Goal: Transaction & Acquisition: Book appointment/travel/reservation

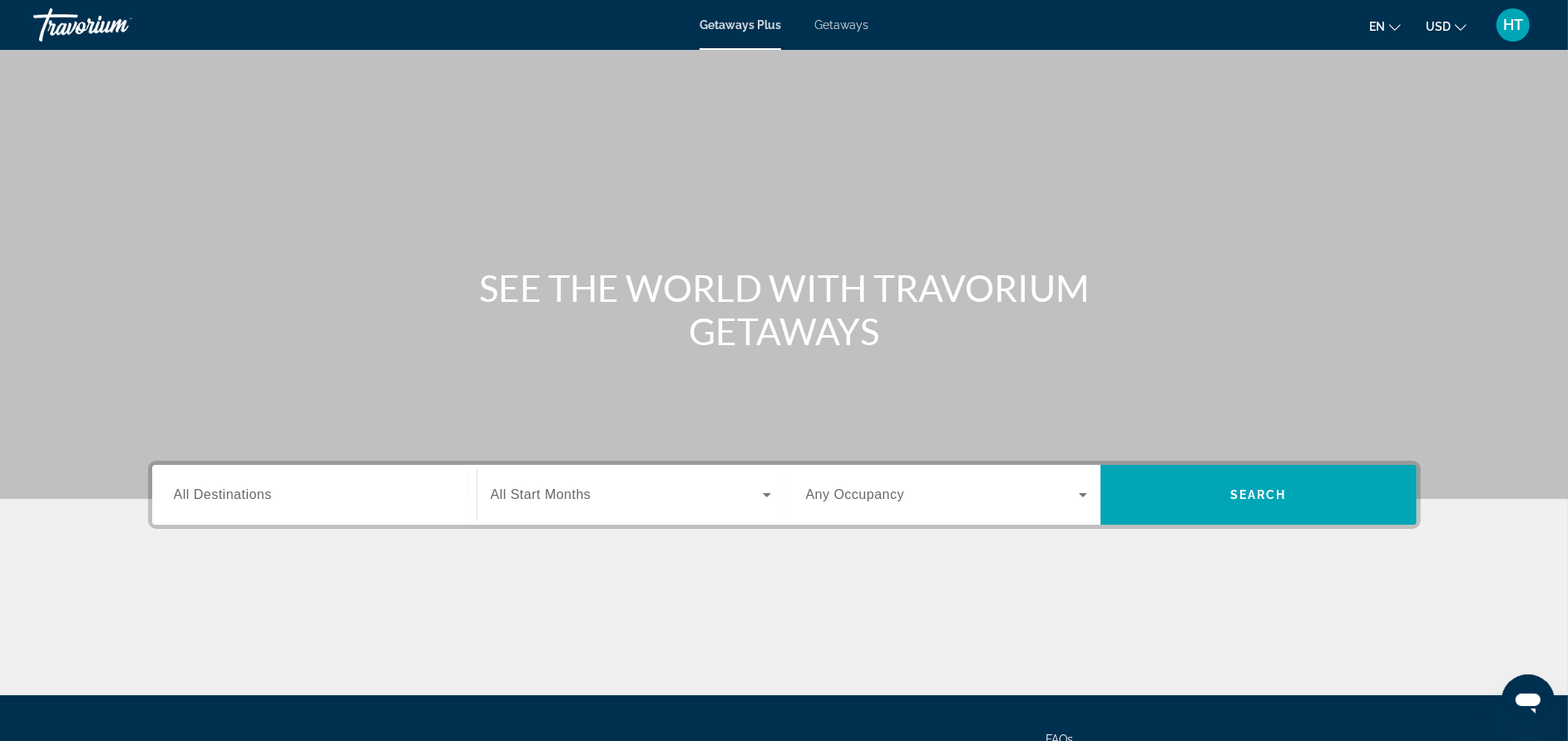
click at [841, 24] on span "Getaways" at bounding box center [841, 25] width 54 height 13
click at [343, 494] on input "Destination All Destinations" at bounding box center [314, 496] width 281 height 20
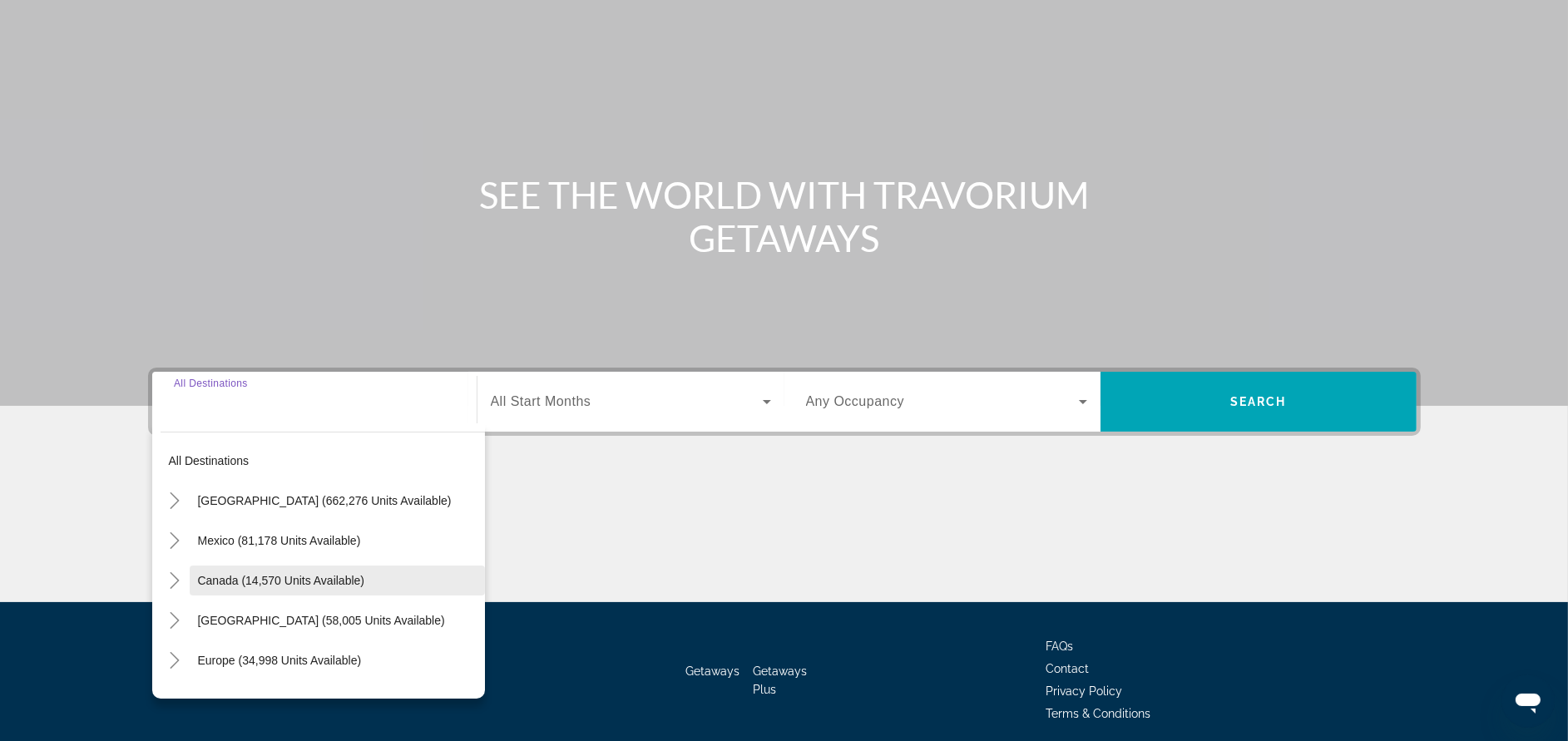
scroll to position [158, 0]
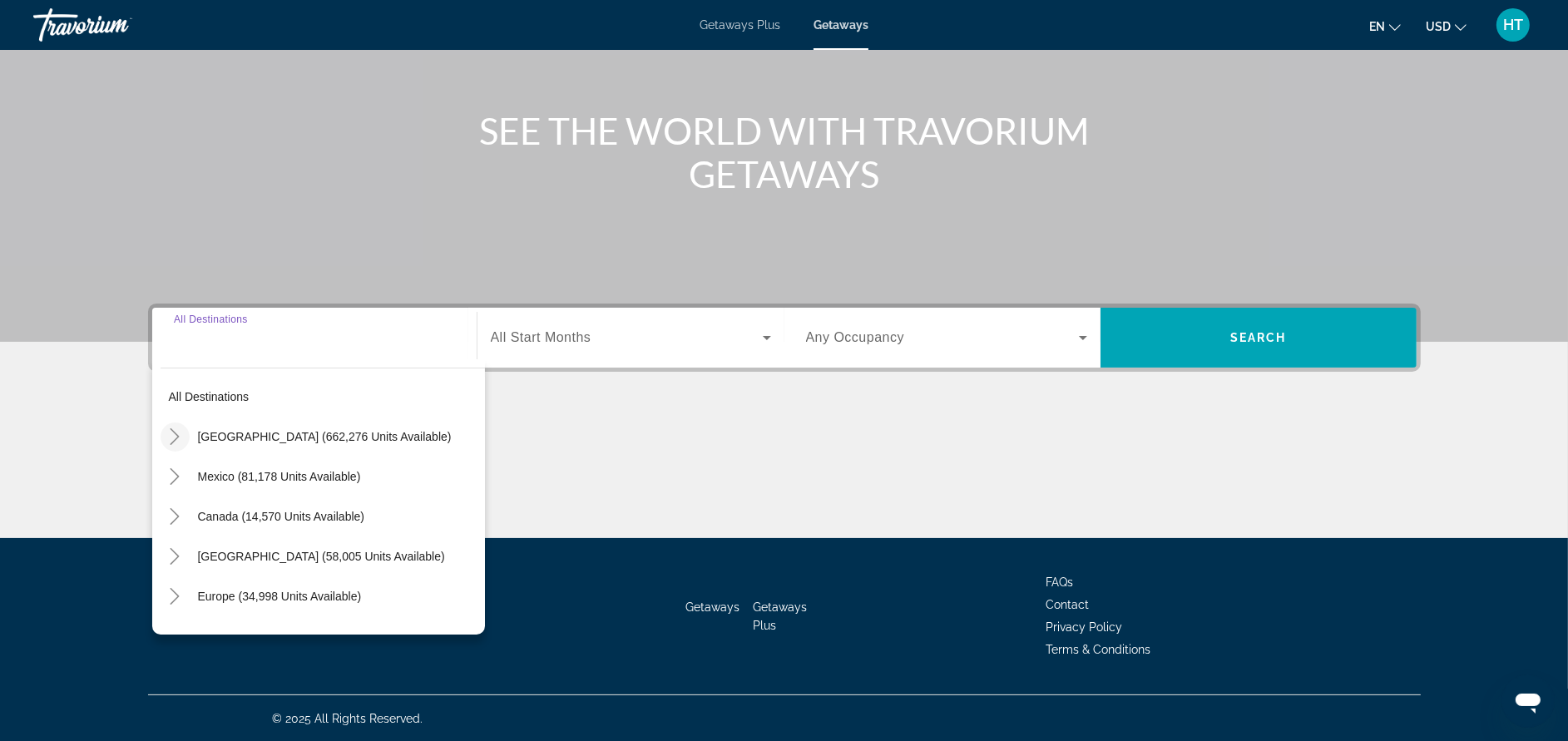
click at [181, 428] on icon "Toggle United States (662,276 units available)" at bounding box center [175, 437] width 17 height 17
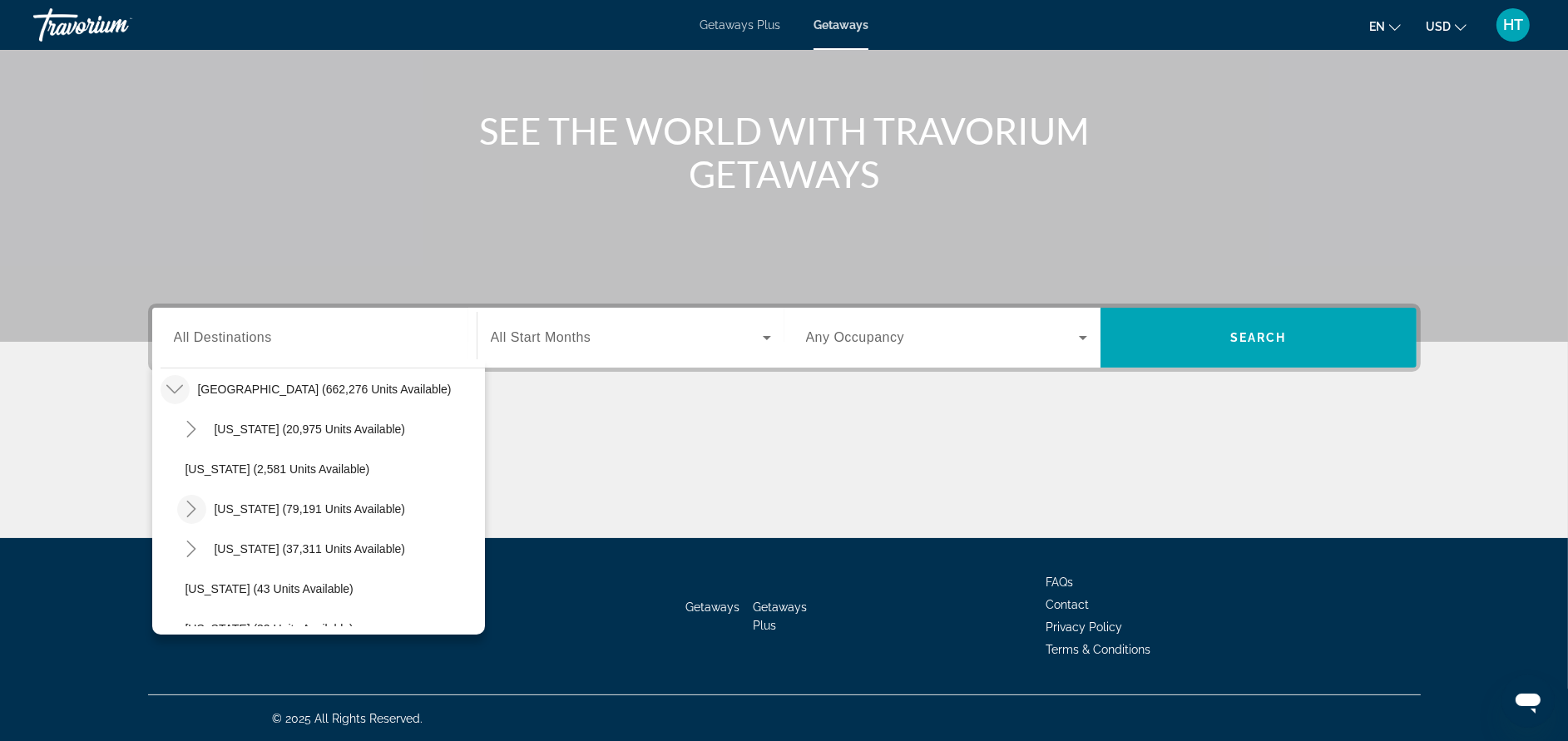
click at [183, 509] on icon "Toggle California (79,191 units available)" at bounding box center [192, 509] width 17 height 17
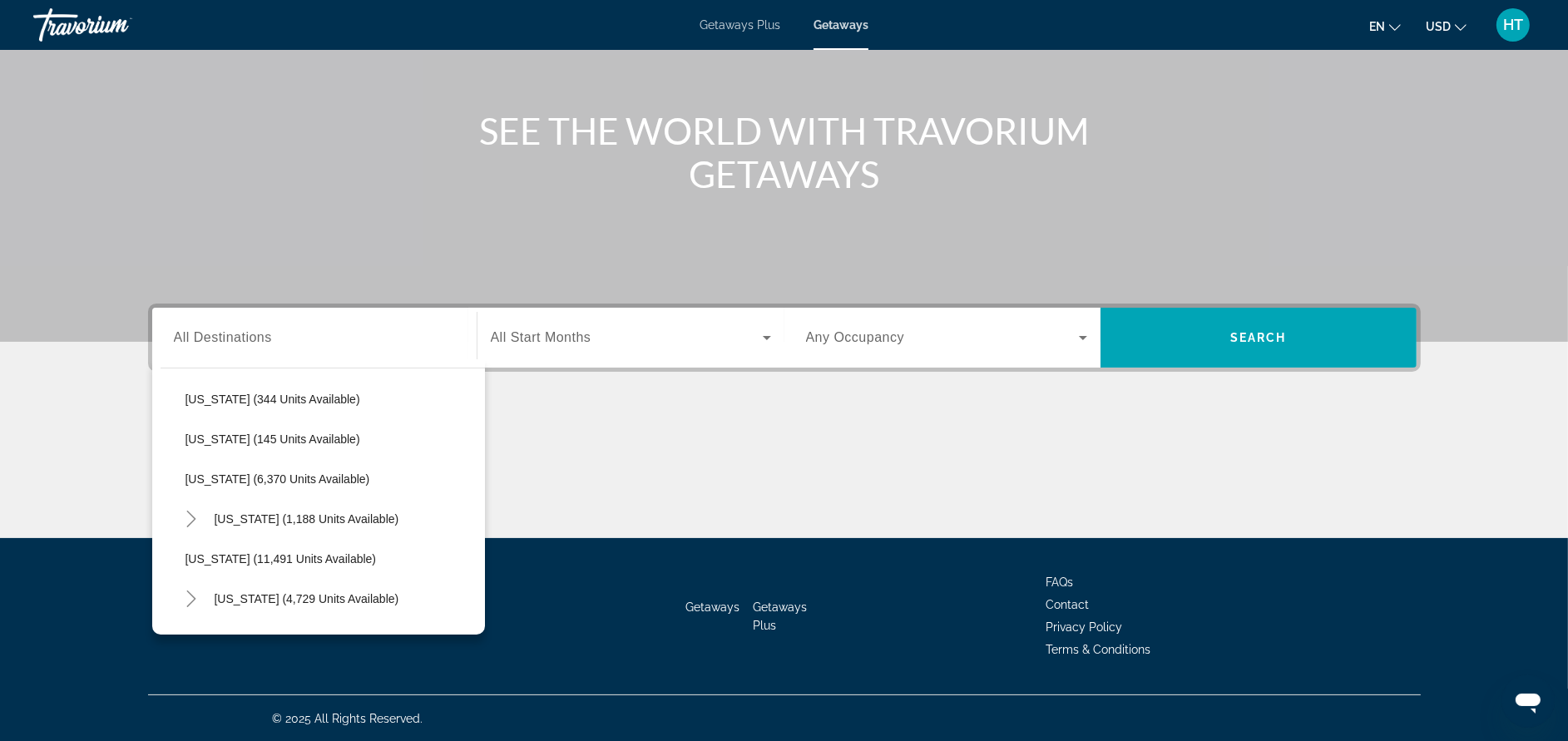
scroll to position [547, 0]
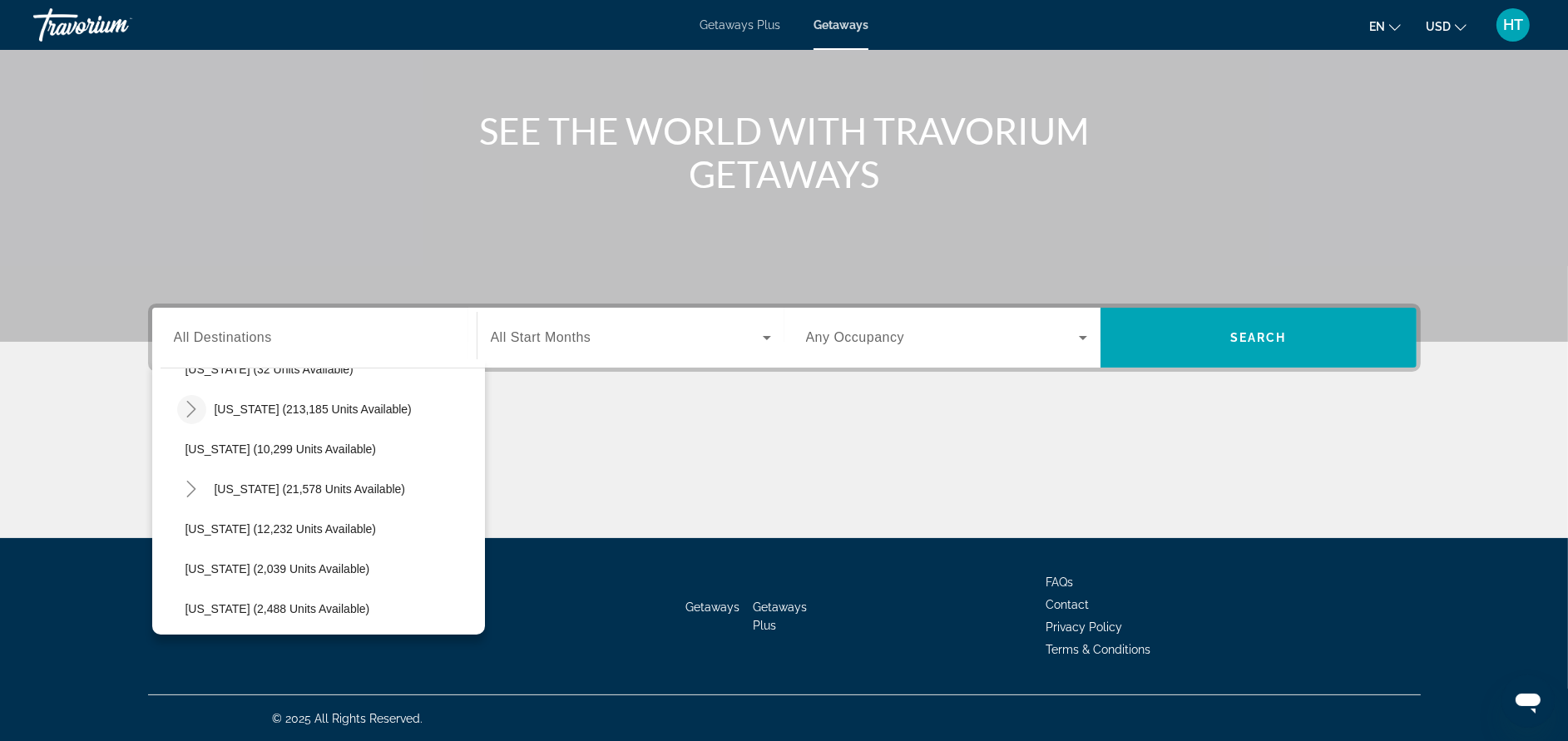
click at [197, 401] on icon "Toggle Florida (213,185 units available)" at bounding box center [192, 409] width 17 height 17
click at [236, 443] on span "Orlando & Disney Area (88,234 units available)" at bounding box center [325, 449] width 247 height 13
type input "**********"
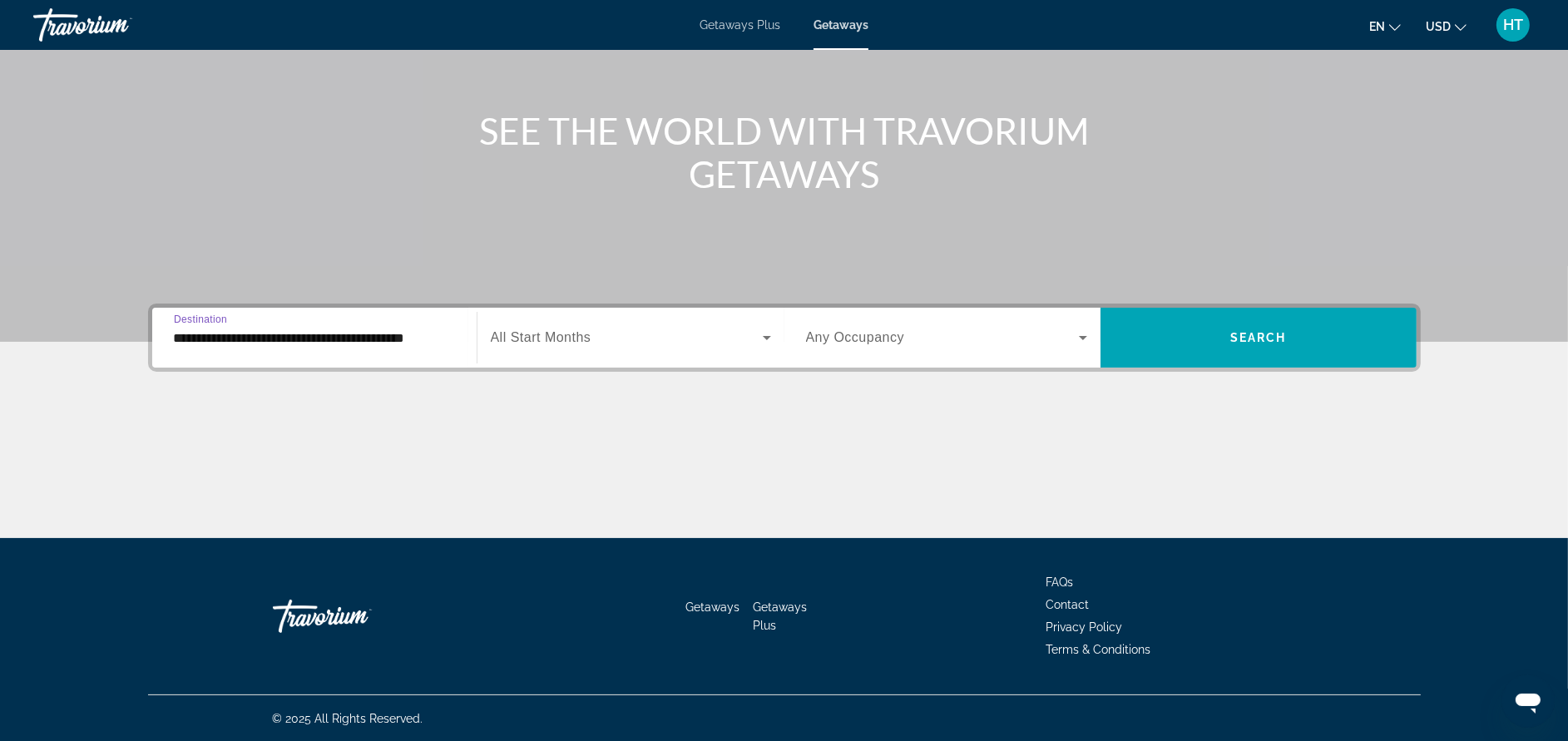
click at [606, 344] on span "Search widget" at bounding box center [627, 338] width 272 height 20
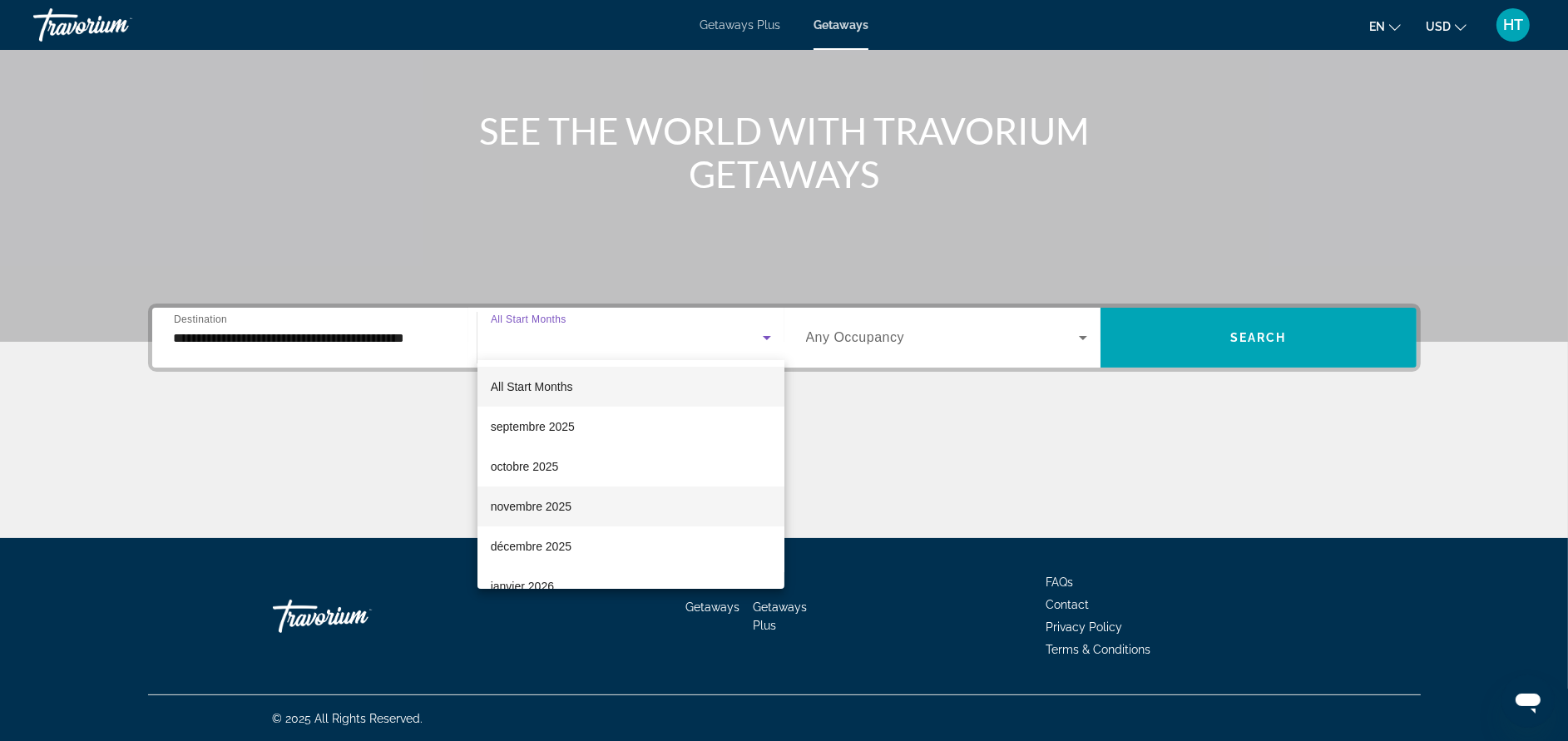
click at [527, 506] on span "novembre 2025" at bounding box center [531, 507] width 81 height 20
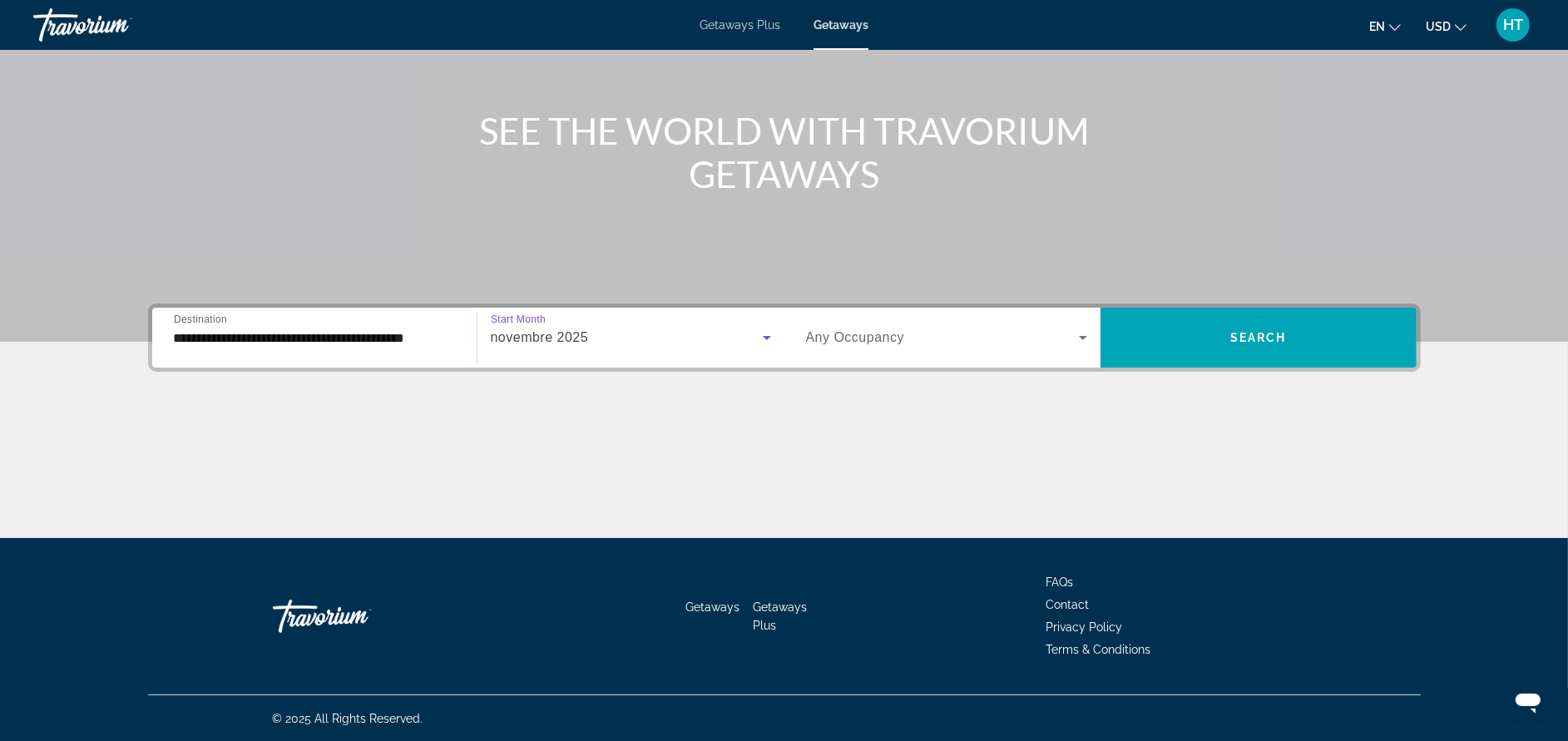
click at [636, 341] on div "novembre 2025" at bounding box center [627, 338] width 272 height 20
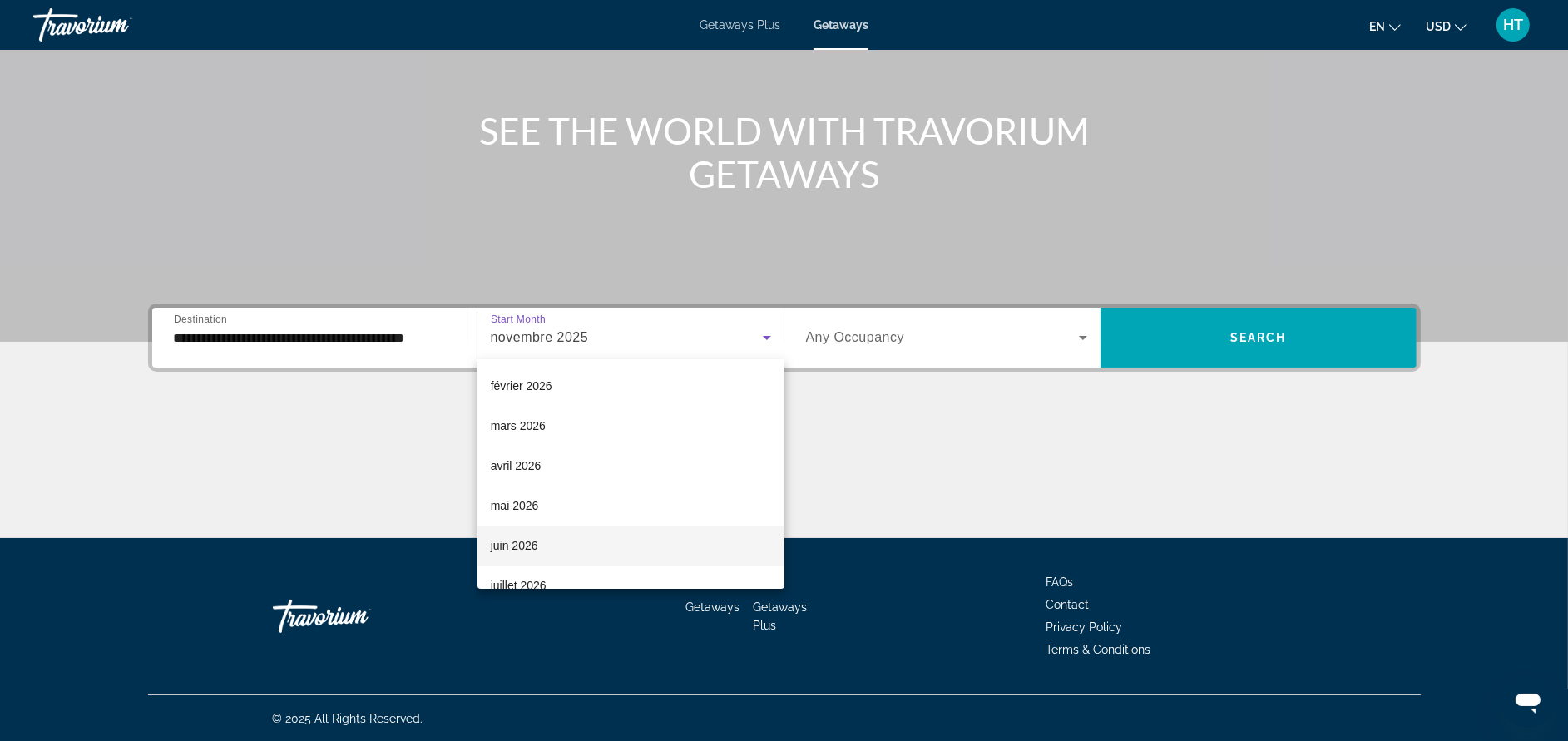
scroll to position [249, 0]
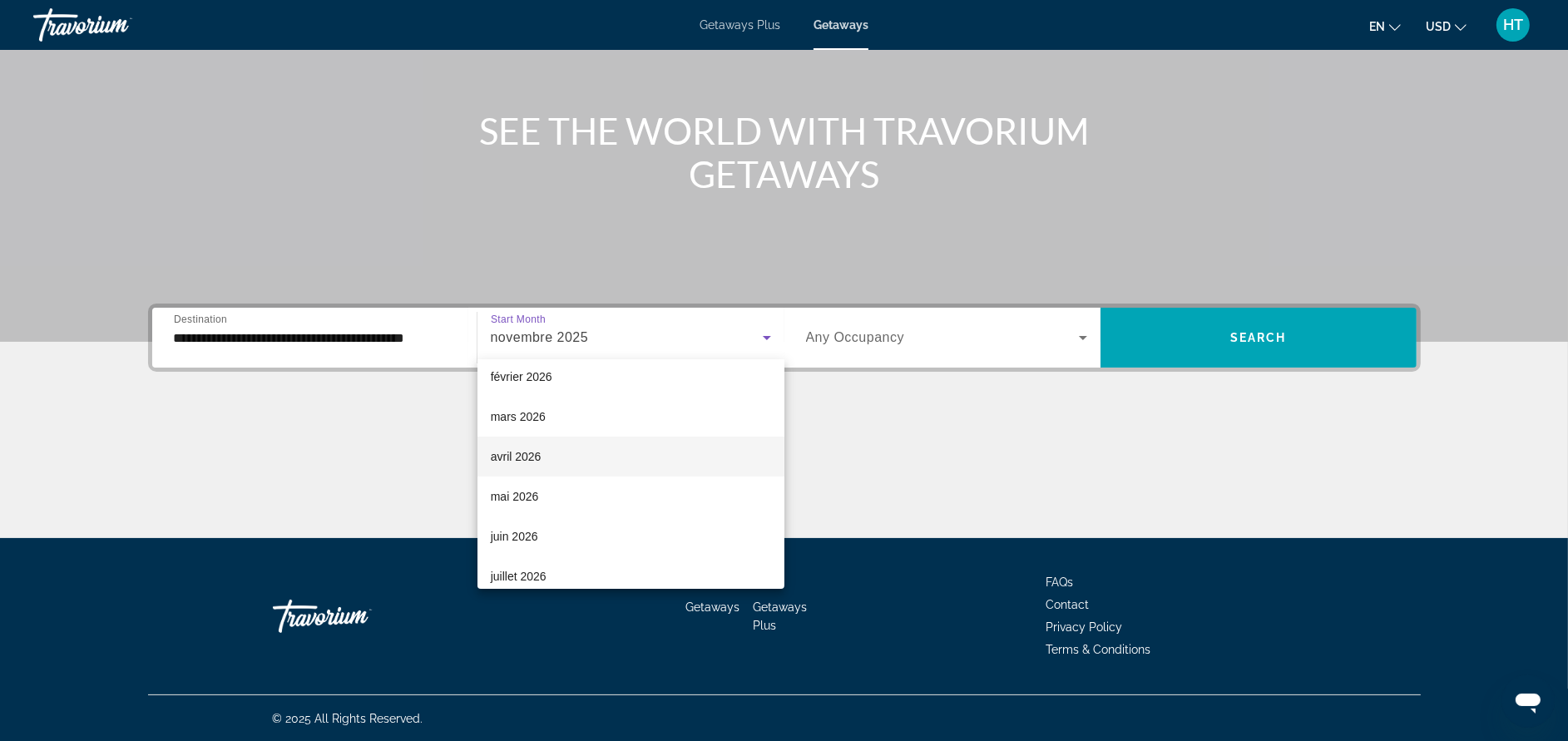
click at [598, 456] on mat-option "avril 2026" at bounding box center [631, 457] width 307 height 40
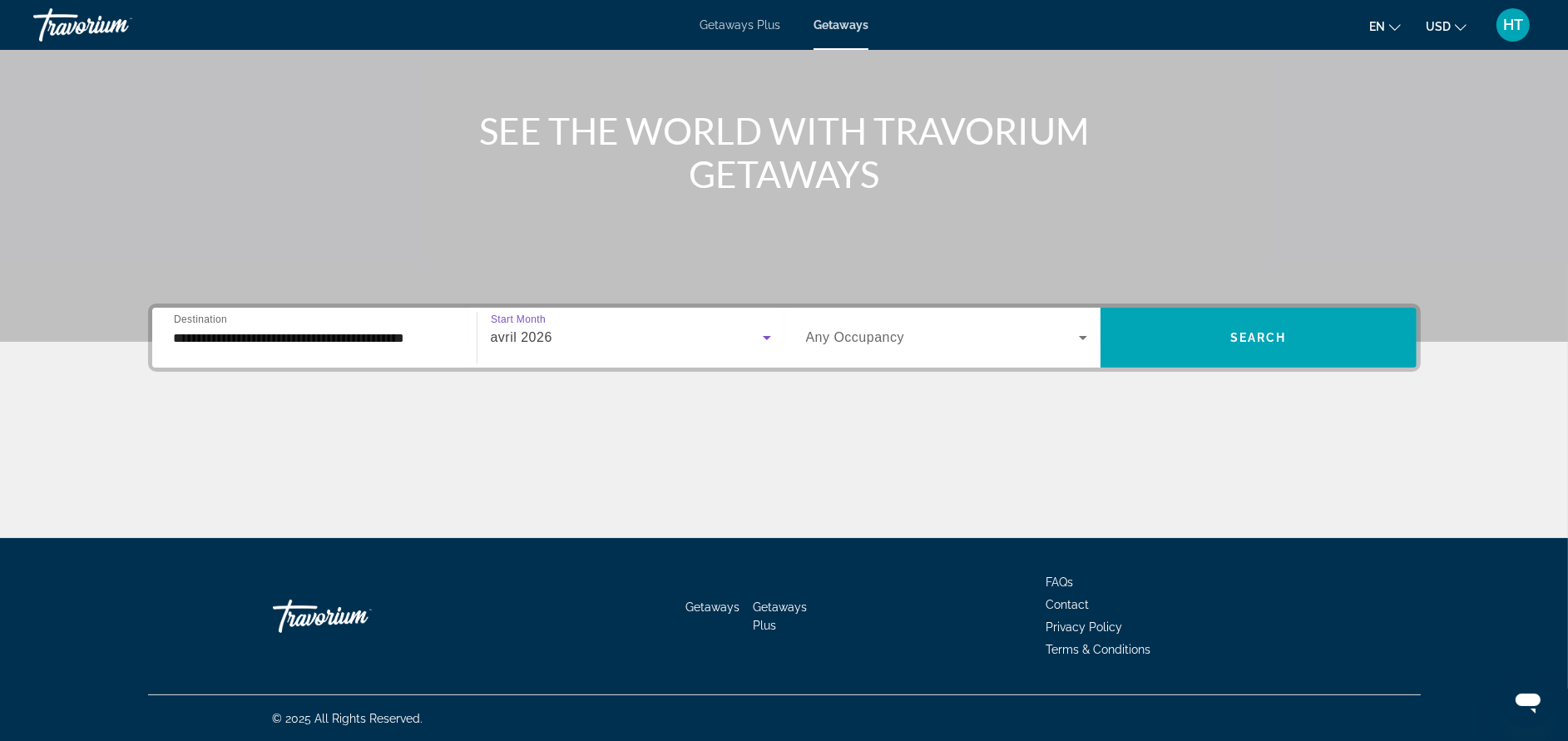
click at [904, 328] on span "Search widget" at bounding box center [942, 338] width 273 height 20
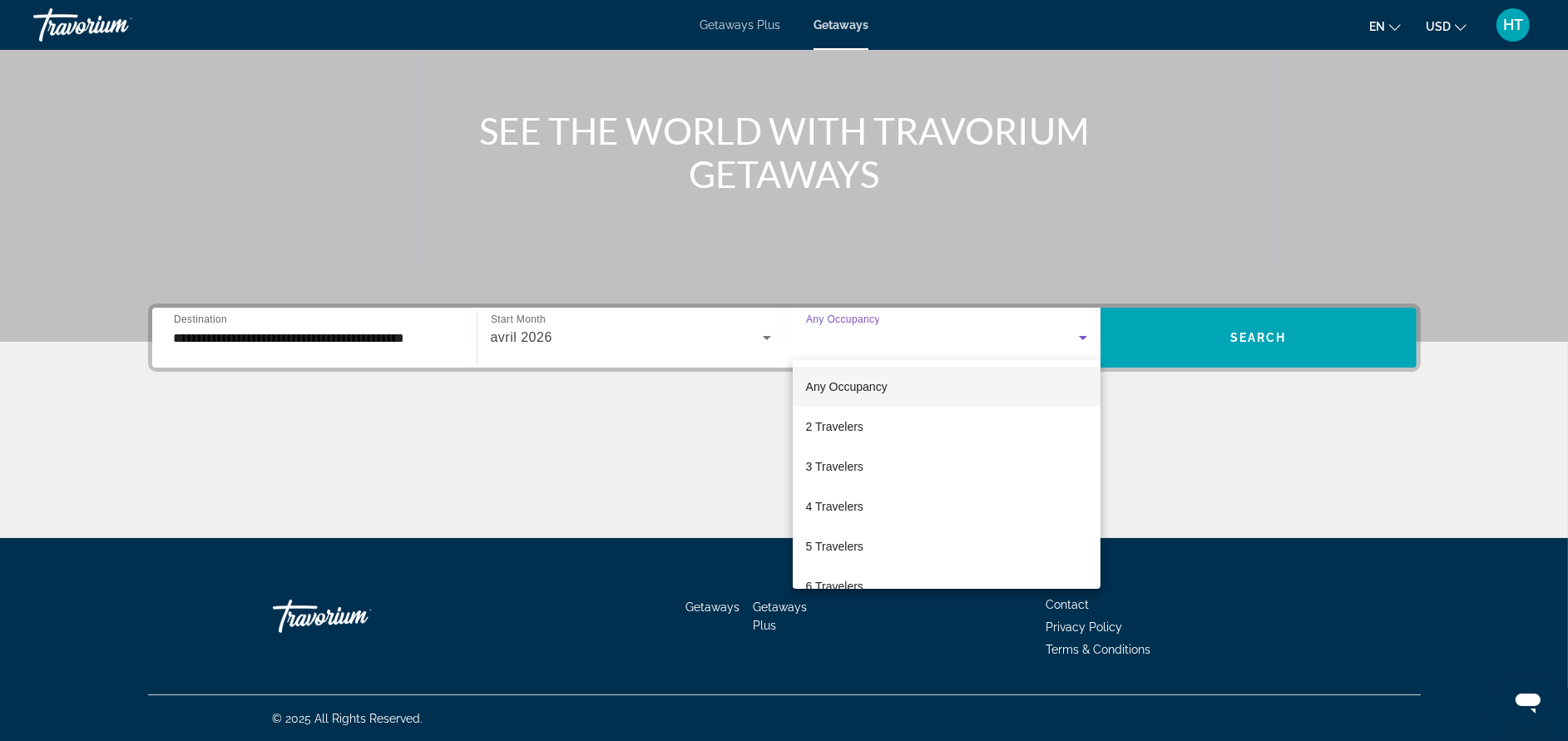
drag, startPoint x: 1334, startPoint y: 500, endPoint x: 1326, endPoint y: 490, distance: 12.8
click at [1331, 500] on div at bounding box center [784, 370] width 1568 height 741
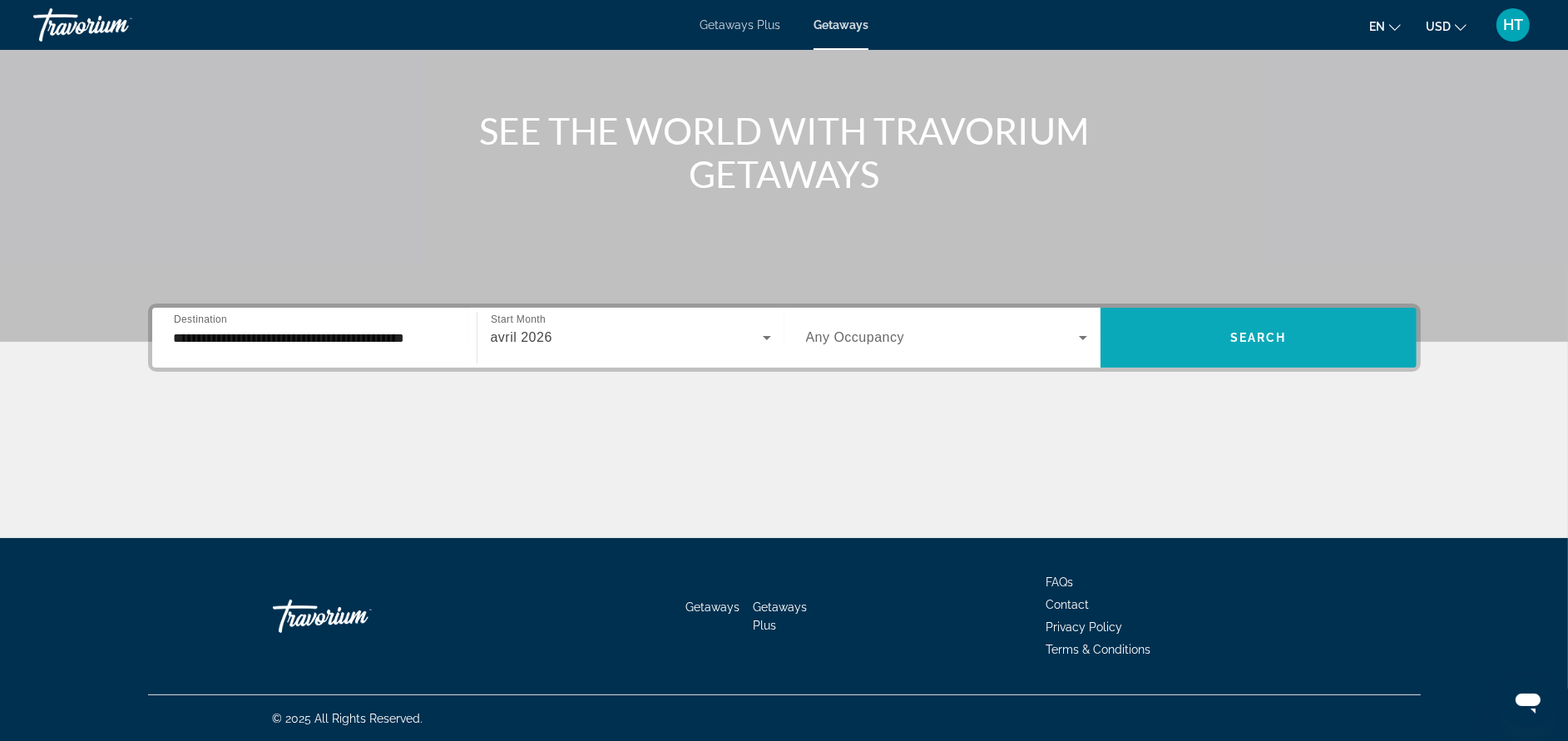
click at [1256, 346] on span "Search widget" at bounding box center [1258, 338] width 316 height 40
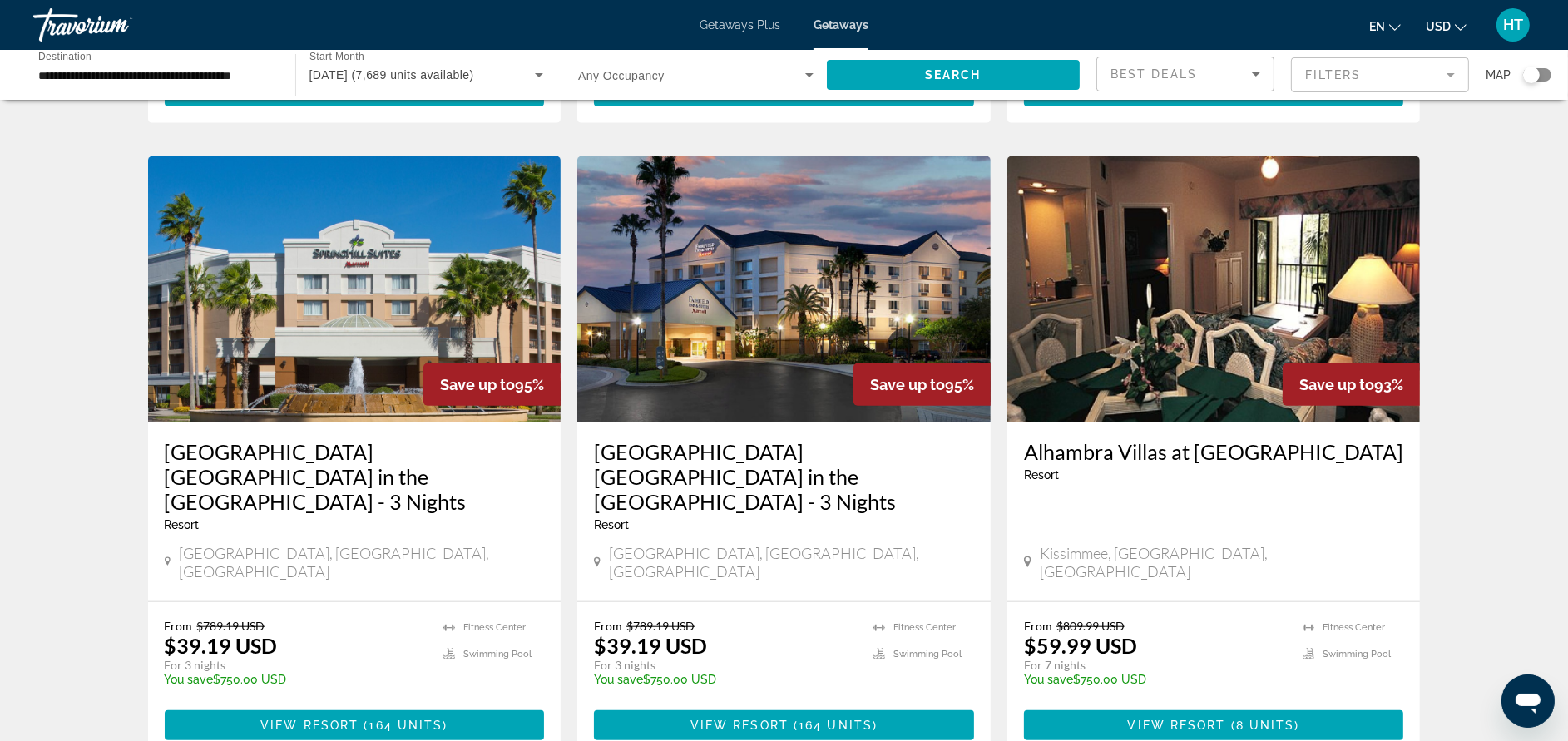
scroll to position [1871, 0]
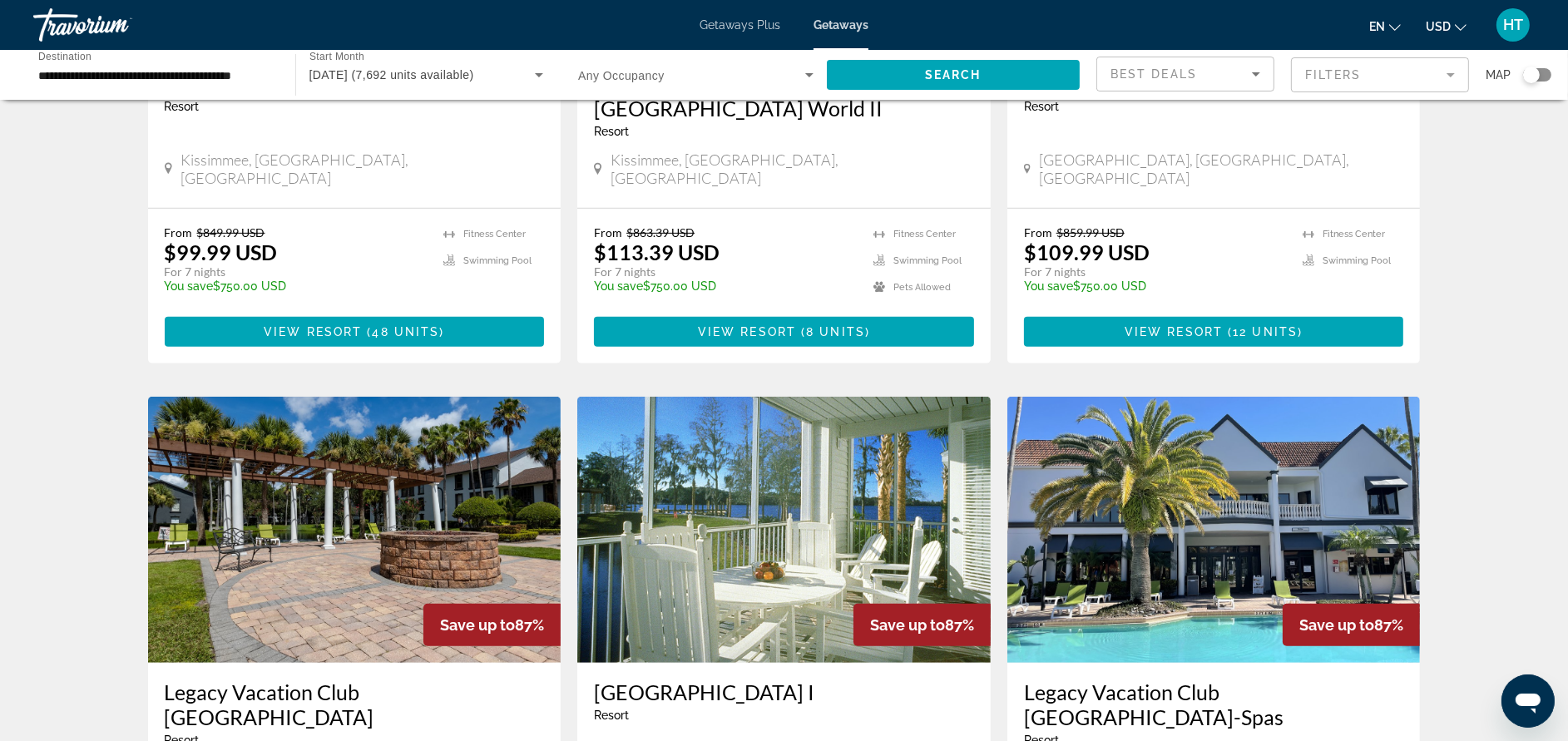
scroll to position [1122, 0]
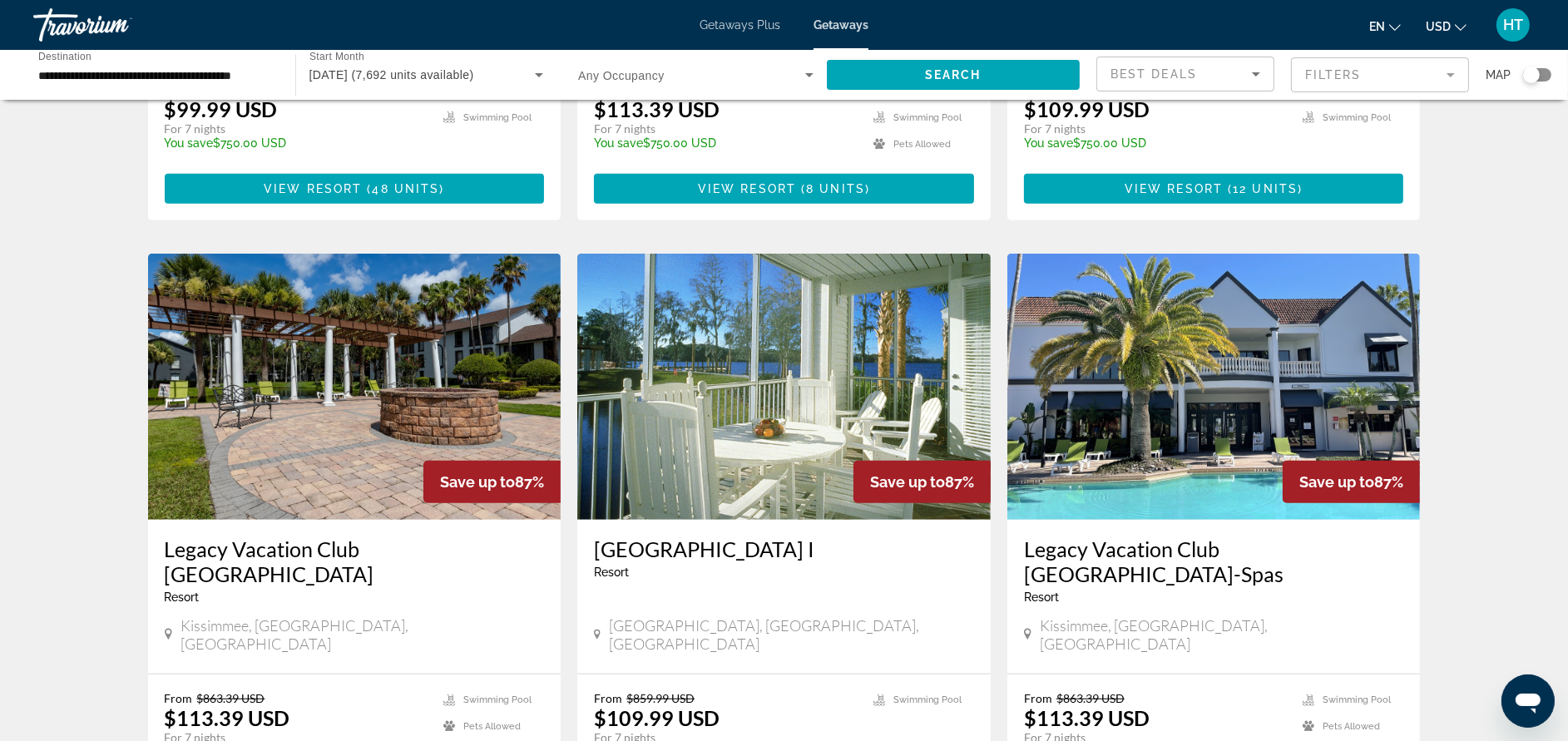
drag, startPoint x: 661, startPoint y: 643, endPoint x: 1548, endPoint y: 555, distance: 891.4
click at [1548, 555] on div "7,692 Getaways units available across 84 Resorts Save up to 93% Orbit One Vacat…" at bounding box center [784, 249] width 1568 height 2510
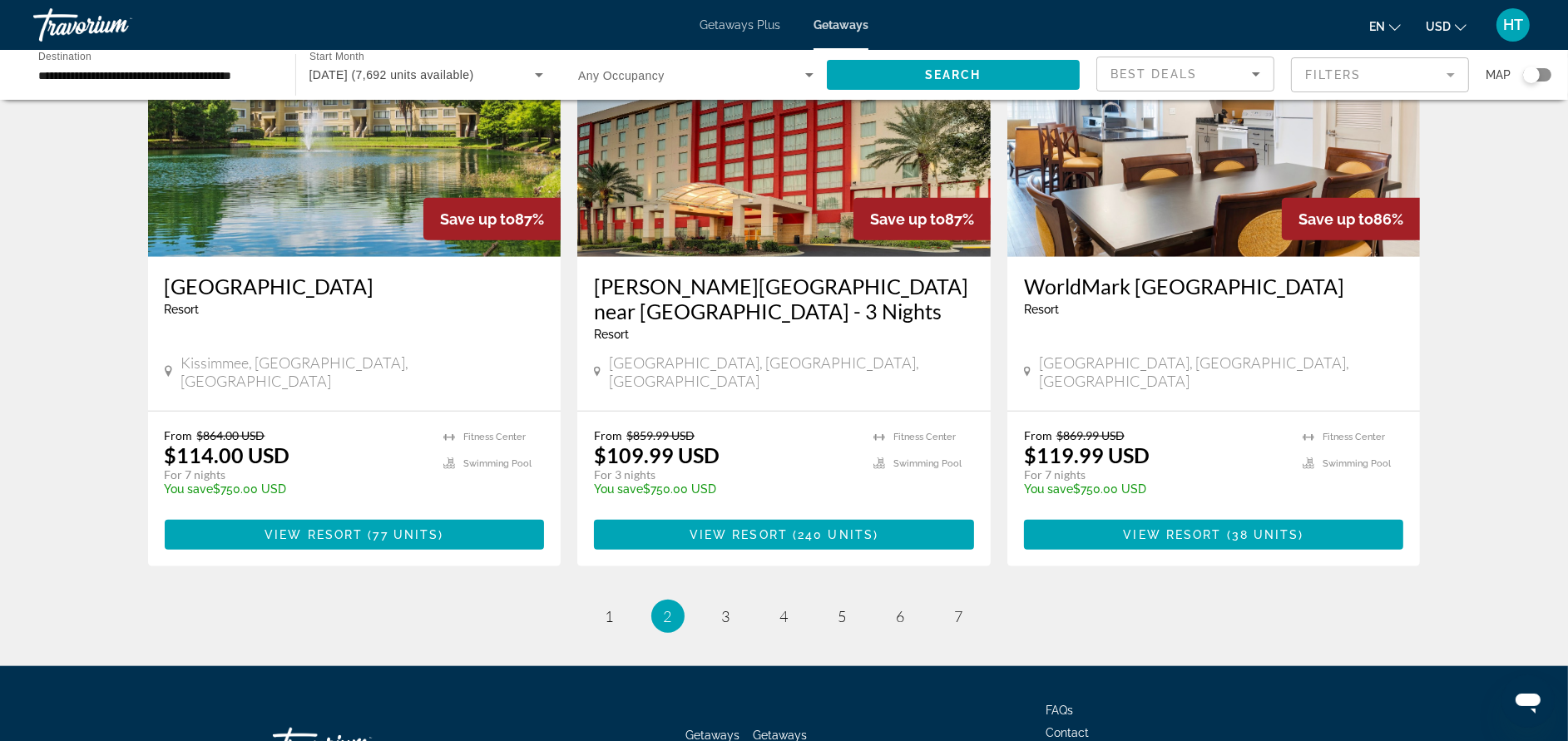
scroll to position [1996, 0]
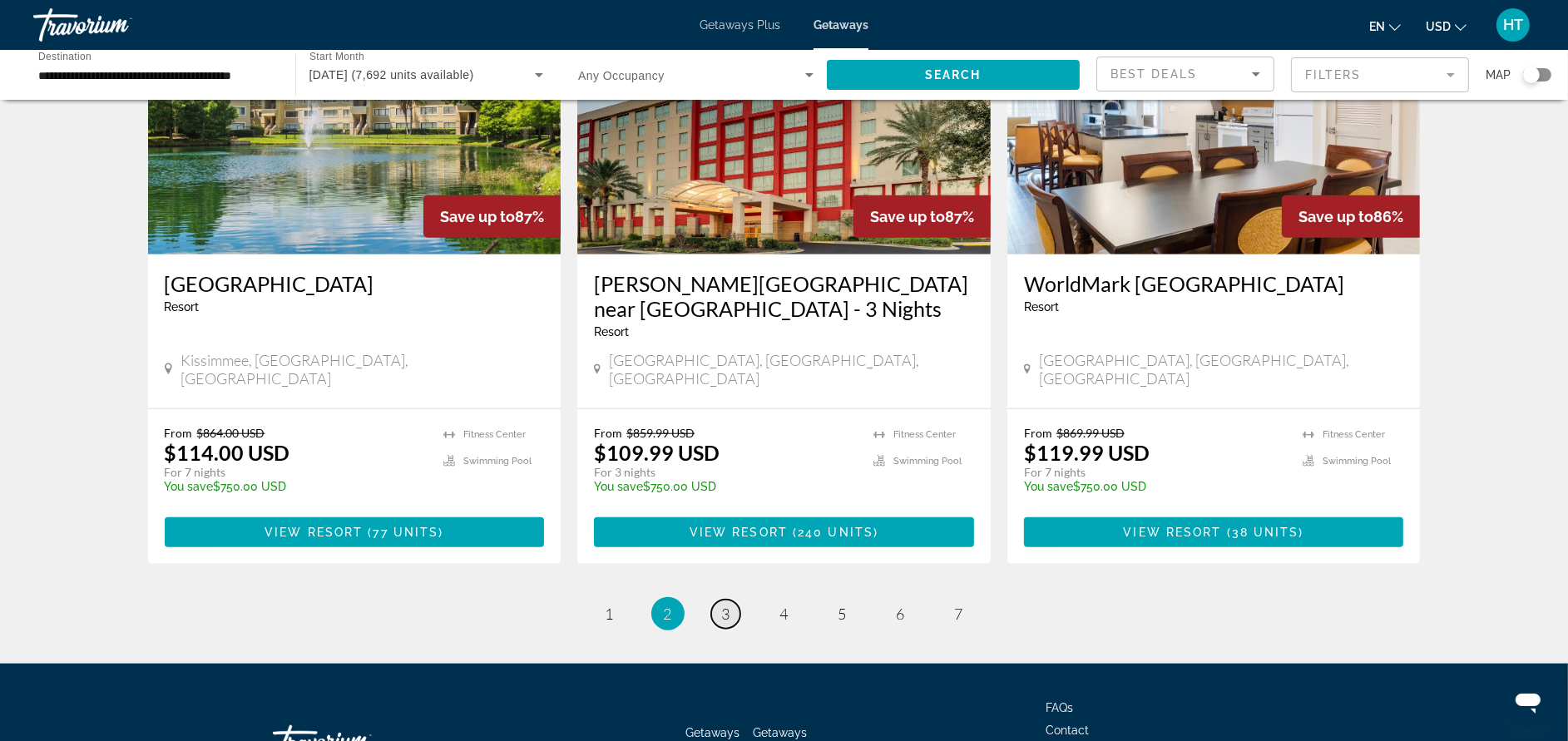
click at [725, 604] on span "3" at bounding box center [726, 613] width 8 height 18
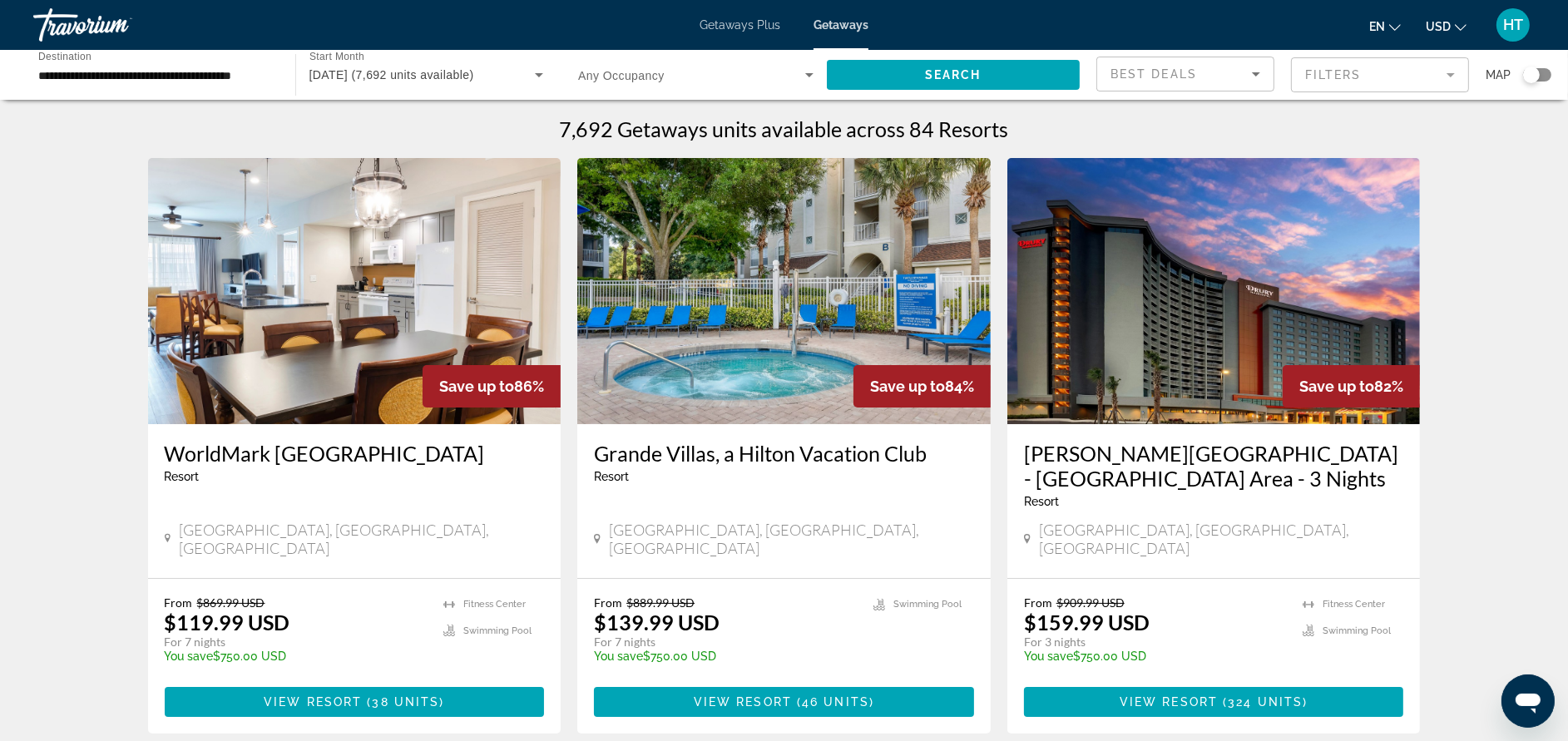
click at [747, 448] on h3 "Grande Villas, a Hilton Vacation Club" at bounding box center [784, 453] width 380 height 25
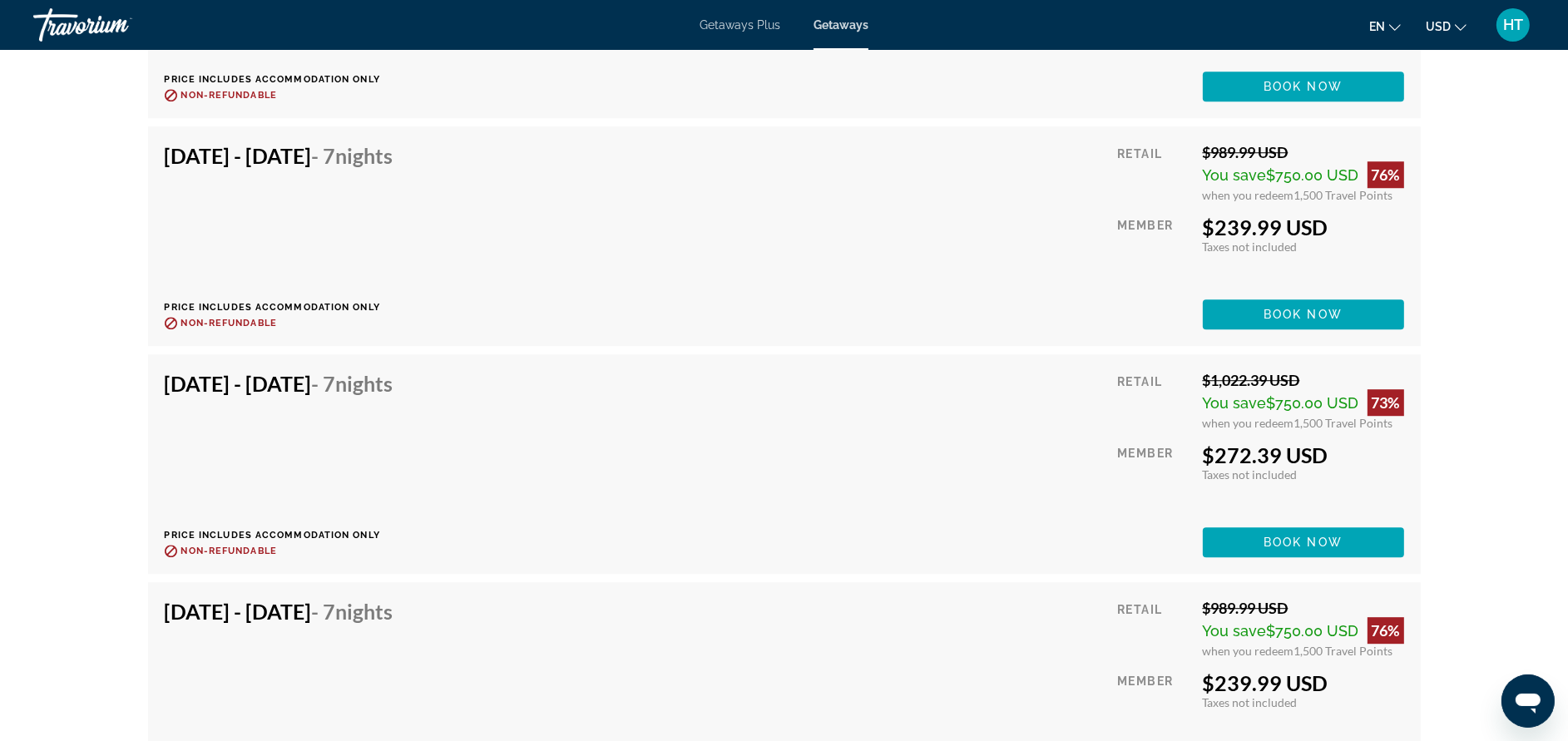
scroll to position [5738, 0]
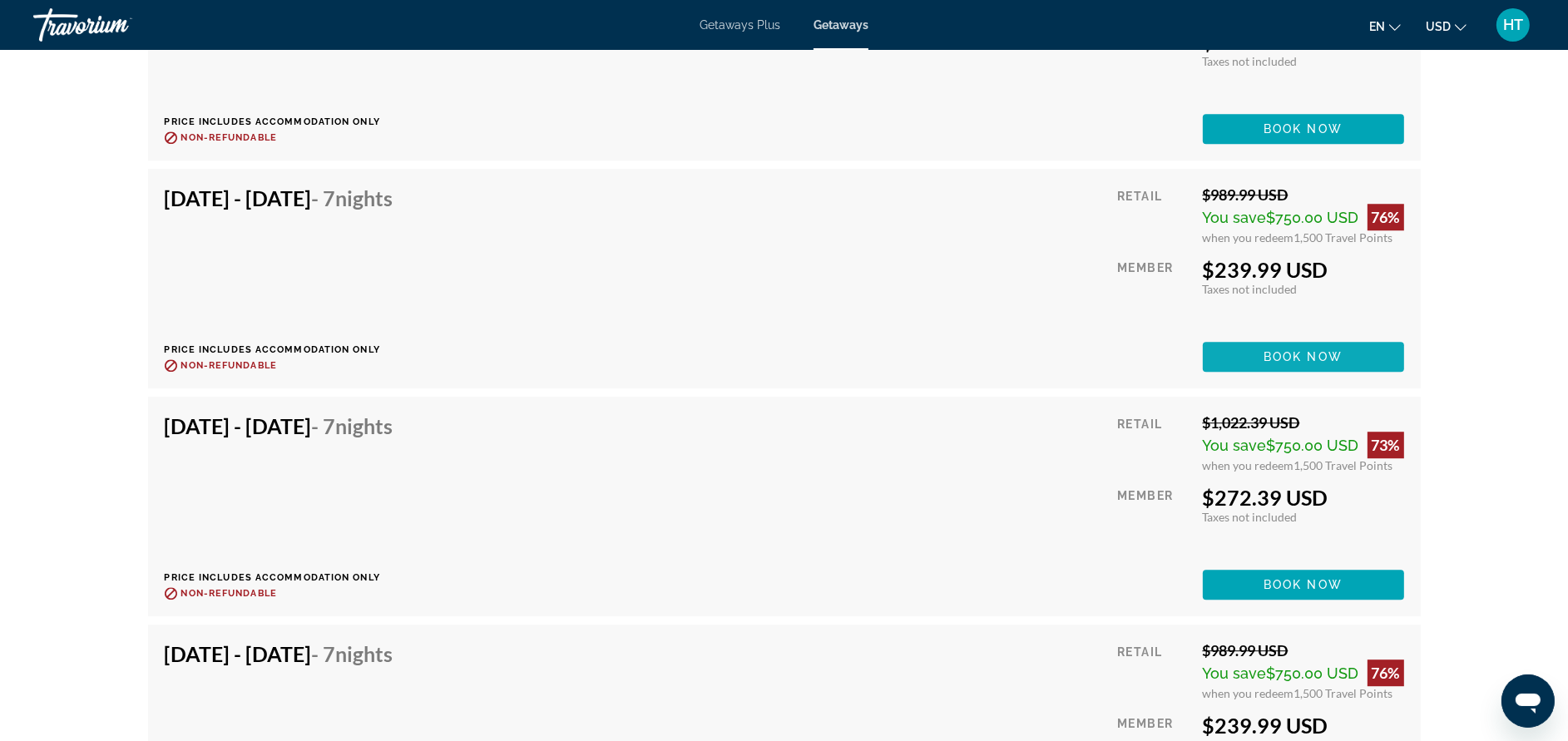
click at [1350, 354] on span "Main content" at bounding box center [1303, 357] width 201 height 40
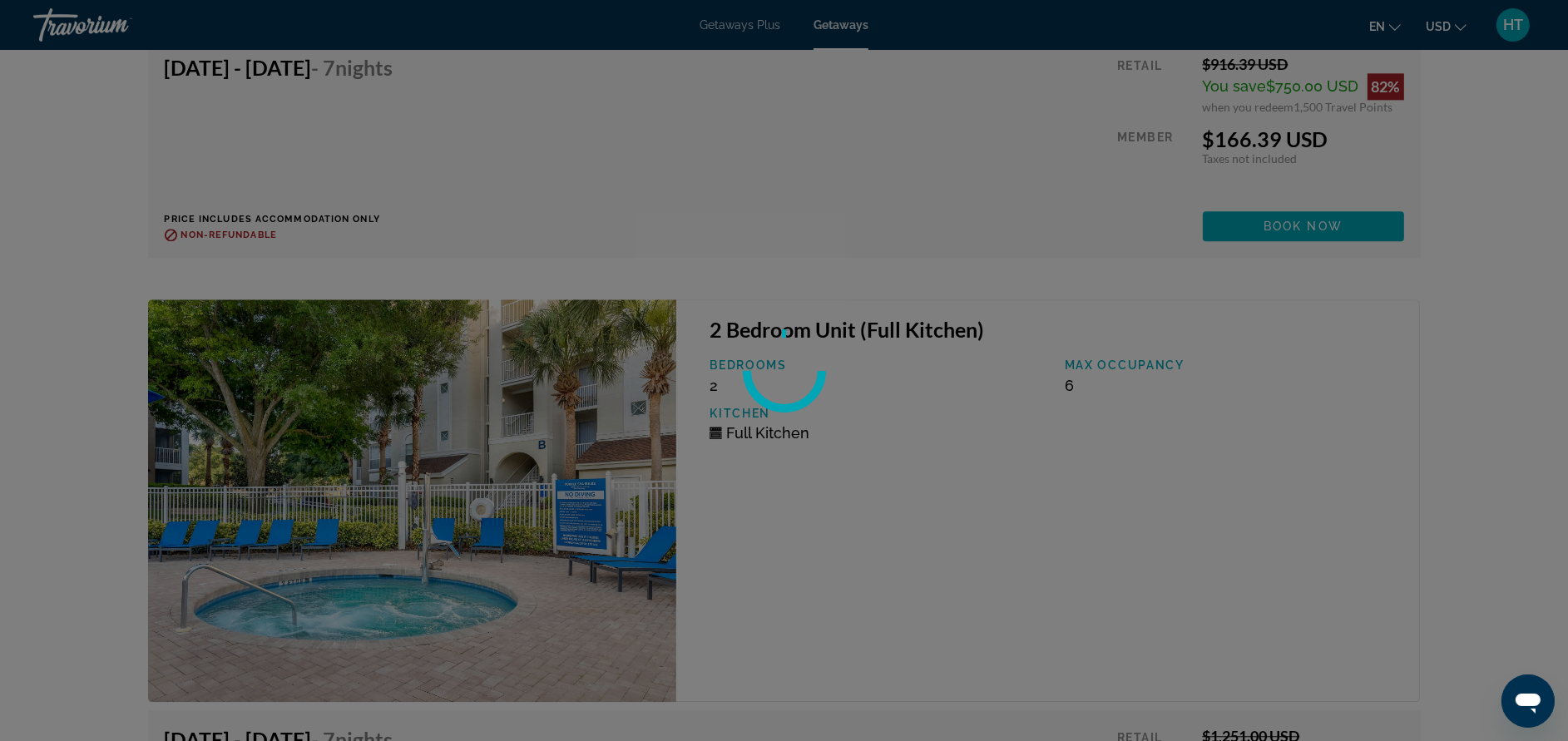
scroll to position [5325, 0]
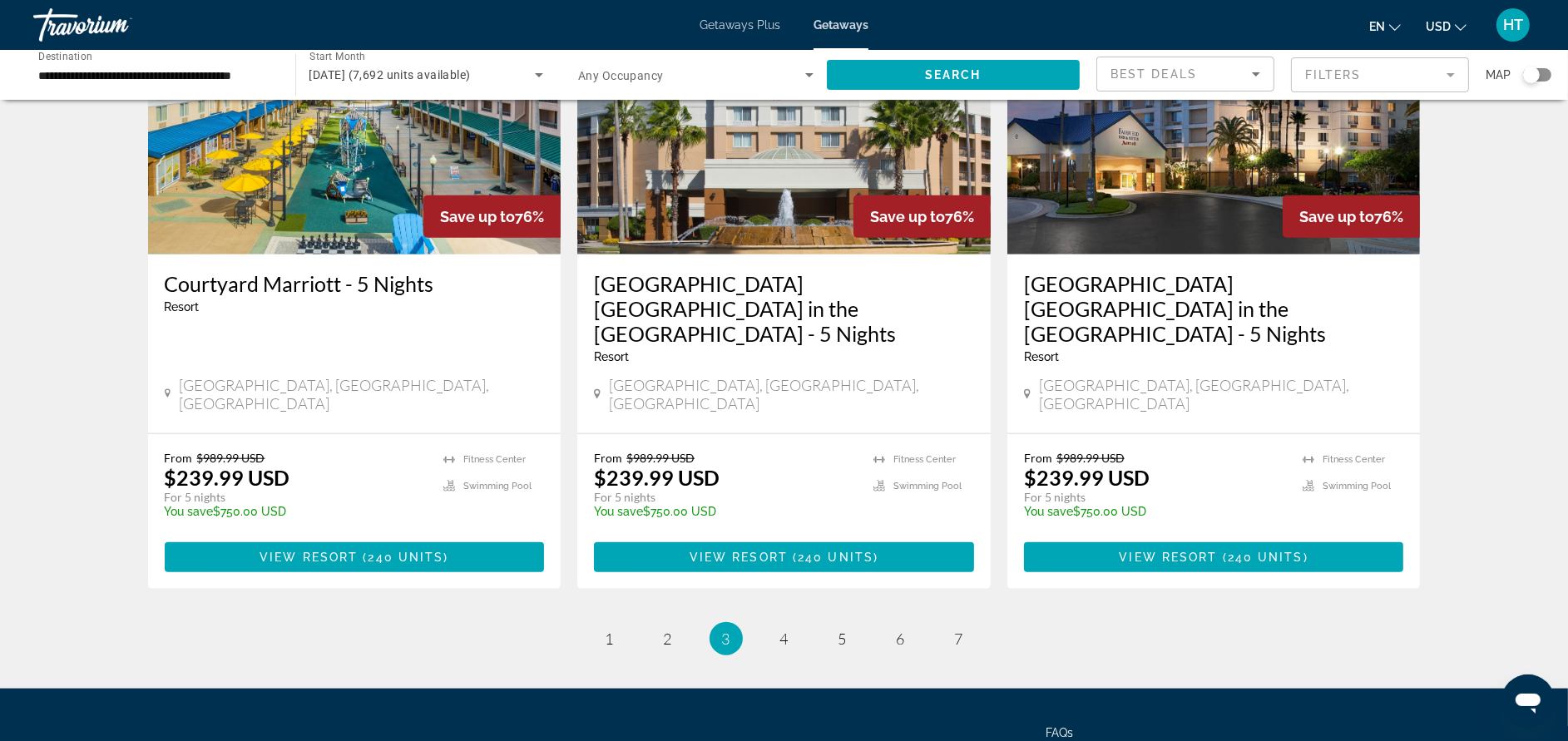
scroll to position [2024, 0]
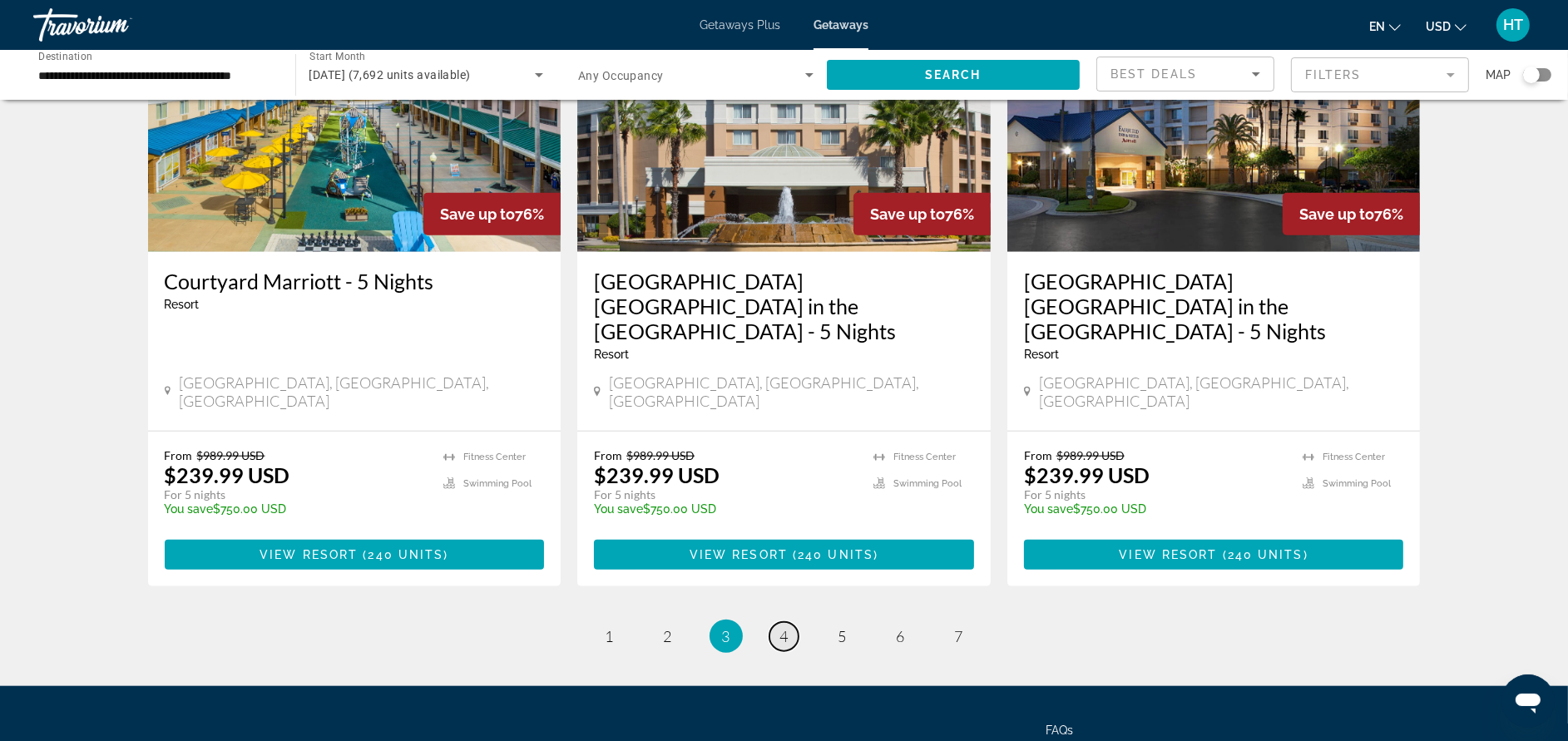
click at [776, 622] on link "page 4" at bounding box center [784, 636] width 29 height 29
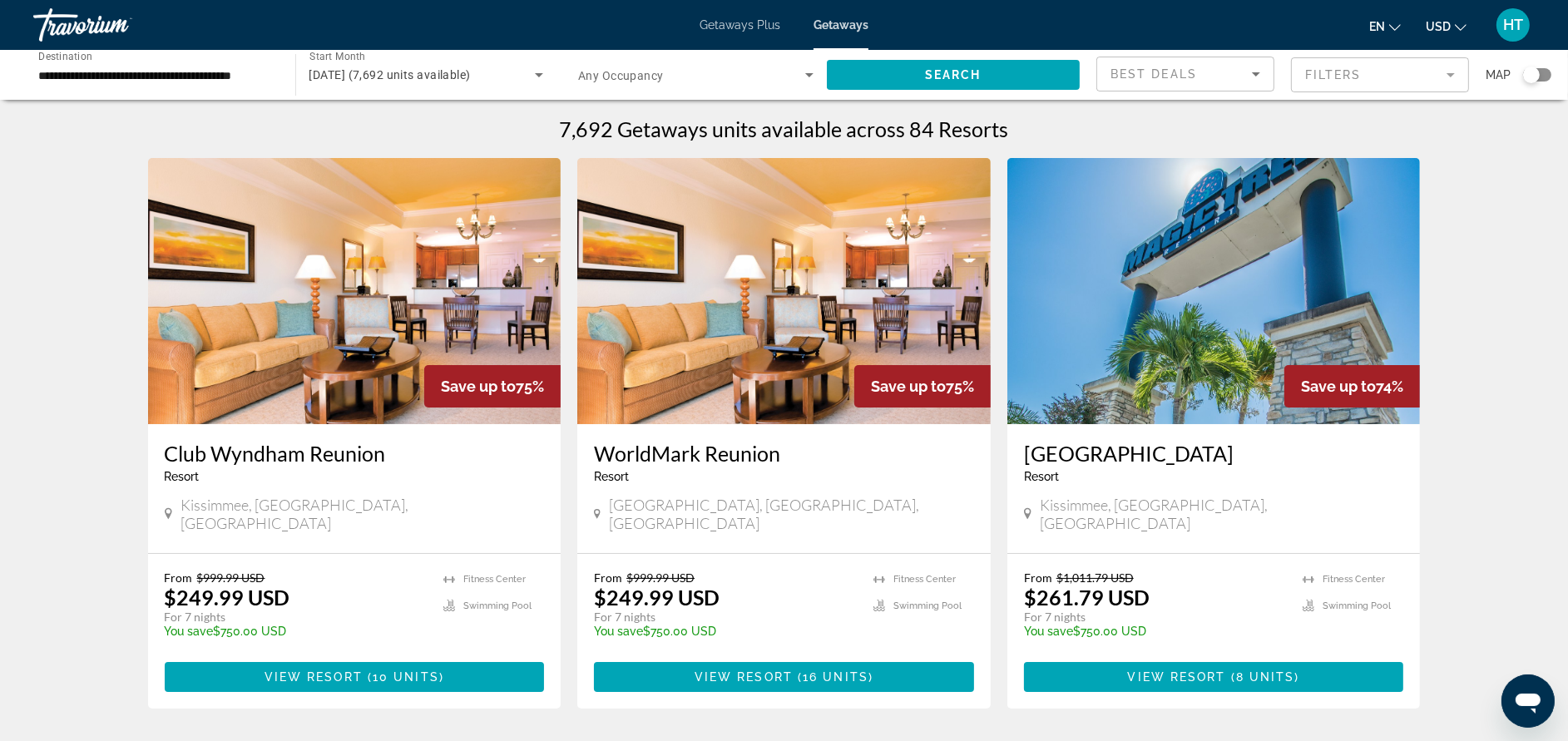
click at [1413, 77] on mat-form-field "Filters" at bounding box center [1380, 75] width 178 height 35
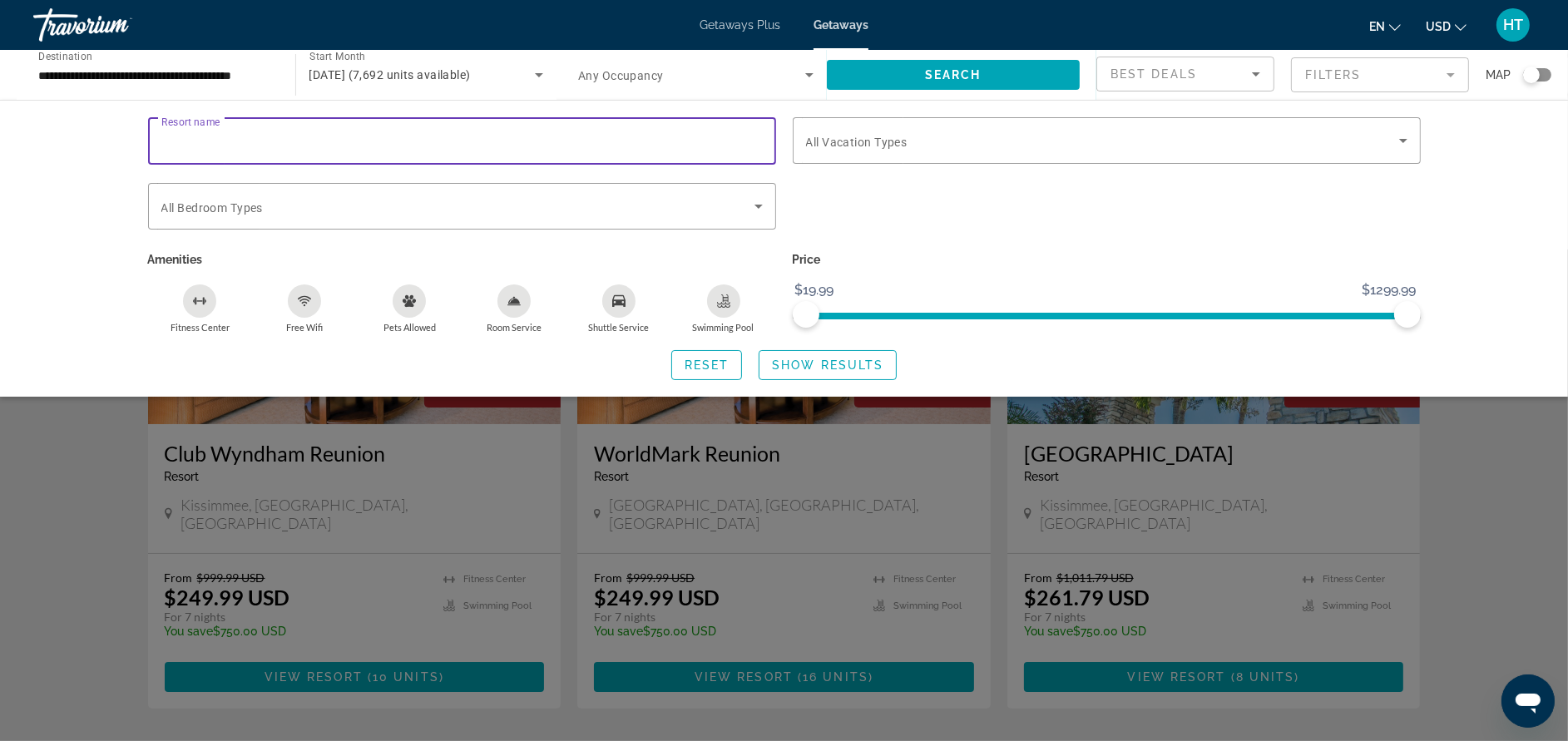
click at [343, 138] on input "Resort name" at bounding box center [462, 142] width 601 height 20
type input "******"
click at [791, 365] on span "Show Results" at bounding box center [828, 365] width 112 height 13
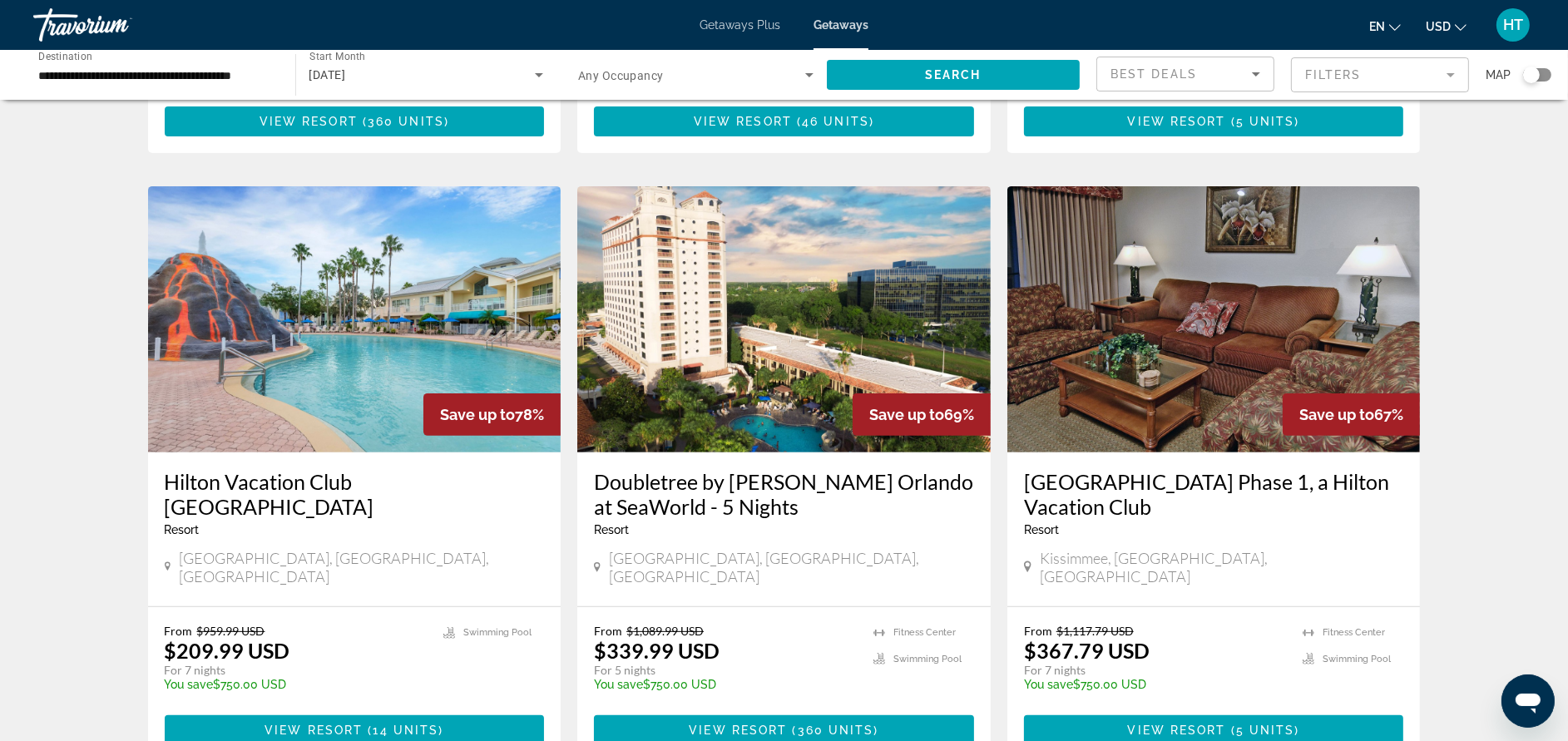
scroll to position [623, 0]
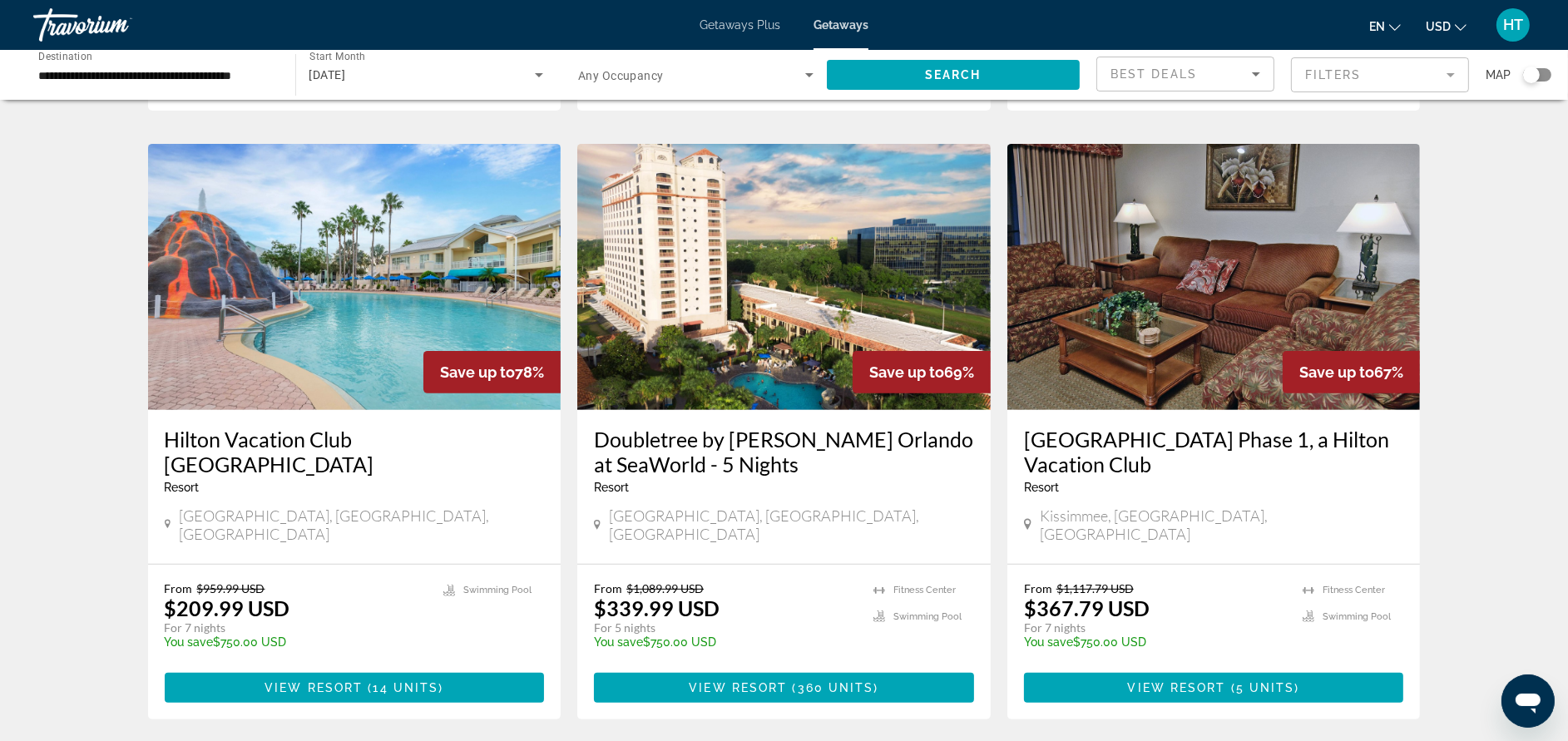
click at [363, 427] on h3 "Hilton Vacation Club Cypress Pointe Orlando" at bounding box center [355, 452] width 380 height 50
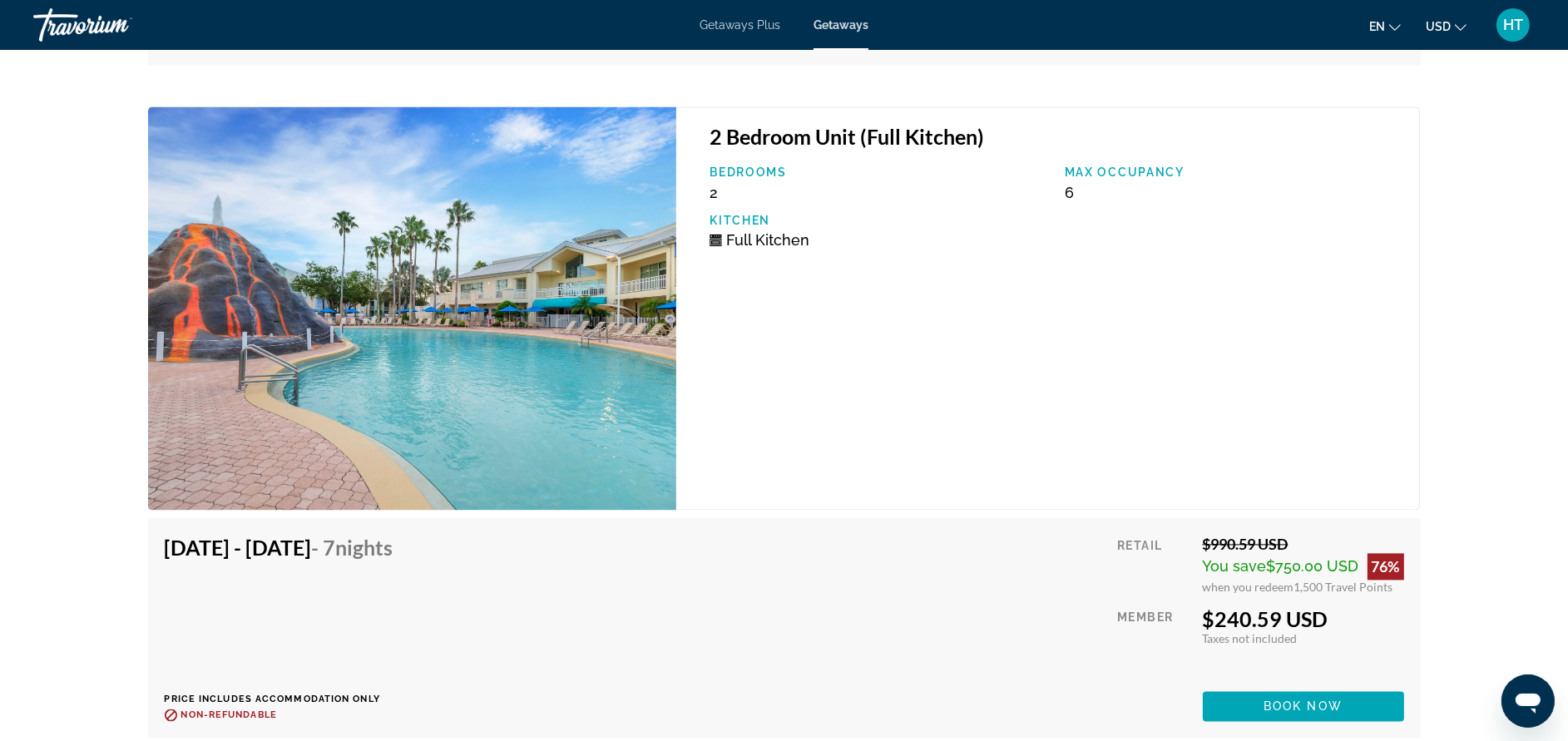
scroll to position [4117, 0]
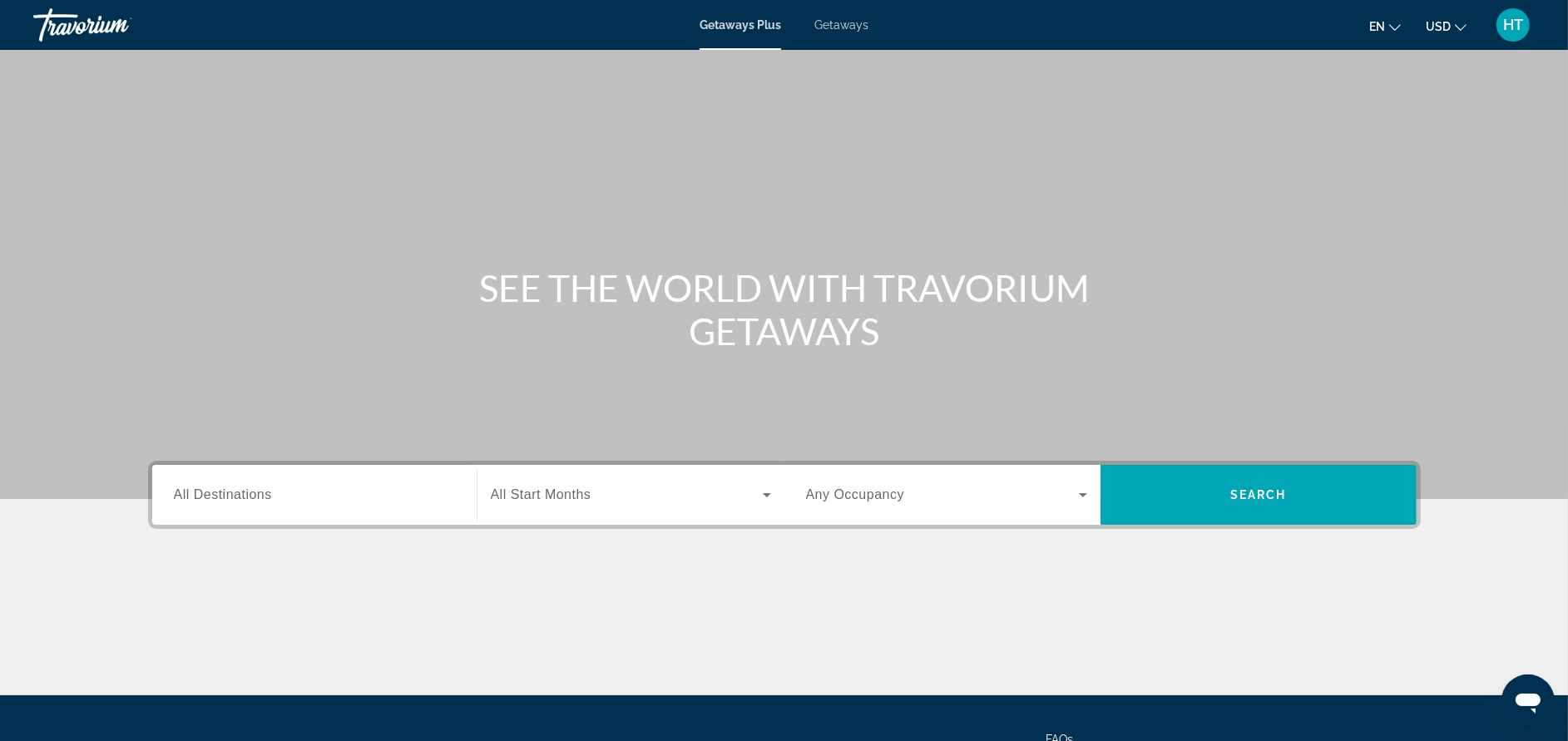
click at [320, 503] on input "Destination All Destinations" at bounding box center [314, 496] width 281 height 20
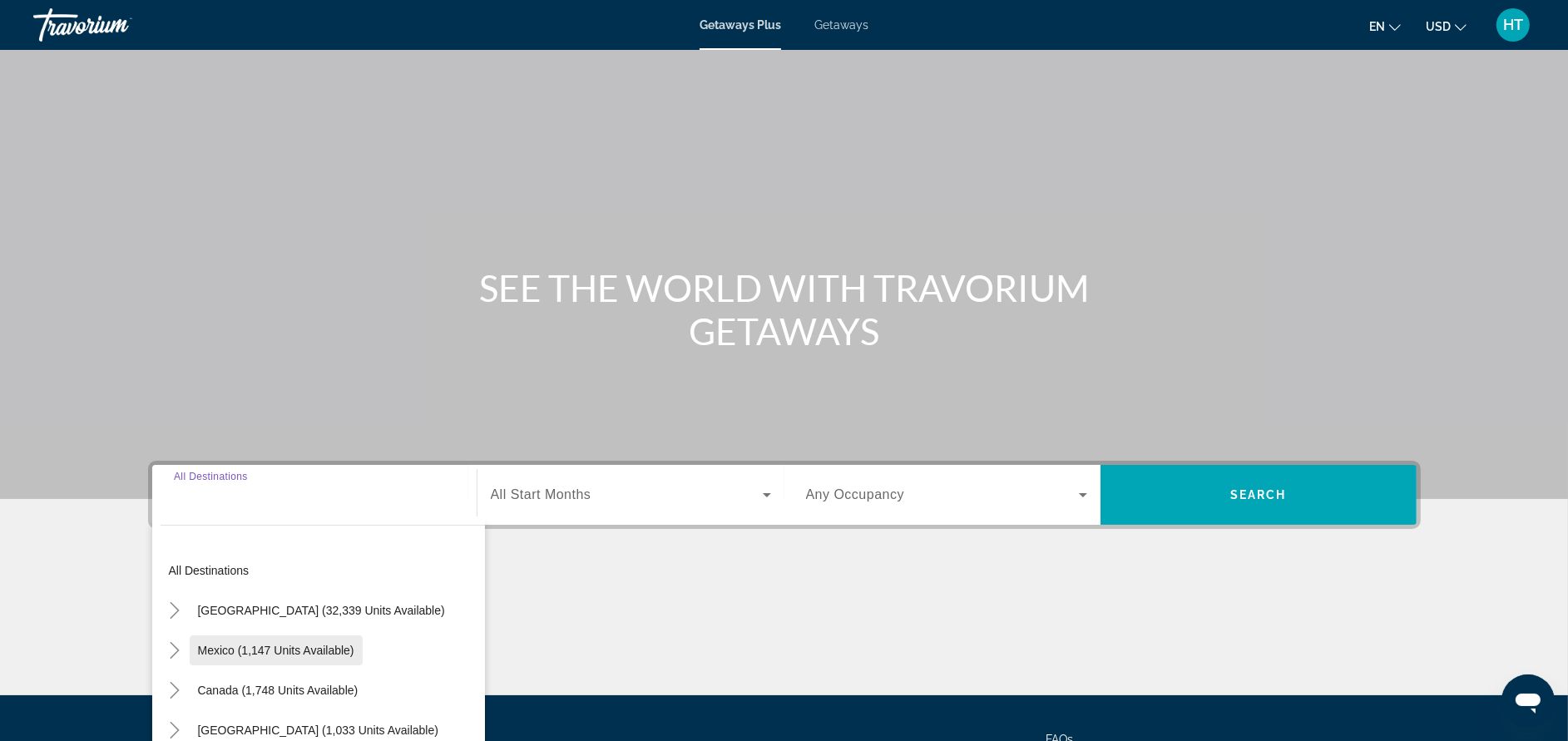
scroll to position [158, 0]
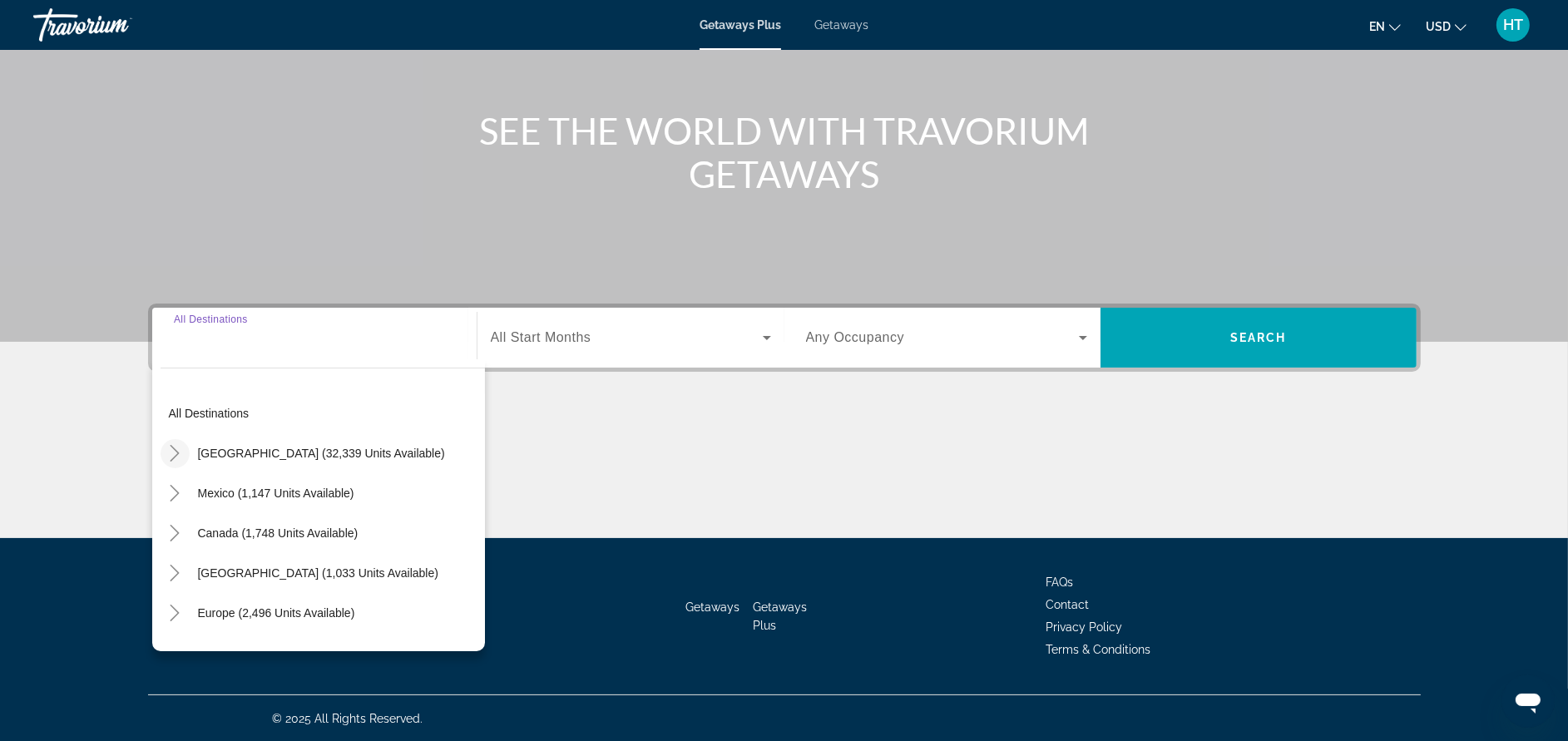
click at [174, 439] on mat-icon "Toggle United States (32,339 units available)" at bounding box center [175, 453] width 29 height 29
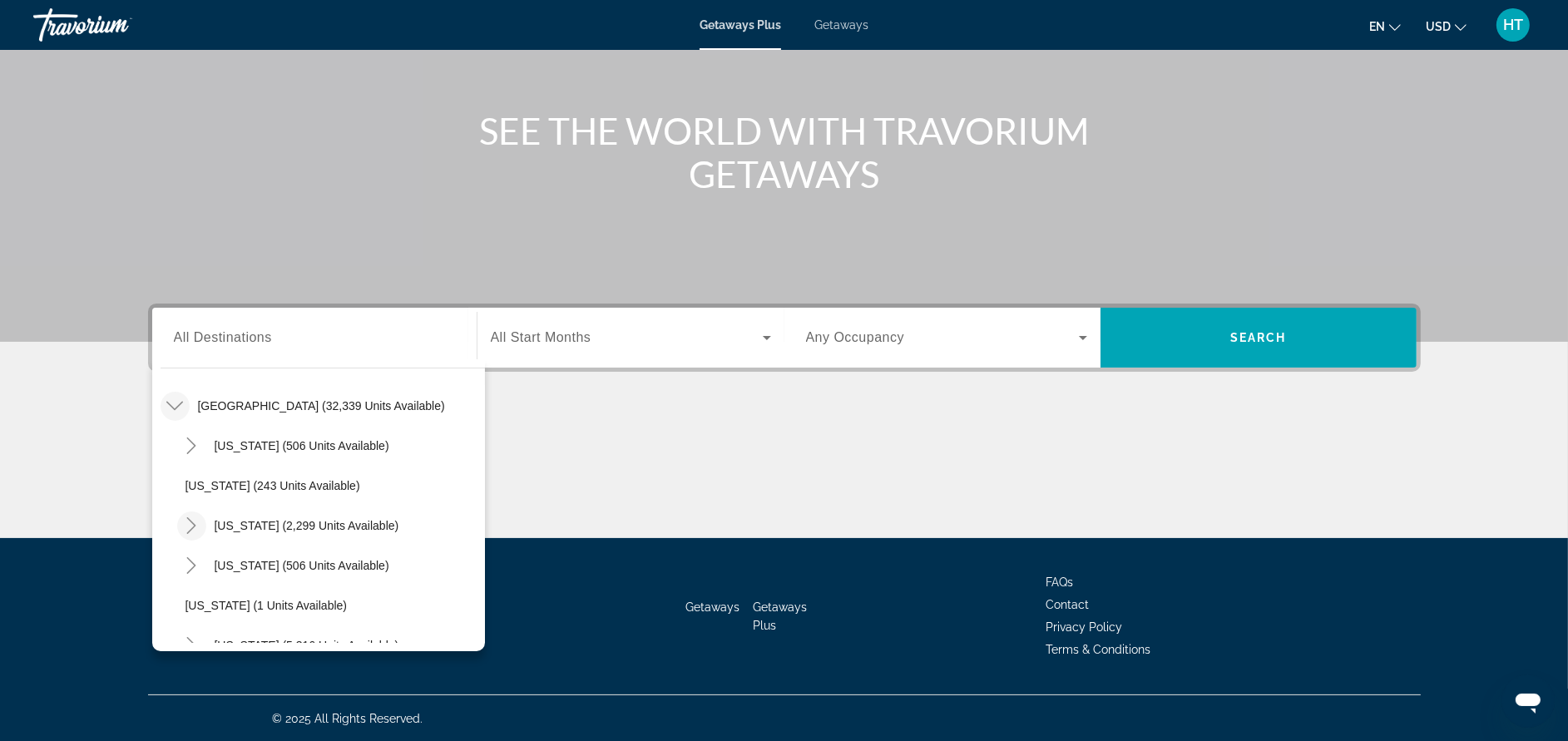
click at [195, 523] on icon "Toggle California (2,299 units available)" at bounding box center [192, 526] width 17 height 17
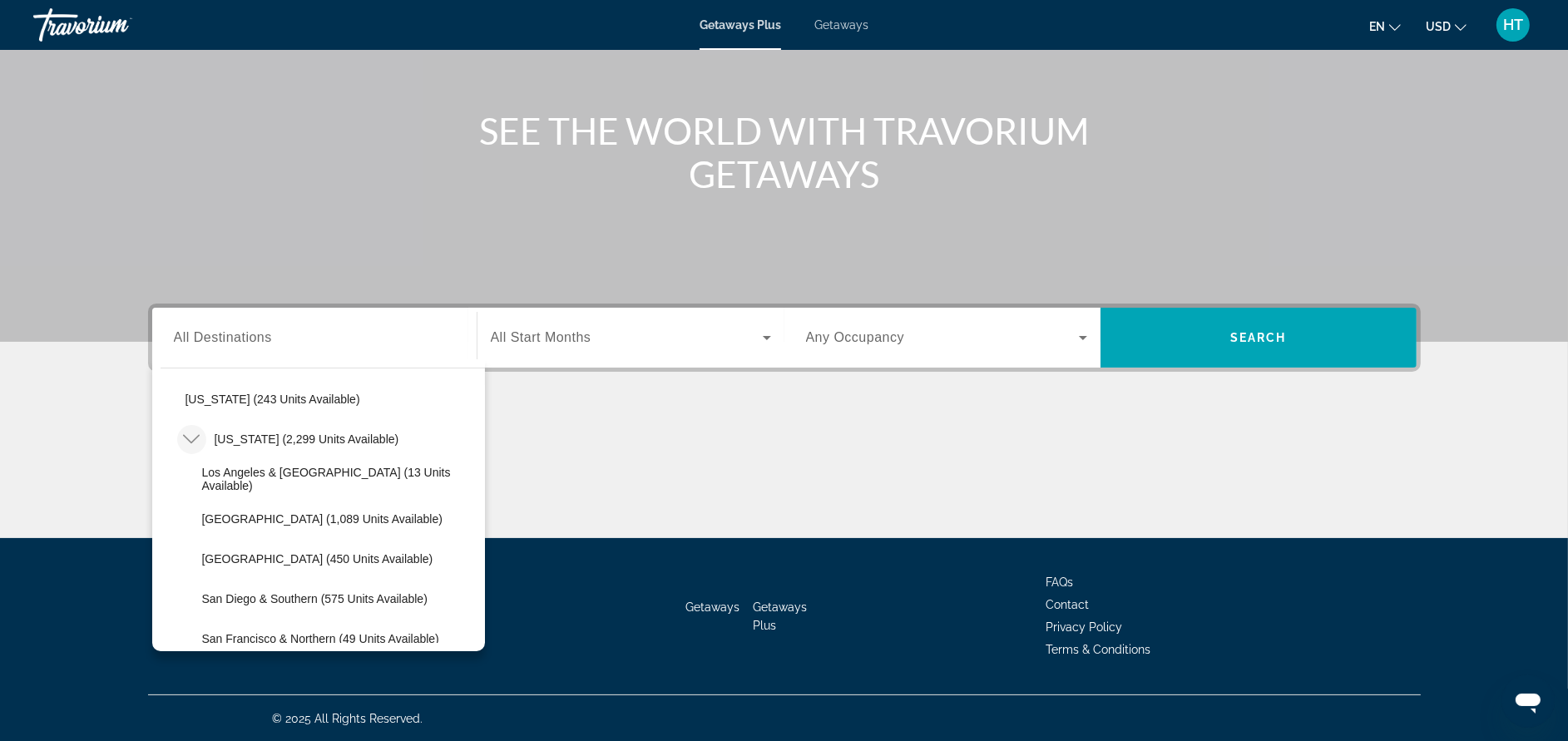
scroll to position [173, 0]
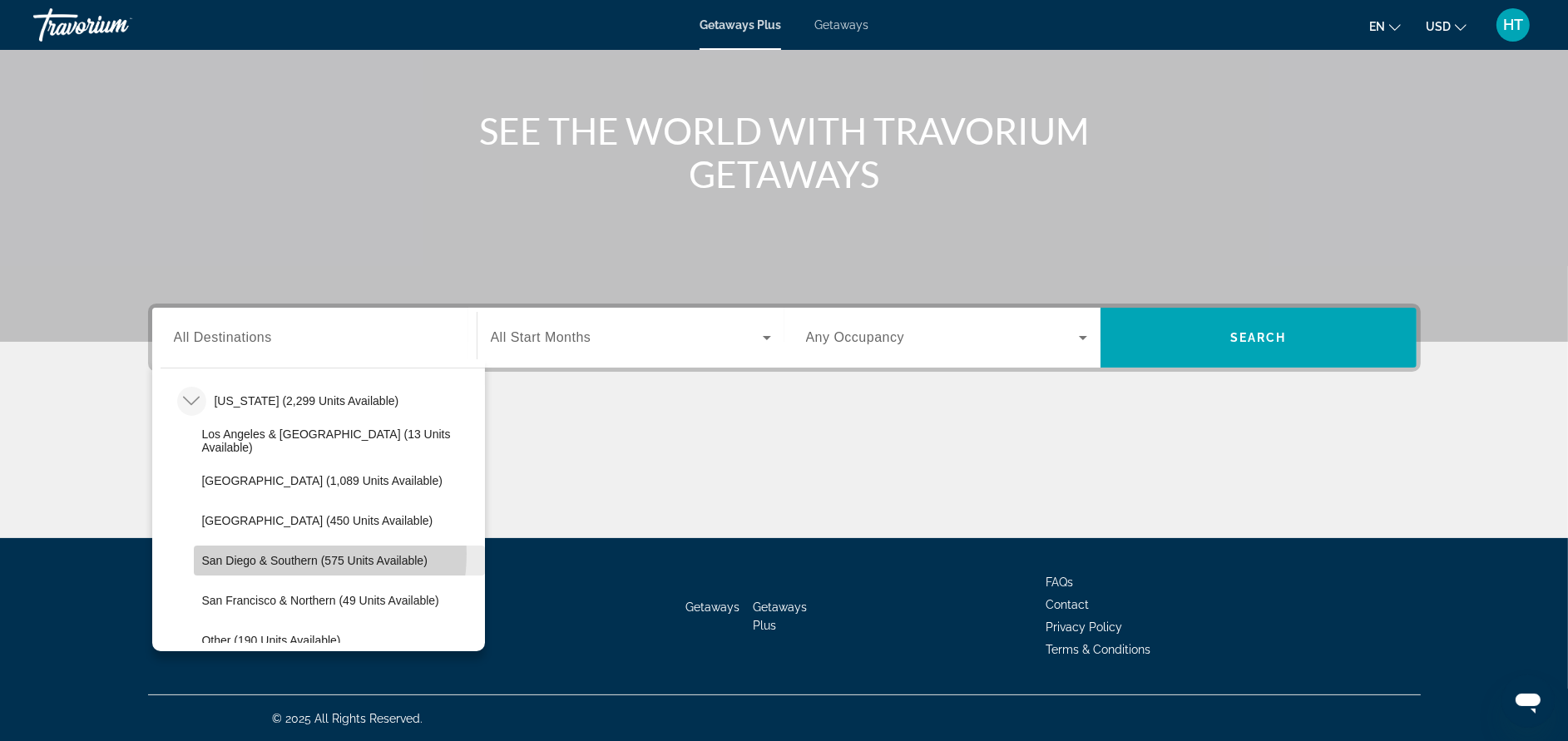
click at [292, 554] on span "San Diego & Southern (575 units available)" at bounding box center [314, 561] width 225 height 13
type input "**********"
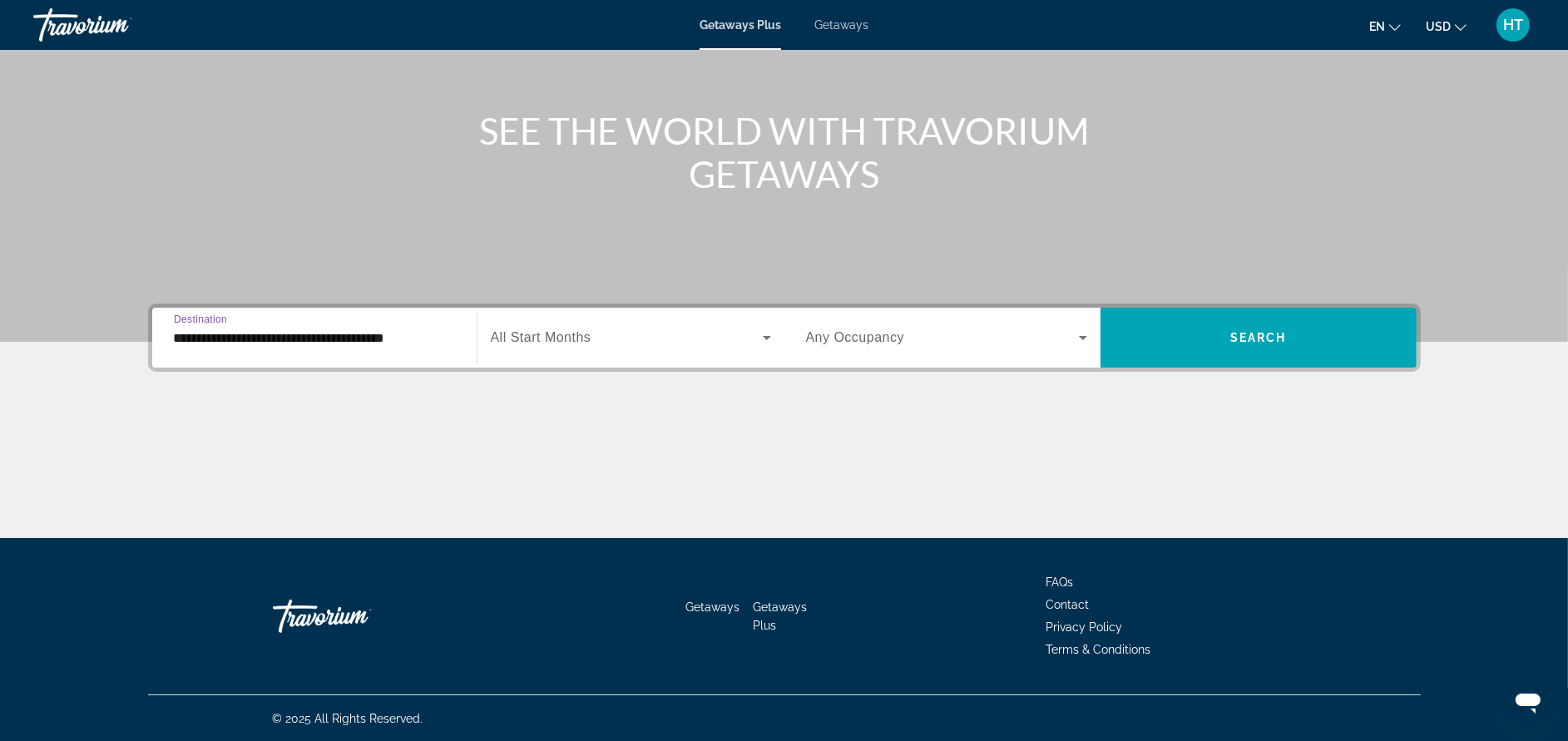
click at [541, 343] on span "All Start Months" at bounding box center [541, 337] width 101 height 14
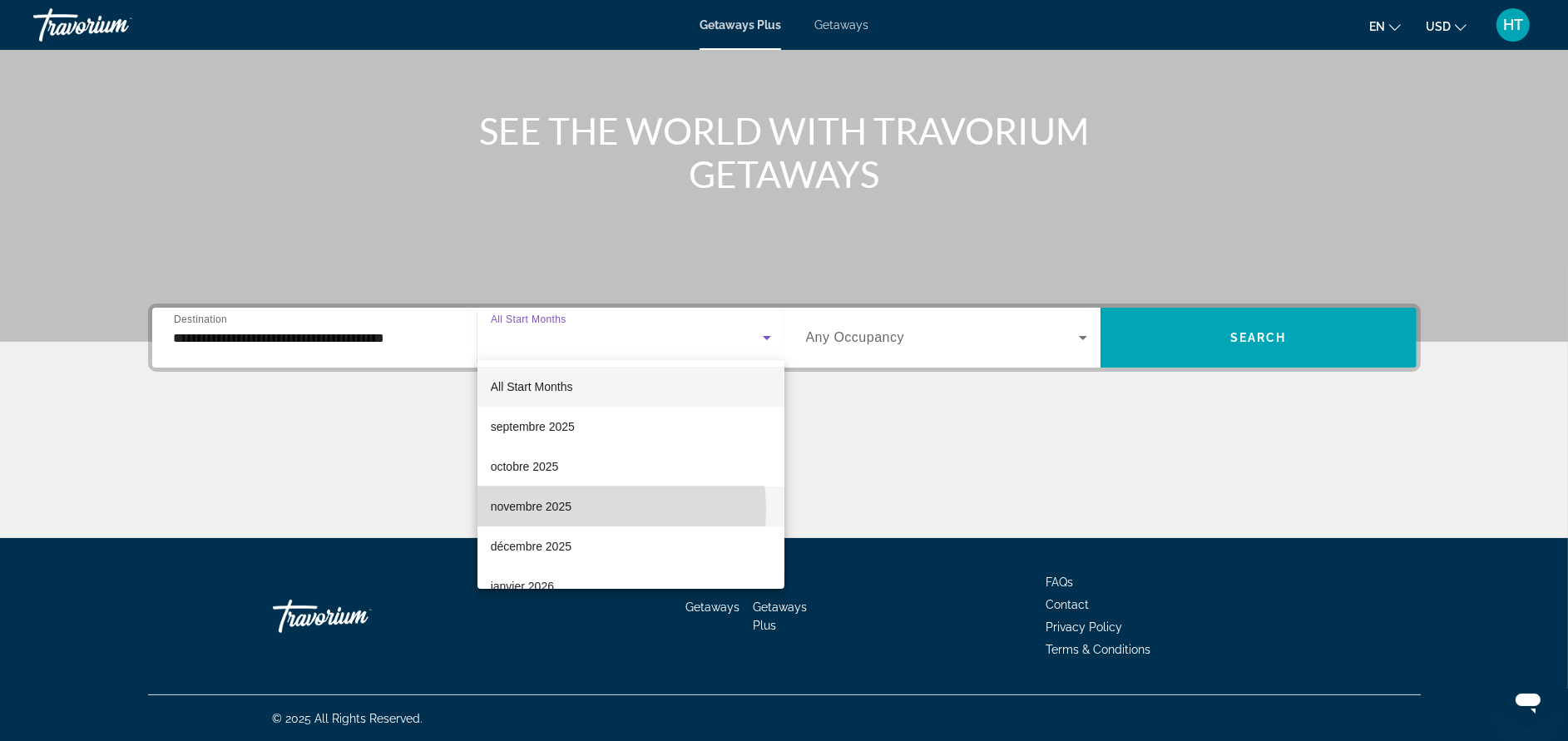
click at [563, 510] on span "novembre 2025" at bounding box center [531, 507] width 81 height 20
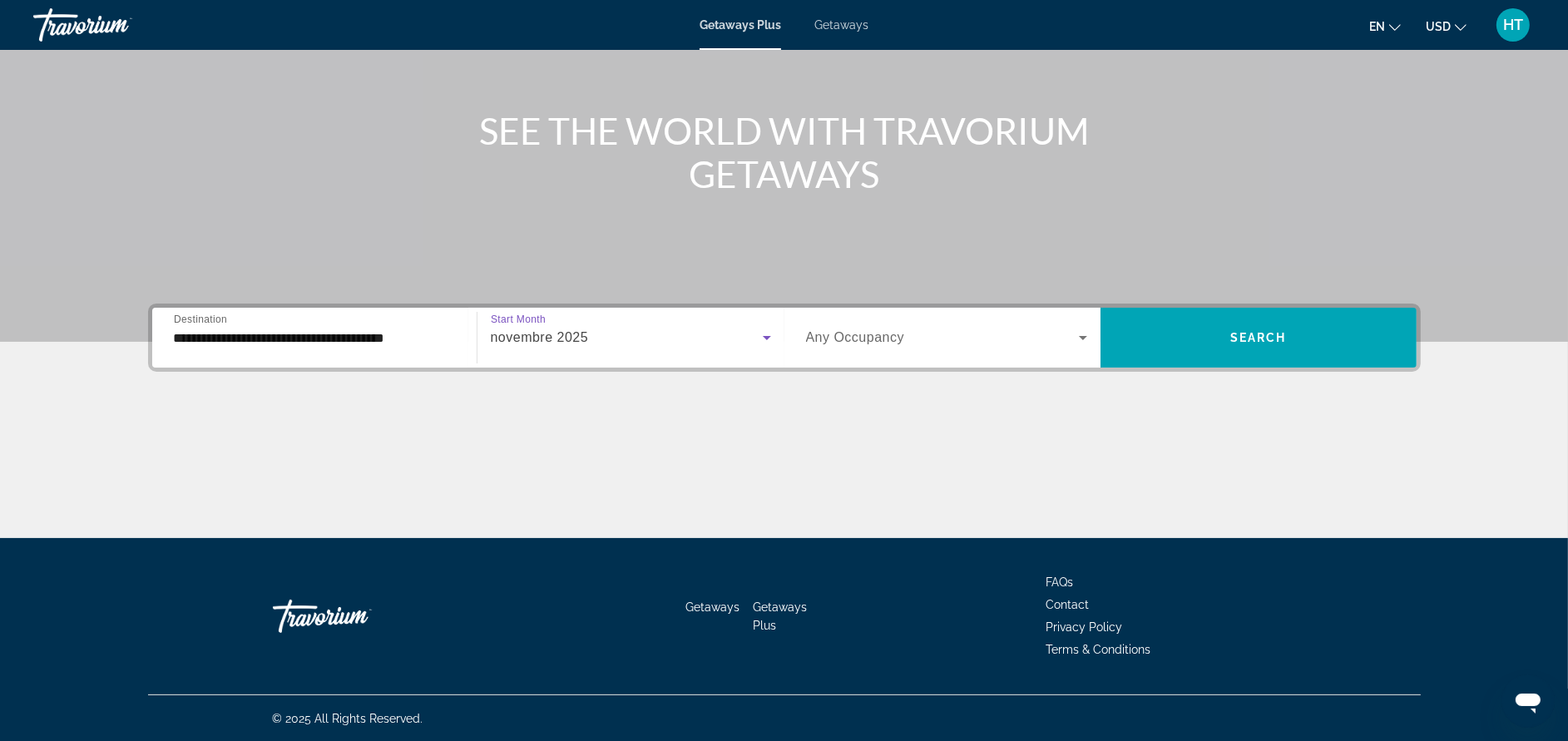
click at [861, 338] on span "Any Occupancy" at bounding box center [855, 337] width 99 height 14
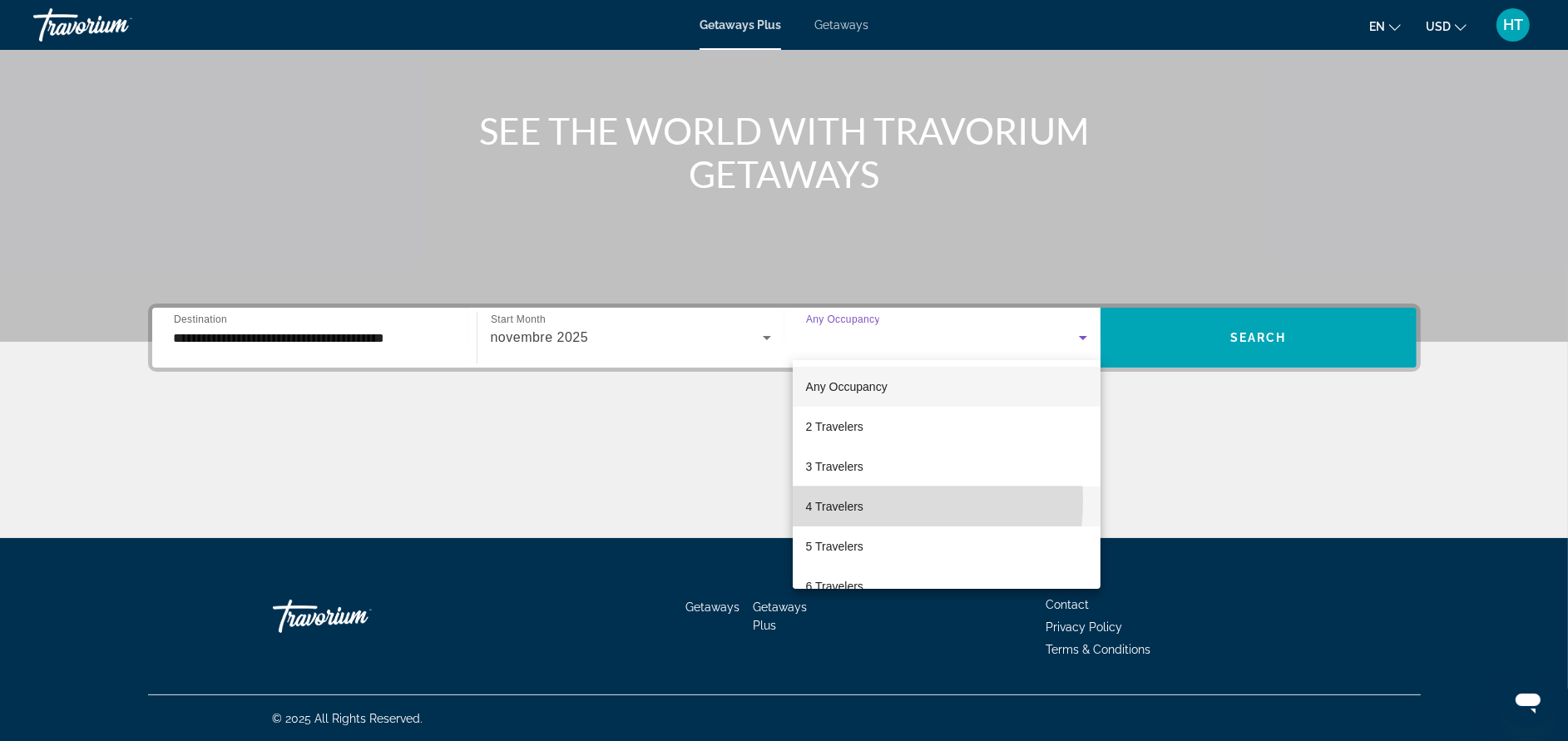
click at [858, 501] on span "4 Travelers" at bounding box center [834, 507] width 58 height 20
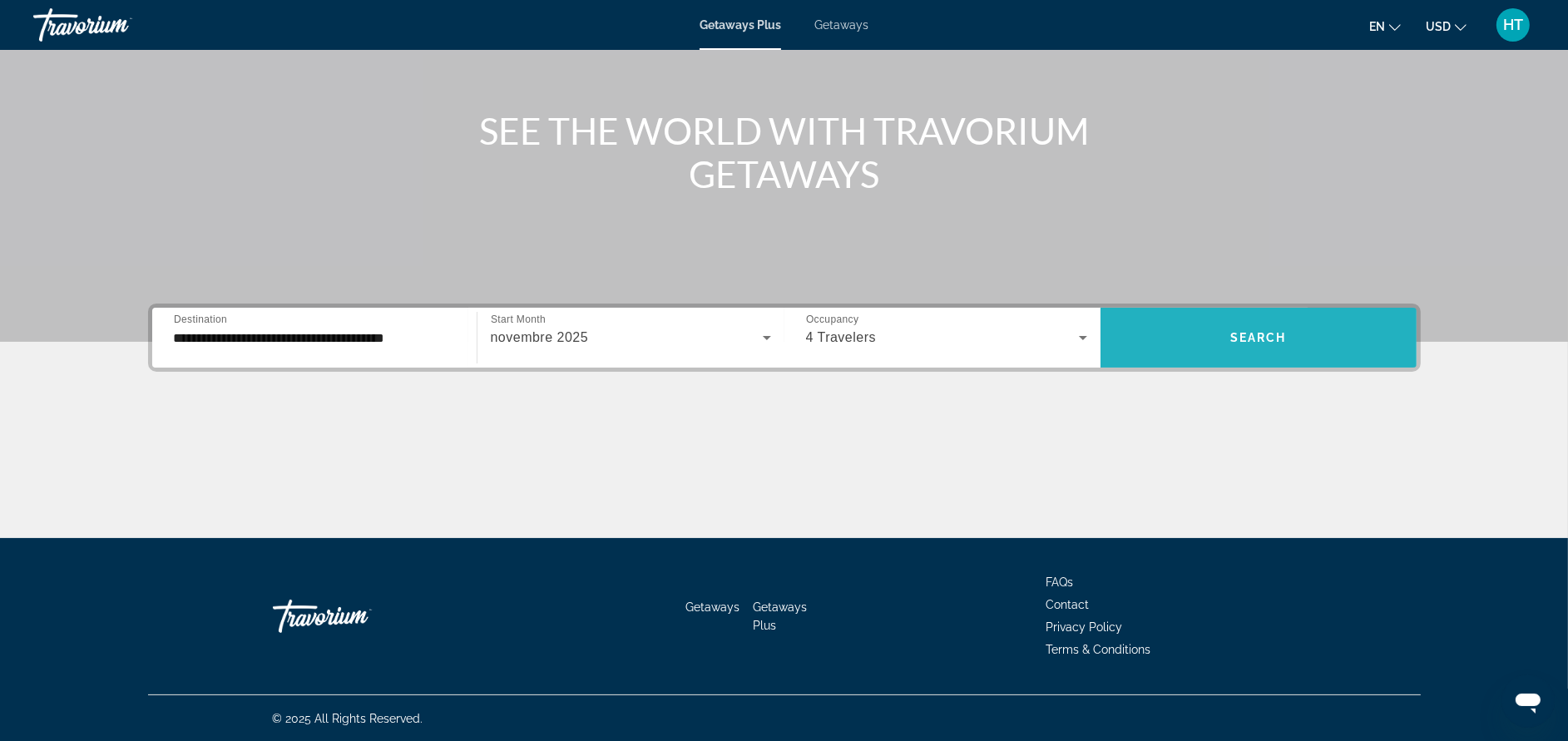
click at [1314, 323] on span "Search widget" at bounding box center [1258, 338] width 316 height 40
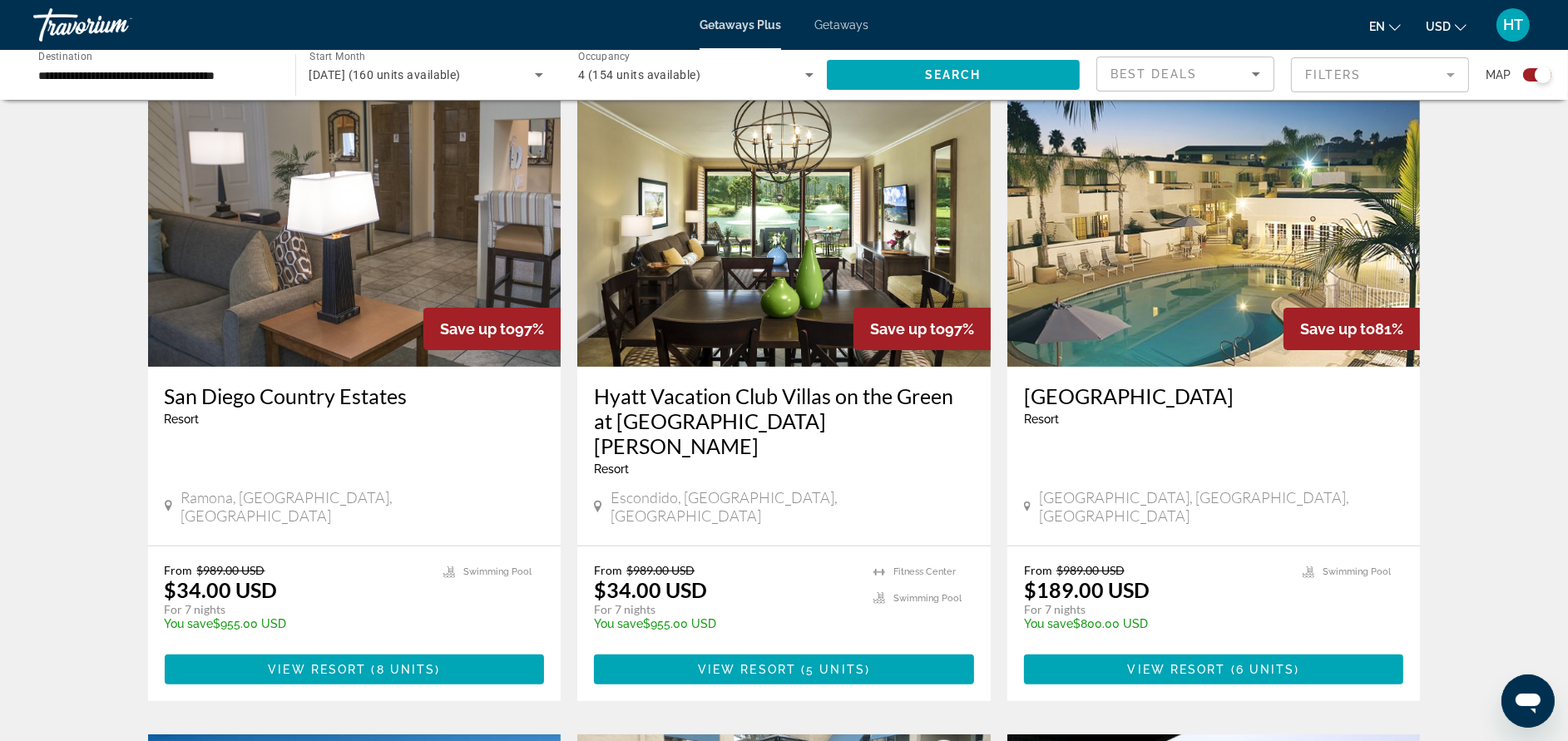
scroll to position [499, 0]
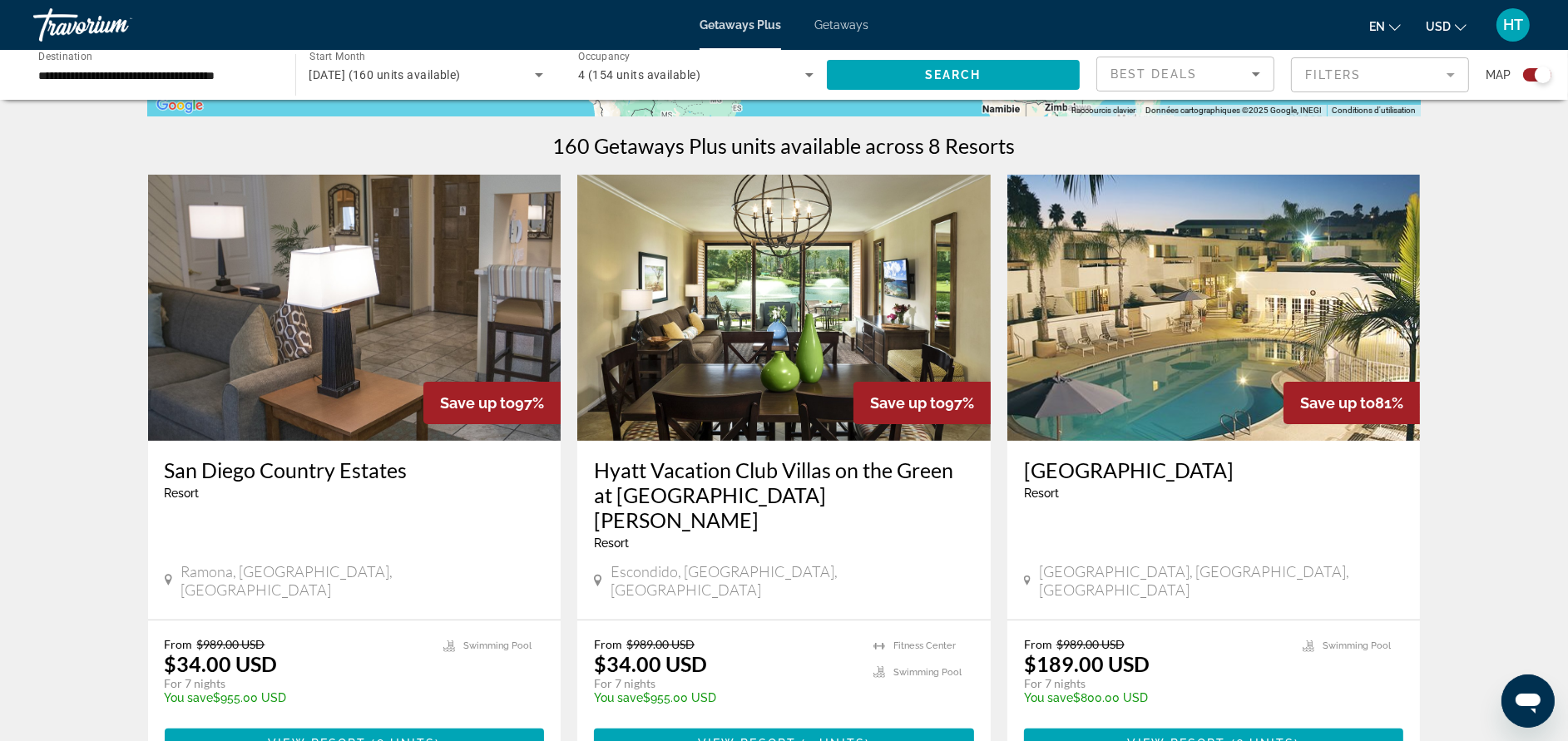
click at [656, 483] on h3 "Hyatt Vacation Club Villas on the Green at [GEOGRAPHIC_DATA][PERSON_NAME]" at bounding box center [784, 495] width 380 height 75
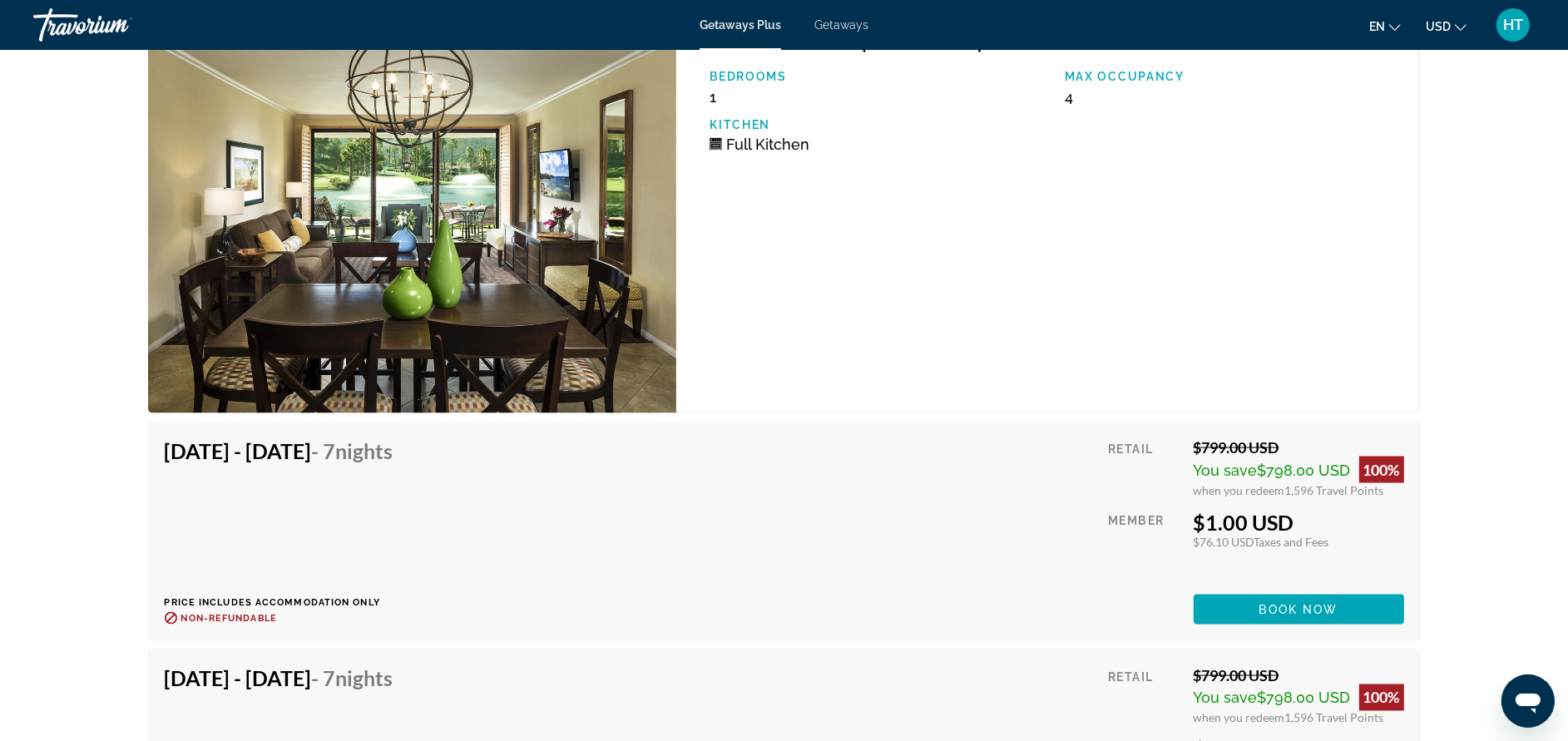
scroll to position [3243, 0]
click at [1265, 608] on span "Book now" at bounding box center [1299, 608] width 79 height 13
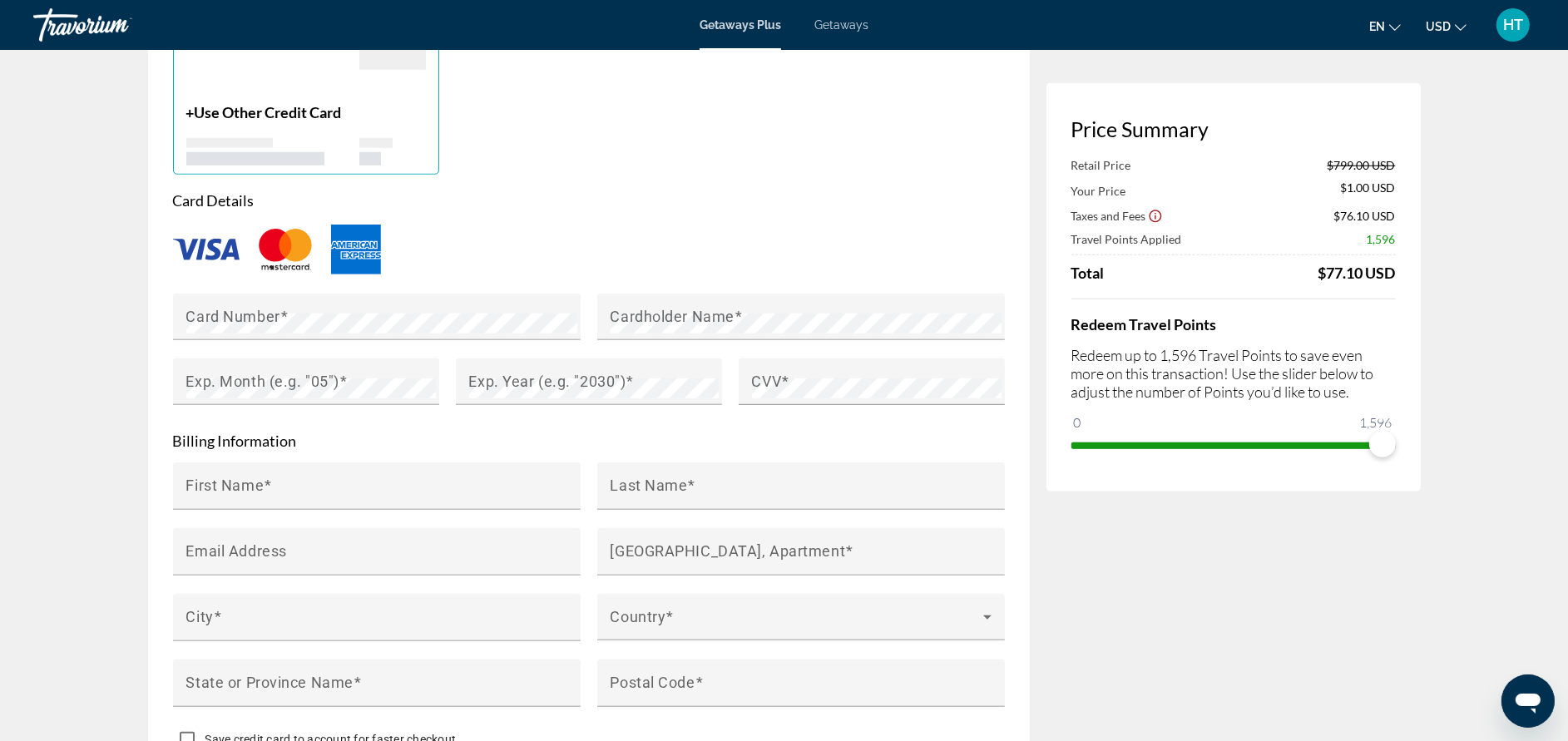
scroll to position [1371, 0]
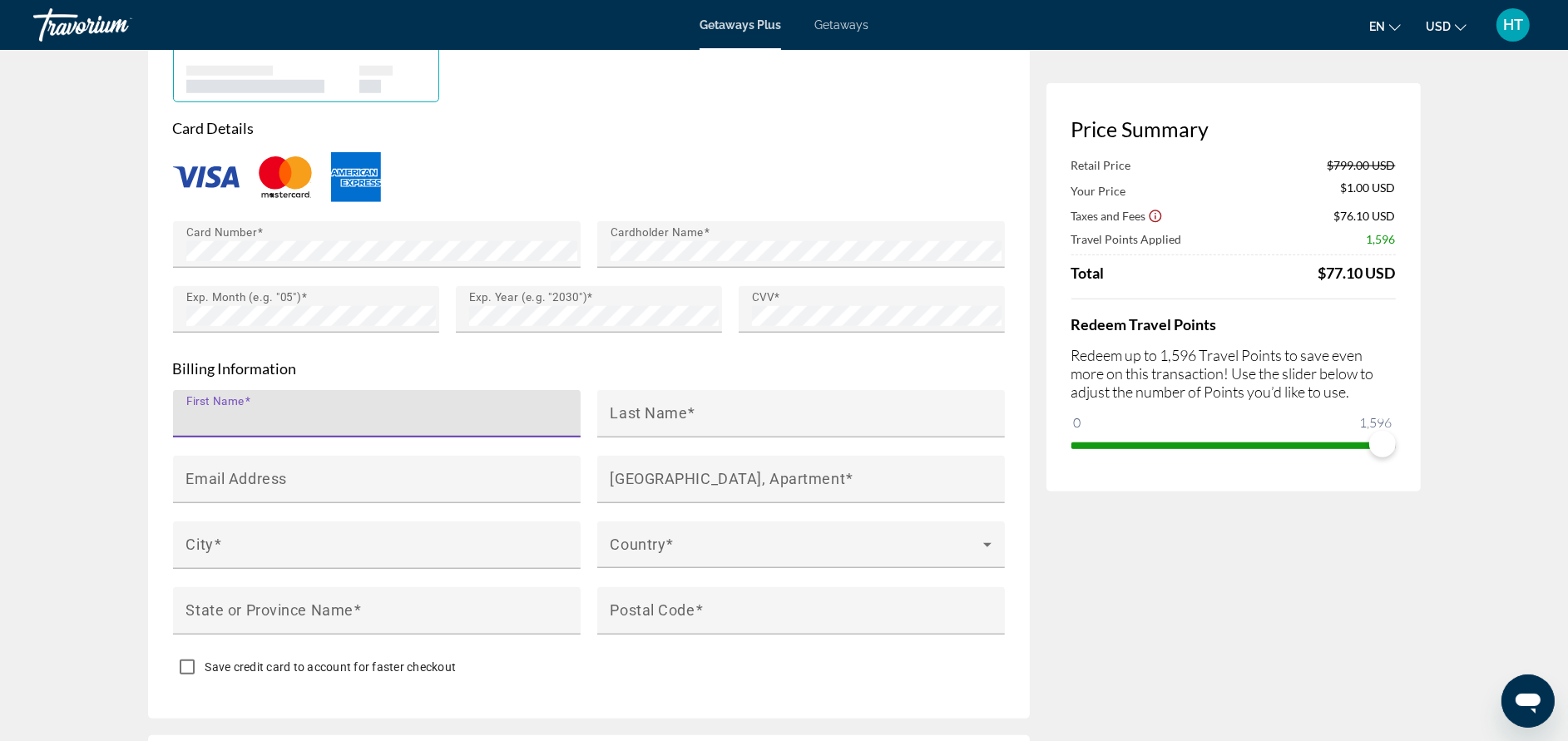
click at [412, 423] on input "First Name" at bounding box center [382, 421] width 391 height 20
type input "********"
type input "*********"
type input "**********"
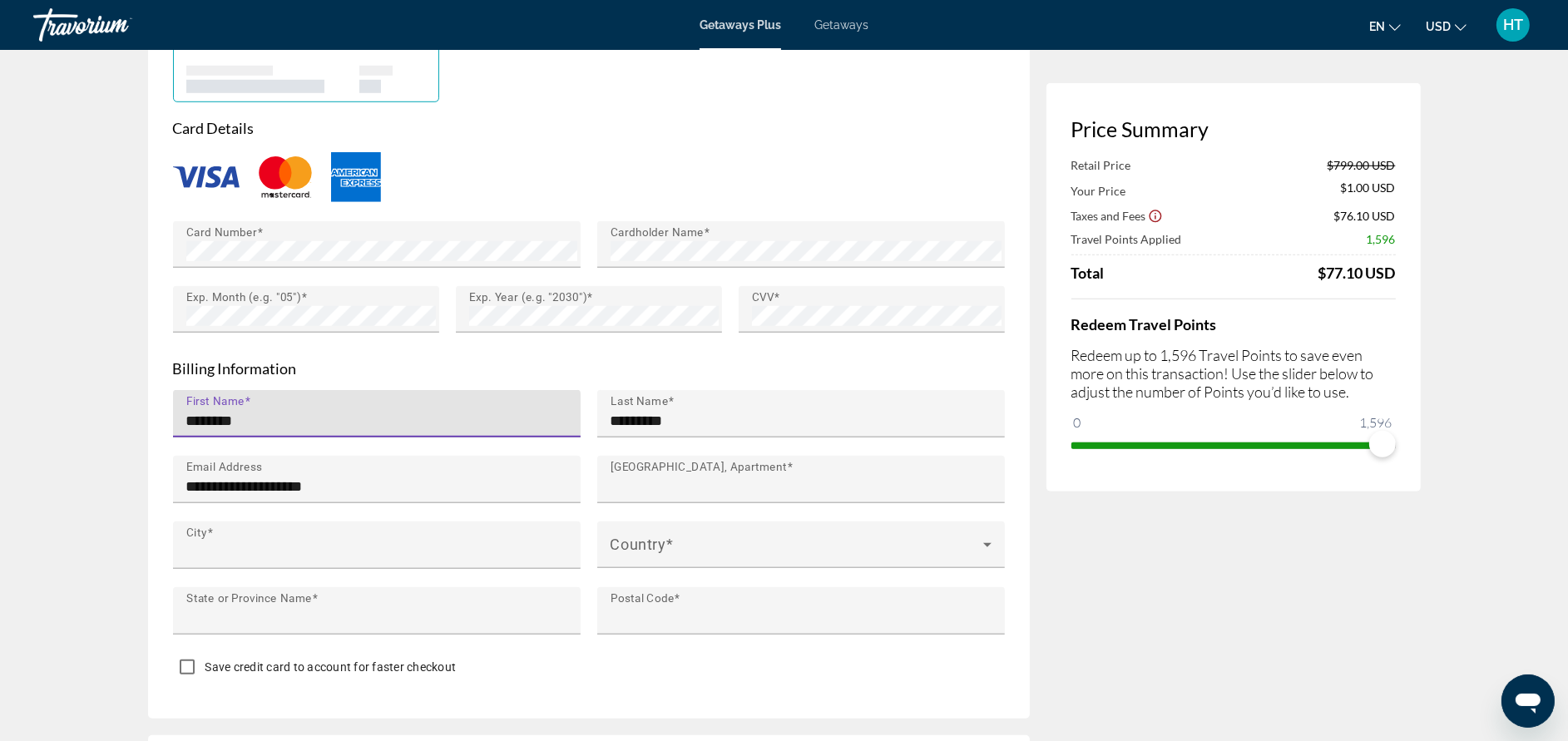
type input "********"
type input "**********"
type input "******"
type input "*****"
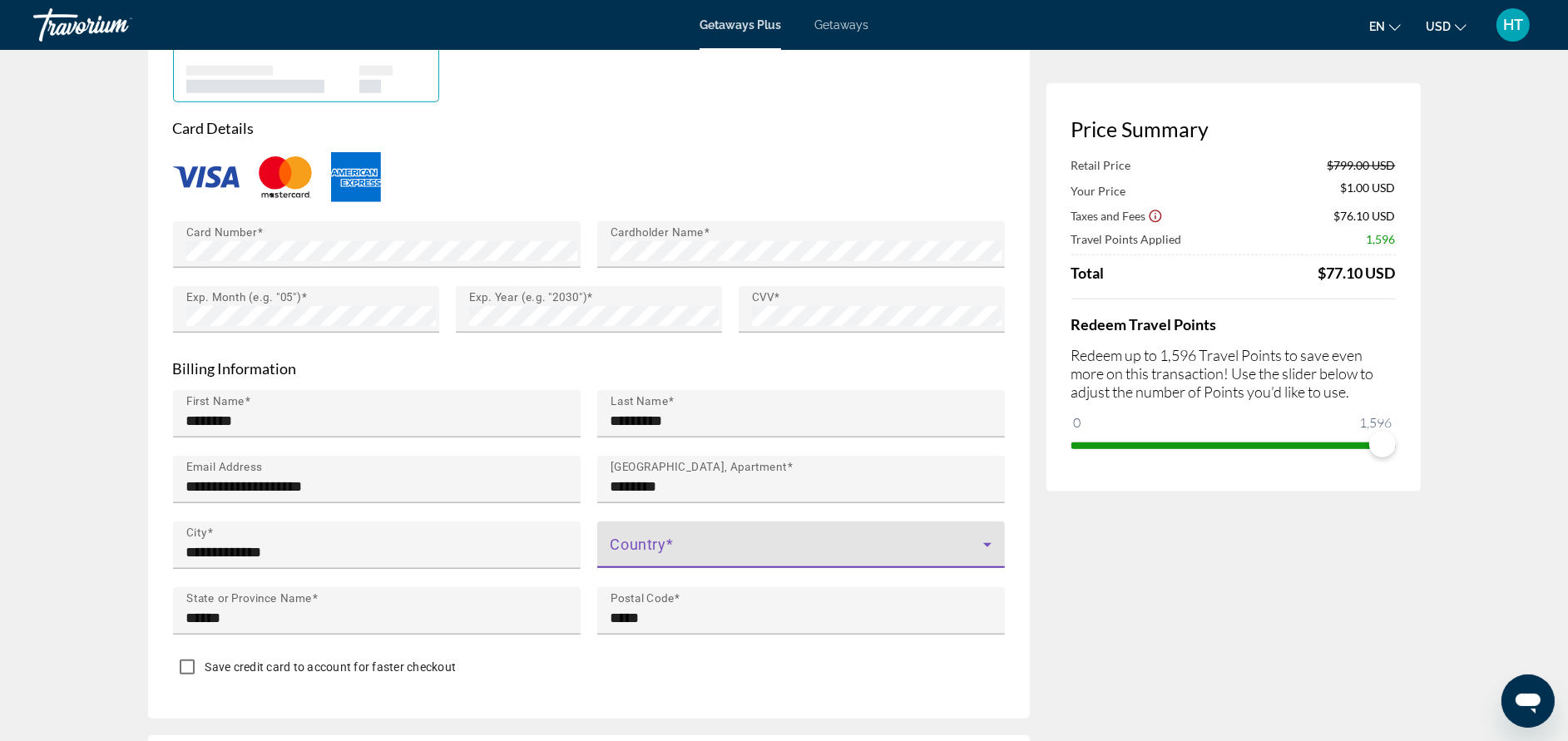
click at [712, 548] on span "Main content" at bounding box center [796, 552] width 373 height 20
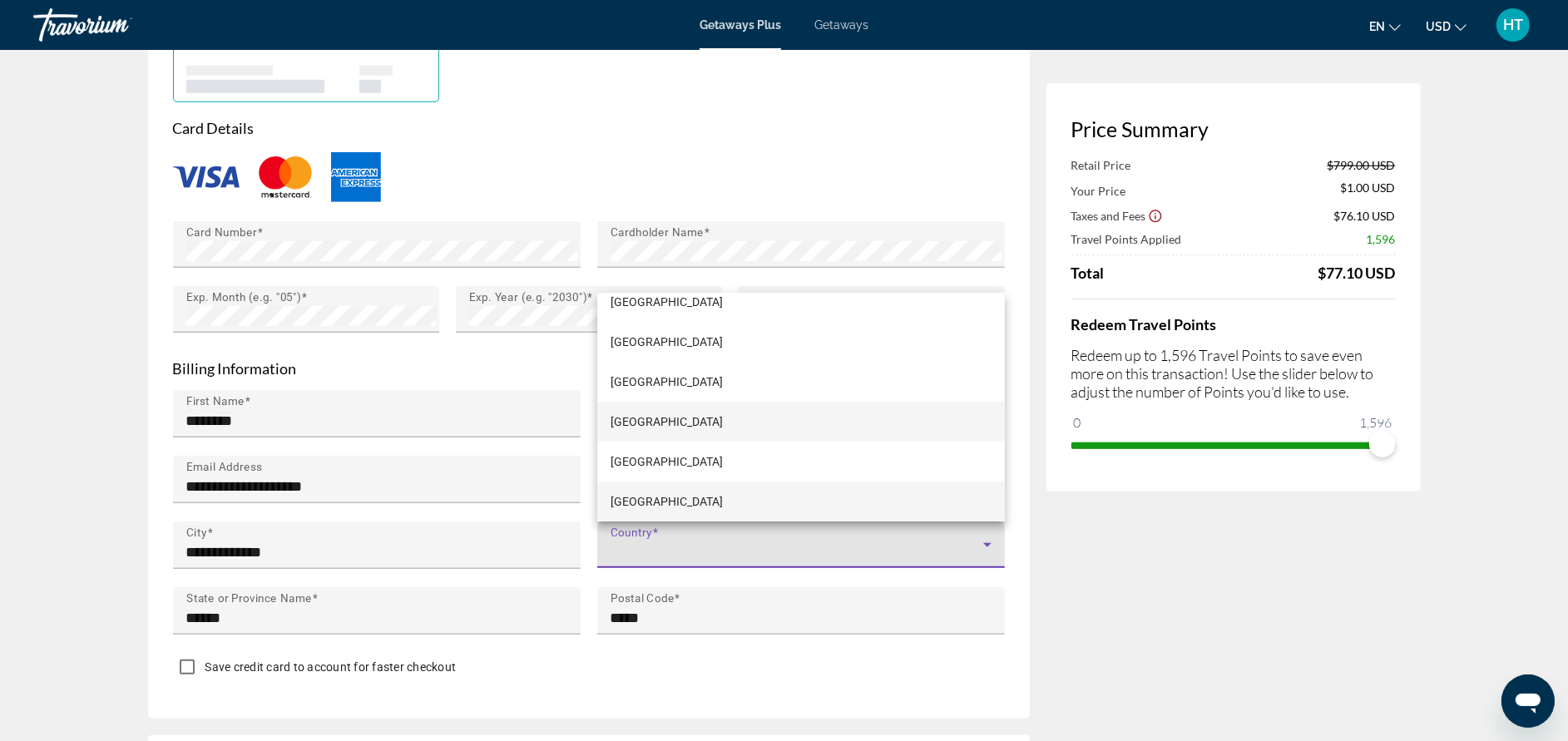
scroll to position [3057, 0]
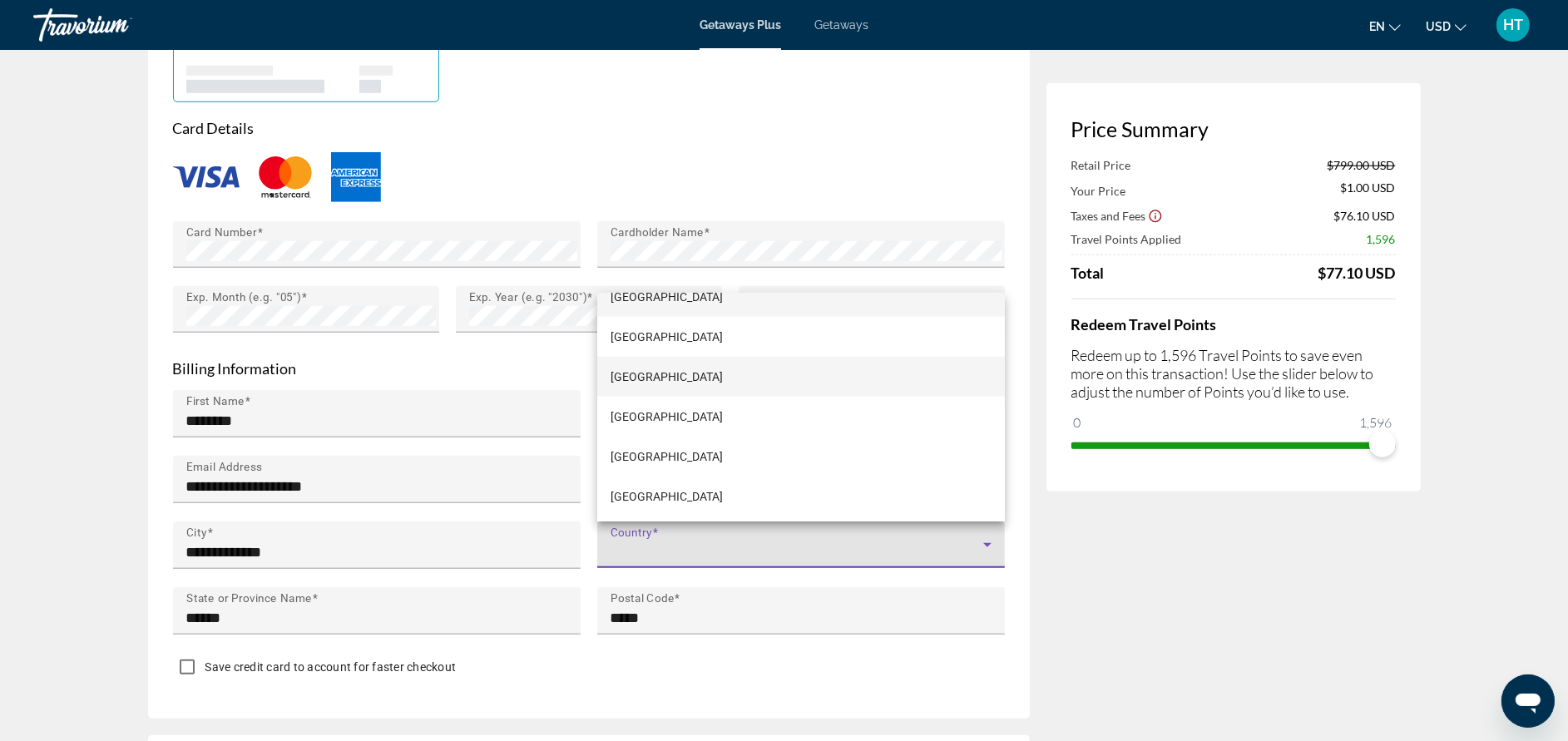
click at [785, 428] on mat-option "[GEOGRAPHIC_DATA]" at bounding box center [800, 417] width 408 height 40
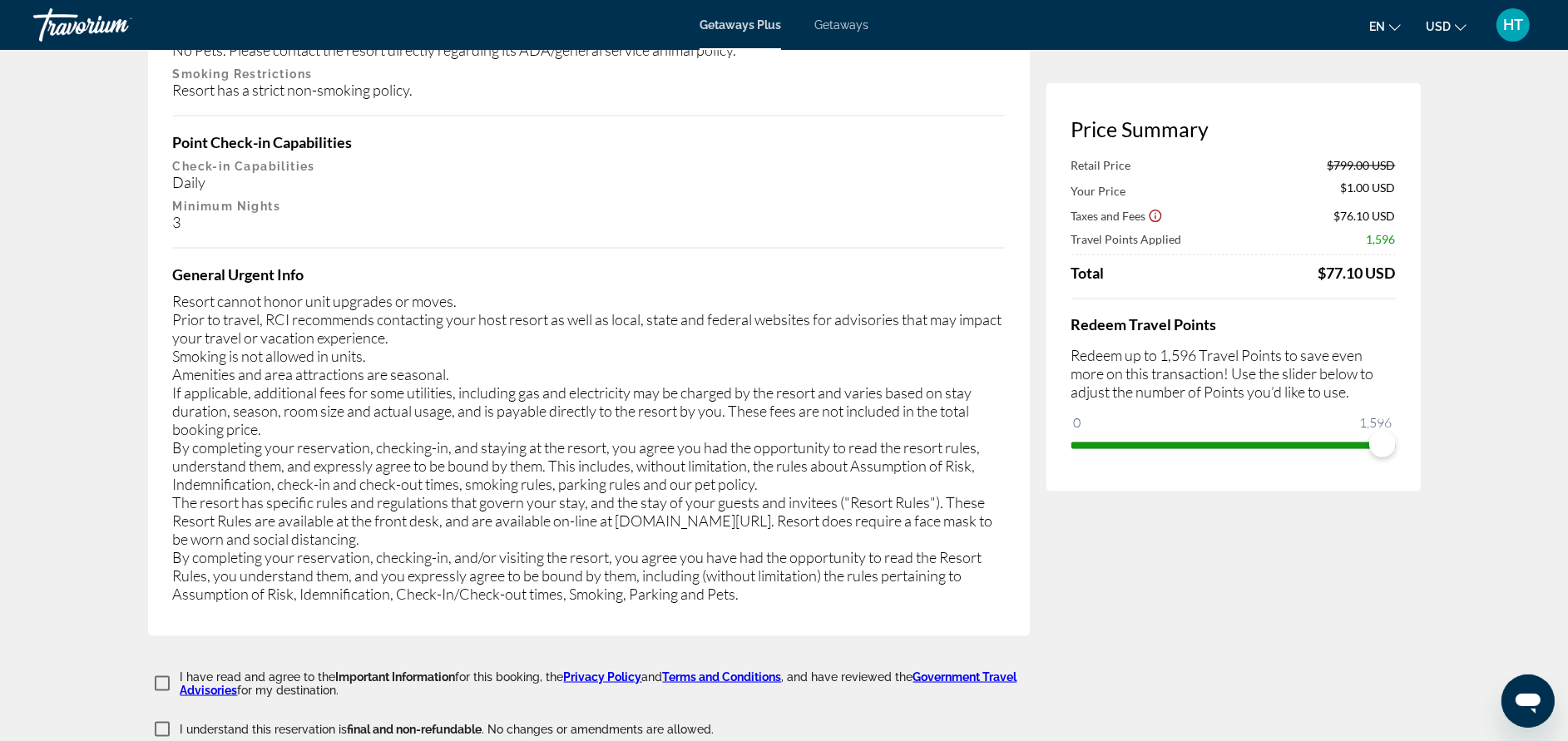
scroll to position [2869, 0]
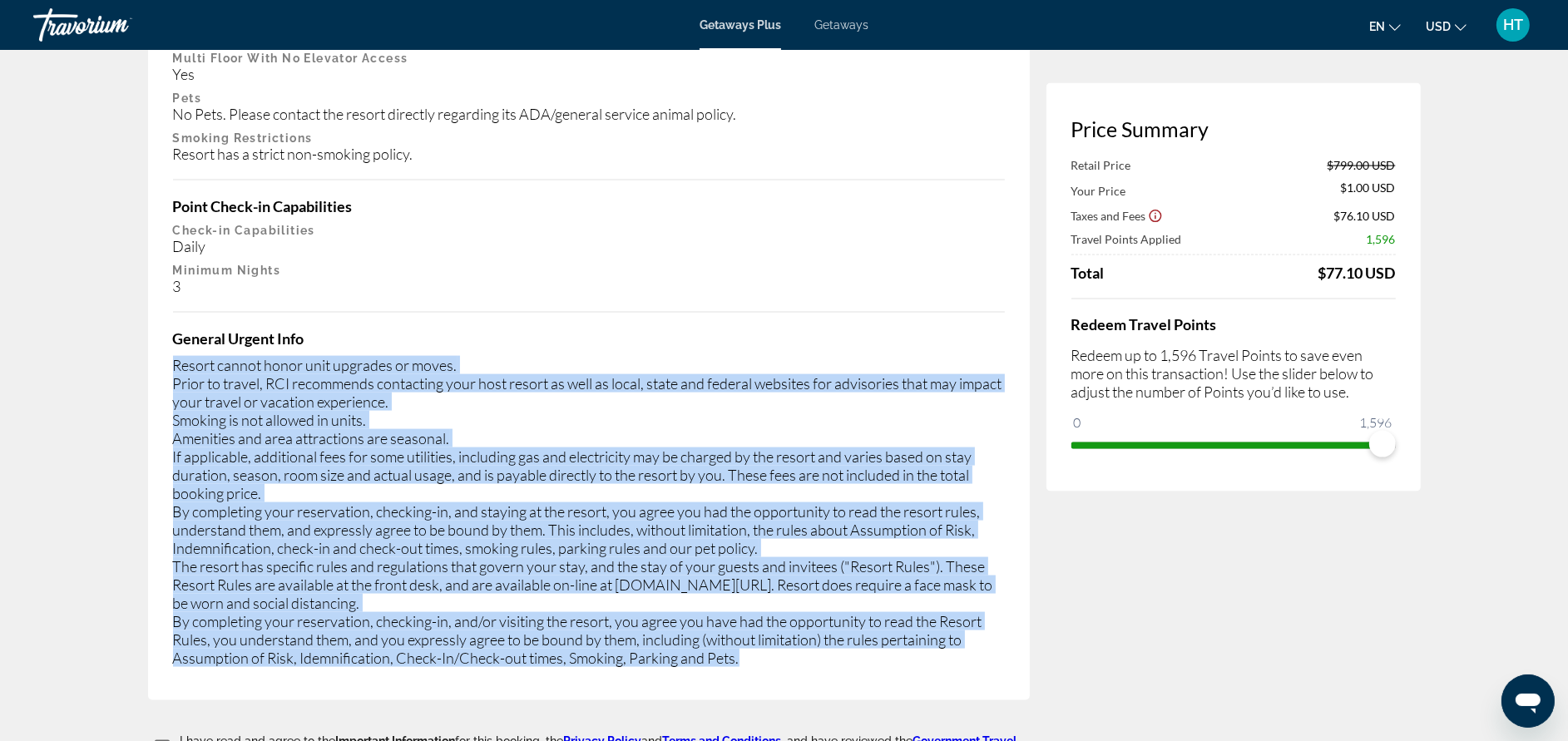
drag, startPoint x: 761, startPoint y: 598, endPoint x: 161, endPoint y: 298, distance: 670.8
click at [161, 298] on div "Important Information Housekeeping Fees Unit Type Schedule Info for 1 Bedroom u…" at bounding box center [589, 198] width 882 height 1004
copy div "Resort cannot honor unit upgrades or moves. Prior to travel, RCI recommends con…"
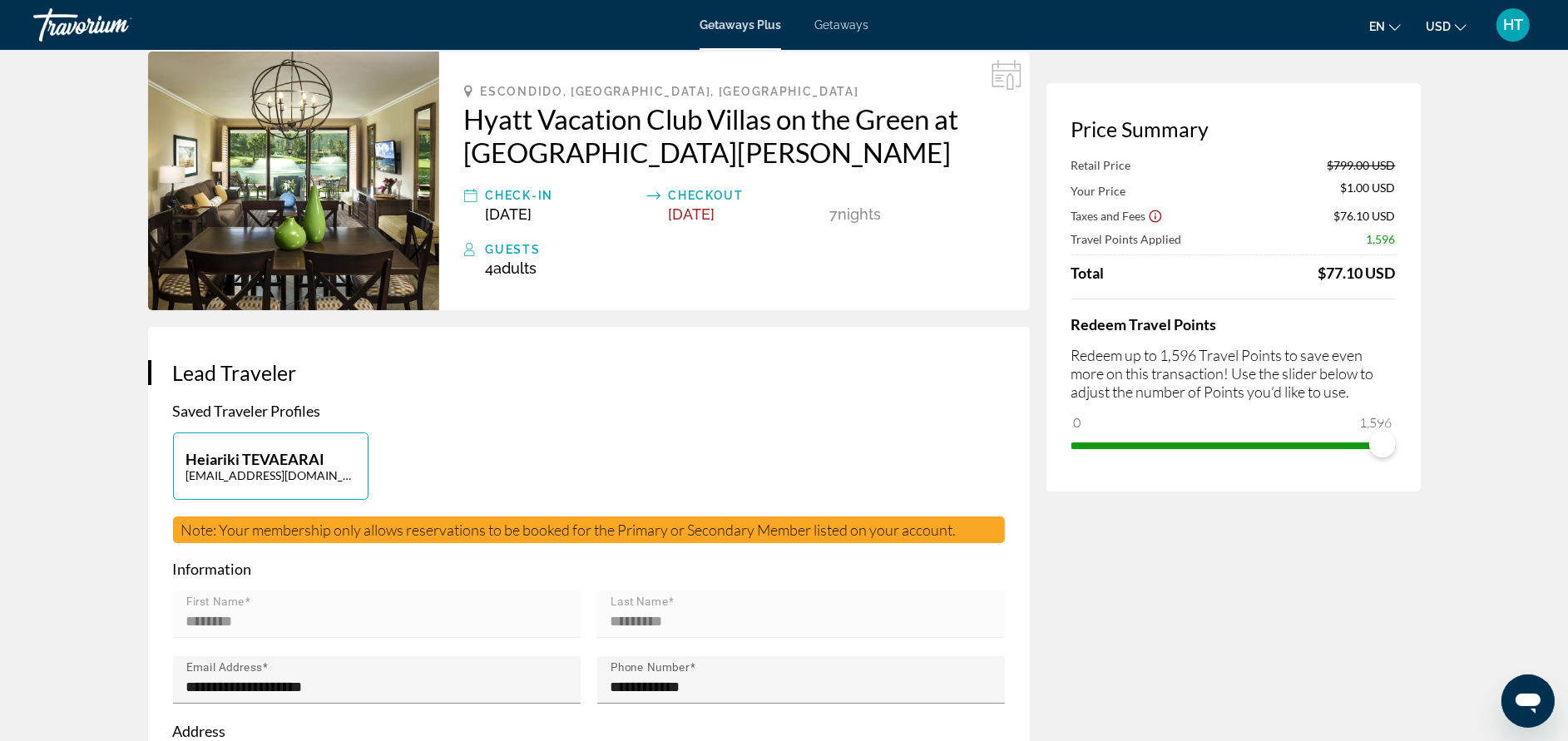
scroll to position [0, 0]
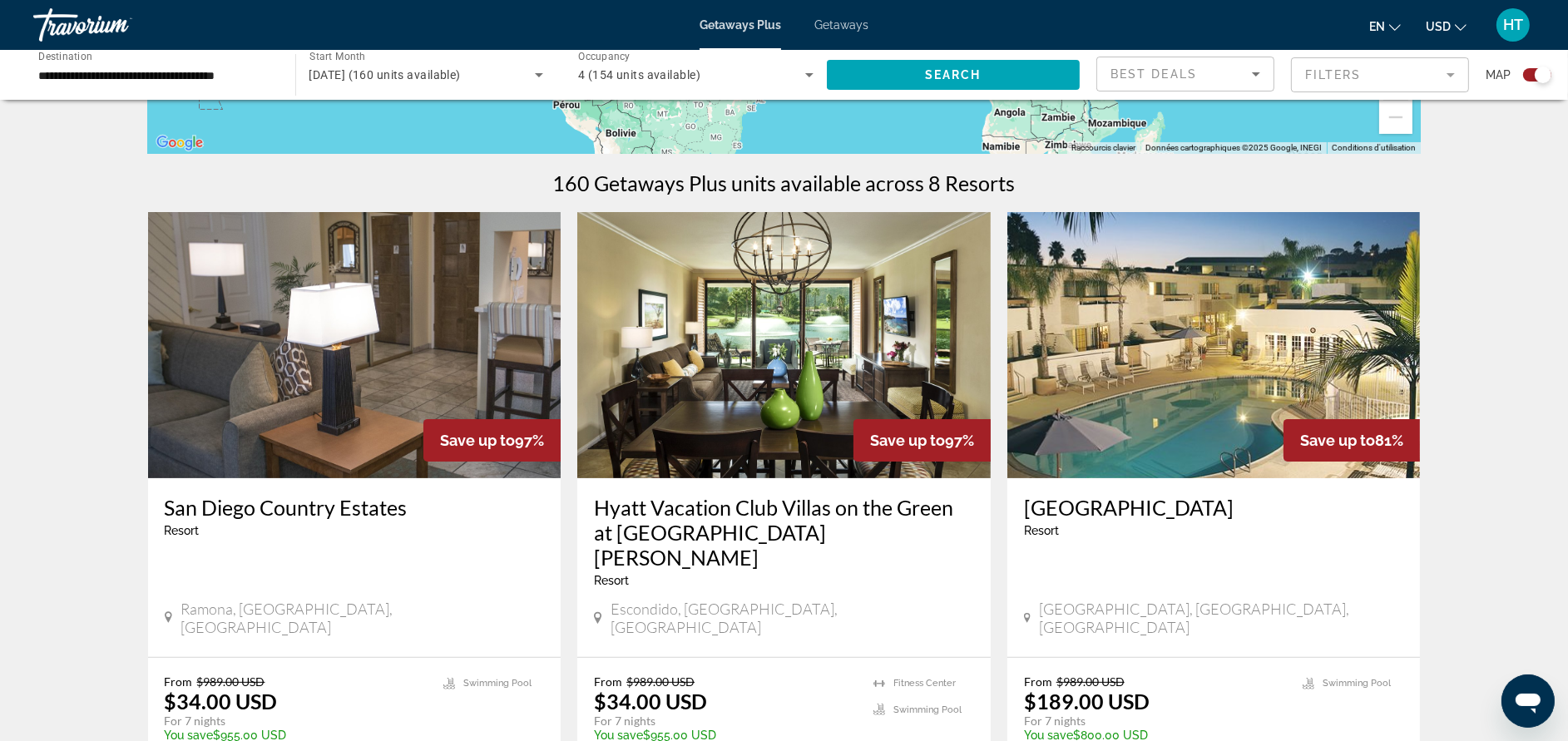
scroll to position [499, 0]
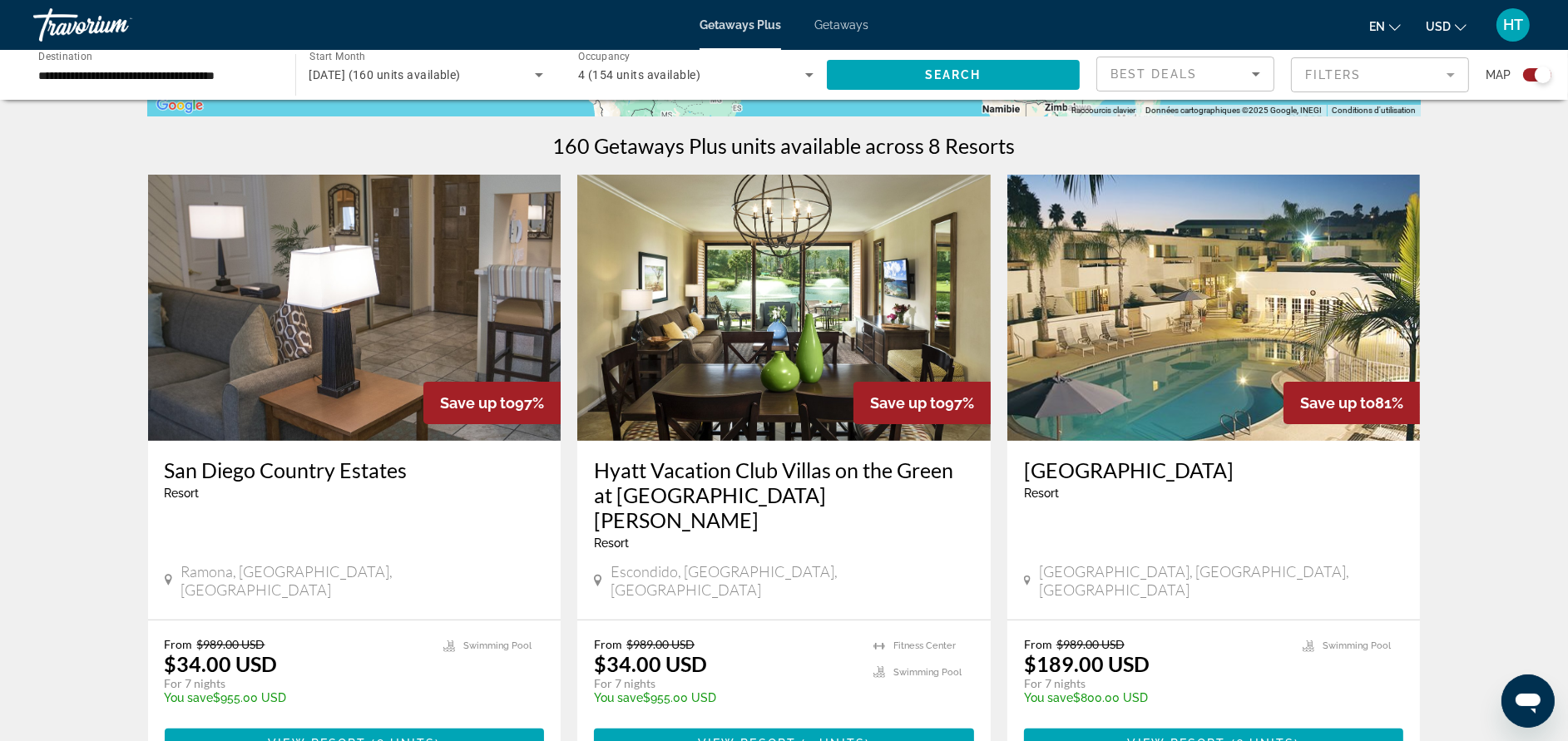
click at [358, 470] on h3 "San Diego Country Estates" at bounding box center [355, 470] width 380 height 25
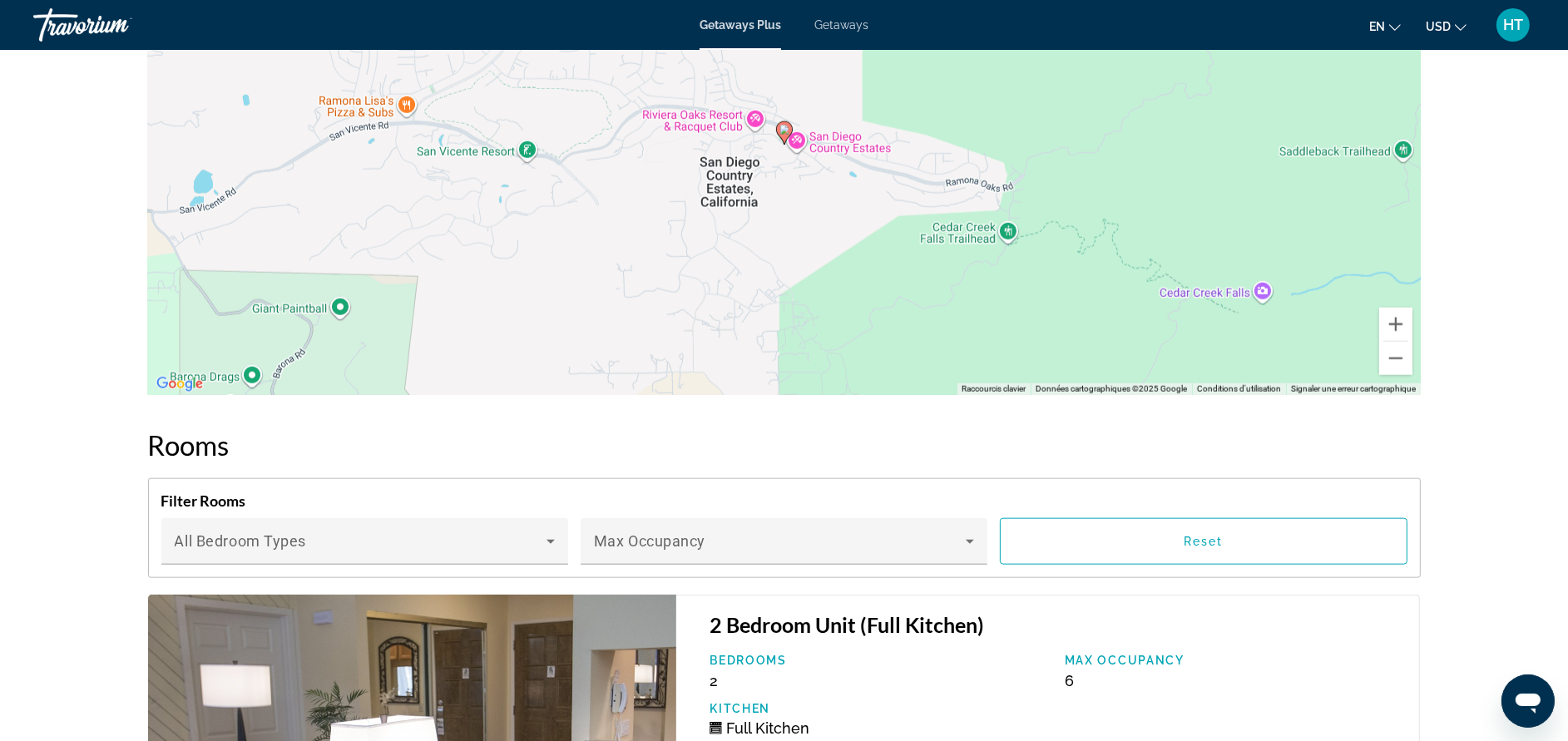
scroll to position [1871, 0]
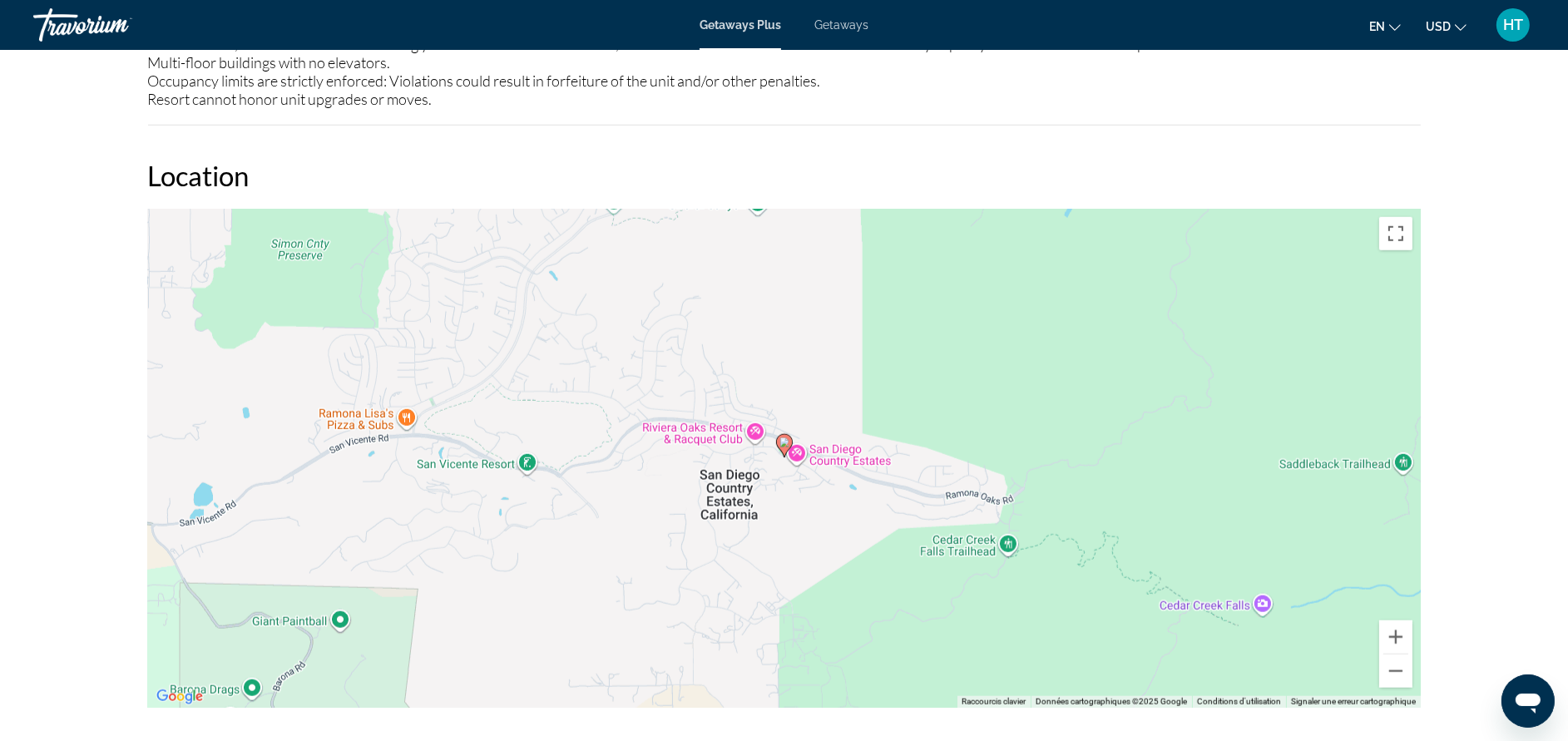
click at [853, 501] on div "Pour activer le glissement avec le clavier, appuyez sur Alt+Entrée. Une fois ce…" at bounding box center [784, 458] width 1273 height 499
click at [1390, 663] on button "Zoom arrière" at bounding box center [1395, 671] width 33 height 33
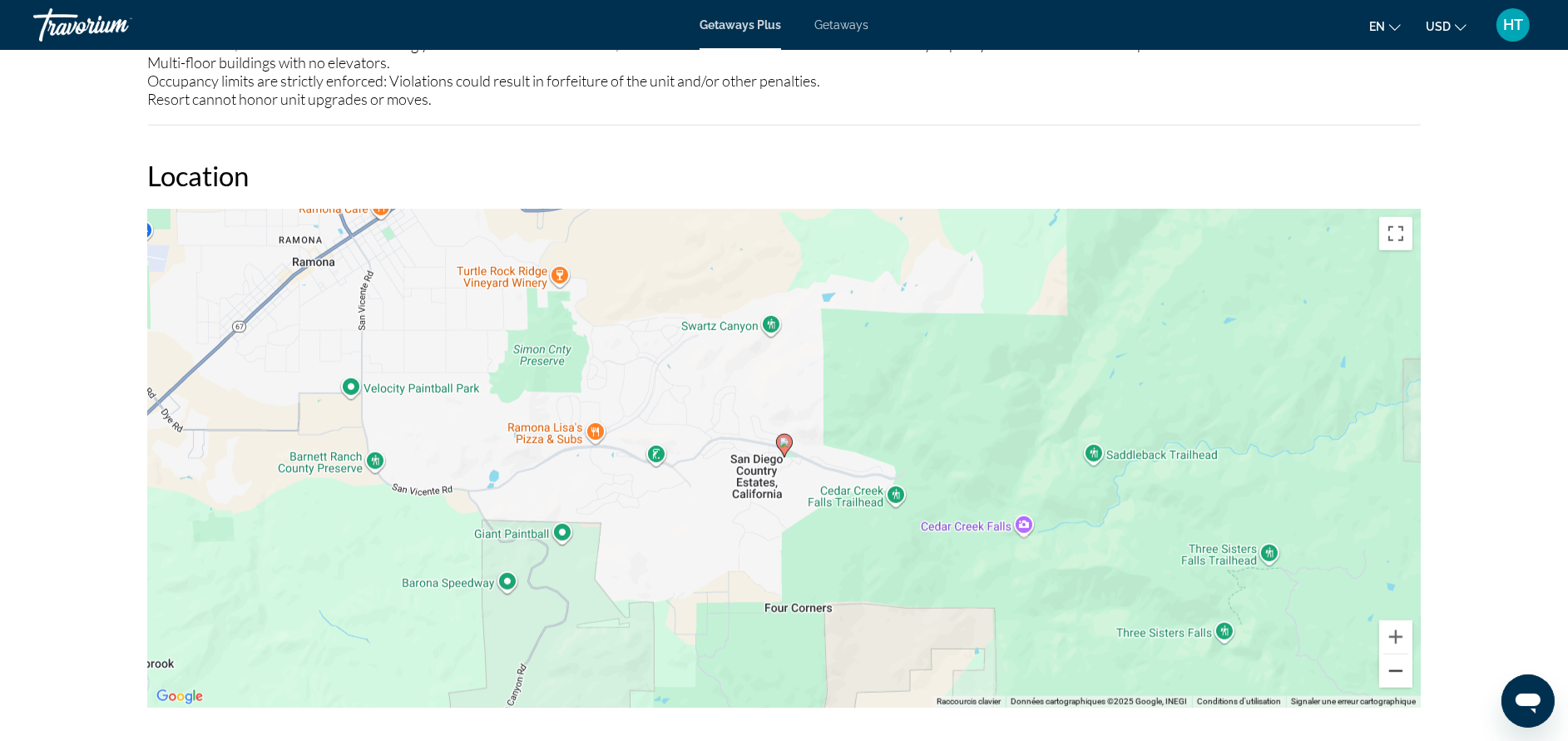
click at [1390, 658] on button "Zoom arrière" at bounding box center [1395, 671] width 33 height 33
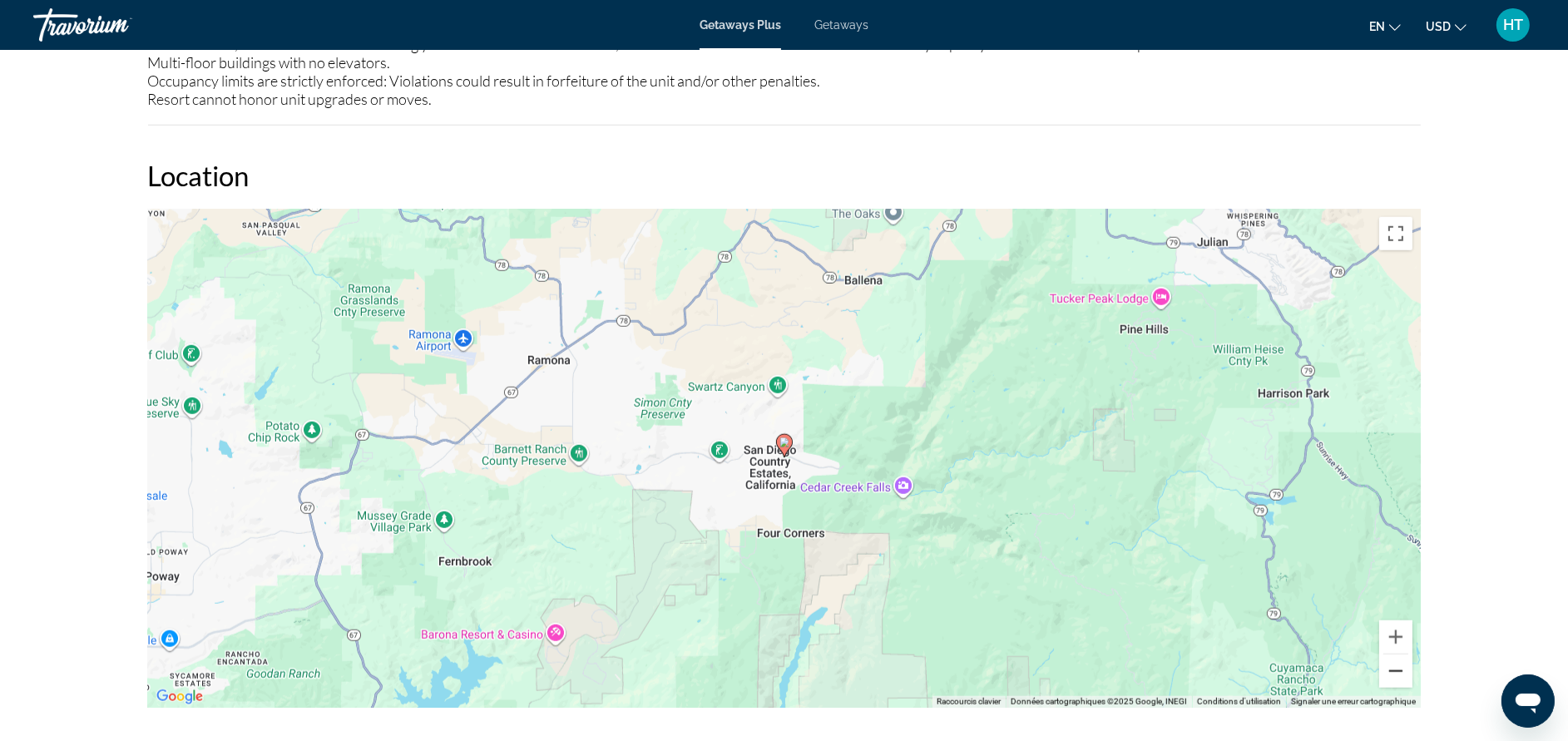
click at [1390, 658] on button "Zoom arrière" at bounding box center [1395, 671] width 33 height 33
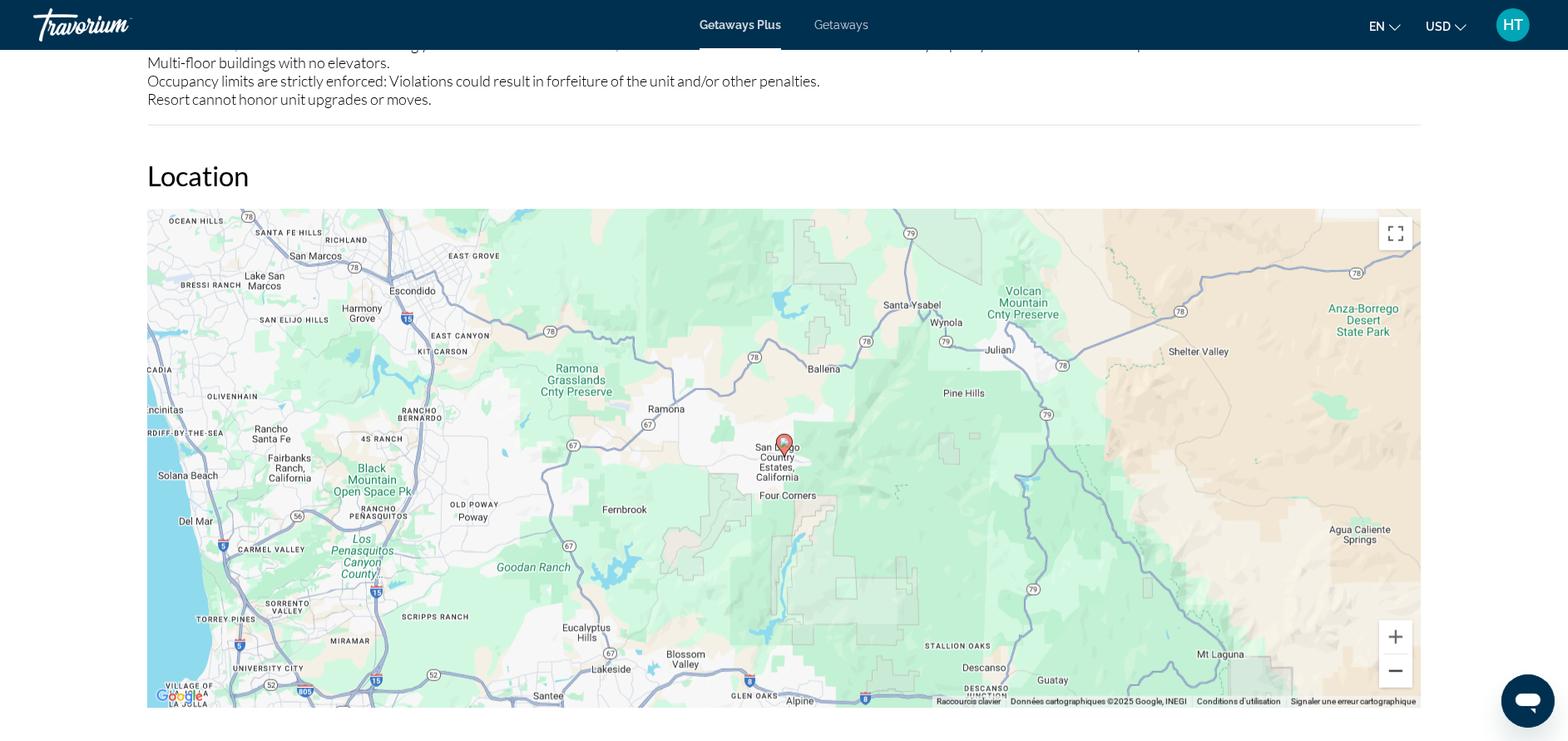
click at [1390, 658] on button "Zoom arrière" at bounding box center [1395, 671] width 33 height 33
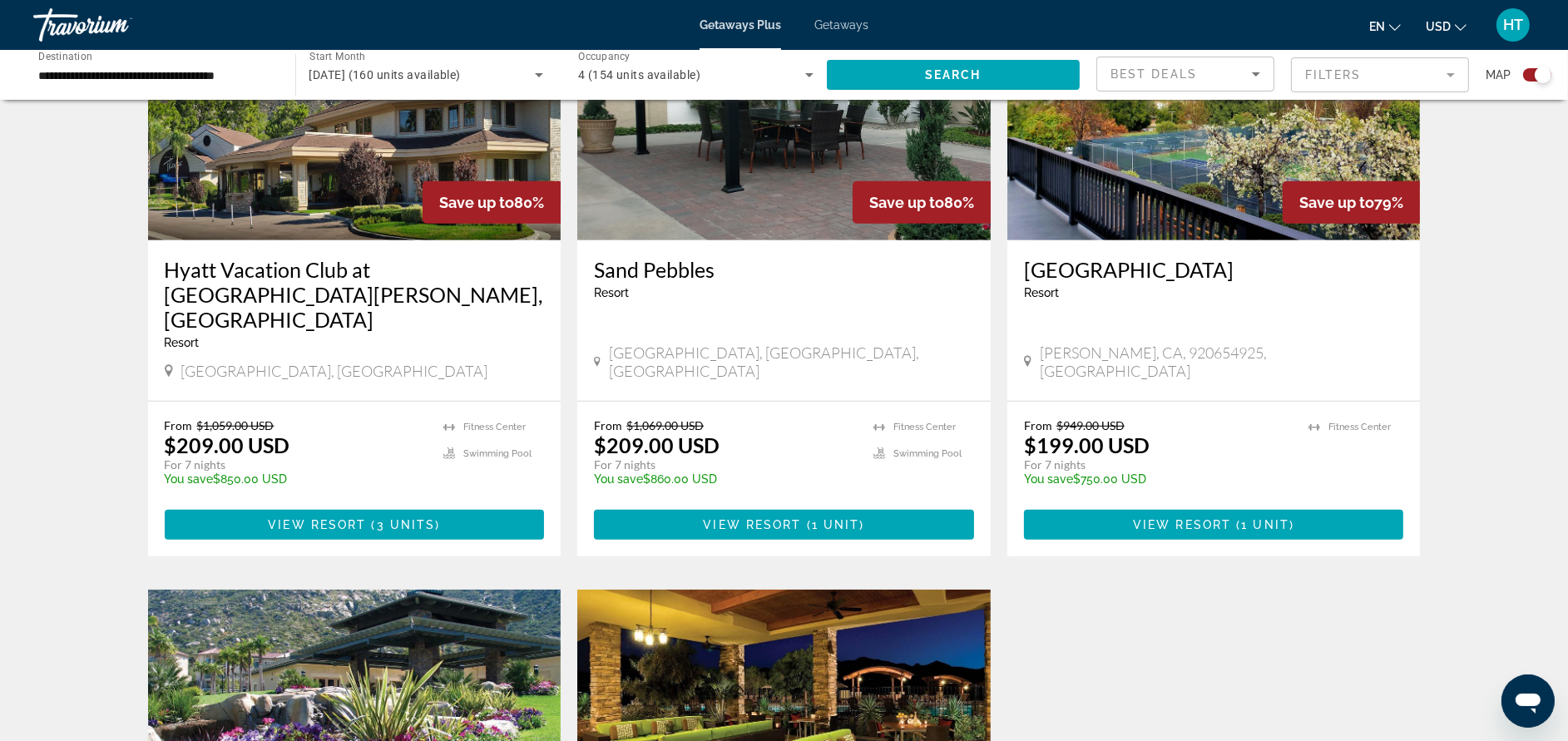
scroll to position [1247, 0]
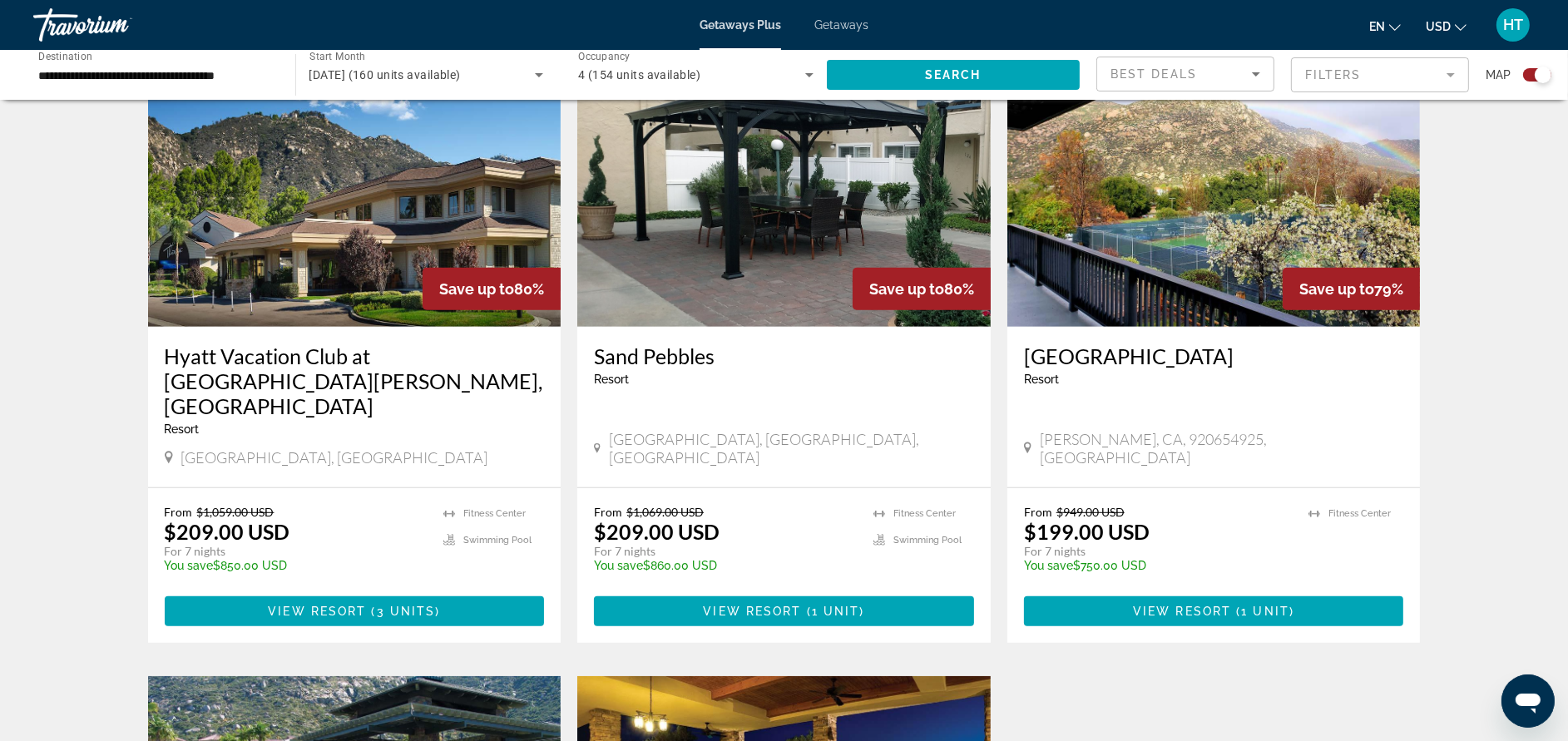
click at [353, 343] on h3 "Hyatt Vacation Club at [GEOGRAPHIC_DATA][PERSON_NAME], [GEOGRAPHIC_DATA]" at bounding box center [355, 381] width 380 height 75
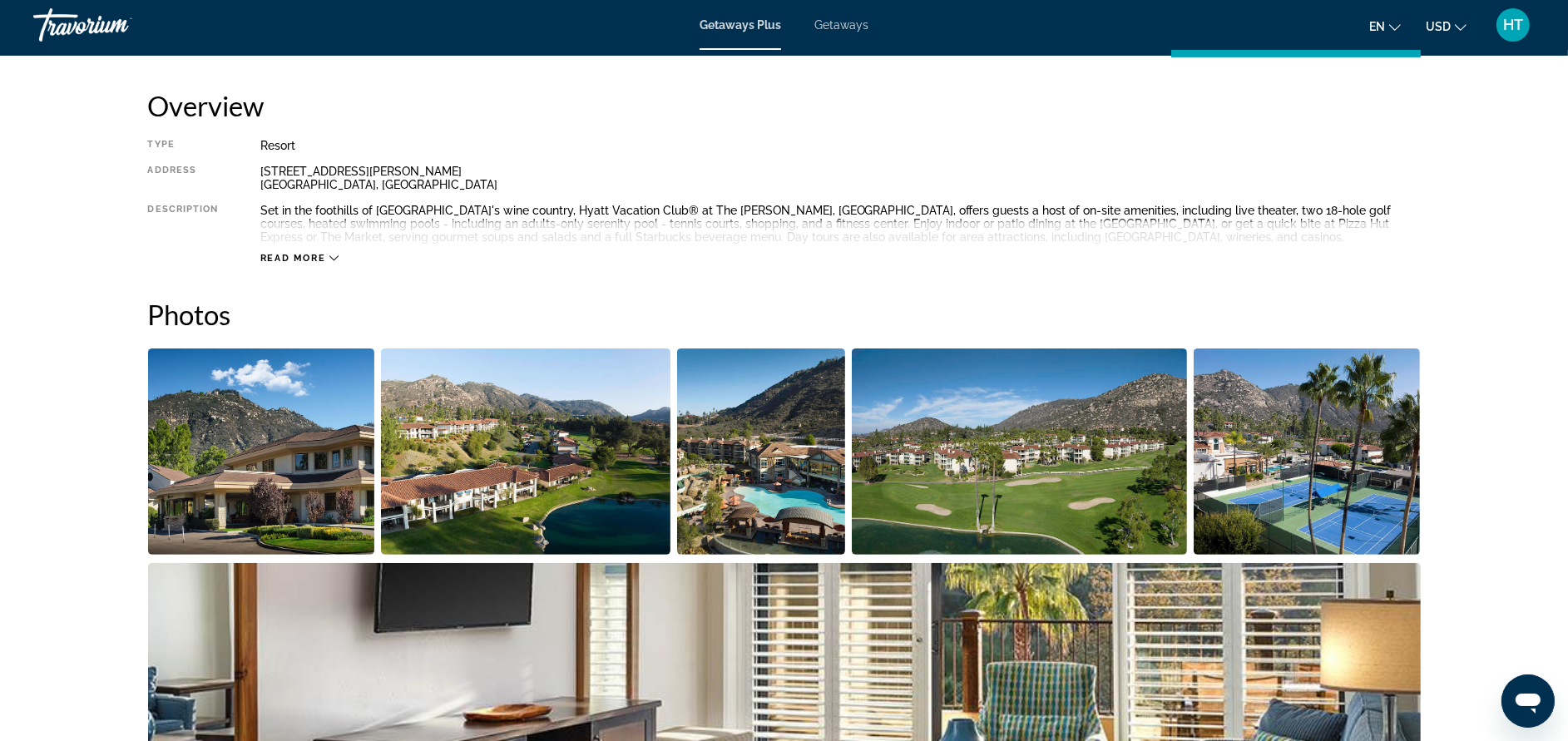
scroll to position [874, 0]
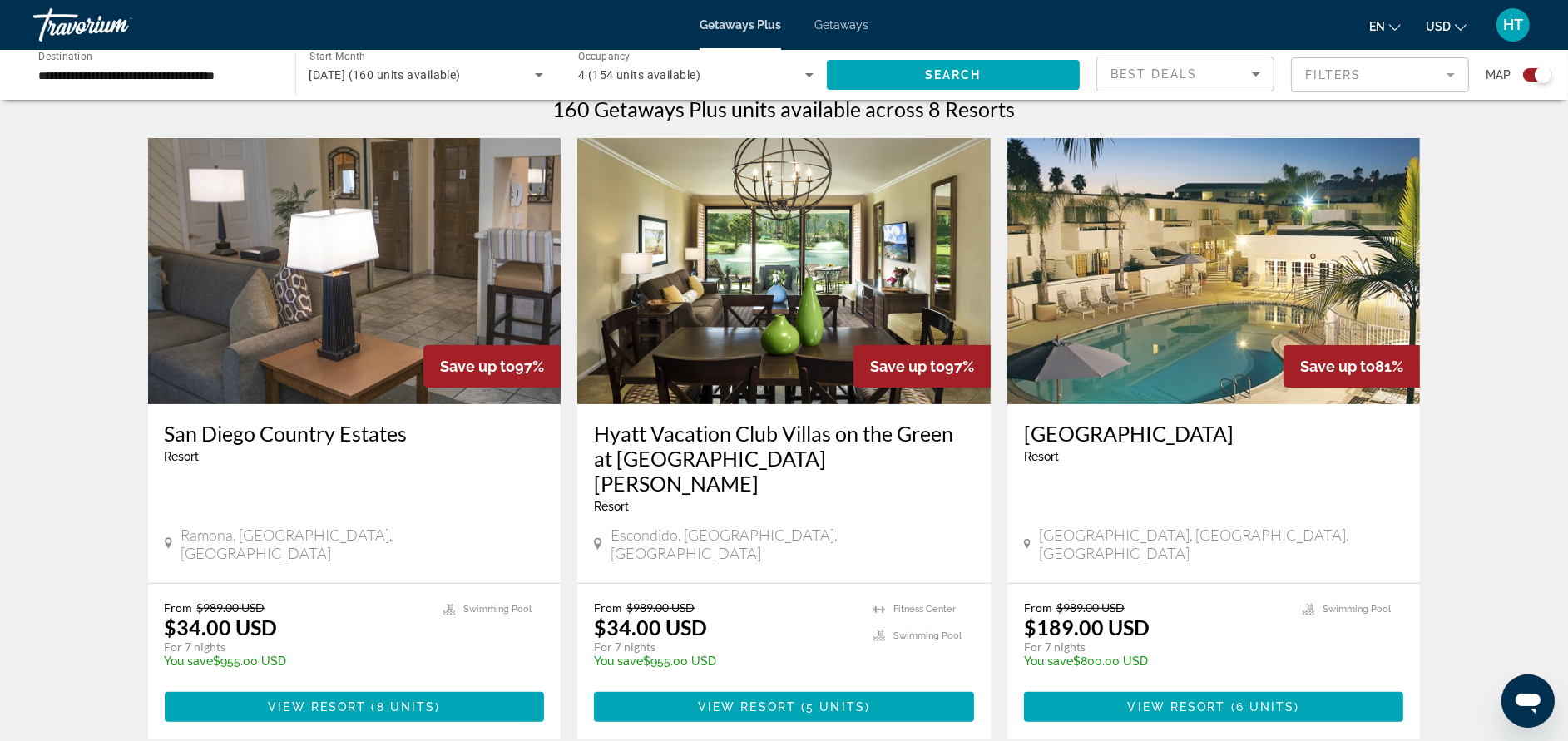
scroll to position [499, 0]
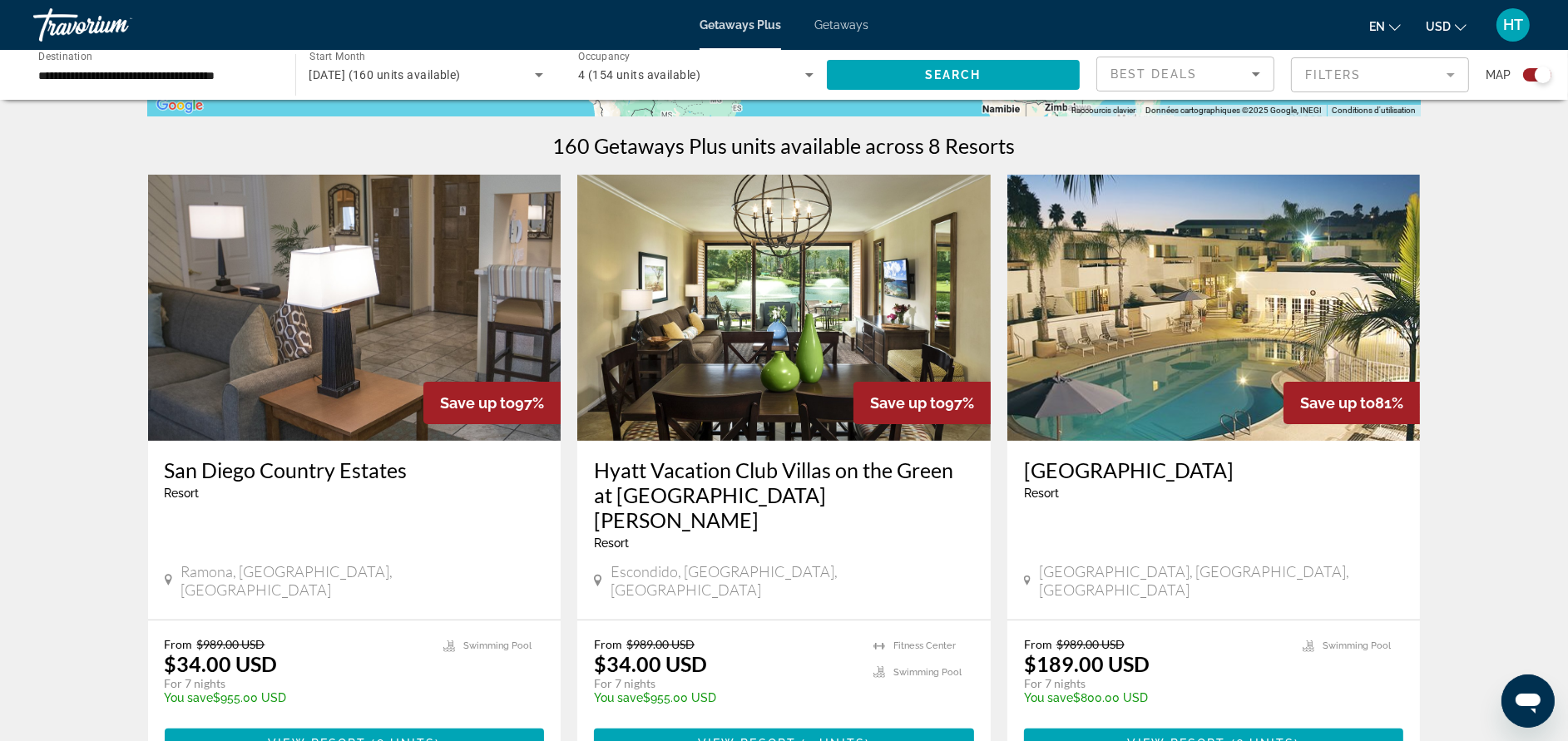
click at [1199, 466] on h3 "[GEOGRAPHIC_DATA]" at bounding box center [1214, 470] width 380 height 25
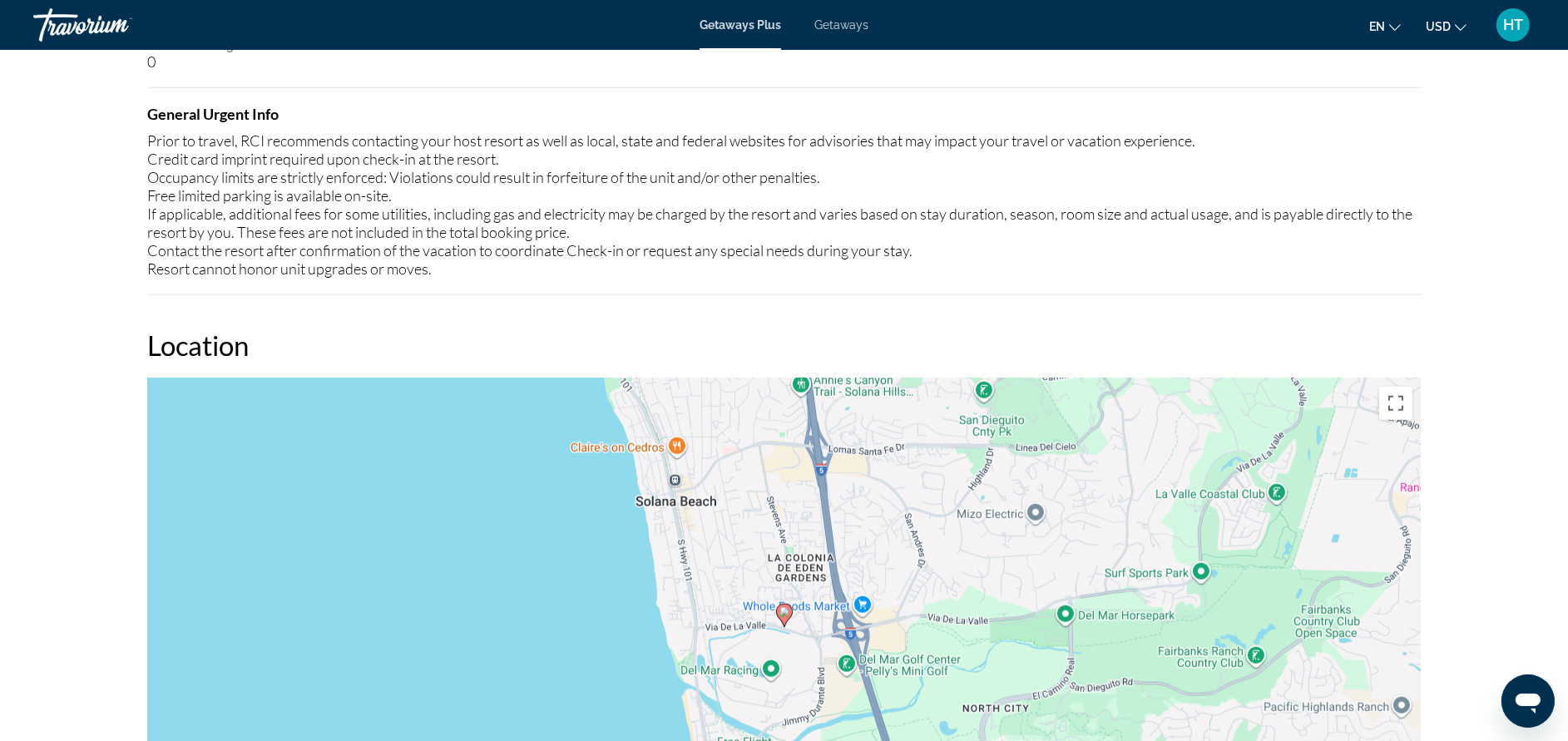
scroll to position [2120, 0]
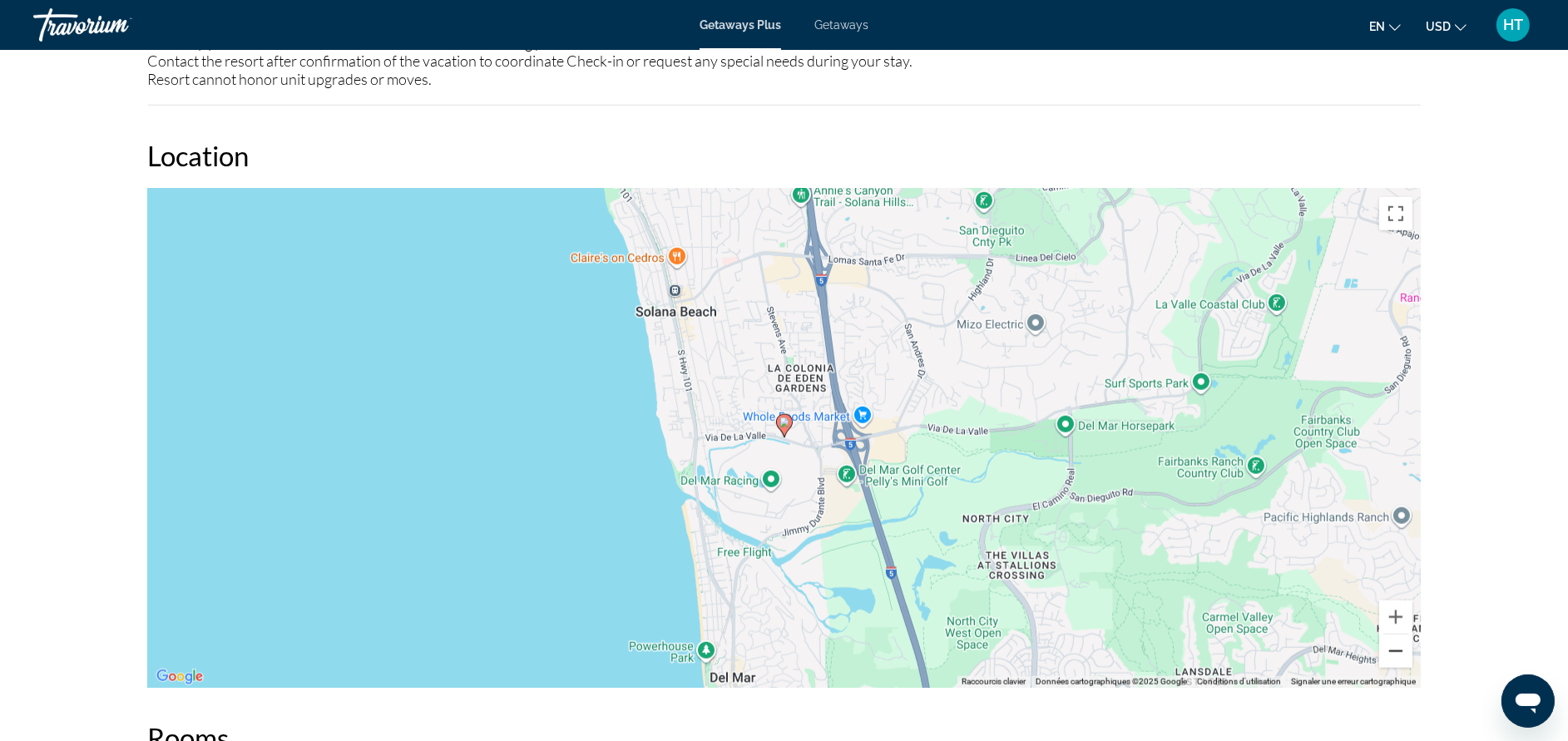
click at [1385, 650] on button "Zoom arrière" at bounding box center [1395, 651] width 33 height 33
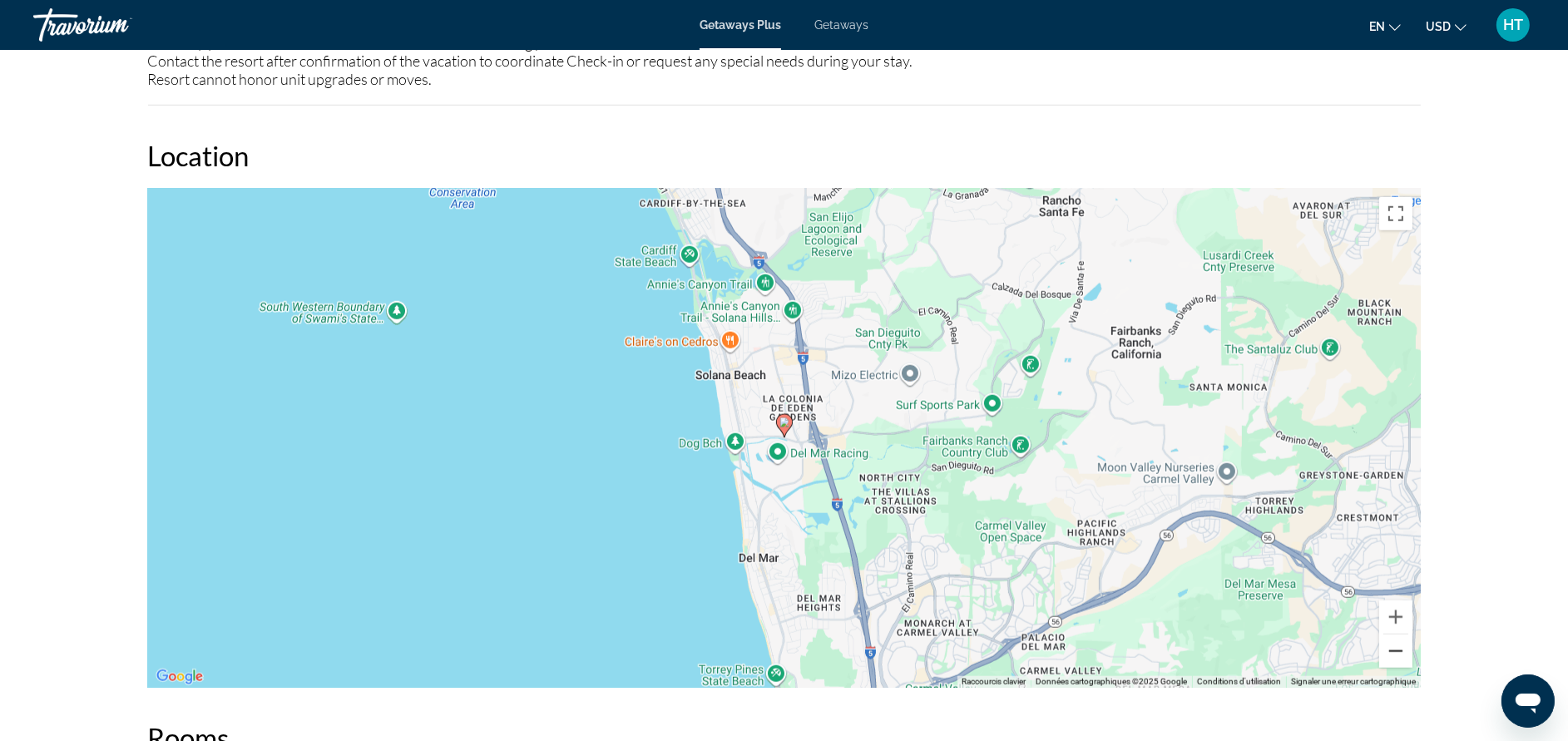
click at [1385, 650] on button "Zoom arrière" at bounding box center [1395, 651] width 33 height 33
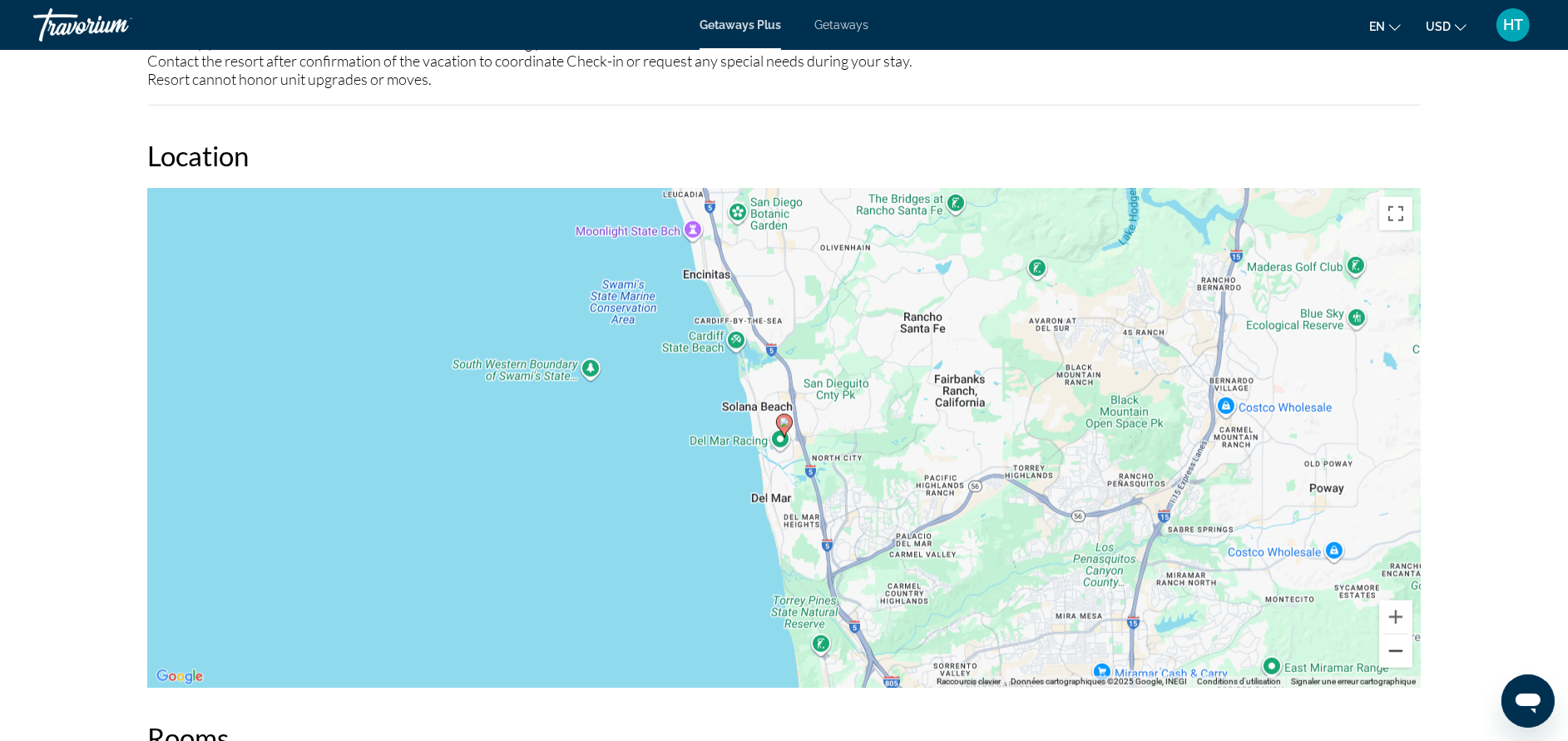
click at [1385, 650] on button "Zoom arrière" at bounding box center [1395, 651] width 33 height 33
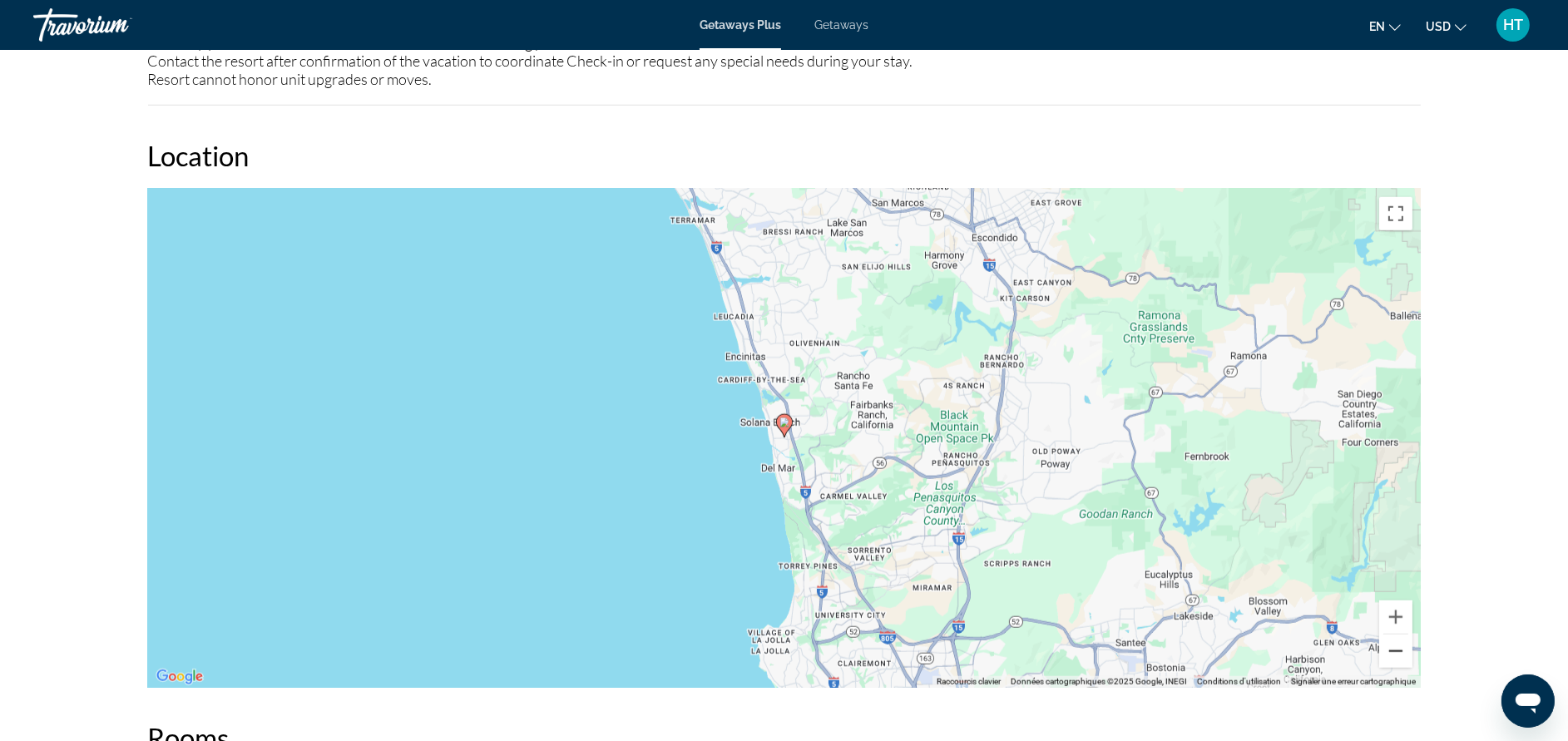
click at [1386, 655] on button "Zoom arrière" at bounding box center [1395, 651] width 33 height 33
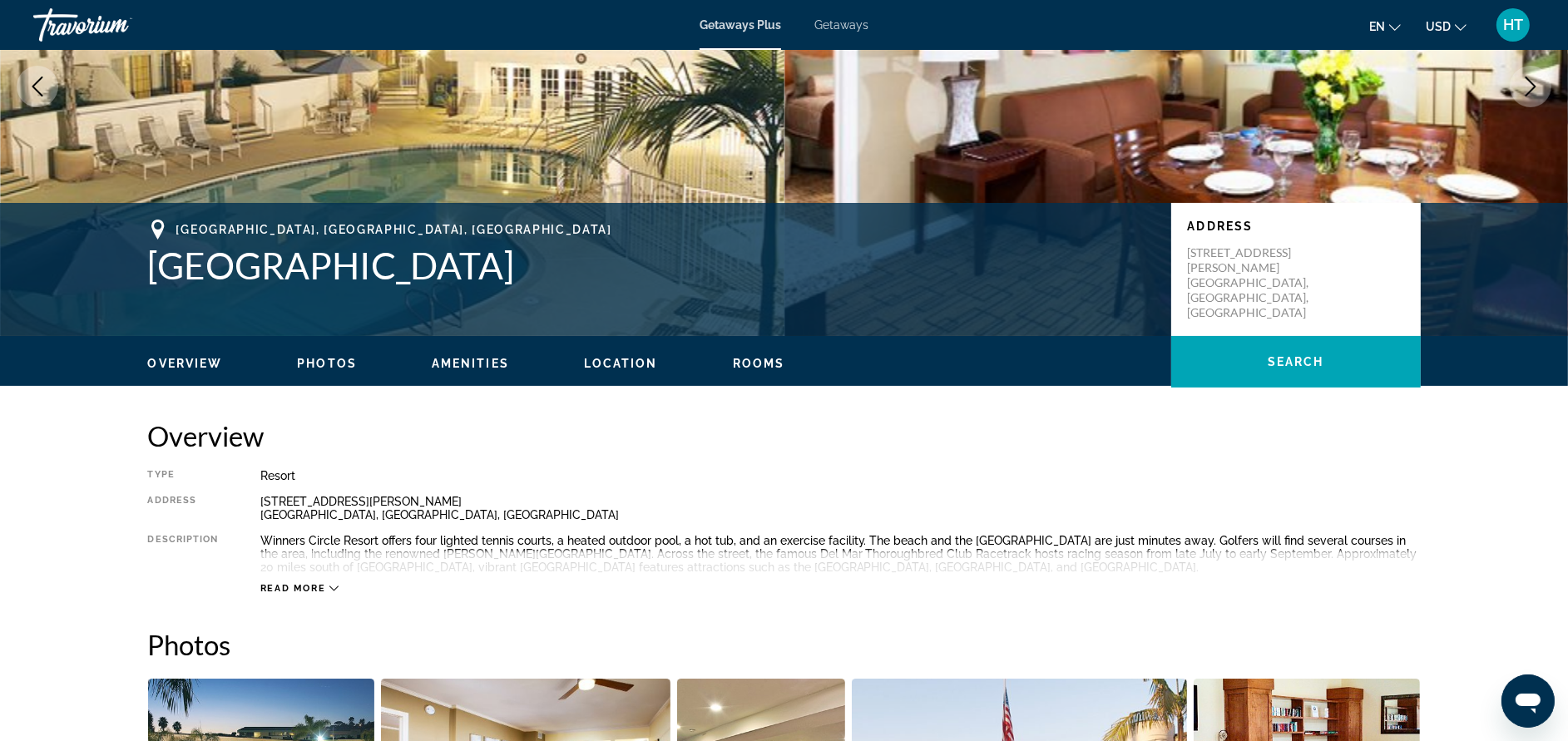
scroll to position [0, 0]
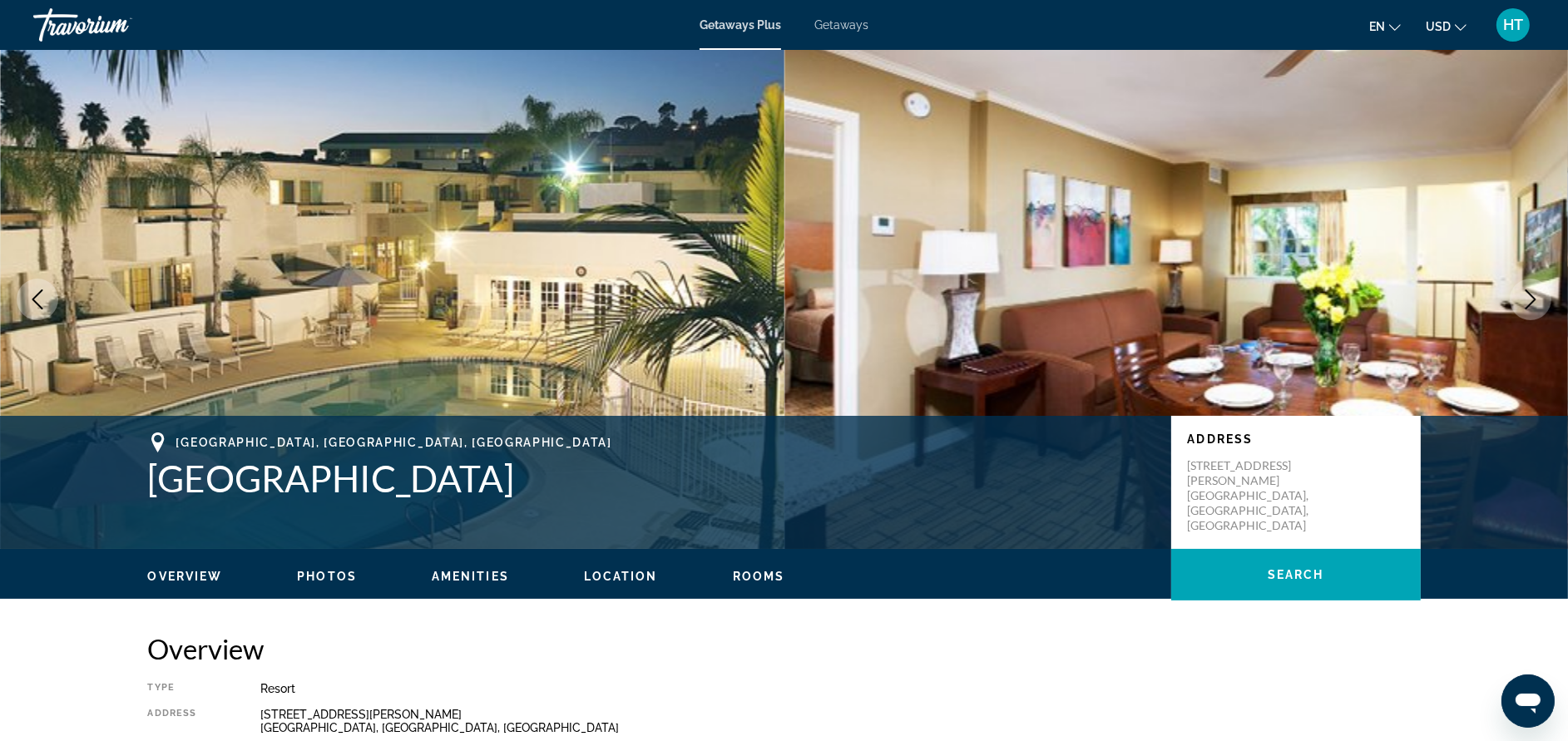
drag, startPoint x: 498, startPoint y: 480, endPoint x: 143, endPoint y: 490, distance: 355.1
click at [143, 490] on div "[GEOGRAPHIC_DATA], [GEOGRAPHIC_DATA] Winners Circle Resort Address [STREET_ADDR…" at bounding box center [784, 483] width 1340 height 100
drag, startPoint x: 143, startPoint y: 490, endPoint x: 159, endPoint y: 471, distance: 24.8
copy h1 "[GEOGRAPHIC_DATA]"
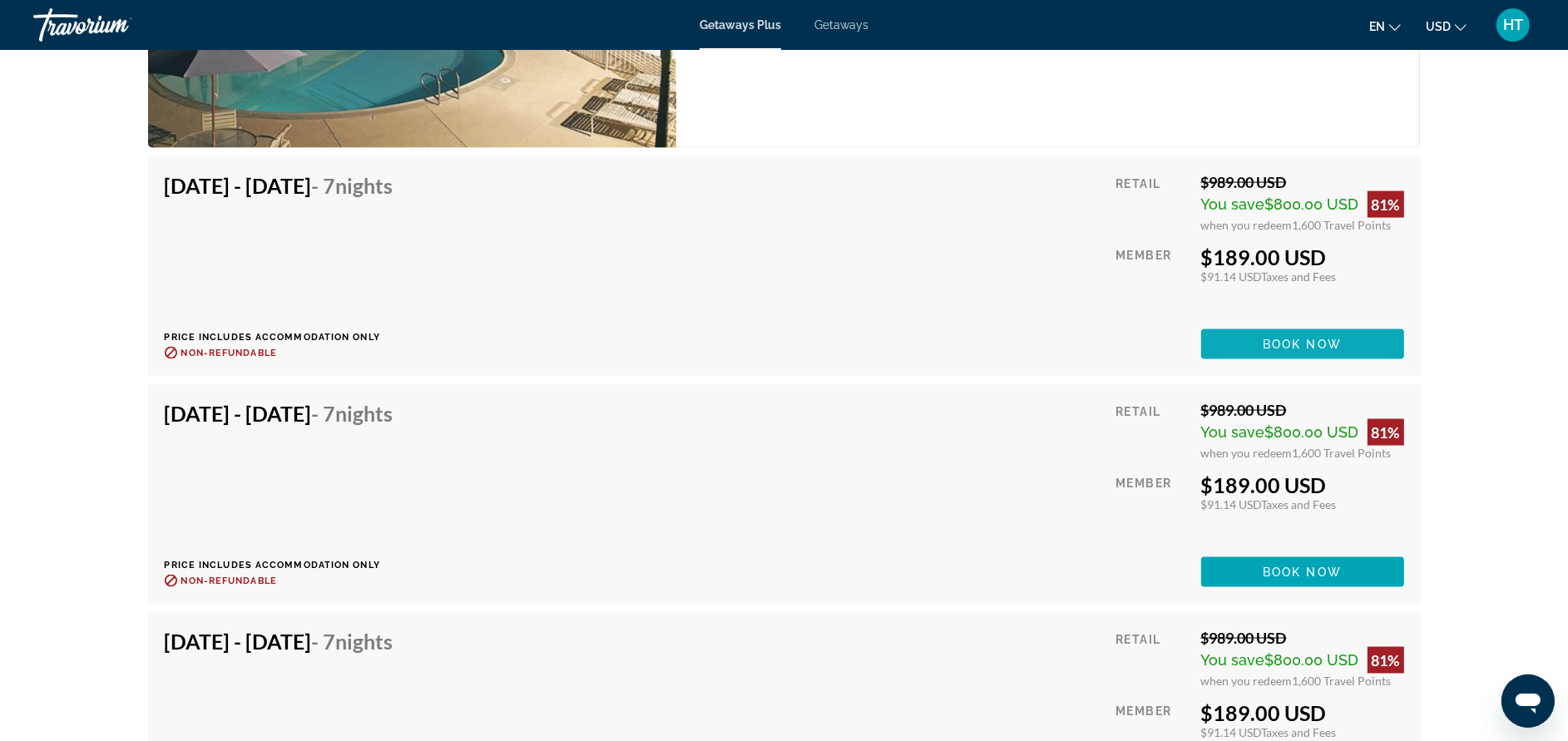
scroll to position [3125, 0]
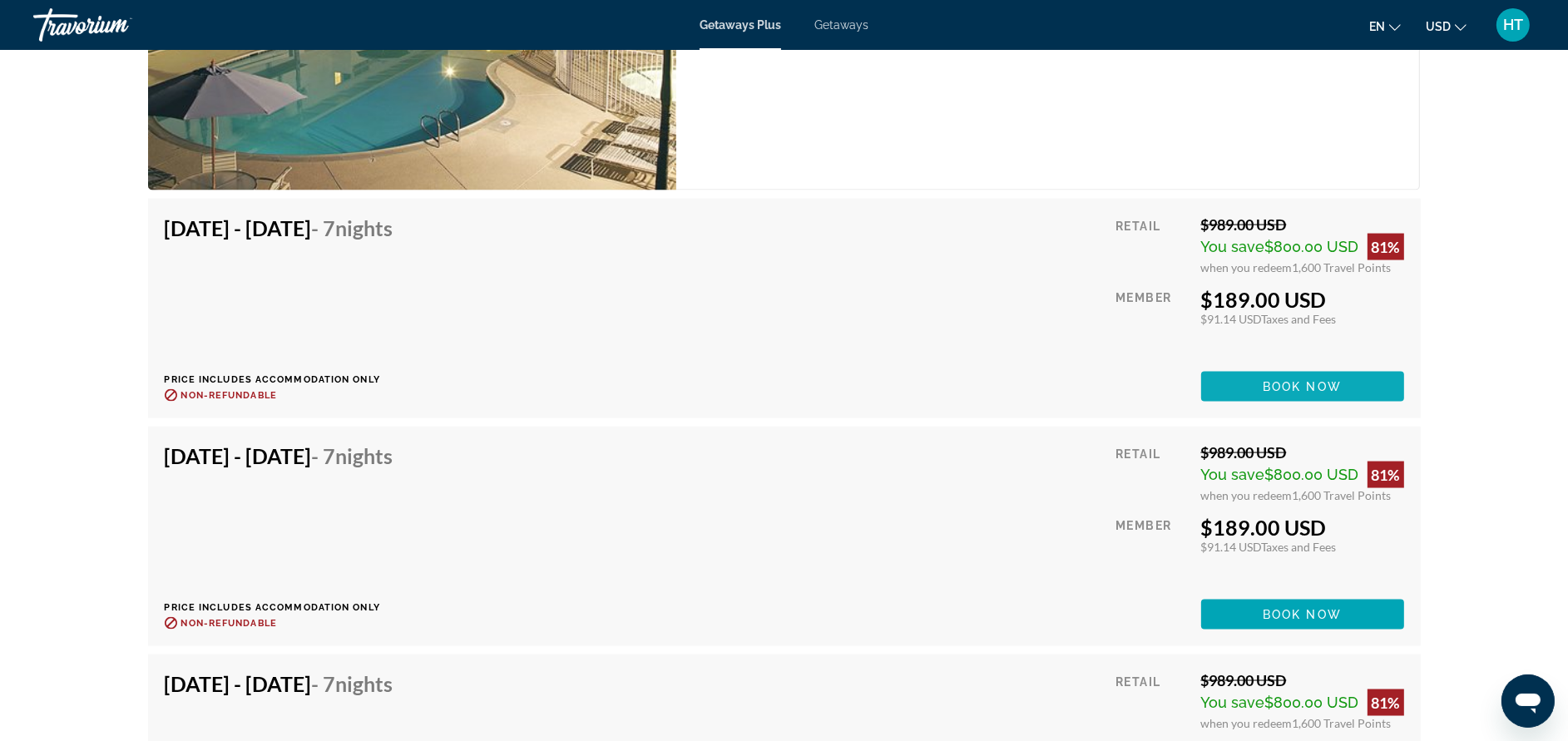
click at [1305, 380] on span "Book now" at bounding box center [1302, 387] width 79 height 13
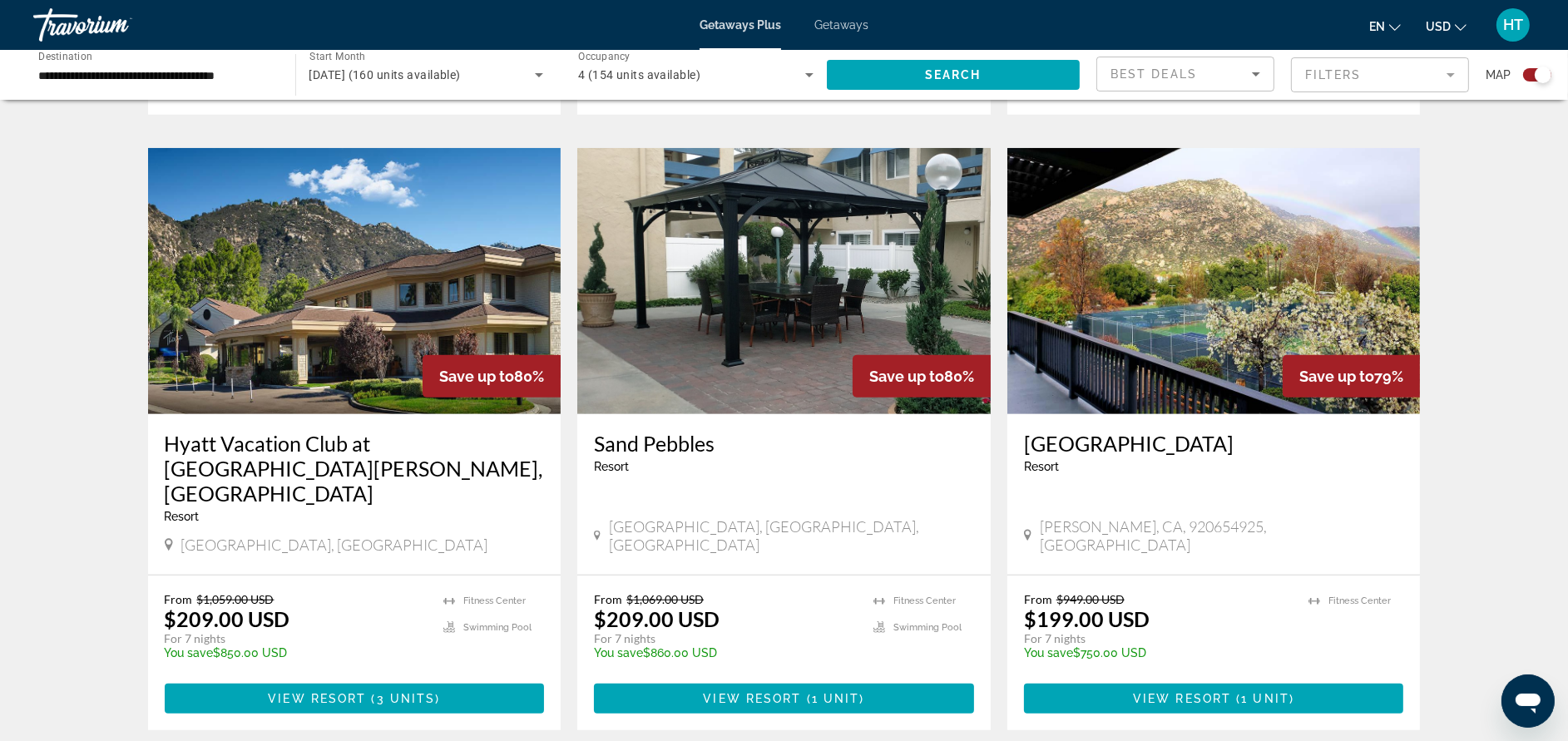
scroll to position [1122, 0]
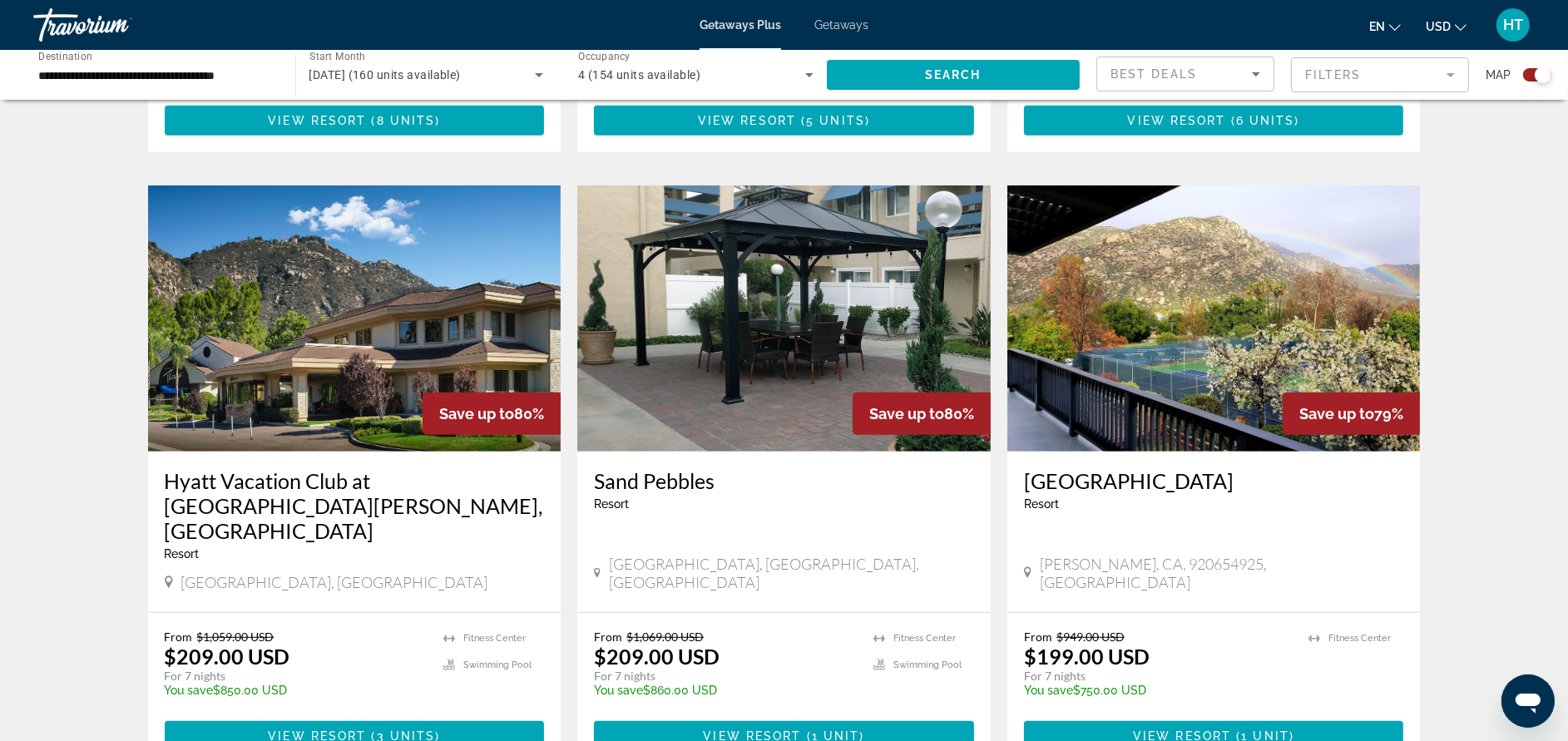
click at [668, 468] on h3 "Sand Pebbles" at bounding box center [784, 481] width 380 height 25
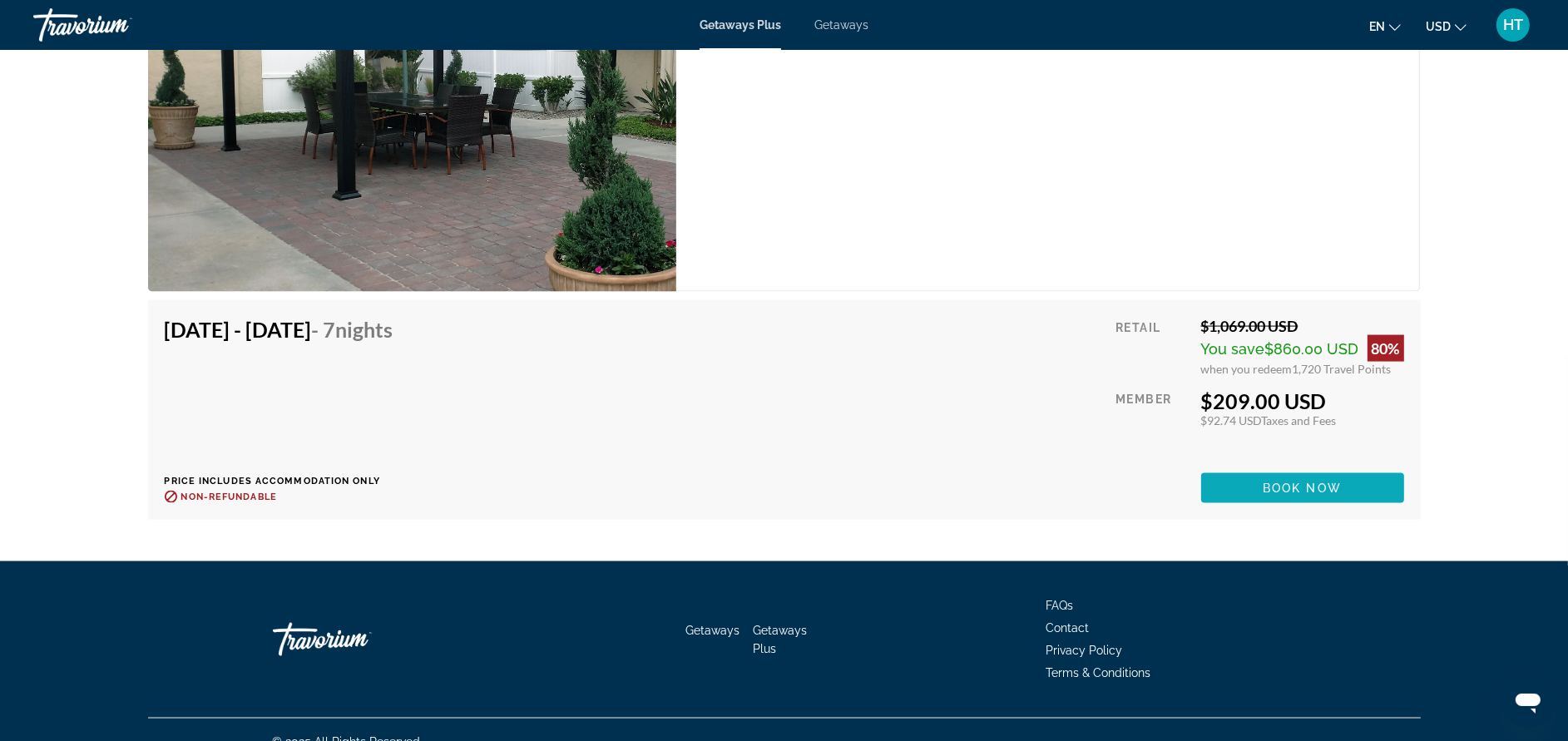
scroll to position [3030, 0]
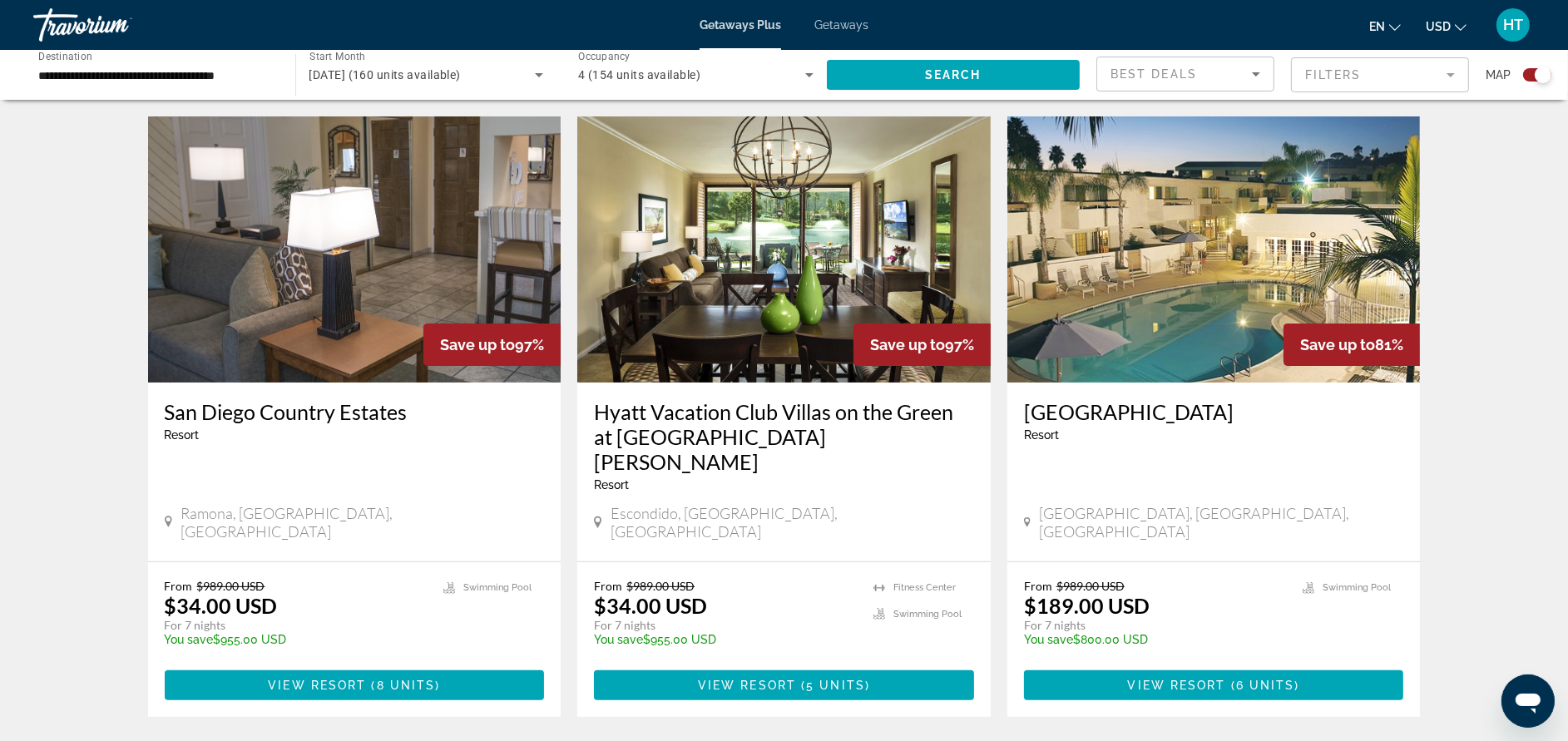
scroll to position [499, 0]
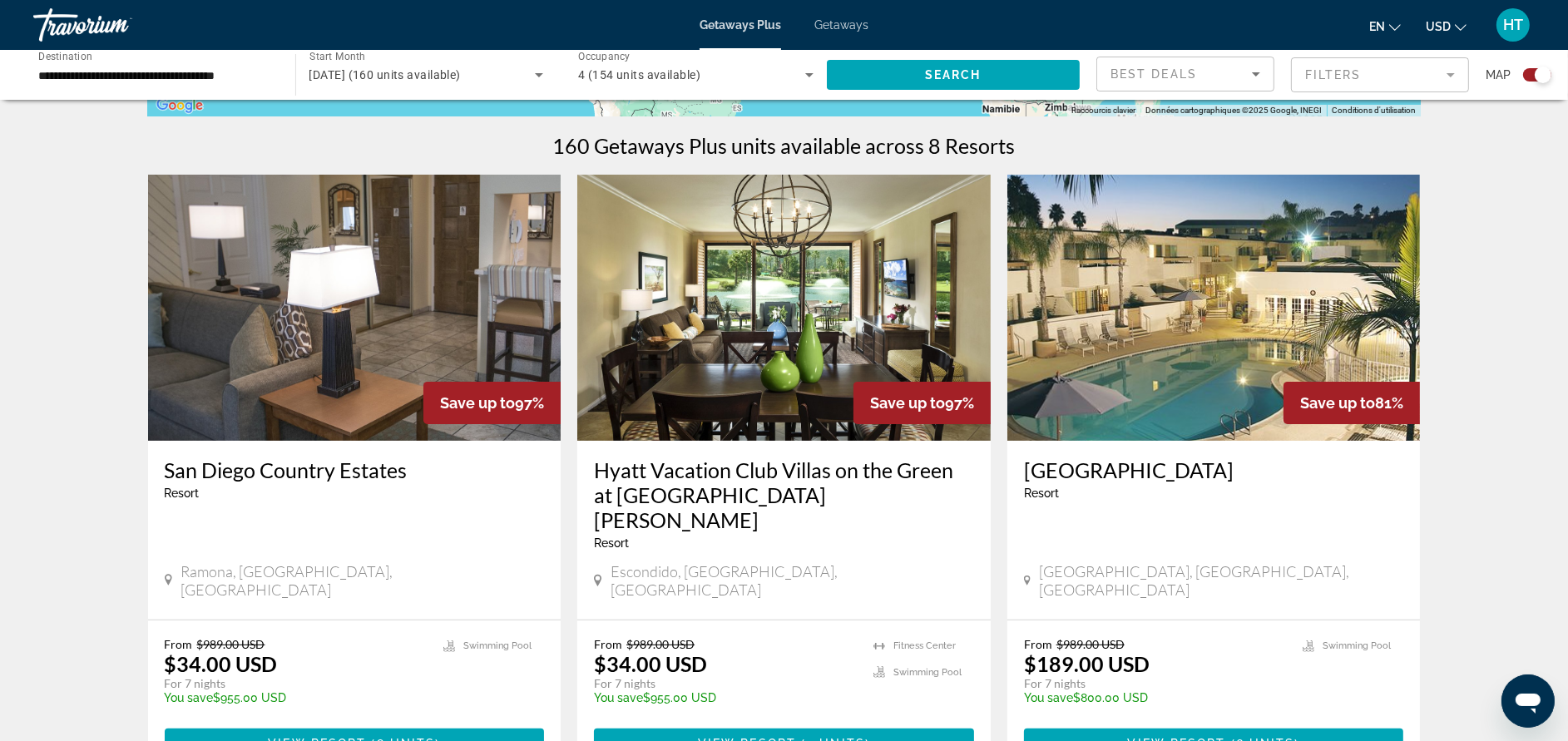
click at [854, 19] on span "Getaways" at bounding box center [841, 25] width 54 height 13
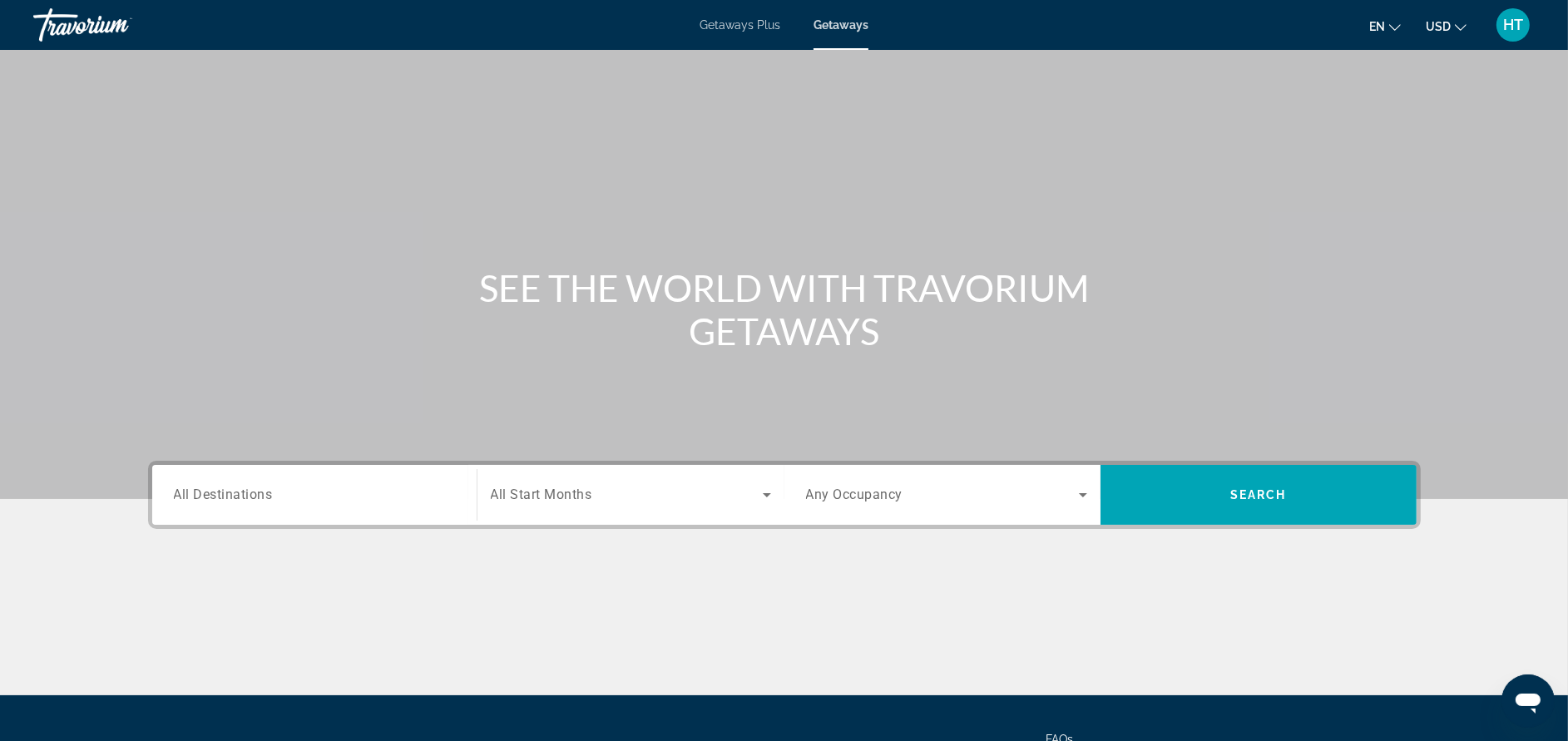
click at [322, 509] on div "Search widget" at bounding box center [314, 495] width 281 height 48
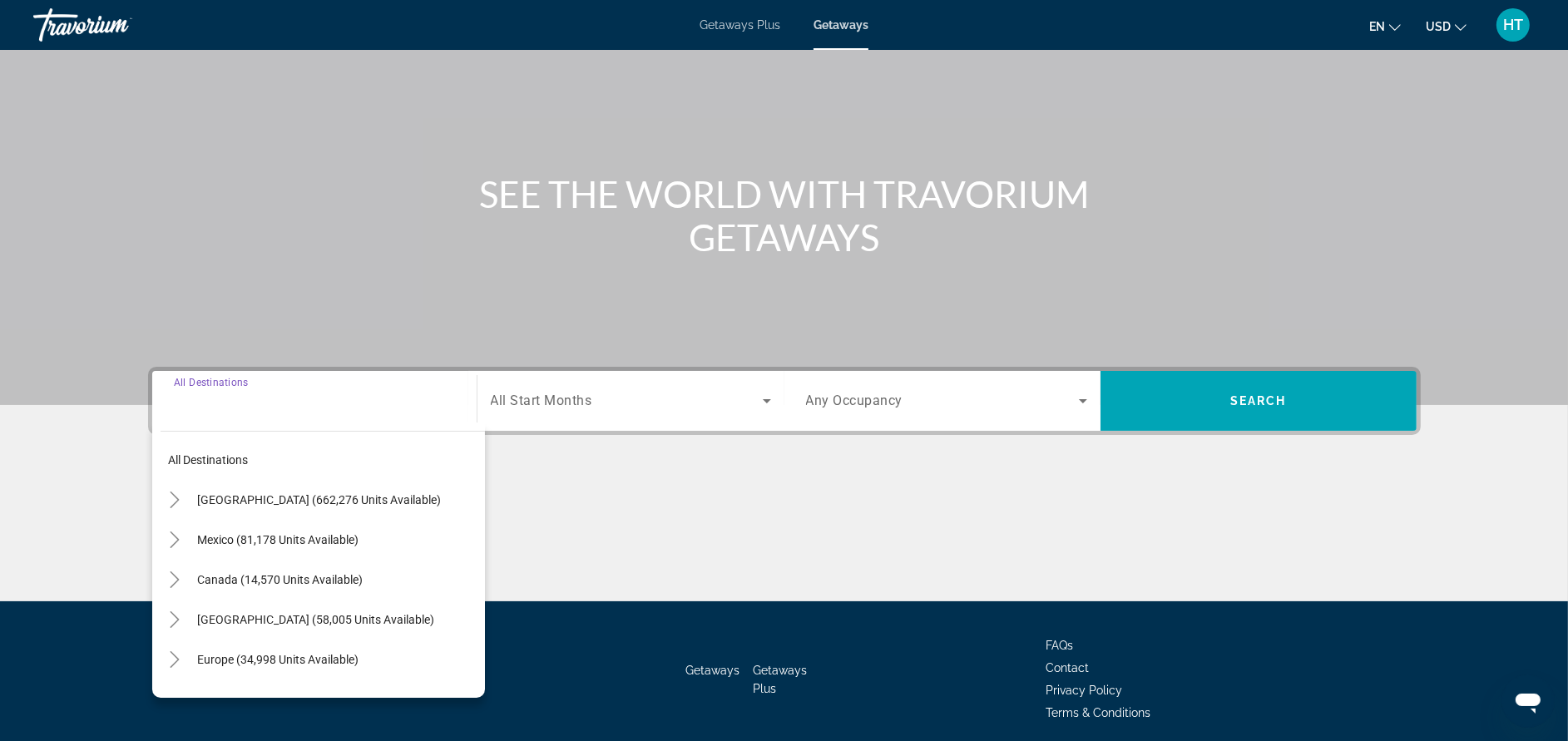
scroll to position [158, 0]
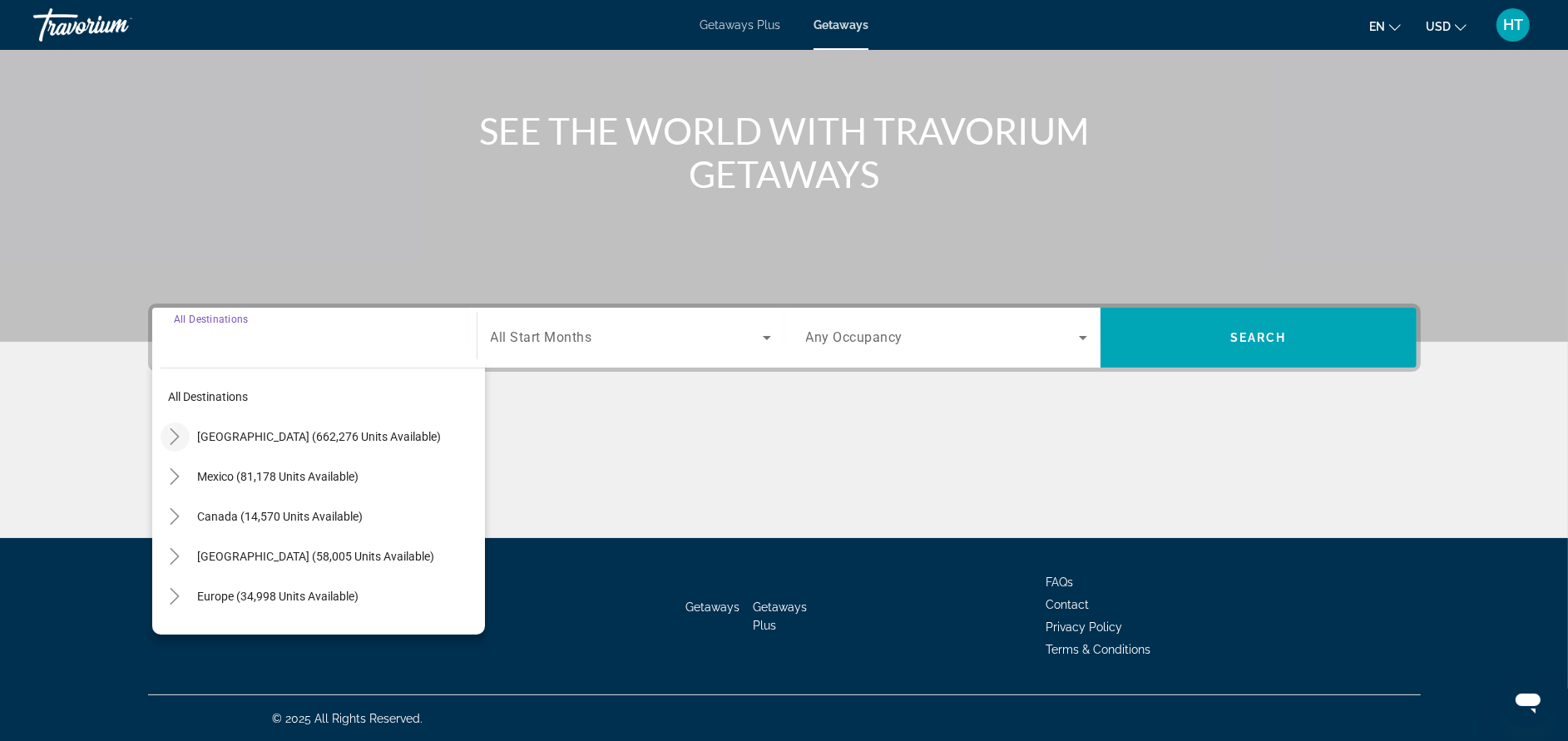
click at [163, 438] on mat-icon "Toggle United States (662,276 units available)" at bounding box center [175, 437] width 29 height 29
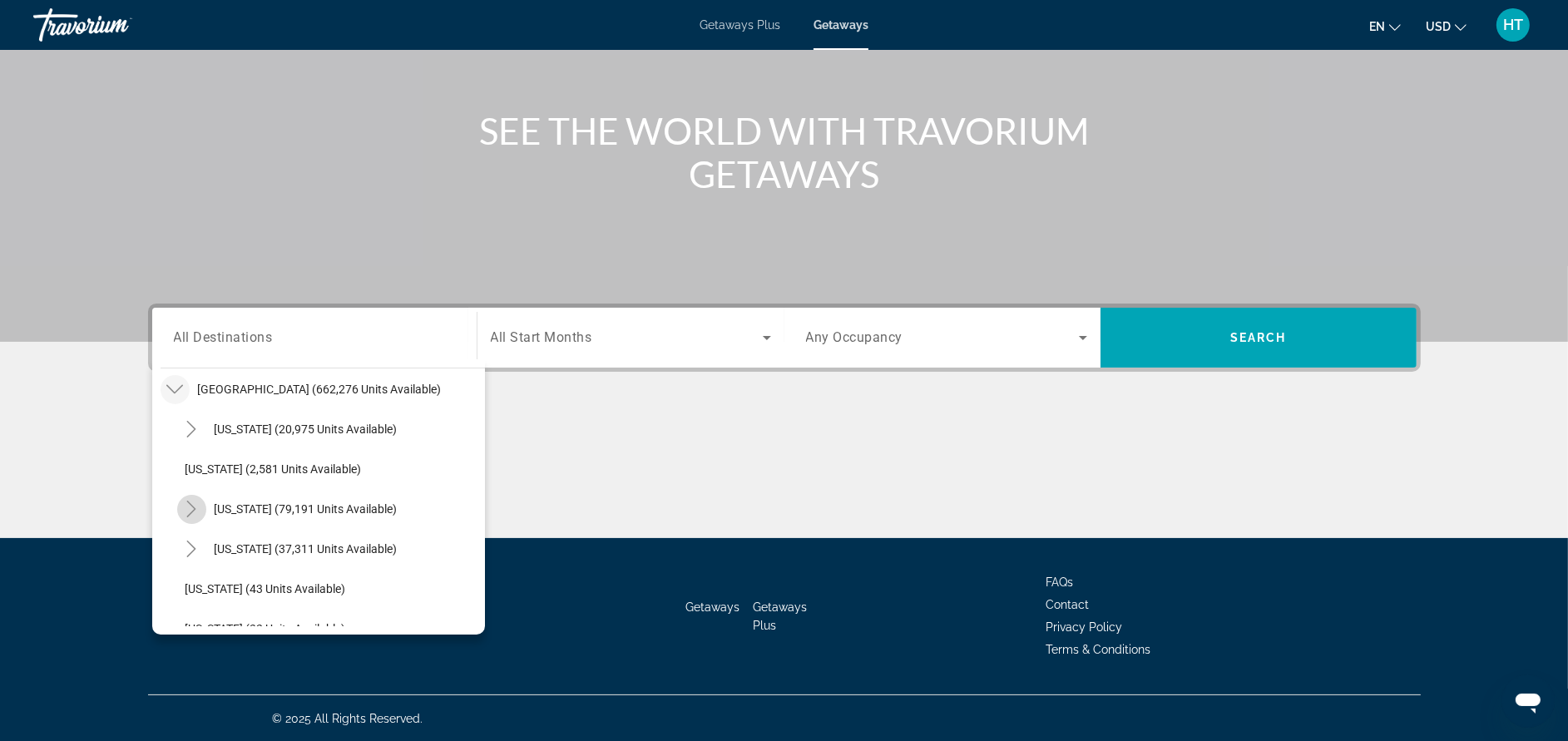
click at [197, 515] on icon "Toggle California (79,191 units available)" at bounding box center [192, 509] width 17 height 17
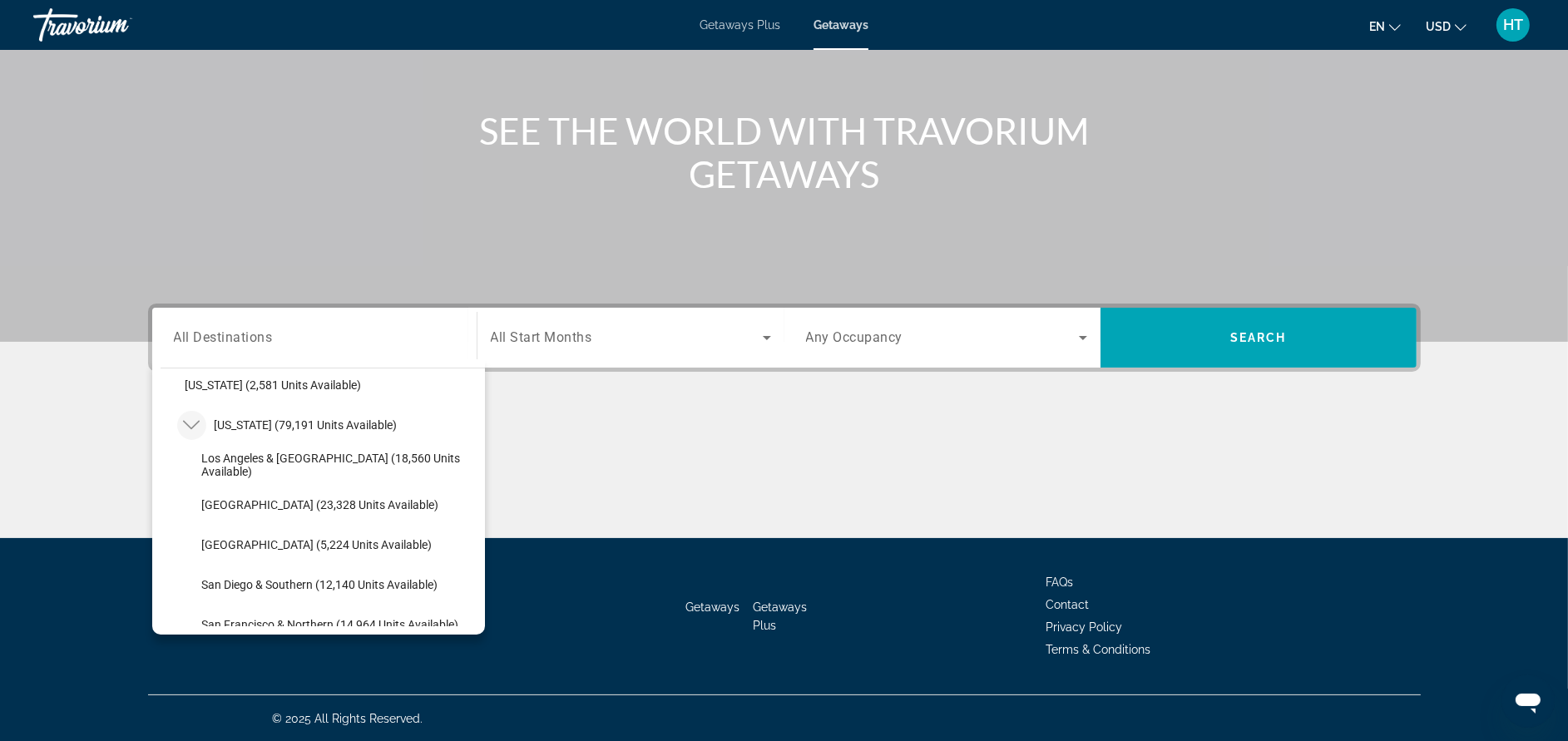
scroll to position [173, 0]
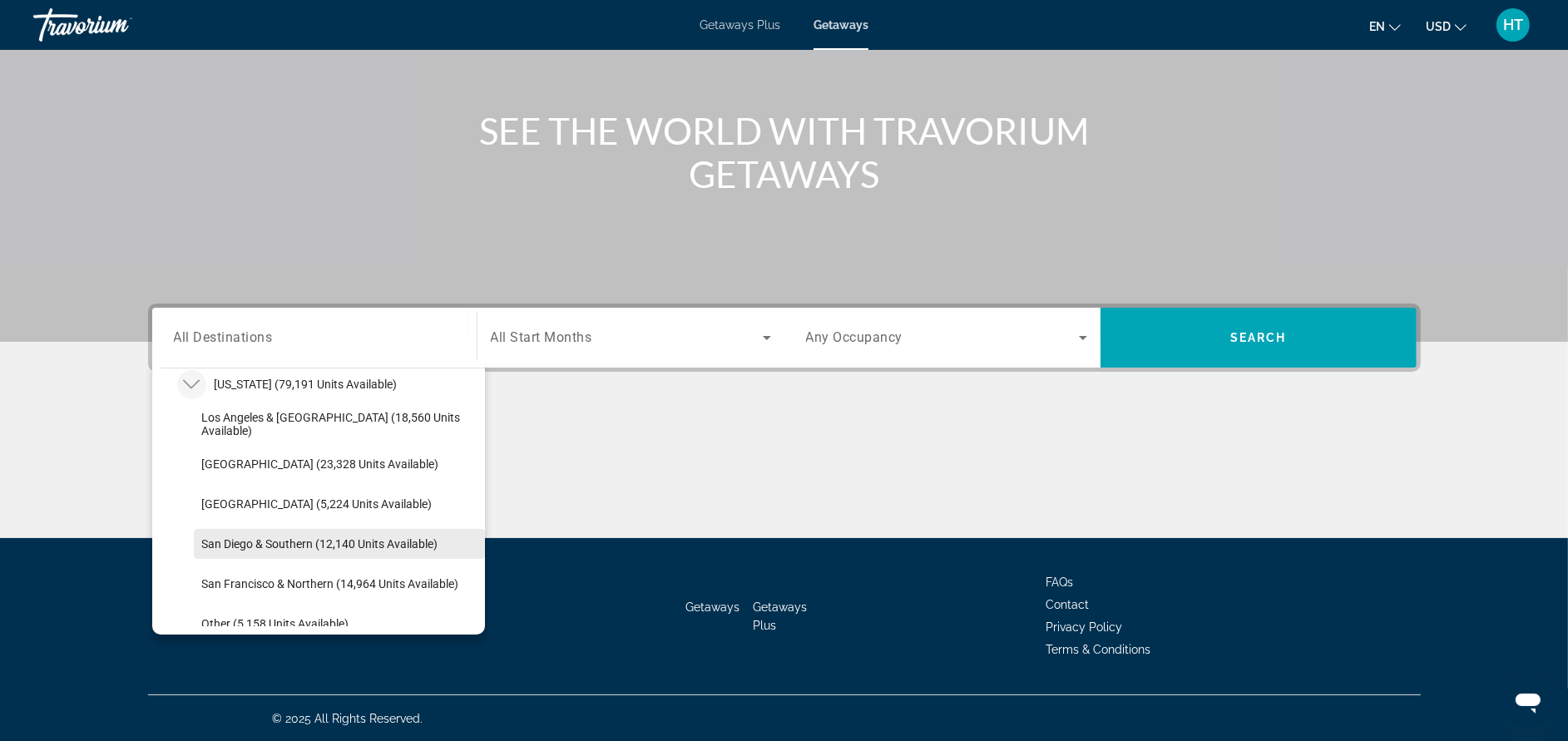
click at [210, 539] on span "San Diego & Southern (12,140 units available)" at bounding box center [319, 544] width 236 height 13
type input "**********"
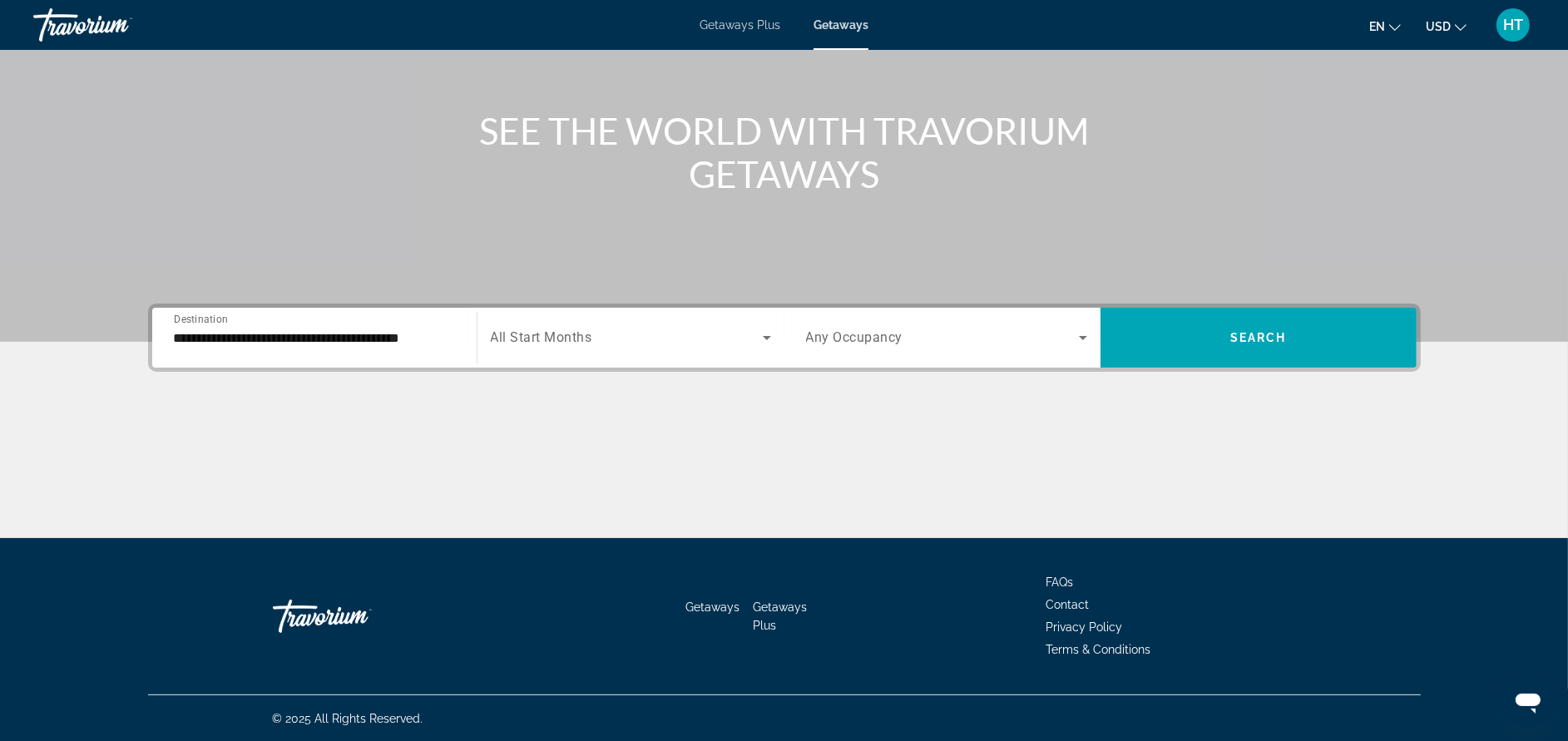
click at [582, 330] on span "All Start Months" at bounding box center [542, 338] width 102 height 16
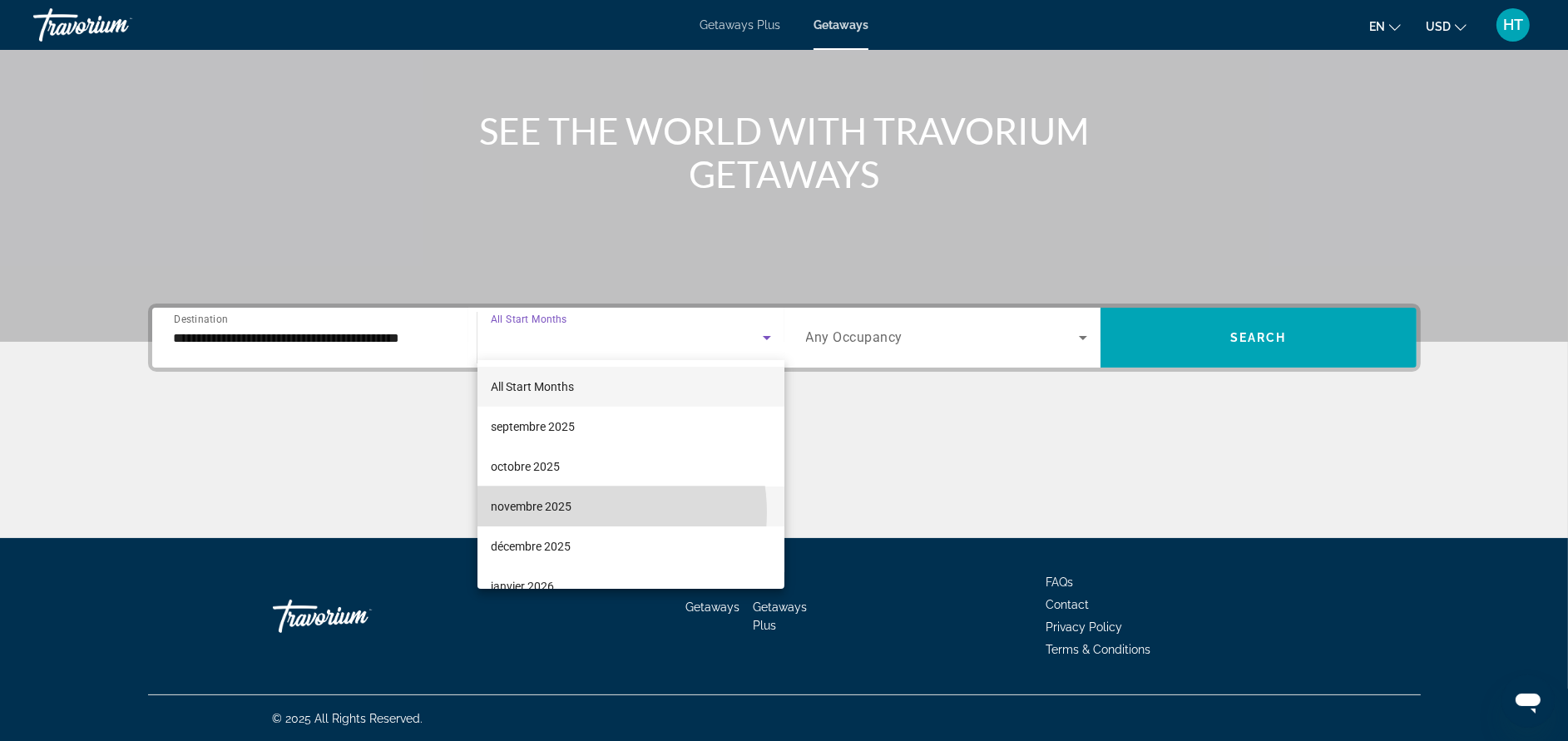
click at [581, 513] on mat-option "novembre 2025" at bounding box center [631, 507] width 307 height 40
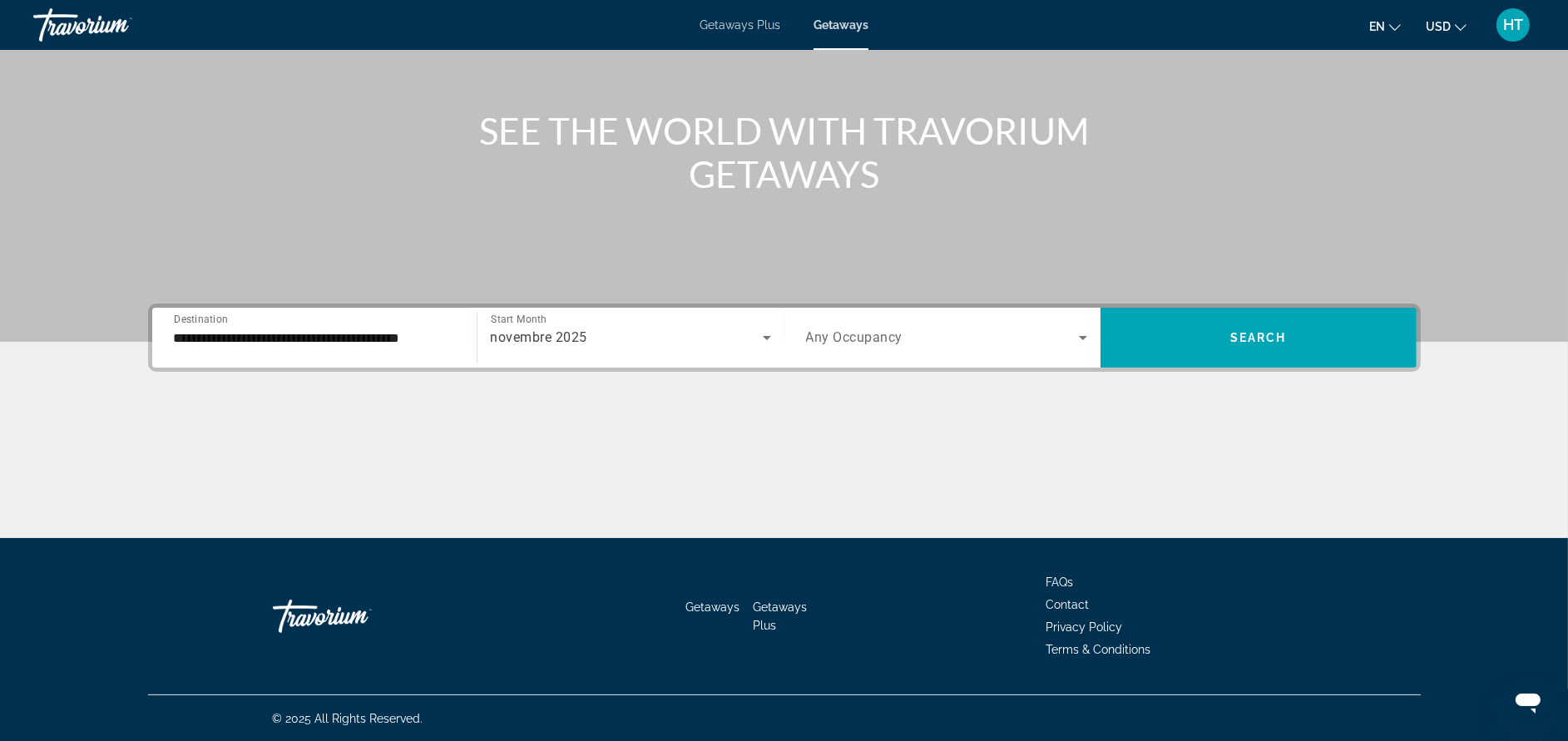
click at [865, 333] on span "Any Occupancy" at bounding box center [854, 338] width 98 height 16
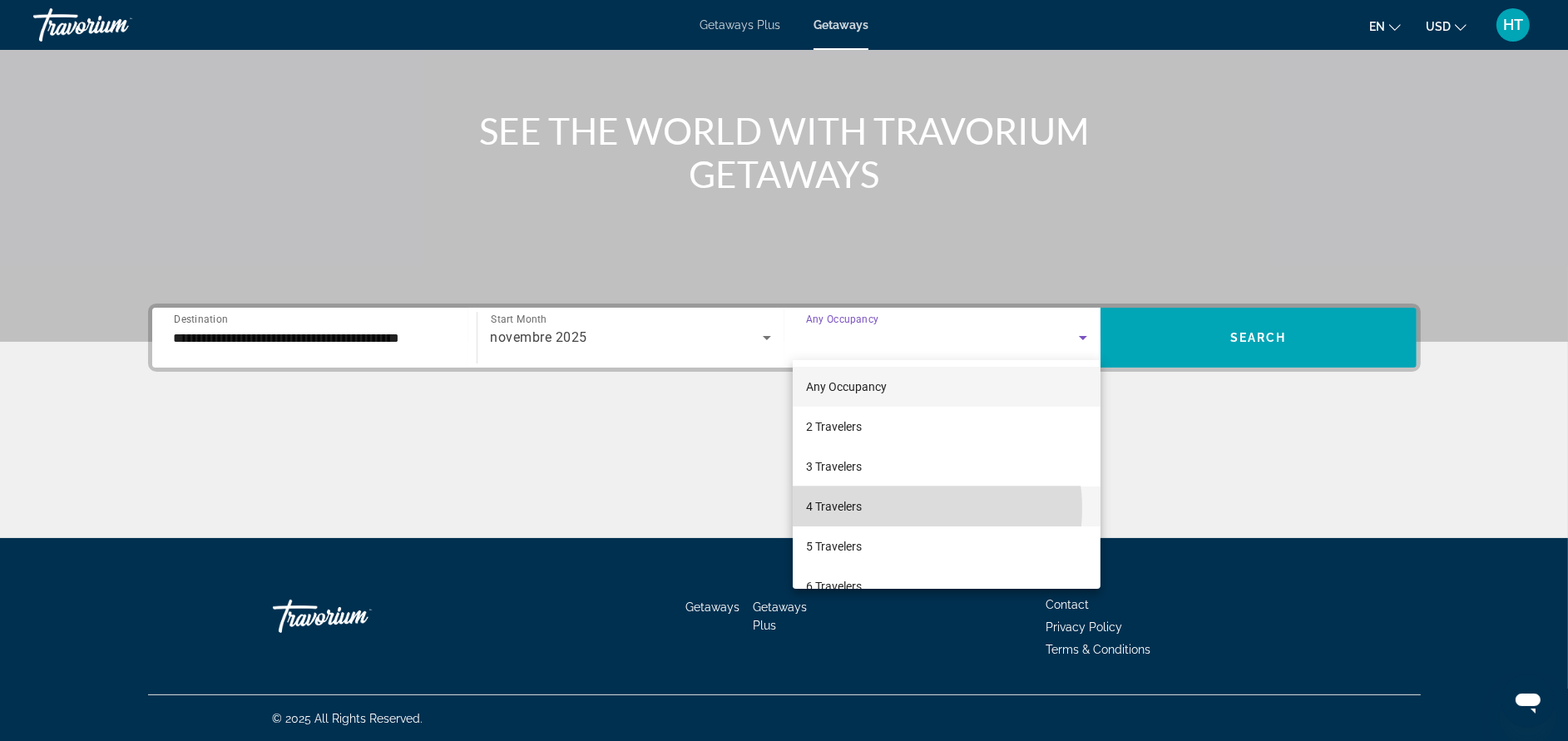
click at [903, 508] on mat-option "4 Travelers" at bounding box center [946, 507] width 308 height 40
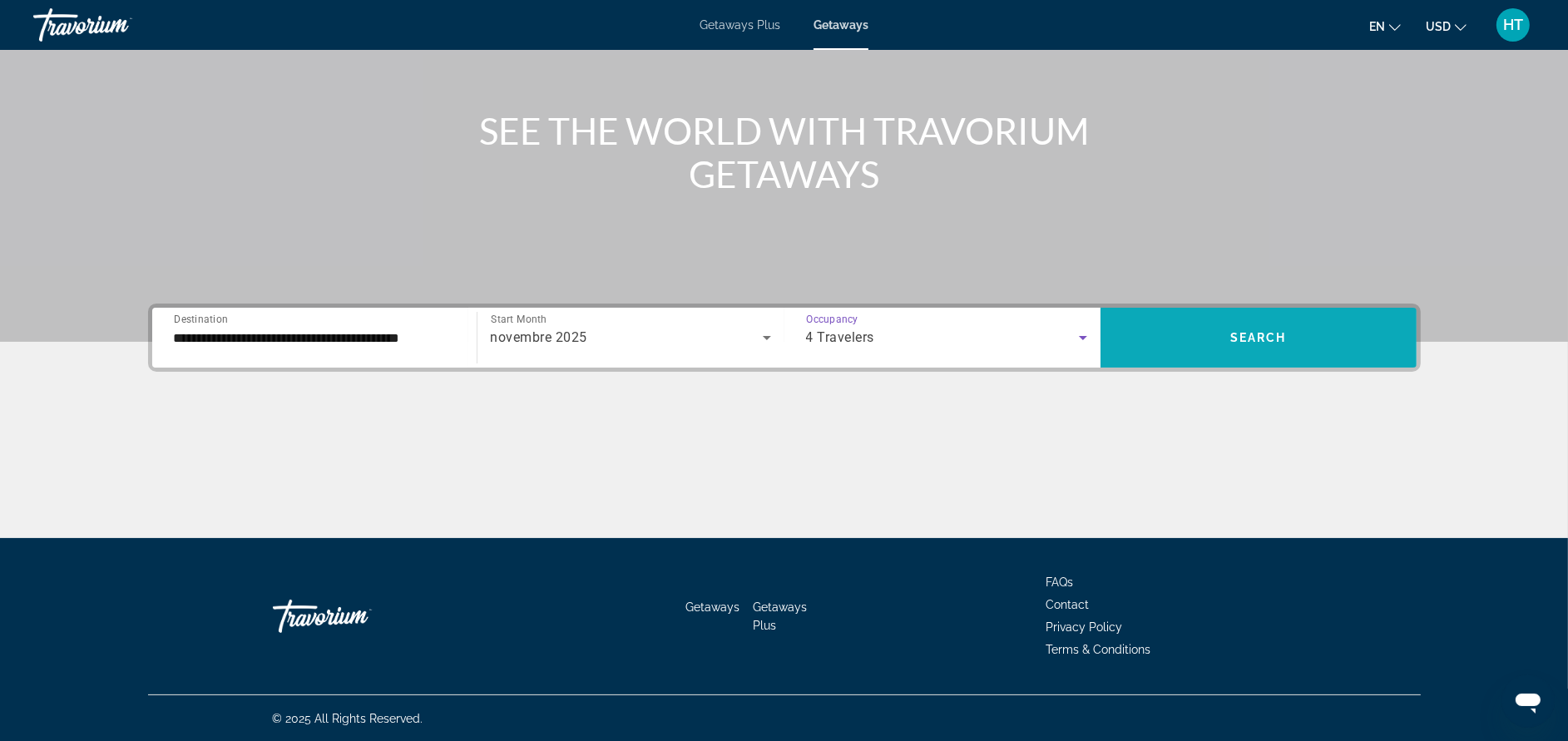
click at [1232, 331] on span "Search" at bounding box center [1259, 338] width 57 height 13
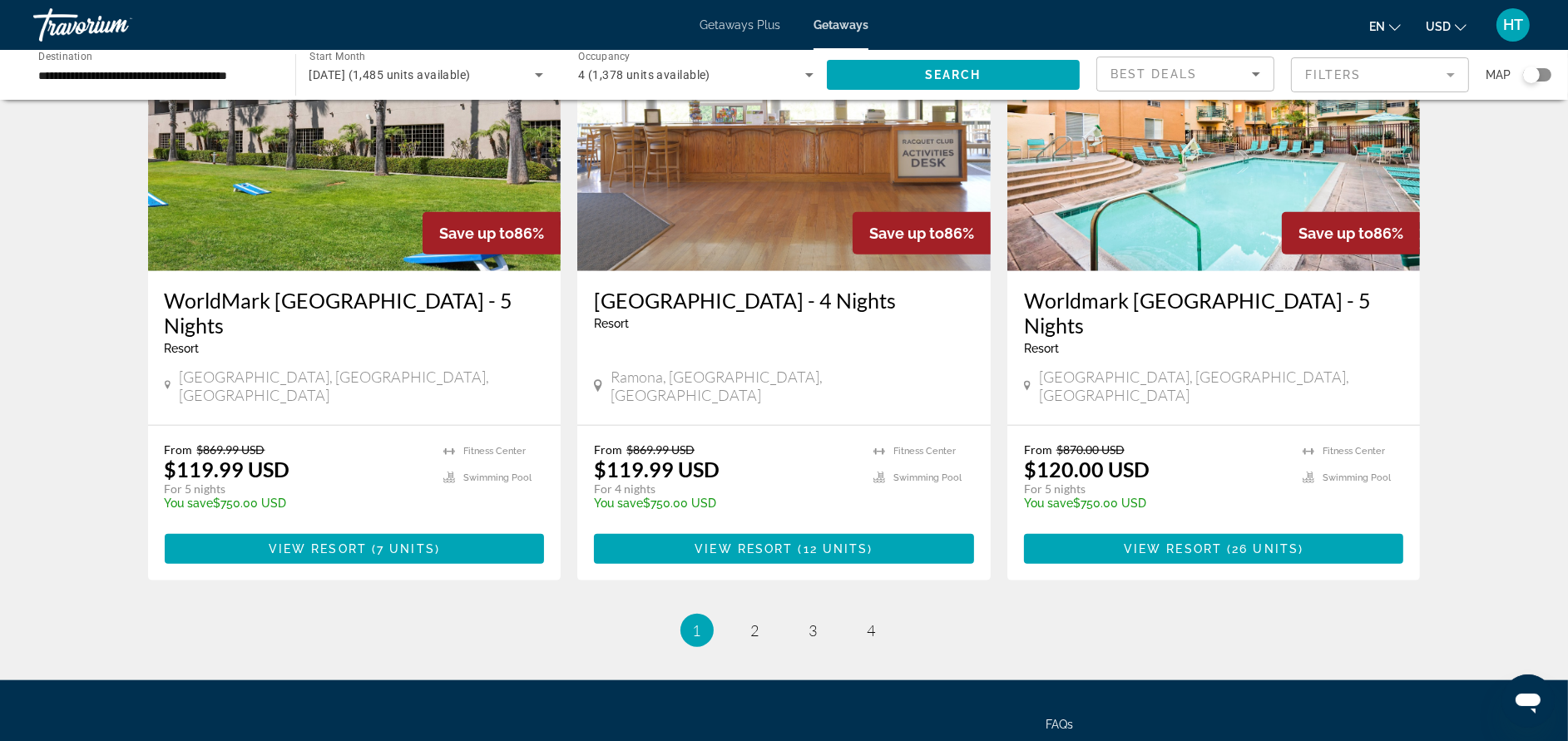
scroll to position [2049, 0]
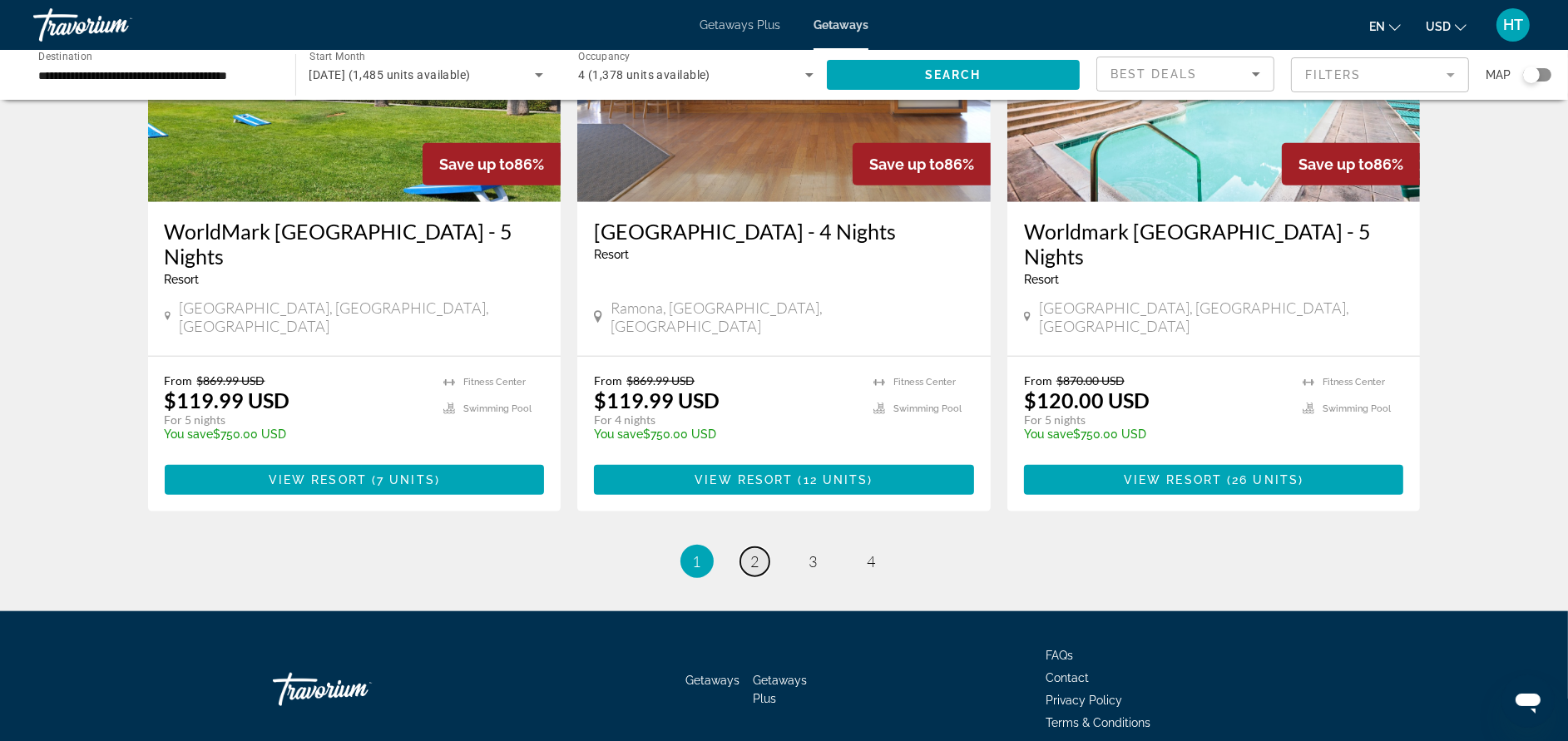
click at [746, 548] on link "page 2" at bounding box center [754, 562] width 29 height 29
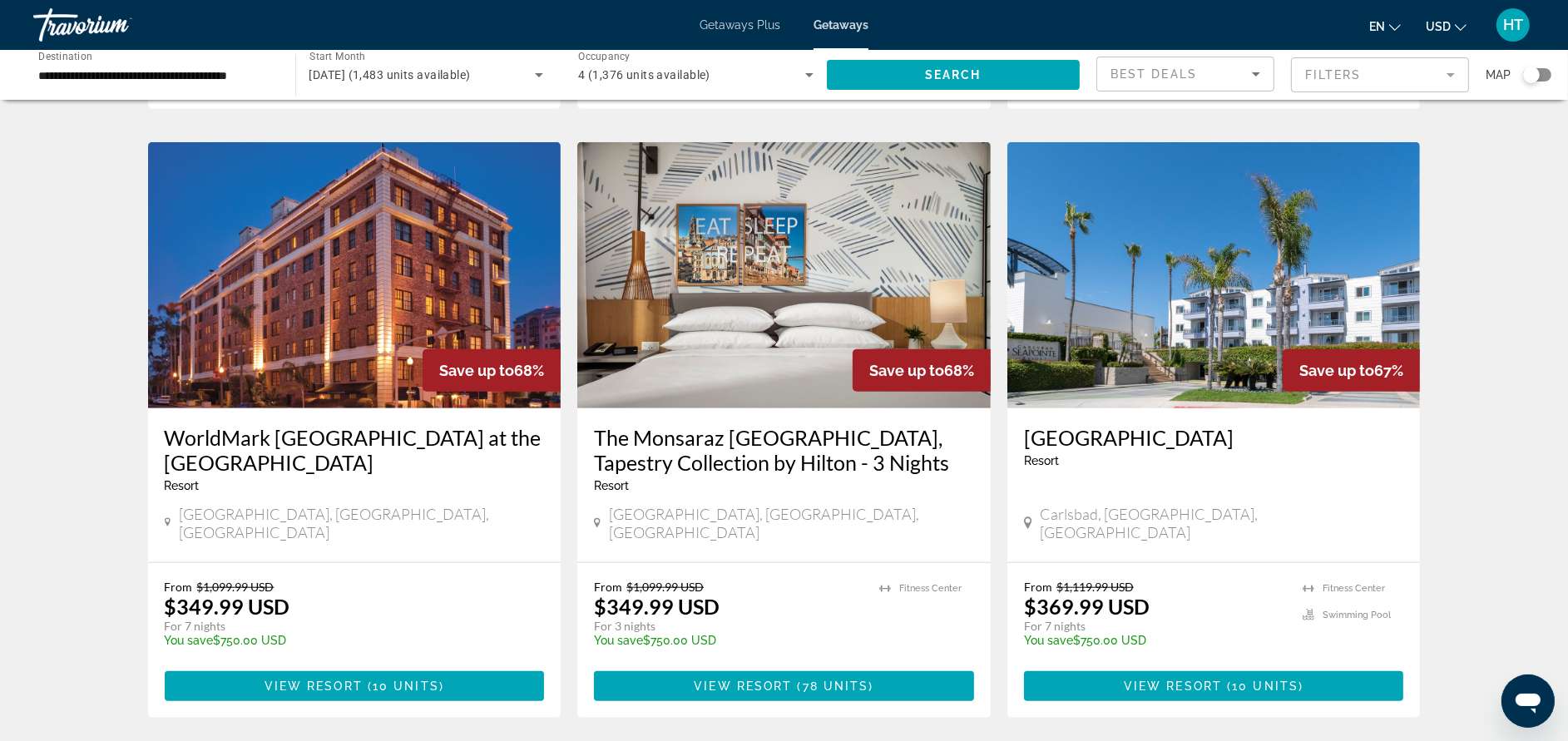
scroll to position [2024, 0]
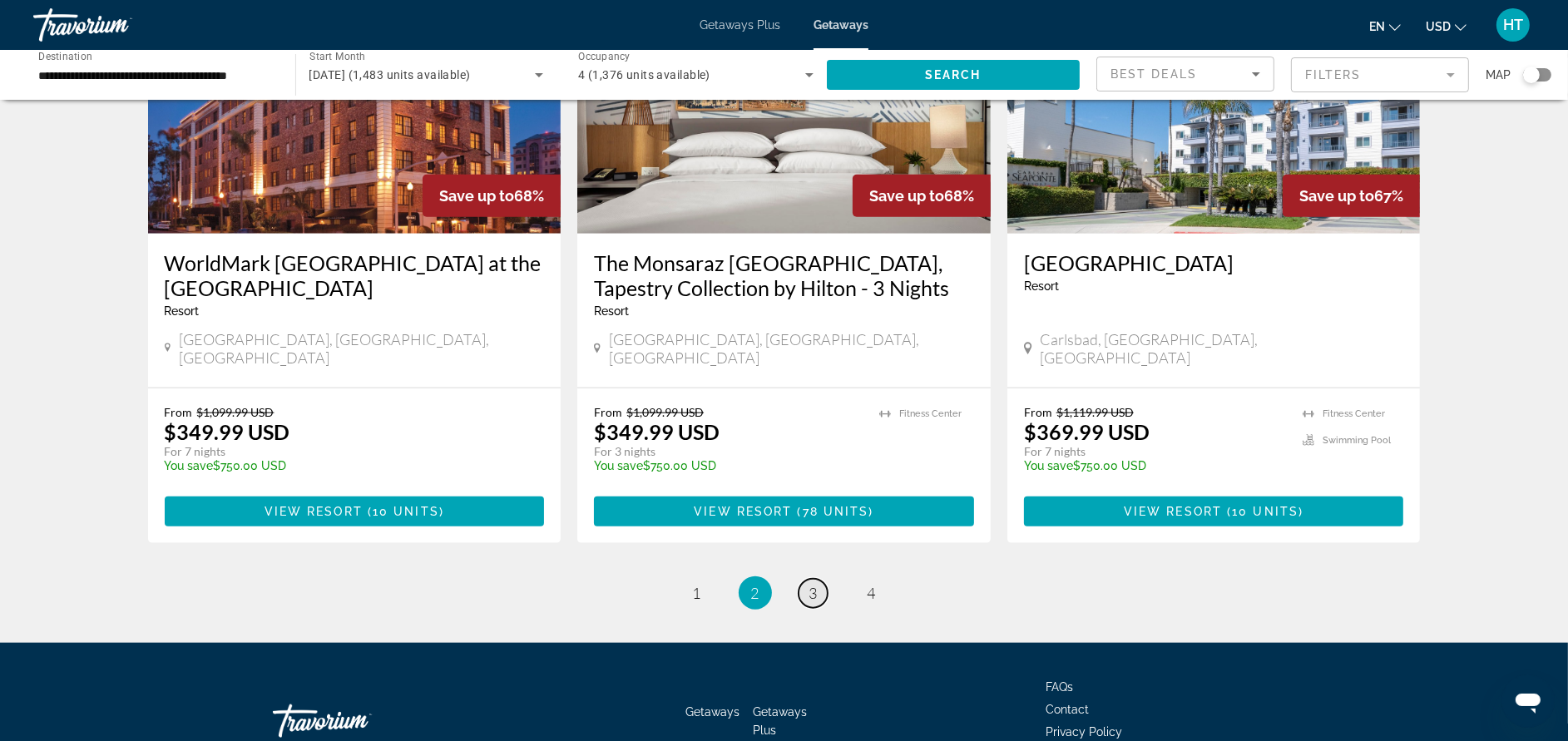
click at [802, 578] on link "page 3" at bounding box center [813, 593] width 29 height 29
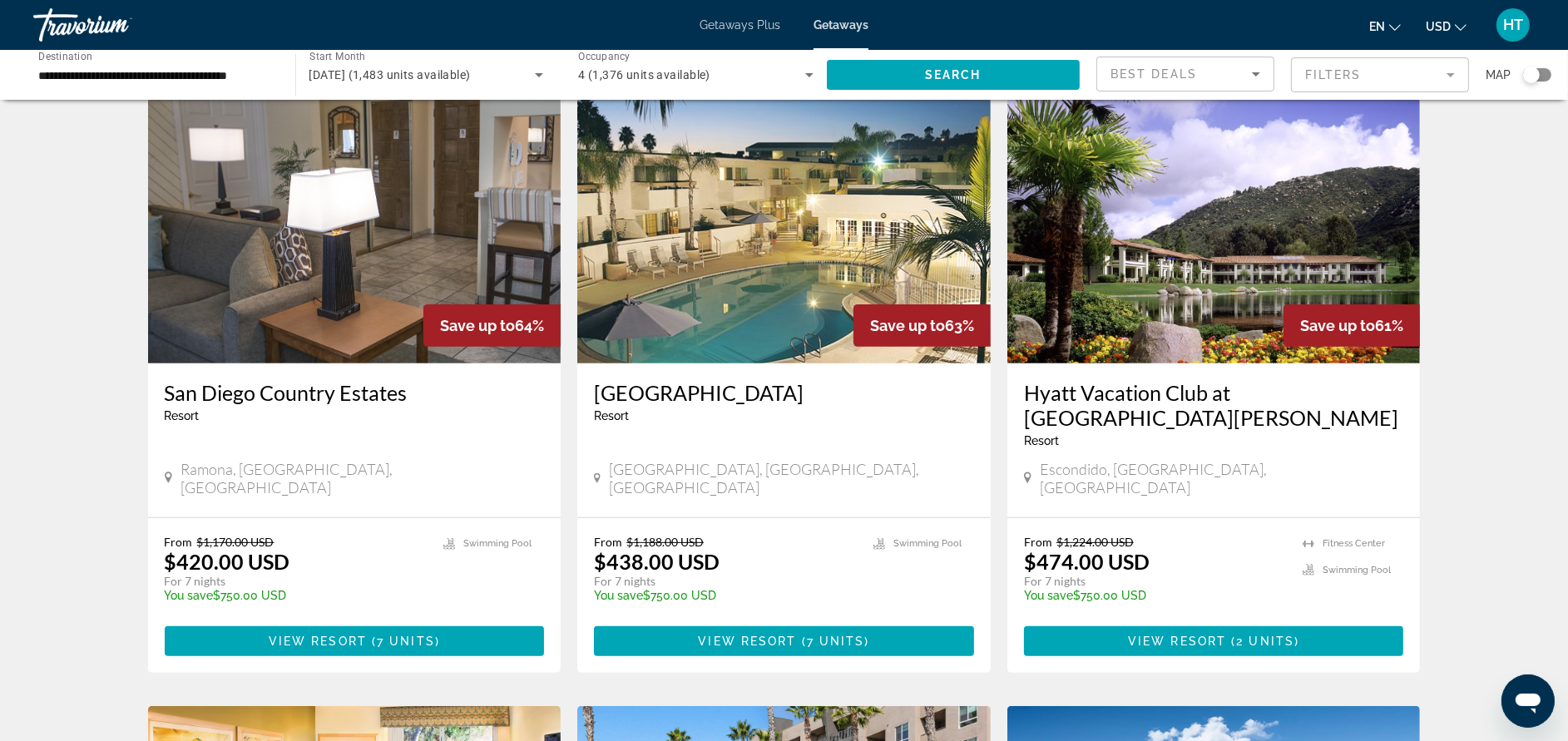
scroll to position [626, 0]
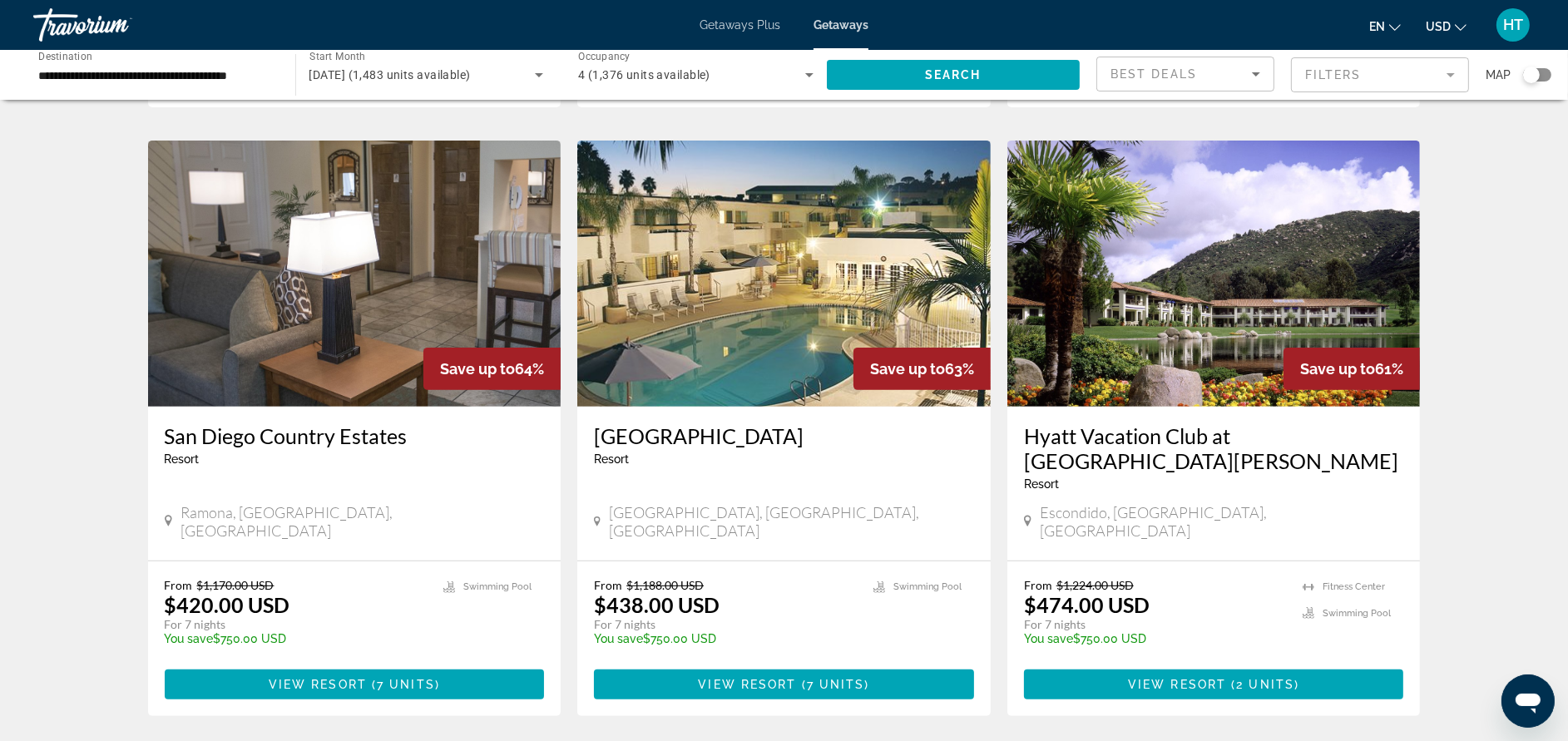
click at [755, 423] on h3 "[GEOGRAPHIC_DATA]" at bounding box center [784, 436] width 380 height 25
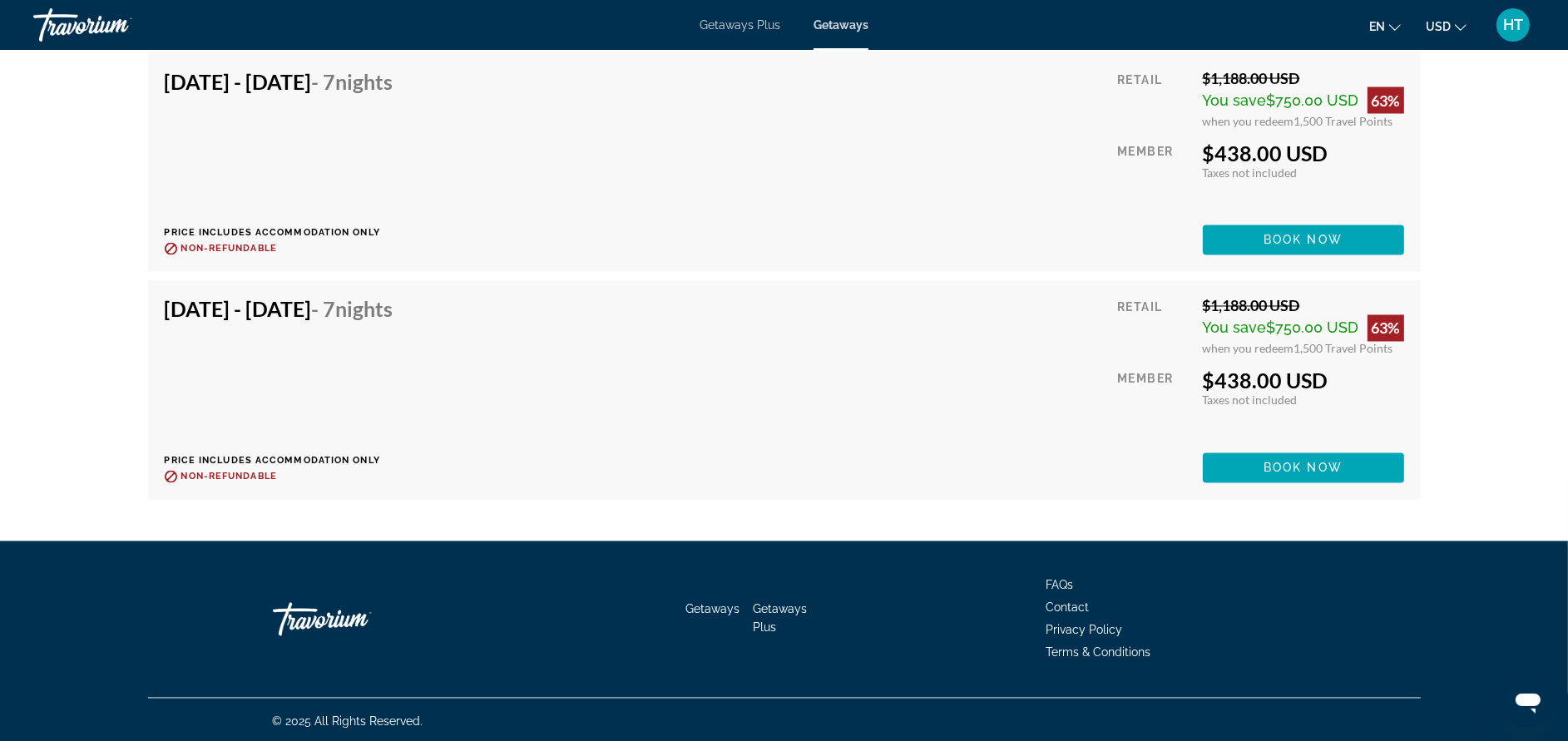
scroll to position [3120, 0]
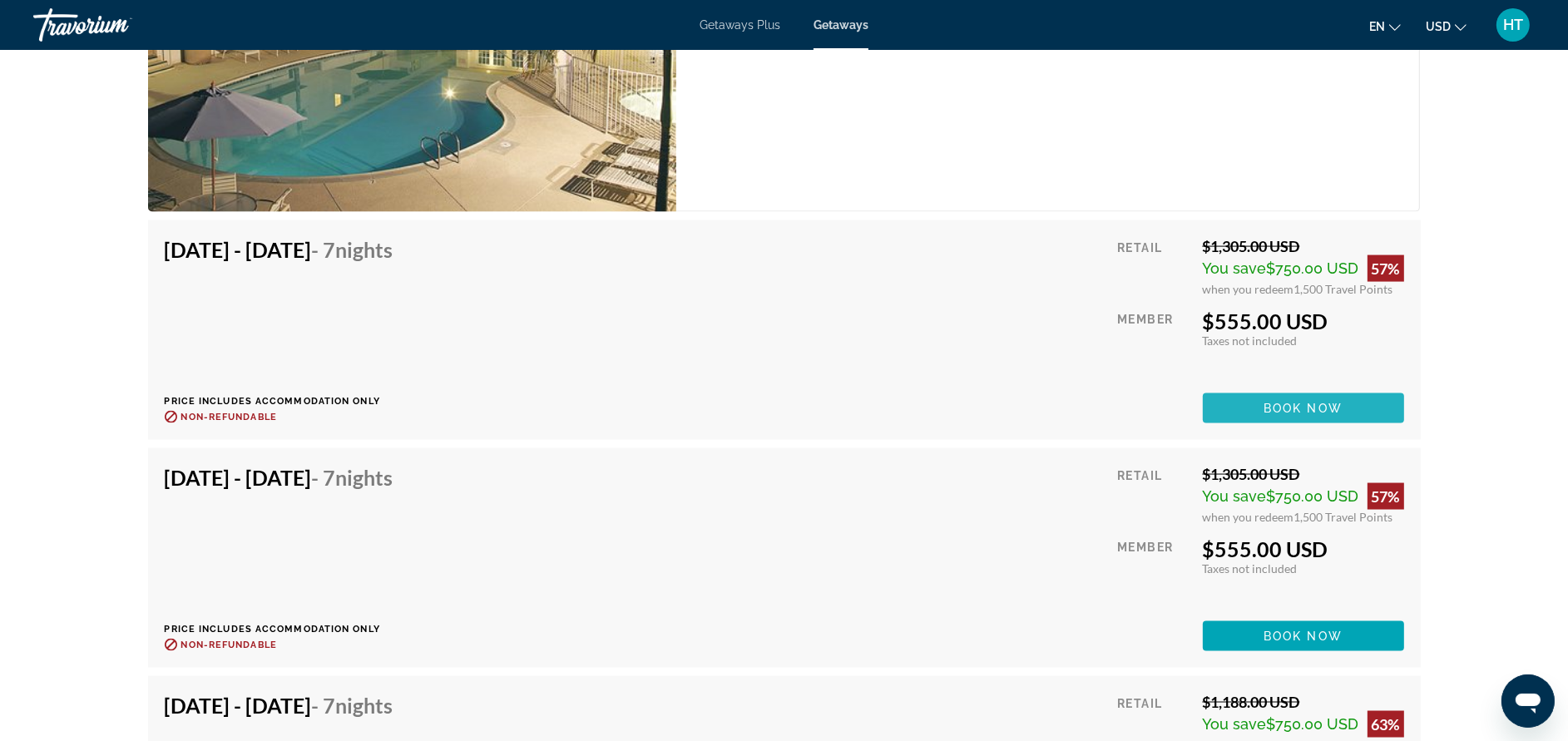
click at [1330, 402] on span "Book now" at bounding box center [1303, 408] width 79 height 13
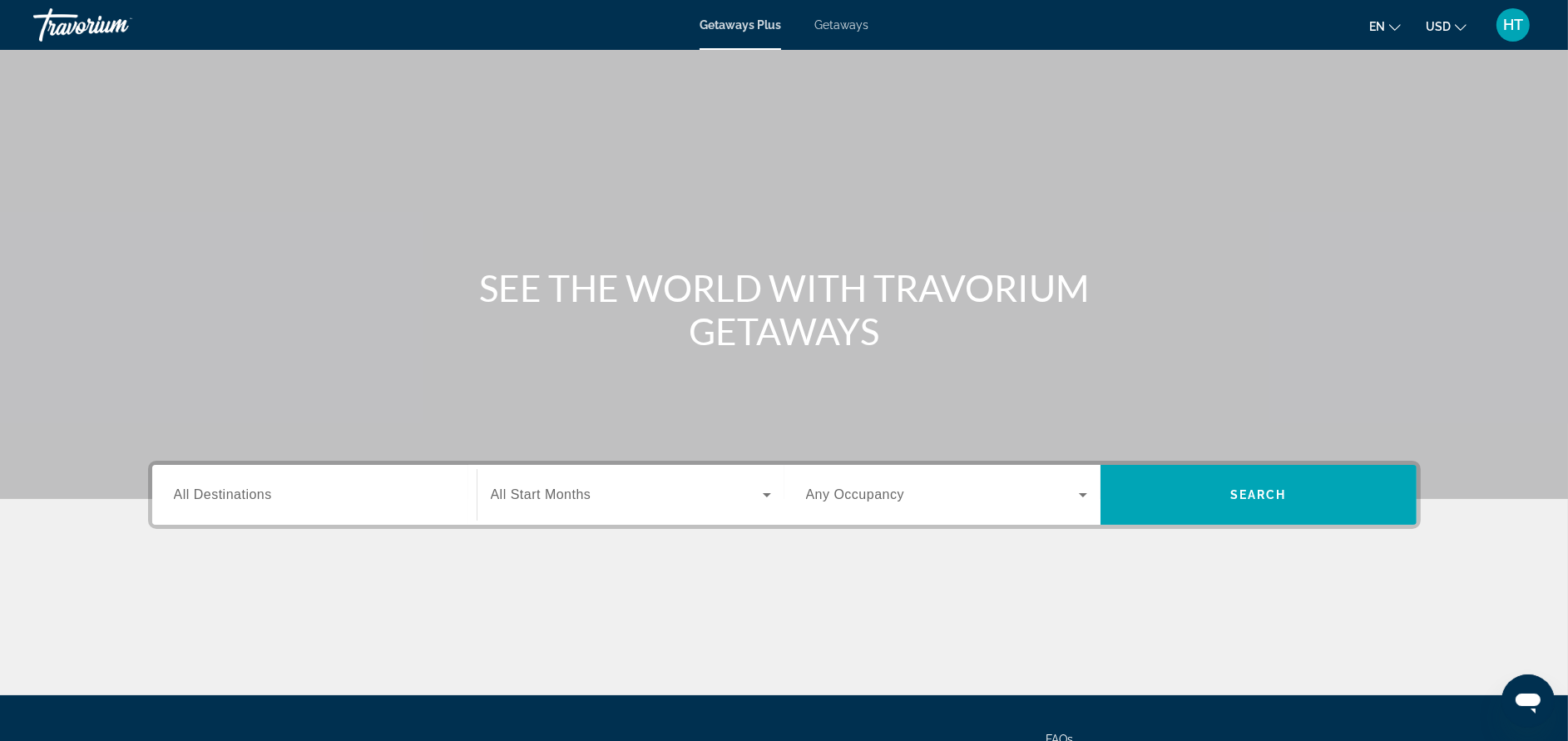
click at [403, 490] on input "Destination All Destinations" at bounding box center [314, 496] width 281 height 20
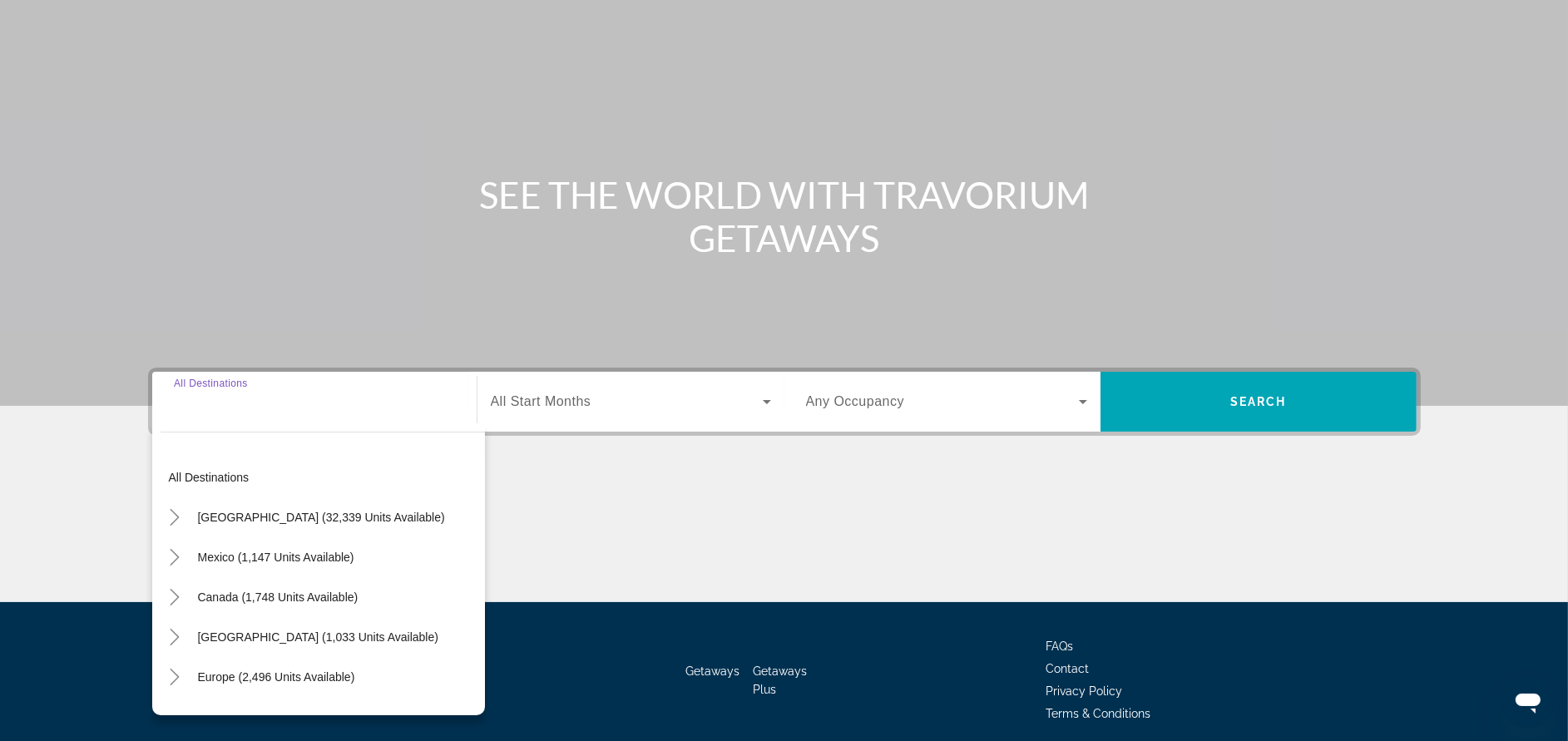
scroll to position [158, 0]
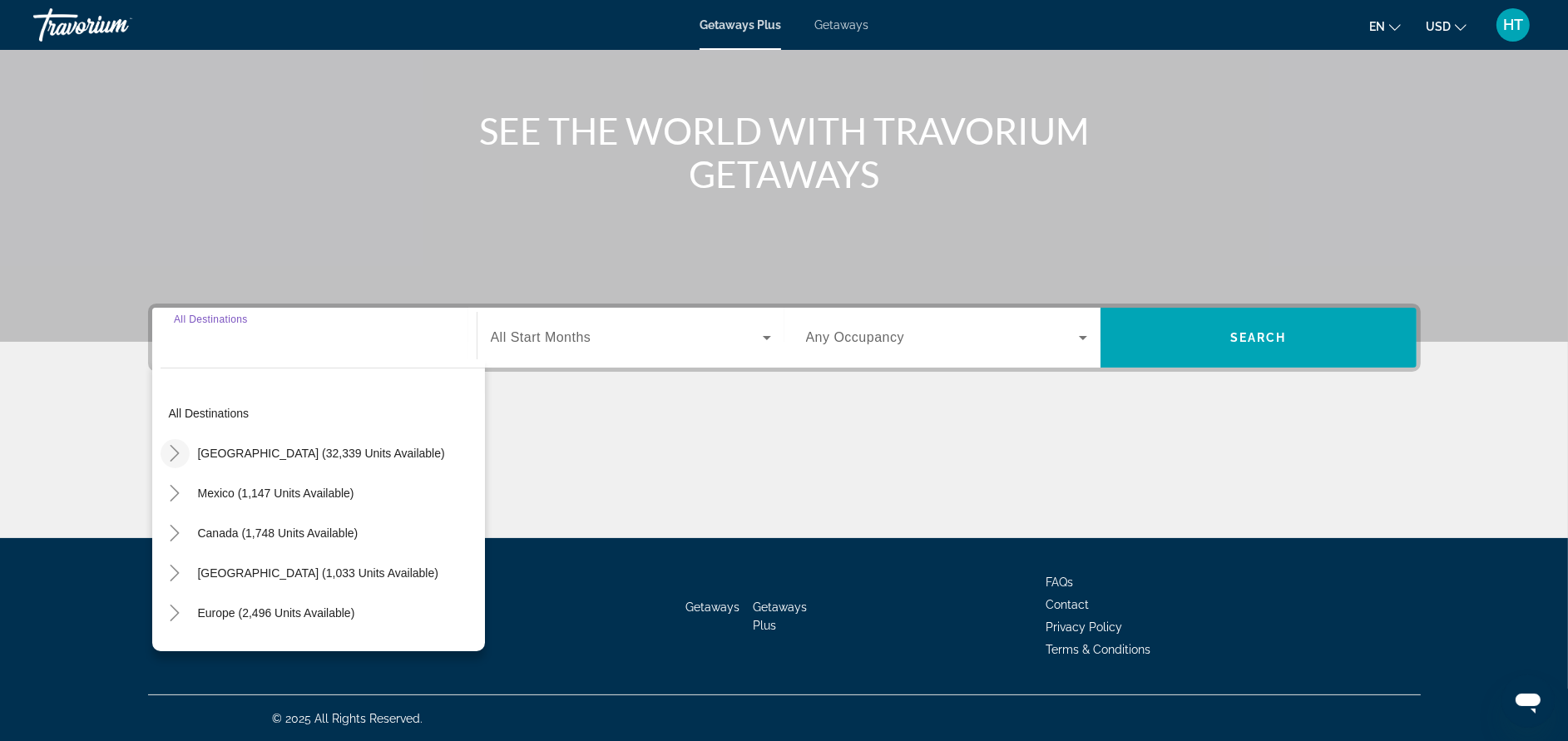
click at [167, 453] on icon "Toggle United States (32,339 units available)" at bounding box center [175, 453] width 17 height 17
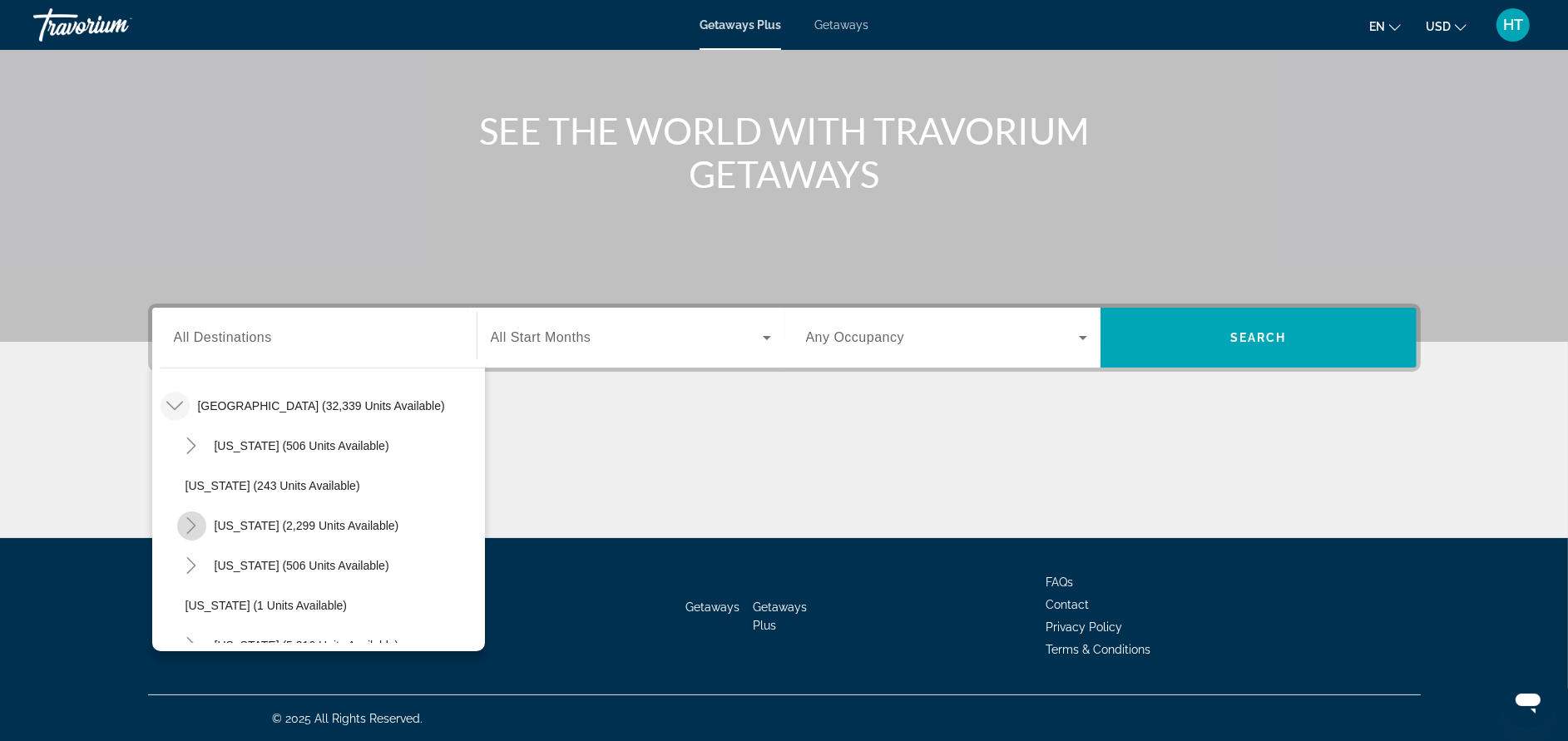
click at [181, 518] on mat-icon "Toggle California (2,299 units available)" at bounding box center [192, 526] width 29 height 29
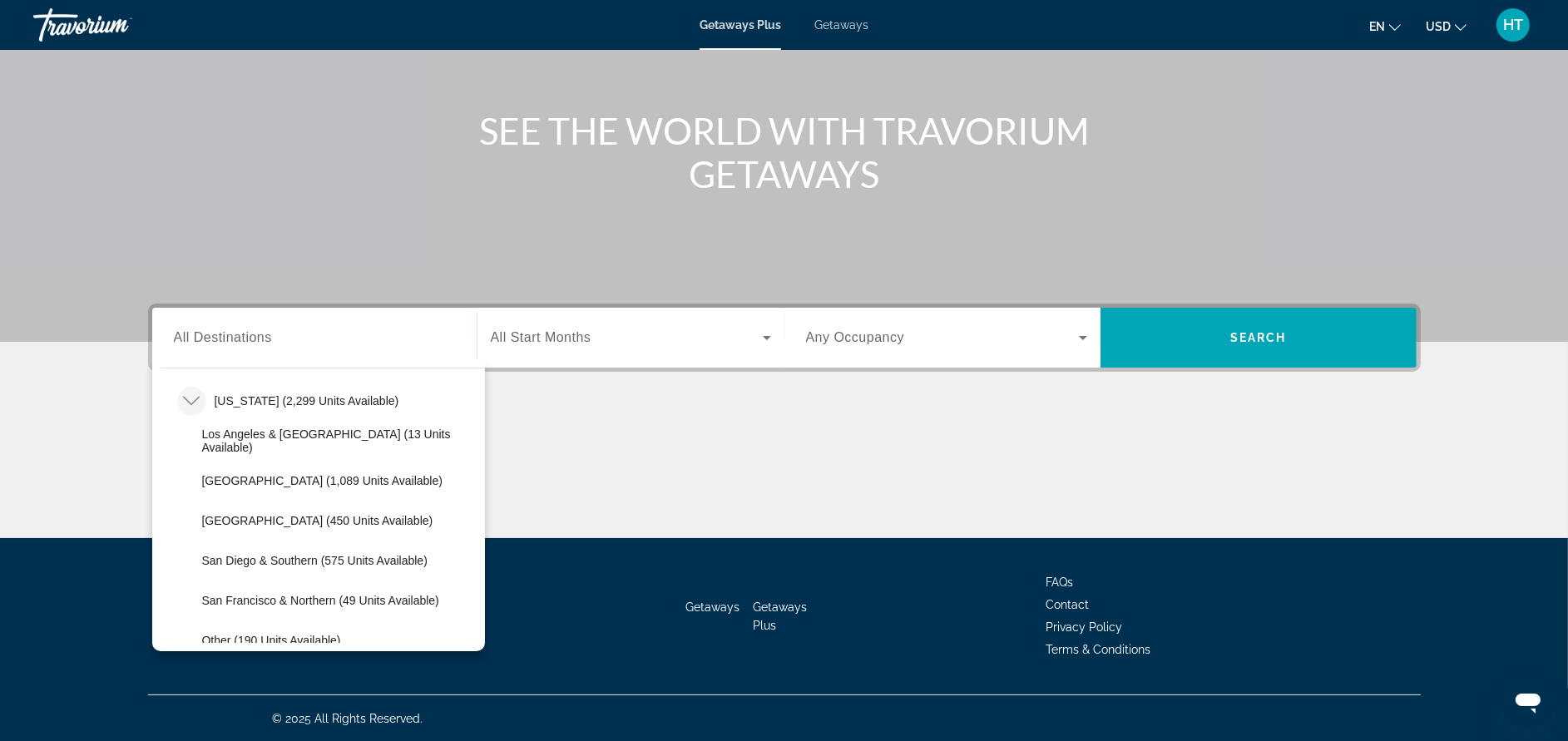
scroll to position [297, 0]
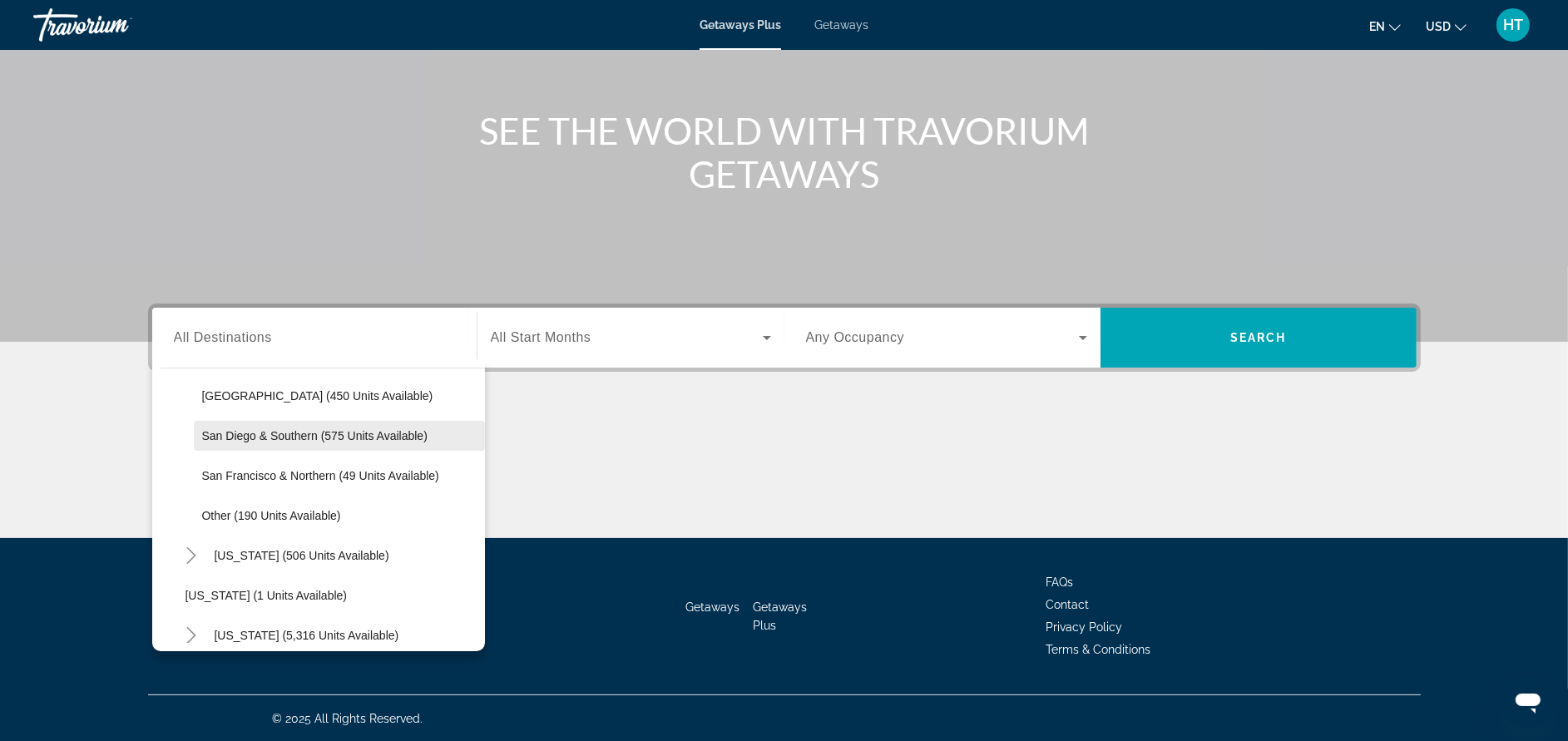
click at [231, 433] on span "San Diego & Southern (575 units available)" at bounding box center [314, 436] width 225 height 13
type input "**********"
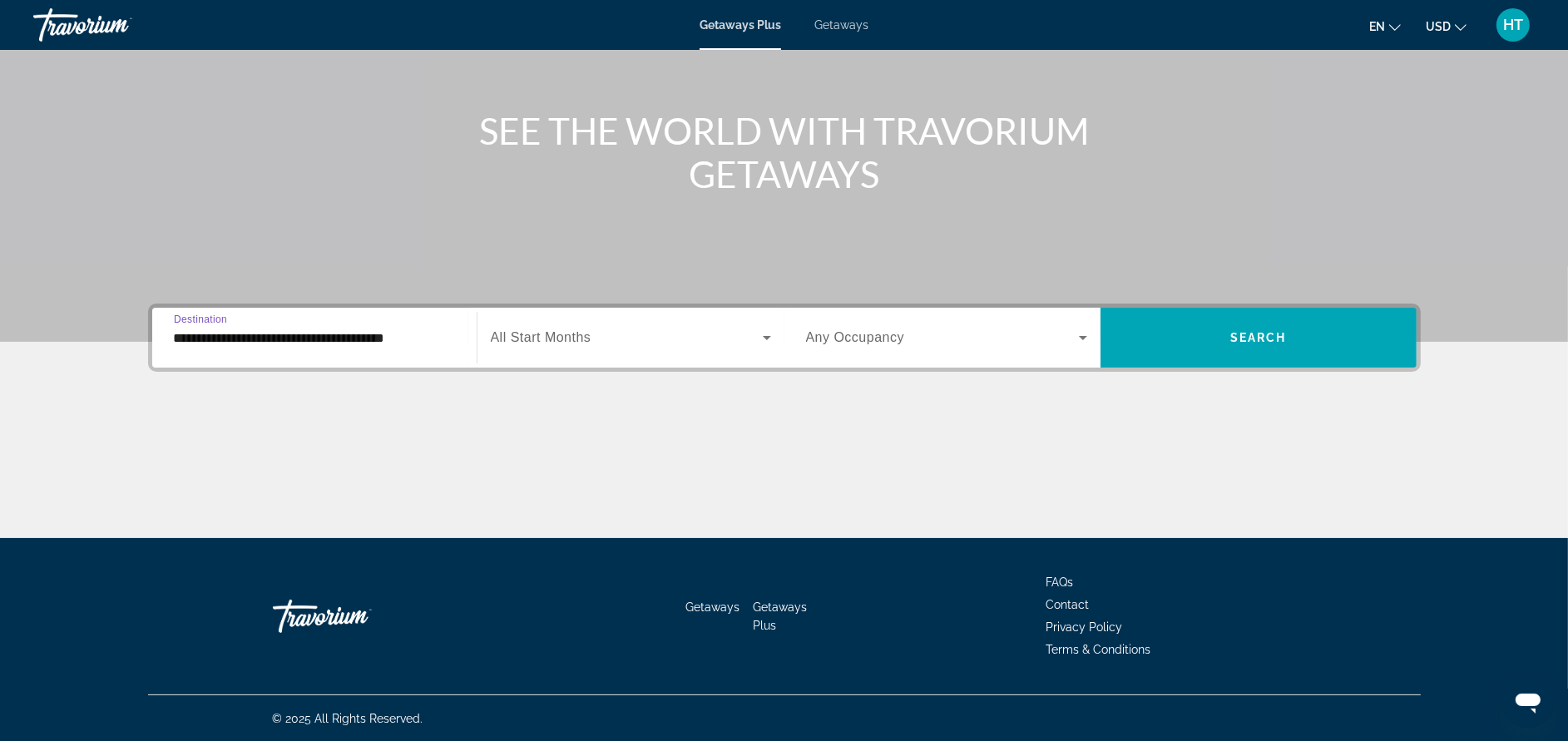
click at [546, 339] on span "All Start Months" at bounding box center [541, 337] width 101 height 14
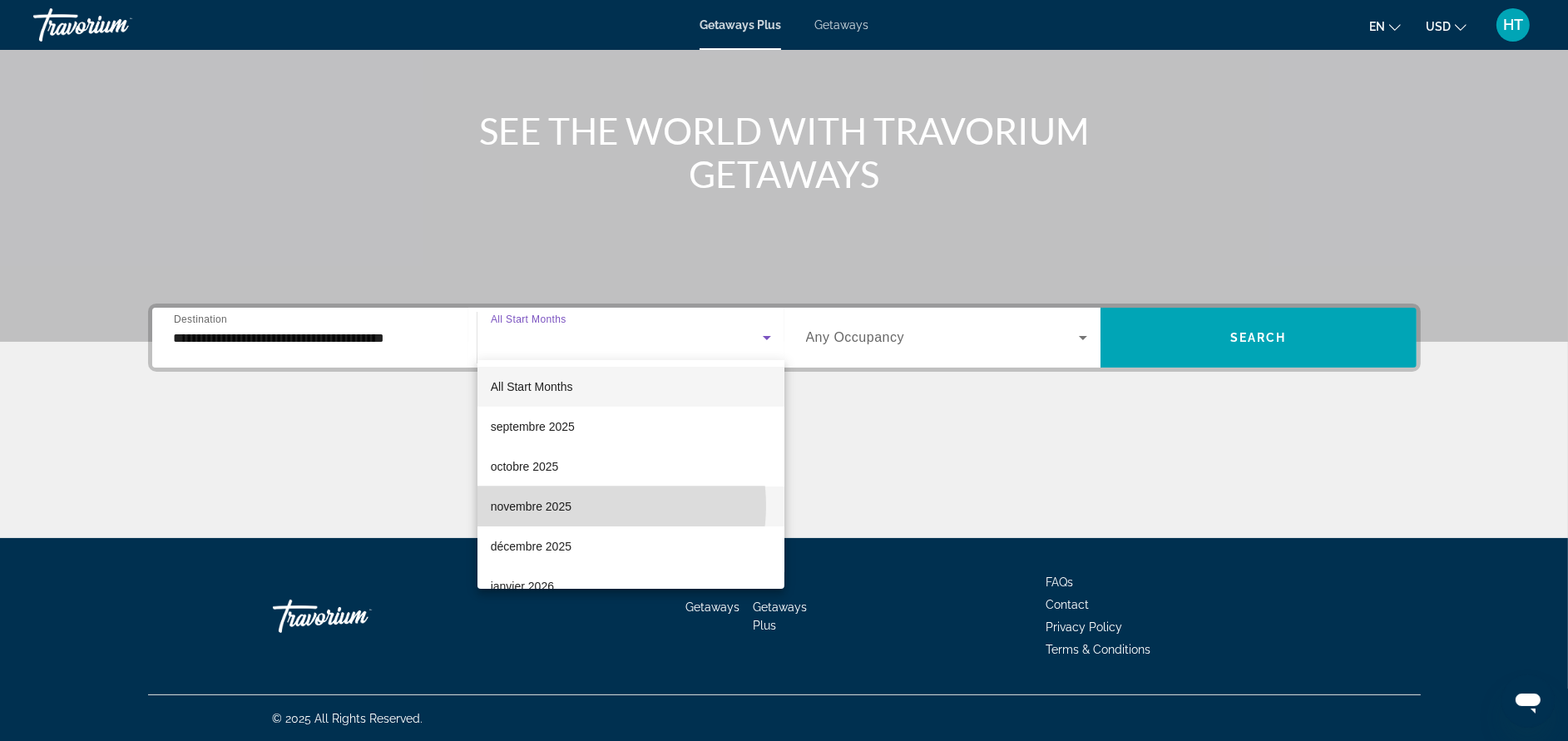
click at [579, 506] on mat-option "novembre 2025" at bounding box center [631, 507] width 307 height 40
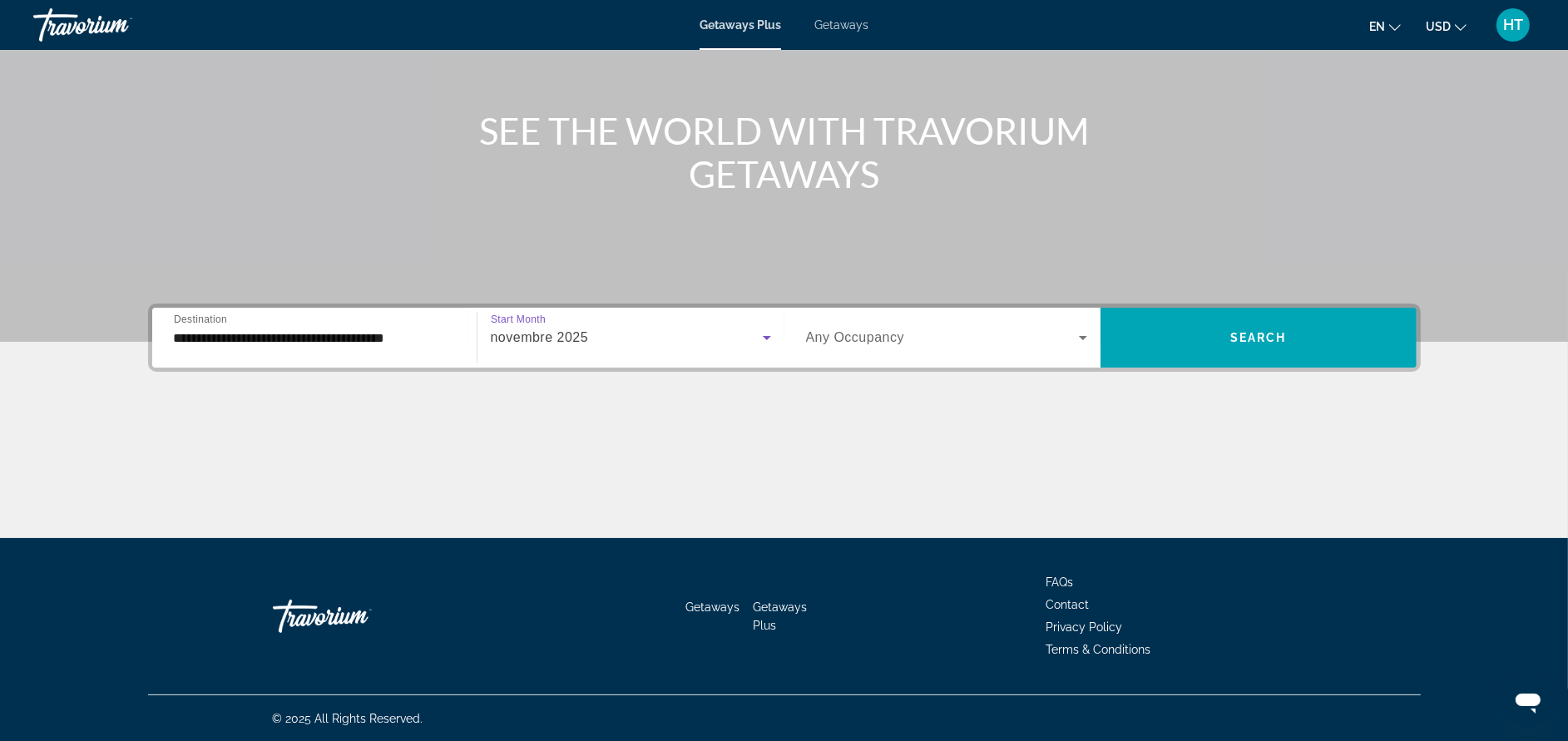
click at [841, 319] on div "Search widget" at bounding box center [946, 338] width 281 height 47
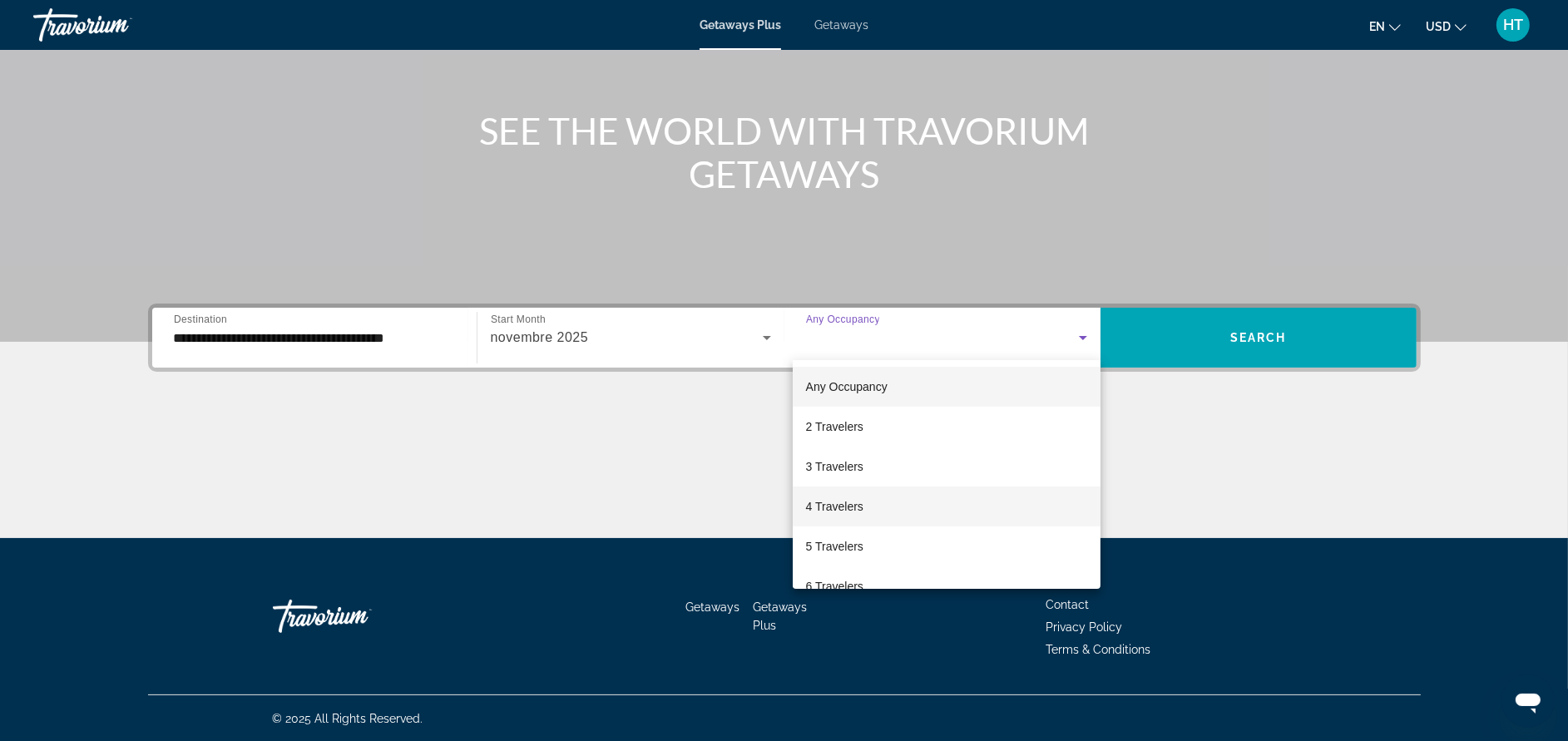
click at [870, 516] on mat-option "4 Travelers" at bounding box center [946, 507] width 308 height 40
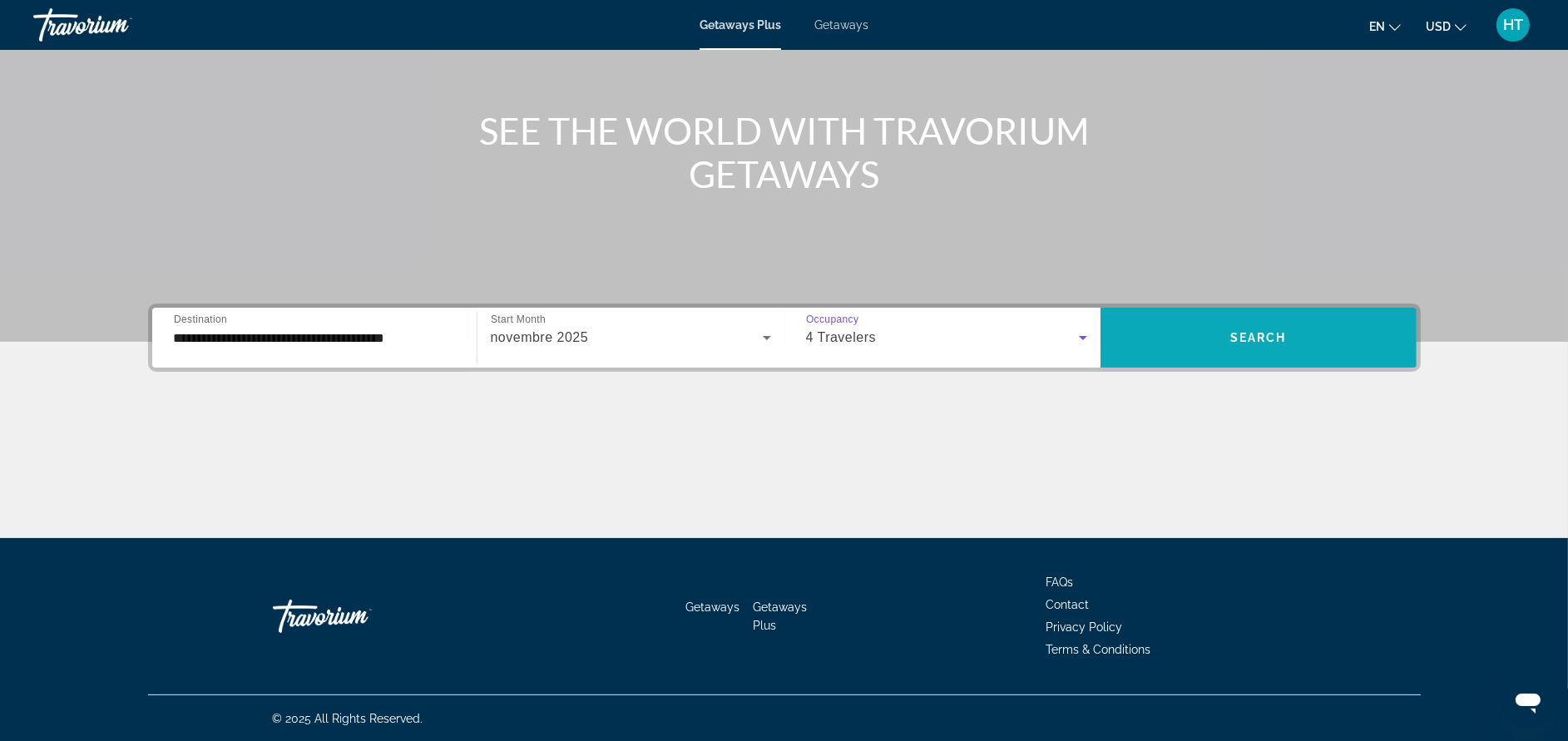
click at [1240, 338] on span "Search" at bounding box center [1259, 338] width 57 height 13
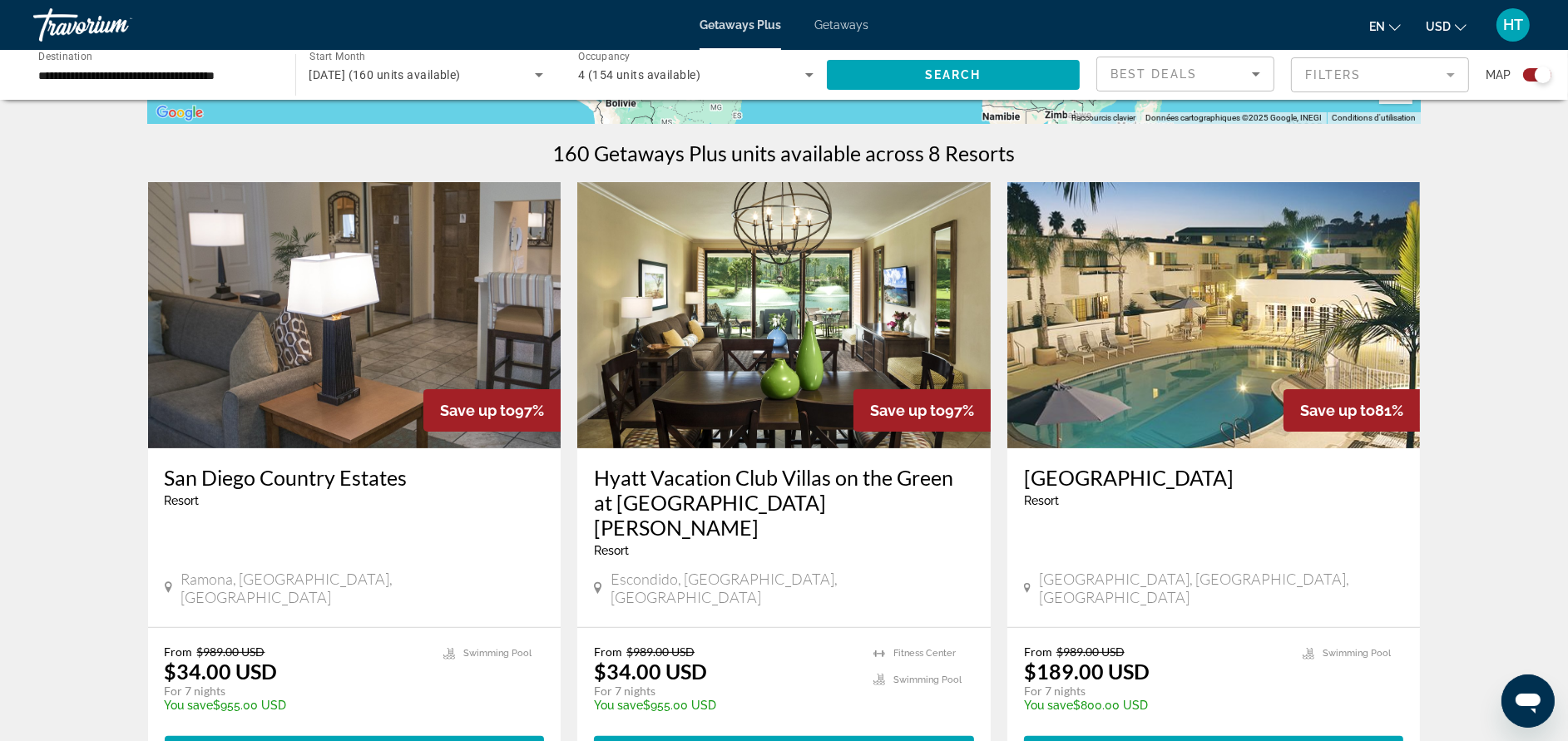
scroll to position [499, 0]
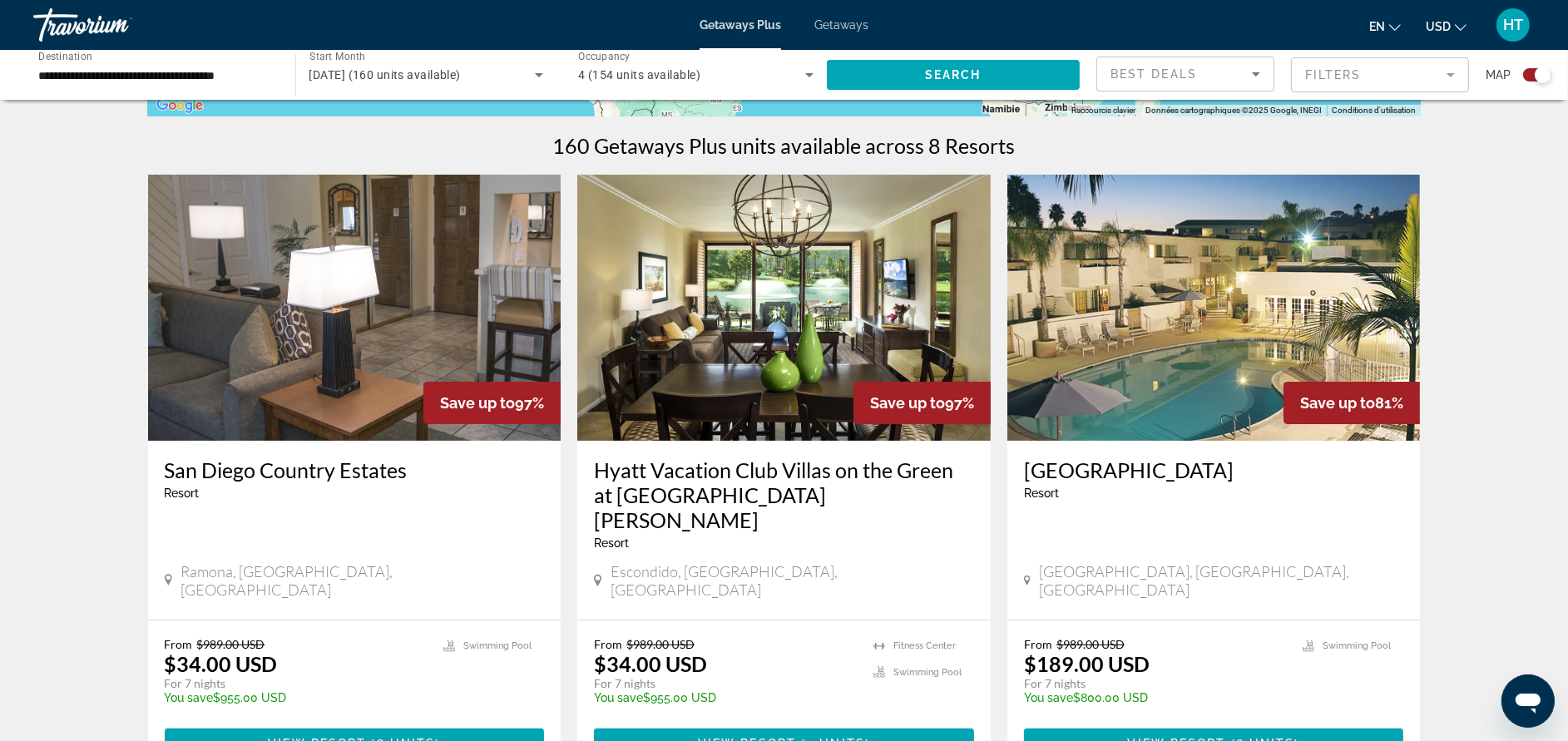
click at [918, 475] on h3 "Hyatt Vacation Club Villas on the Green at [GEOGRAPHIC_DATA][PERSON_NAME]" at bounding box center [784, 495] width 380 height 75
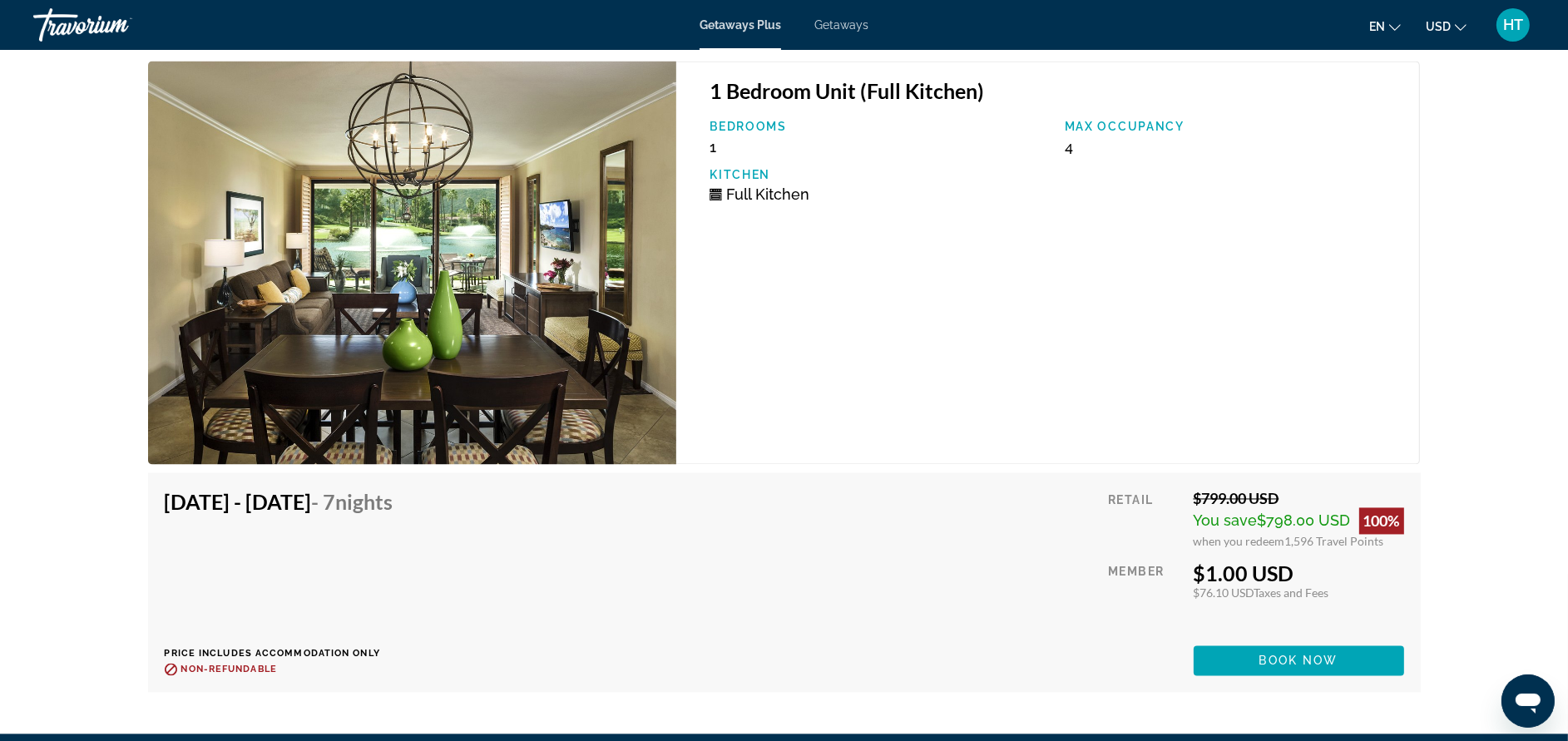
scroll to position [3868, 0]
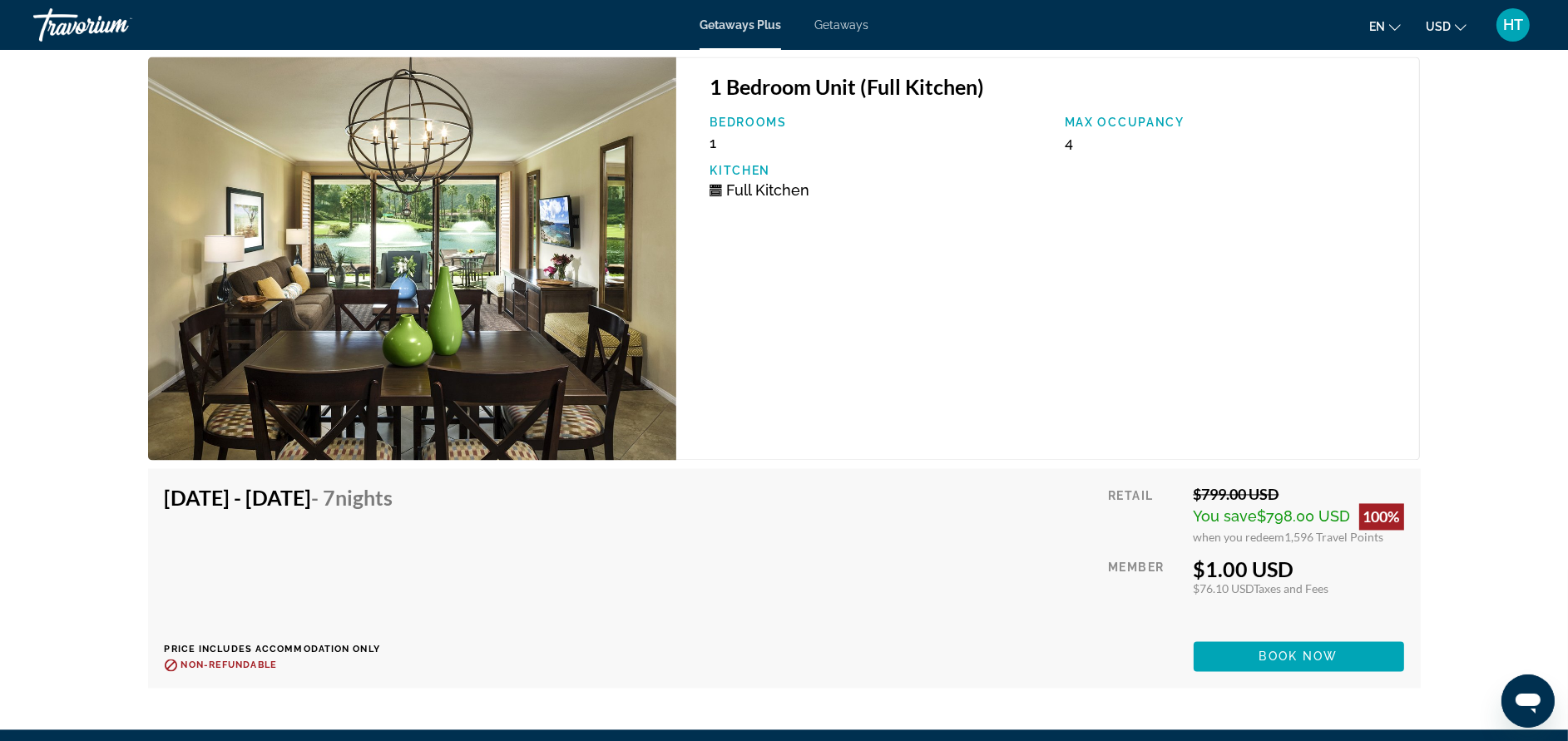
drag, startPoint x: 918, startPoint y: 475, endPoint x: 1468, endPoint y: 396, distance: 555.6
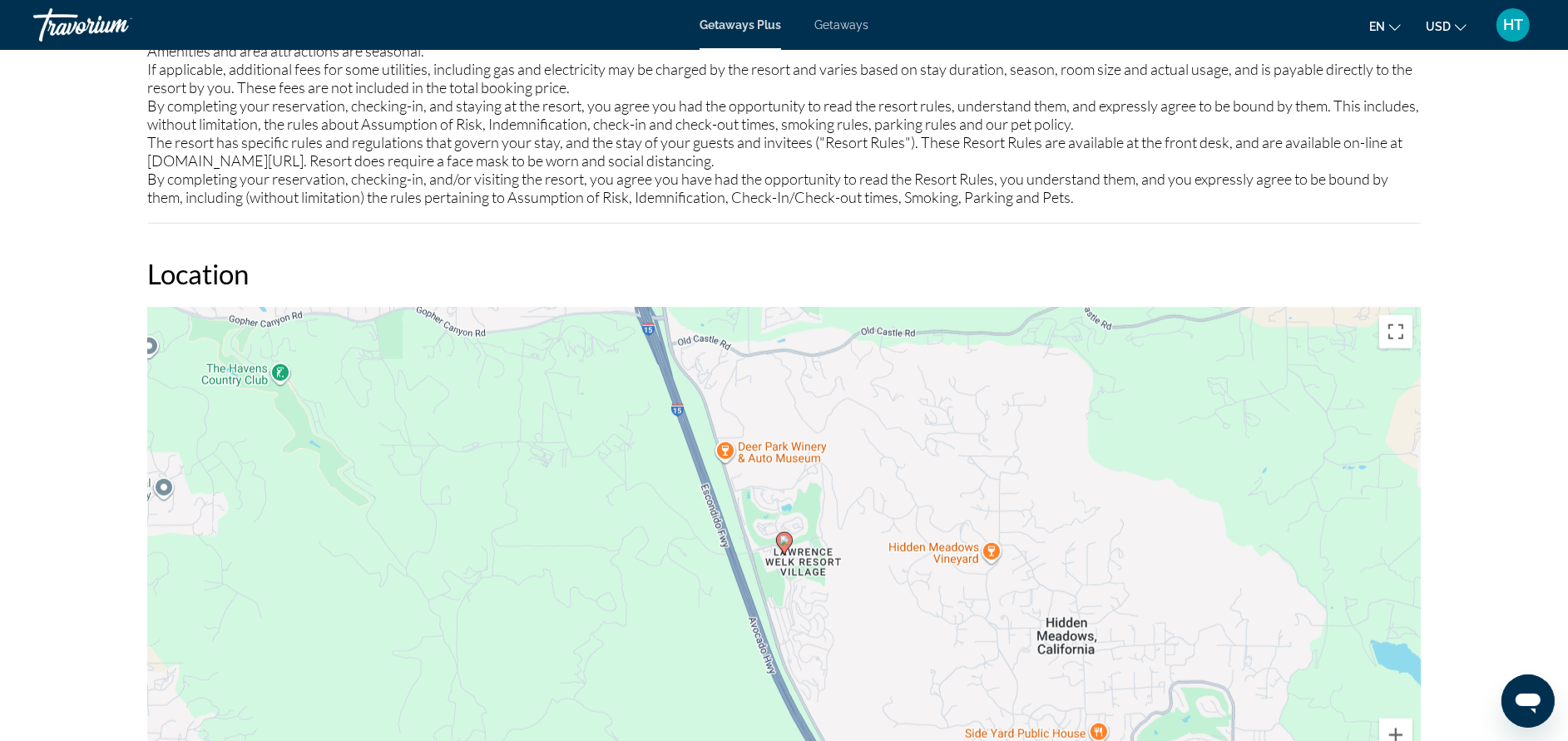
scroll to position [2245, 0]
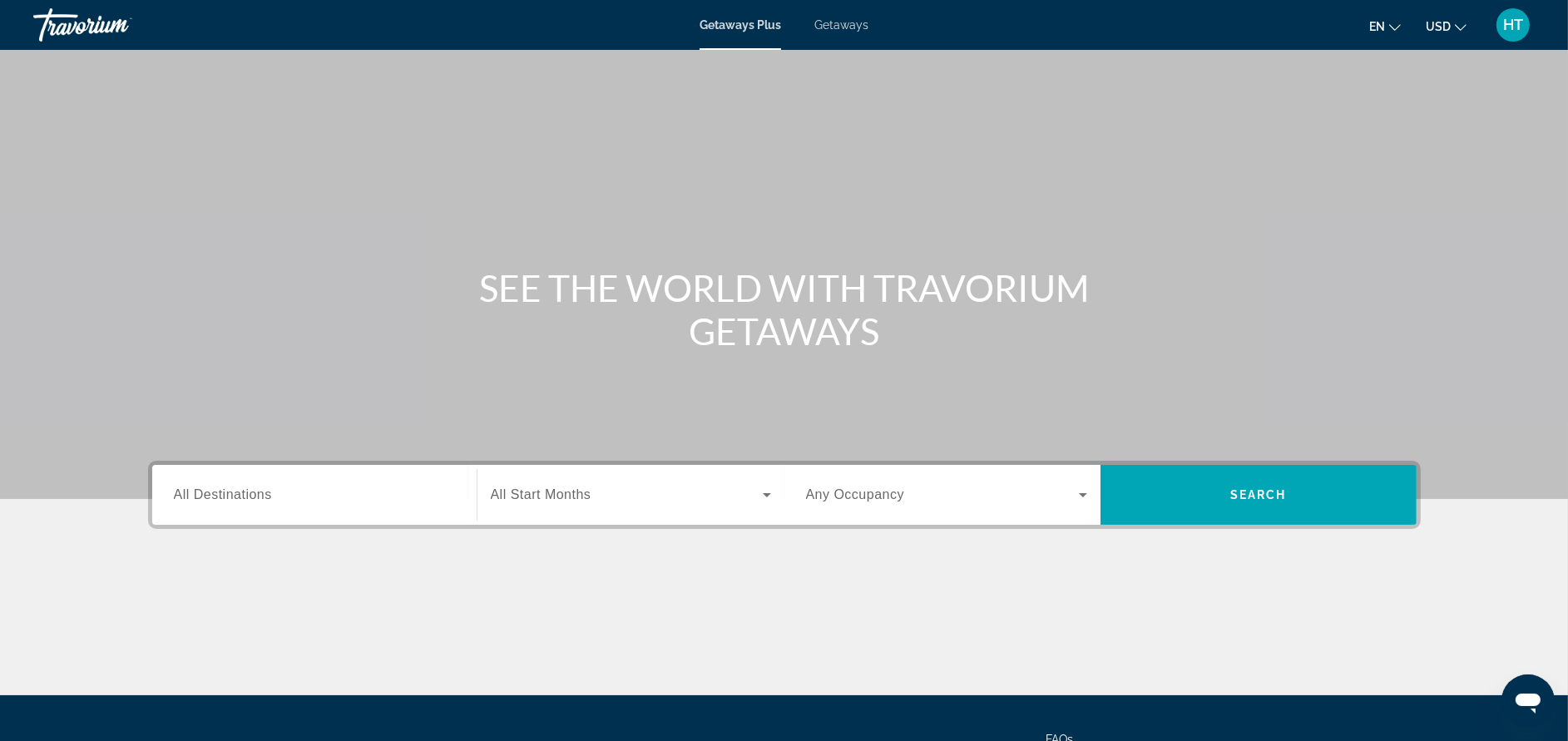
click at [376, 501] on input "Destination All Destinations" at bounding box center [314, 496] width 281 height 20
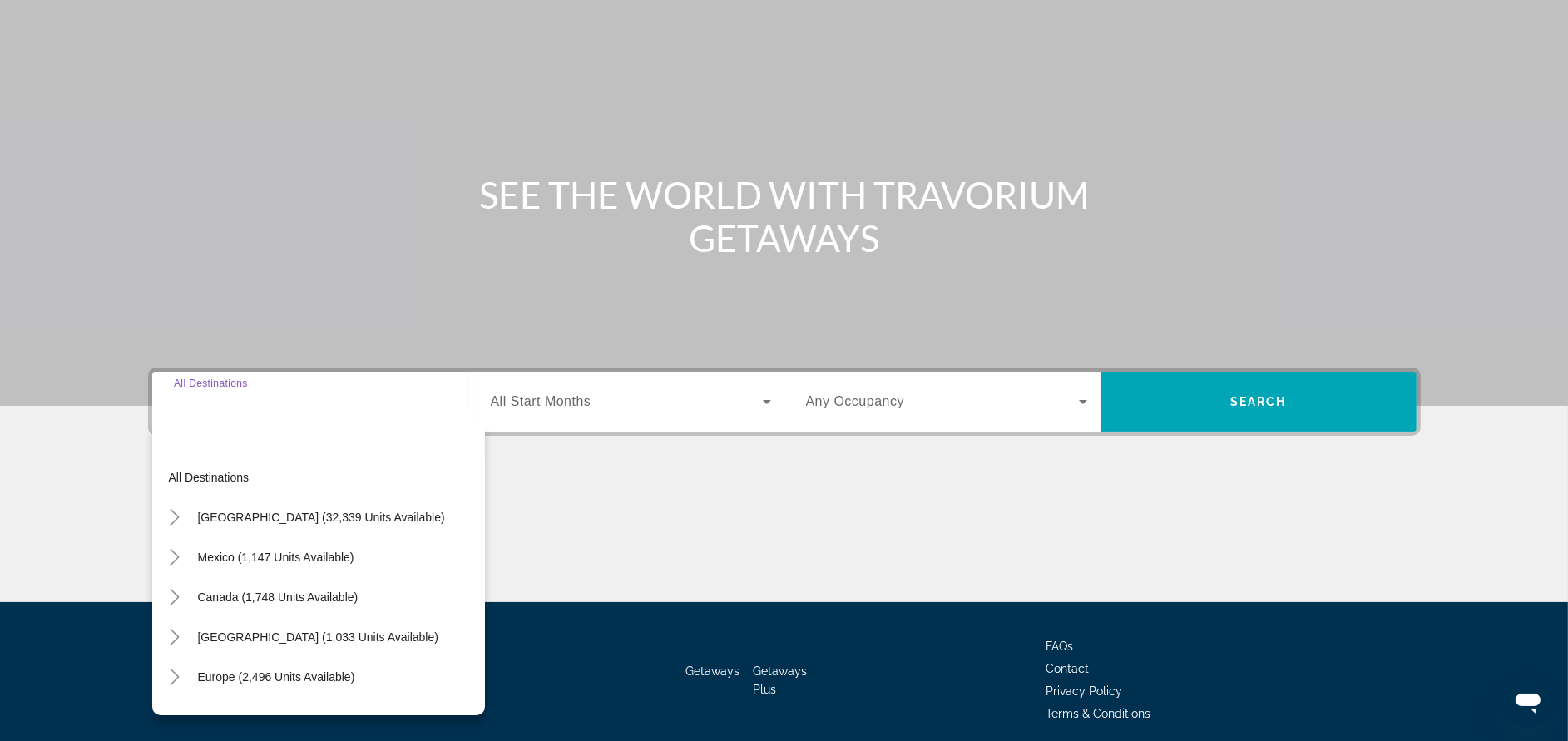
scroll to position [158, 0]
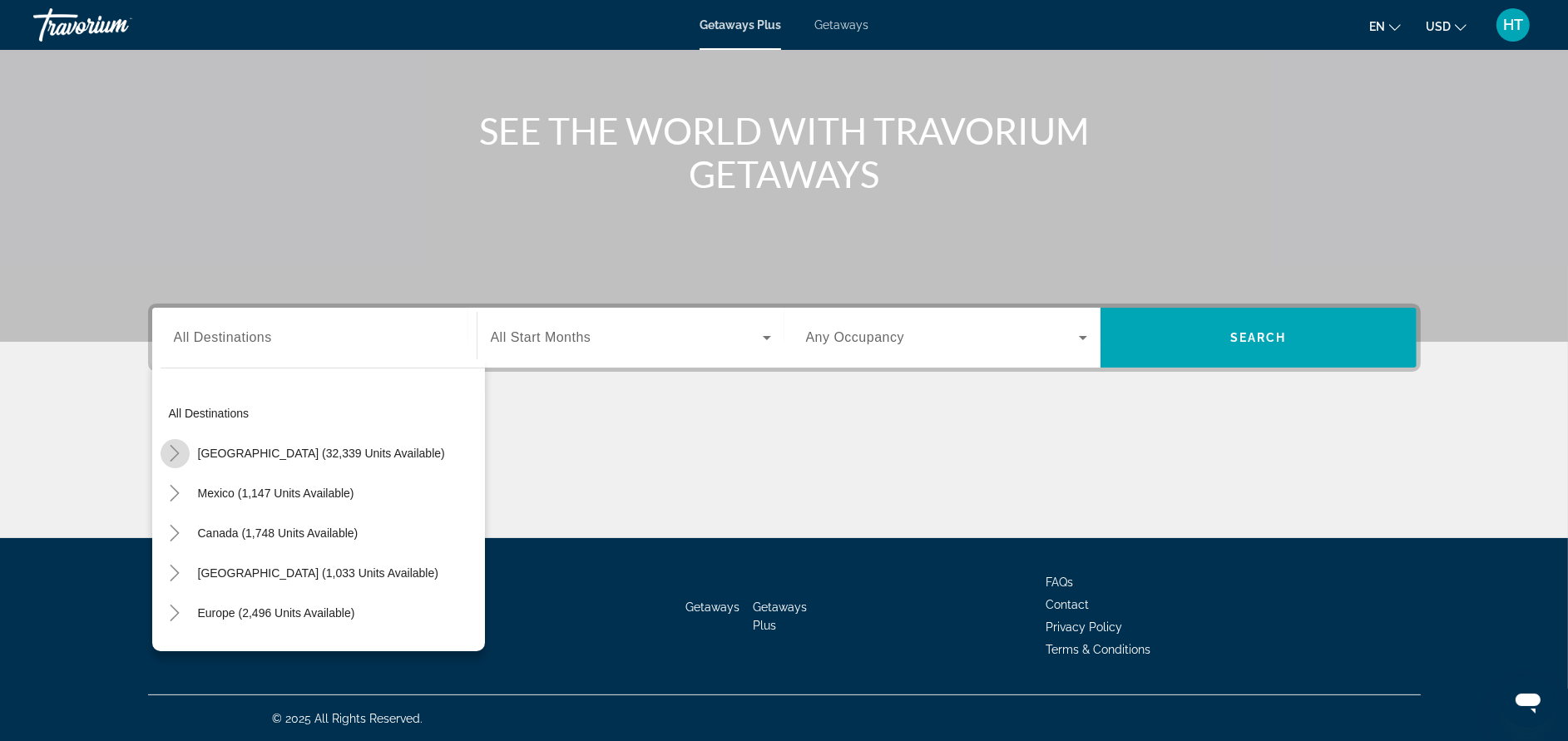
click at [169, 443] on mat-icon "Toggle United States (32,339 units available)" at bounding box center [175, 453] width 29 height 29
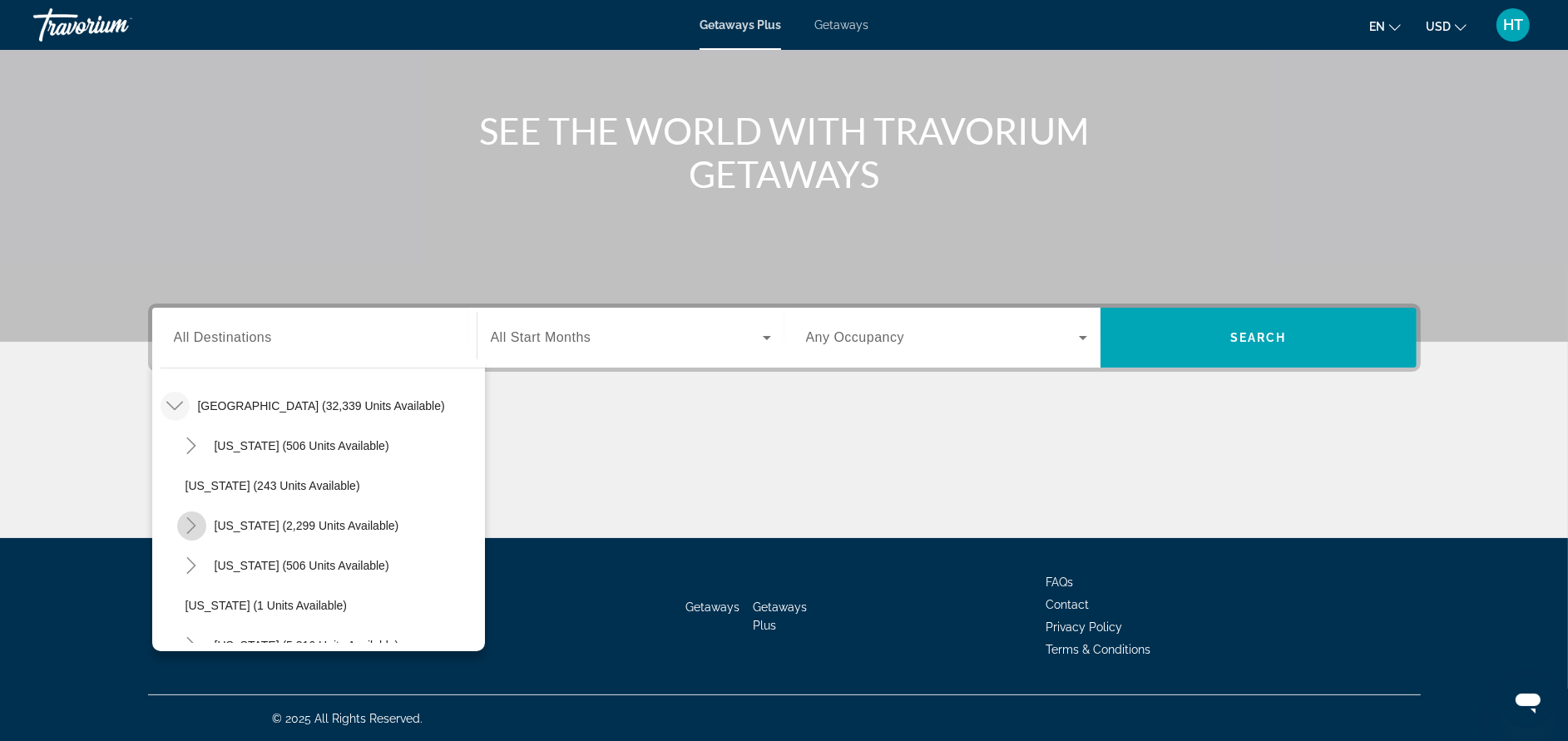
click at [183, 519] on icon "Toggle California (2,299 units available)" at bounding box center [192, 526] width 17 height 17
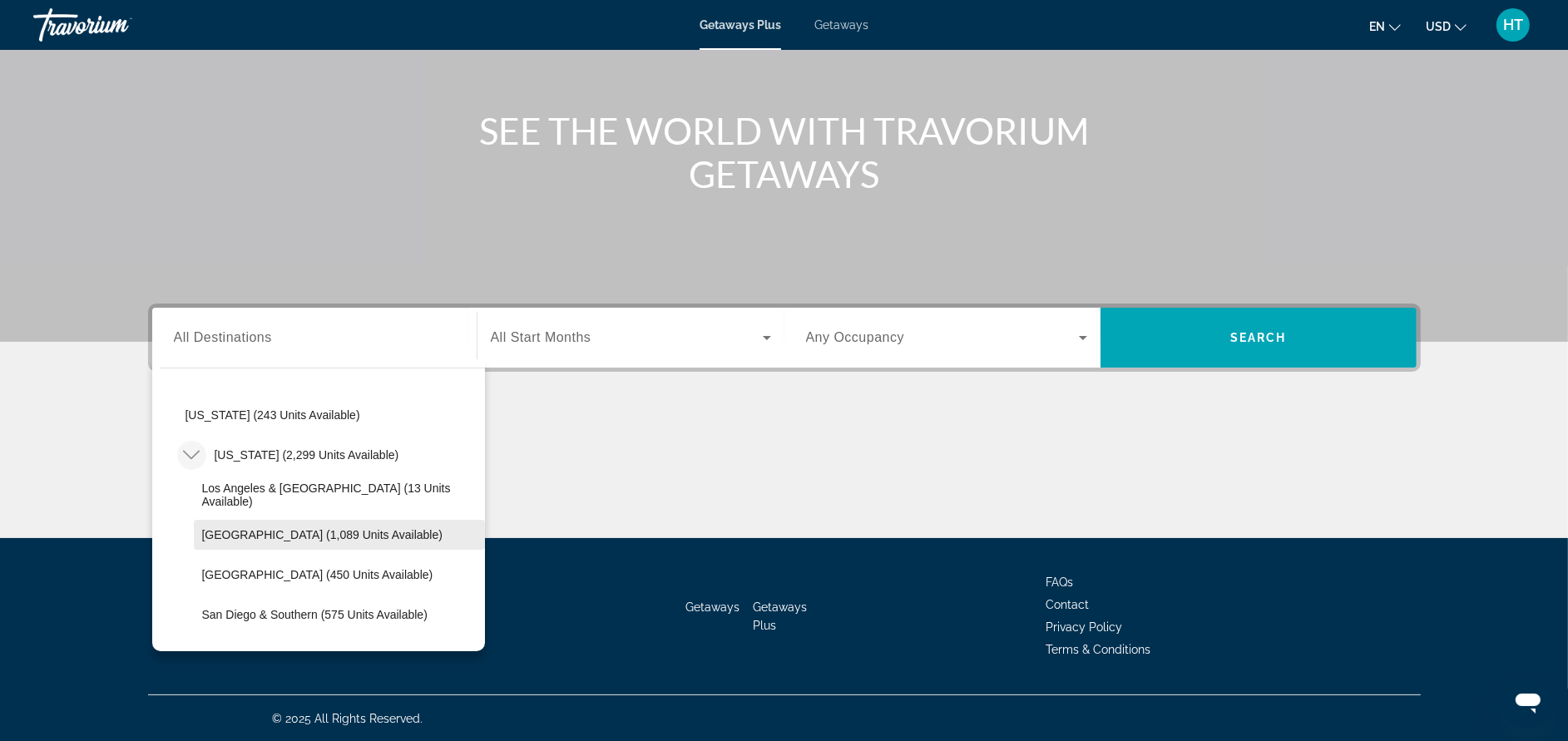
scroll to position [173, 0]
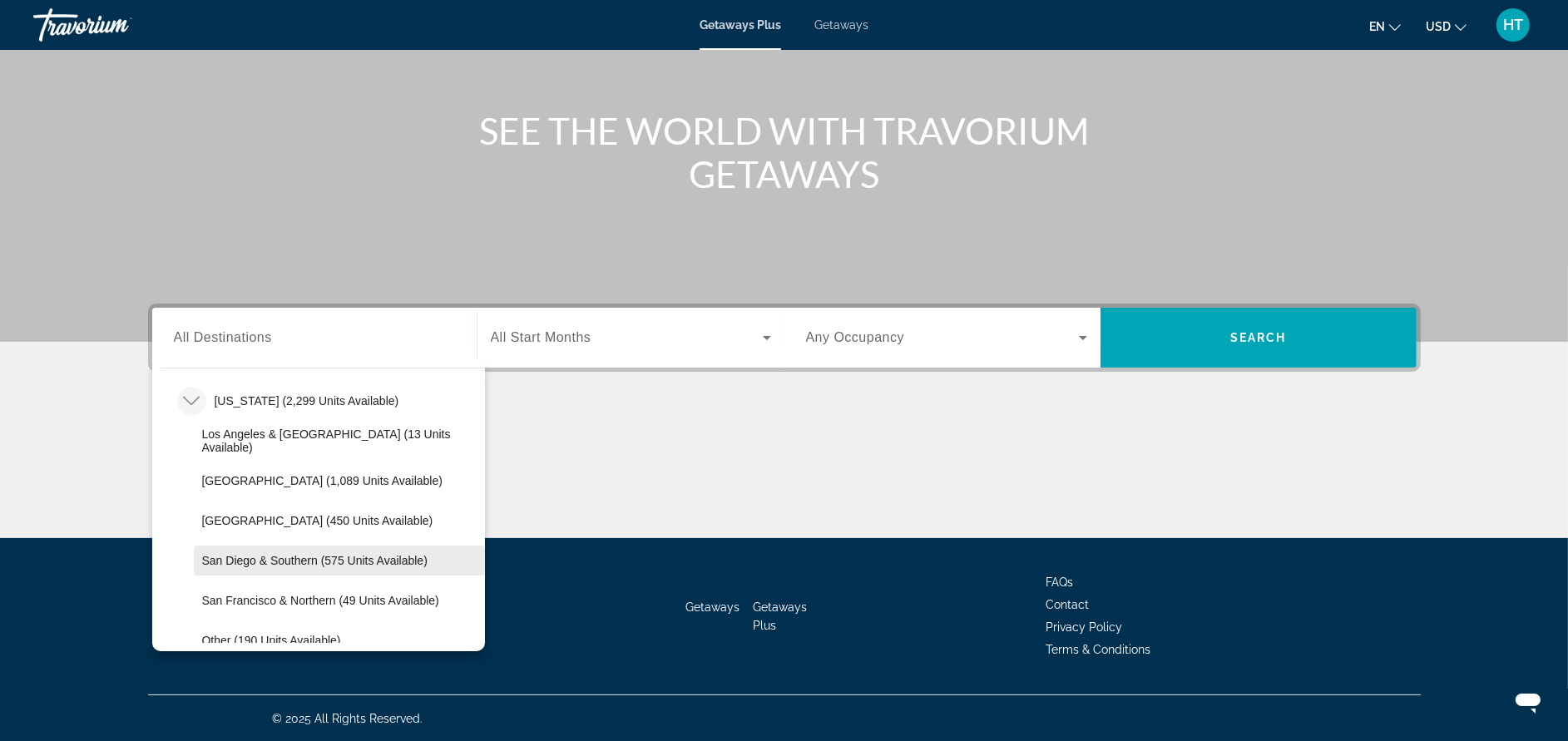
click at [280, 554] on span "San Diego & Southern (575 units available)" at bounding box center [314, 561] width 225 height 13
type input "**********"
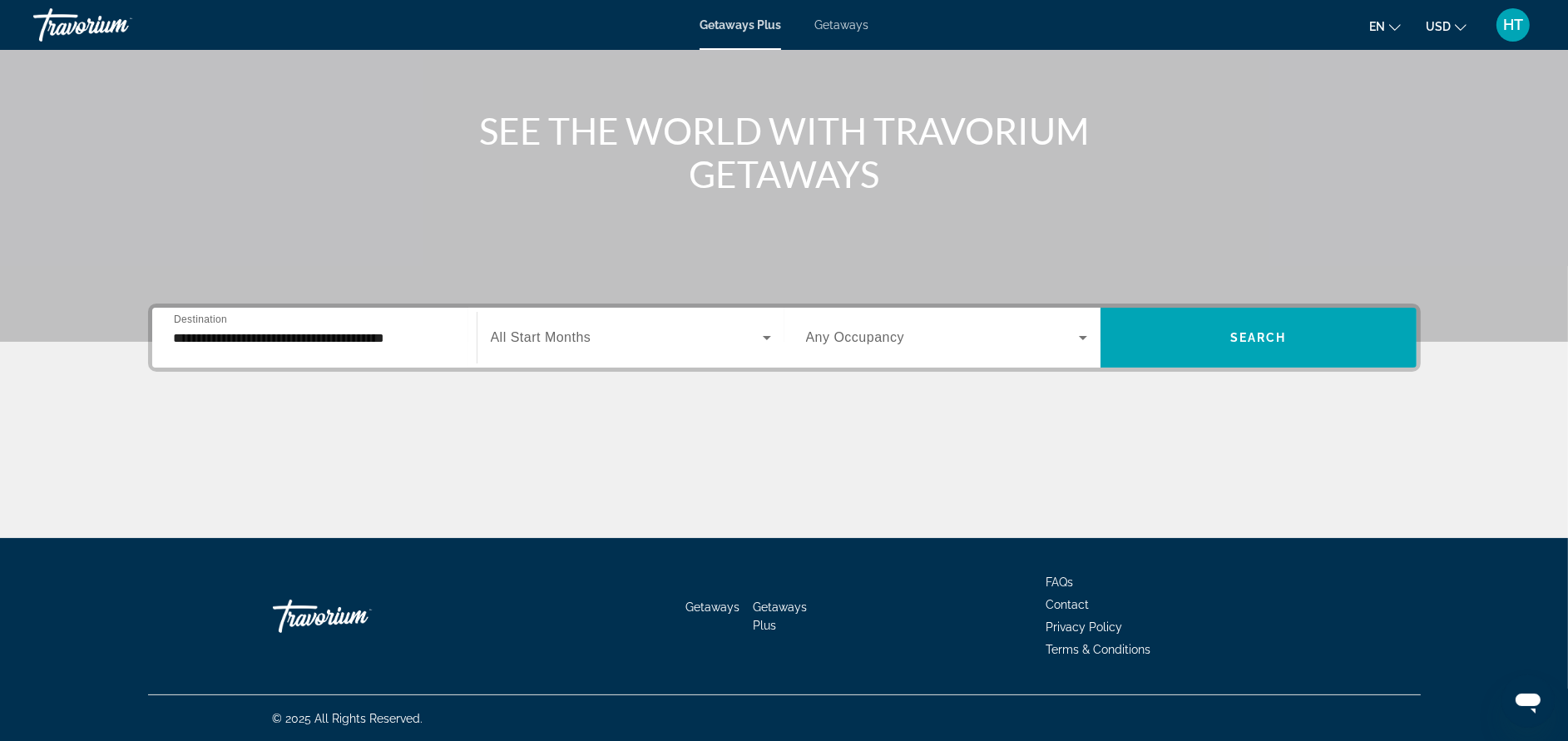
click at [579, 333] on span "All Start Months" at bounding box center [541, 337] width 101 height 14
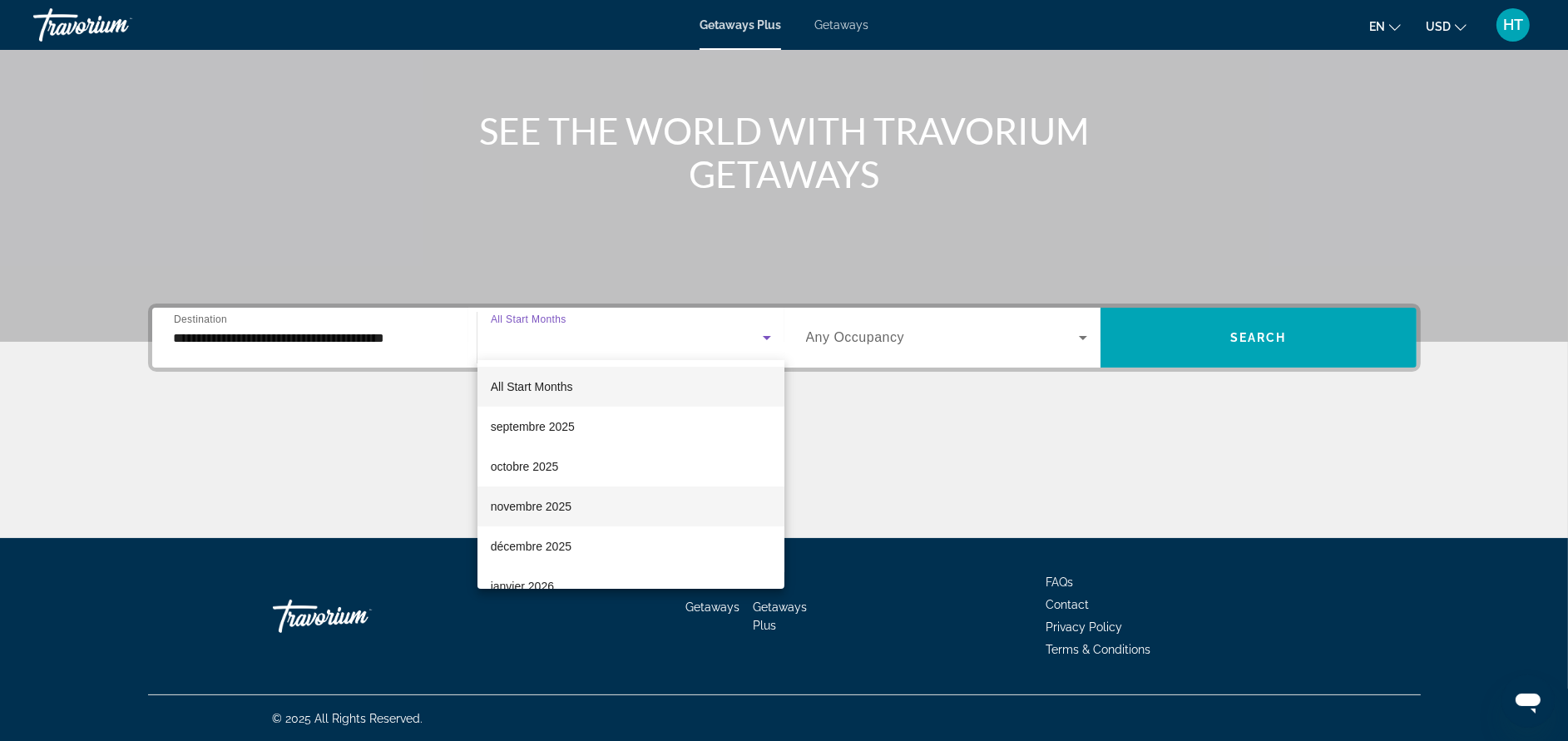
click at [546, 513] on span "novembre 2025" at bounding box center [531, 507] width 81 height 20
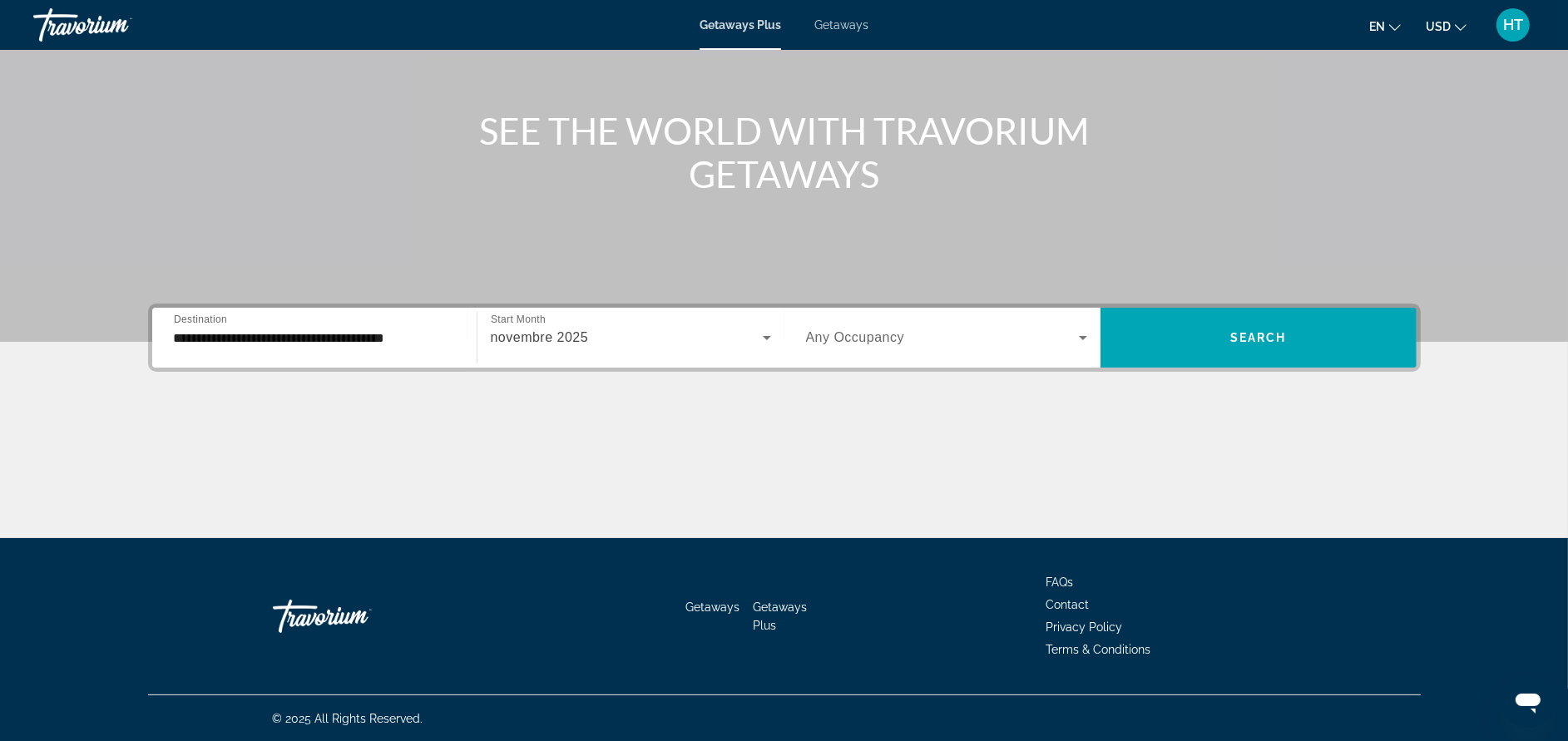
click at [879, 333] on span "Any Occupancy" at bounding box center [855, 337] width 99 height 14
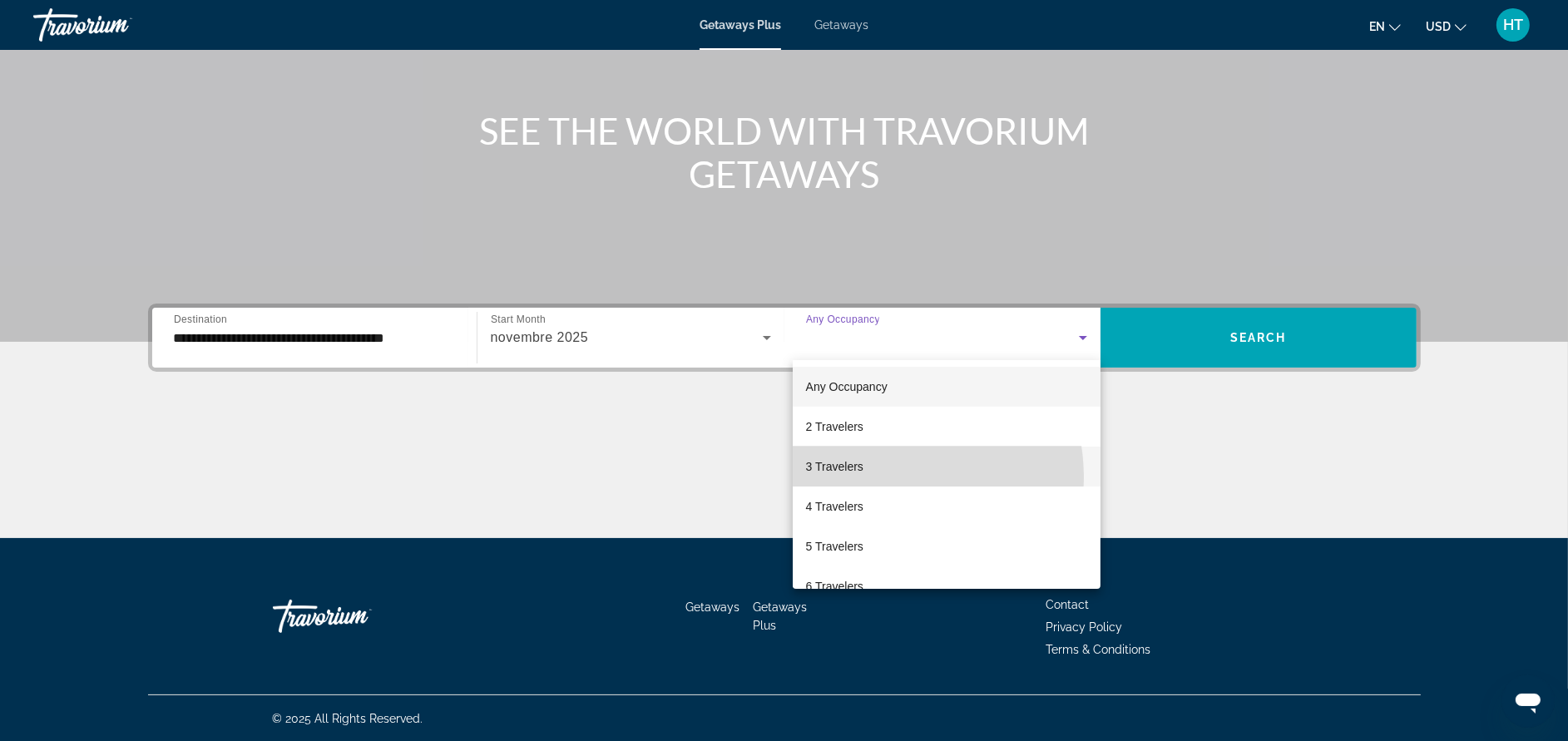
click at [867, 478] on mat-option "3 Travelers" at bounding box center [946, 467] width 308 height 40
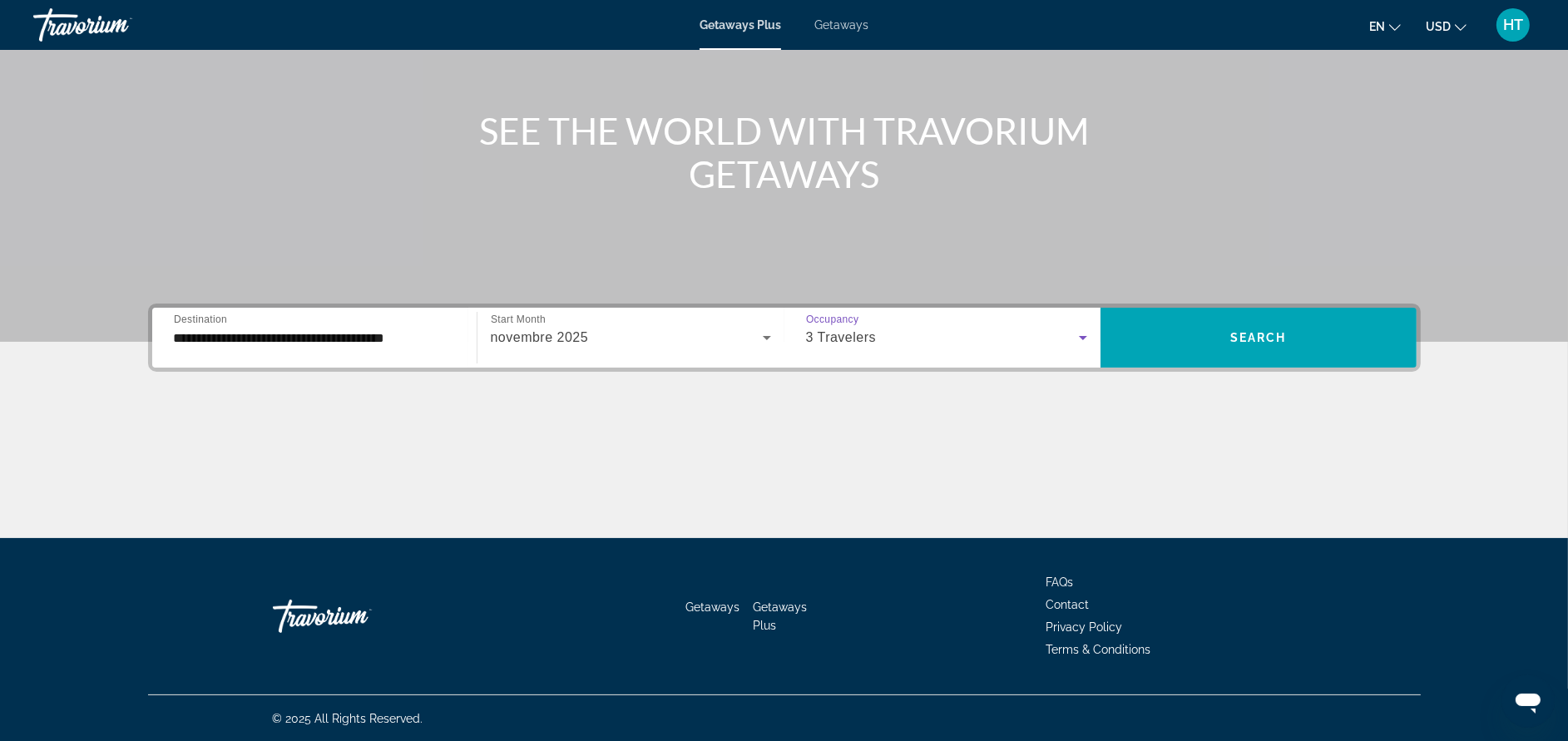
click at [954, 331] on div "3 Travelers" at bounding box center [942, 338] width 273 height 20
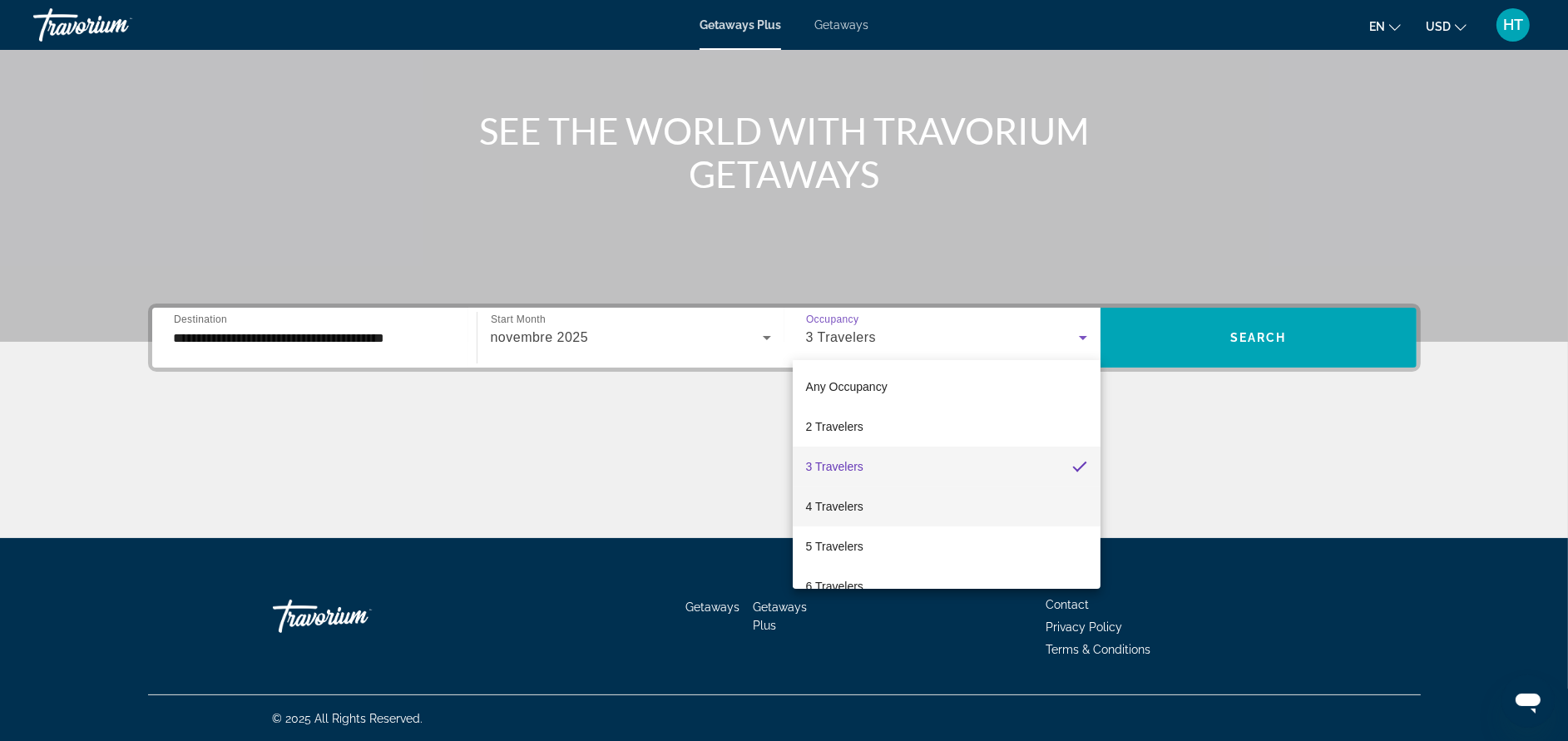
click at [843, 509] on span "4 Travelers" at bounding box center [834, 507] width 58 height 20
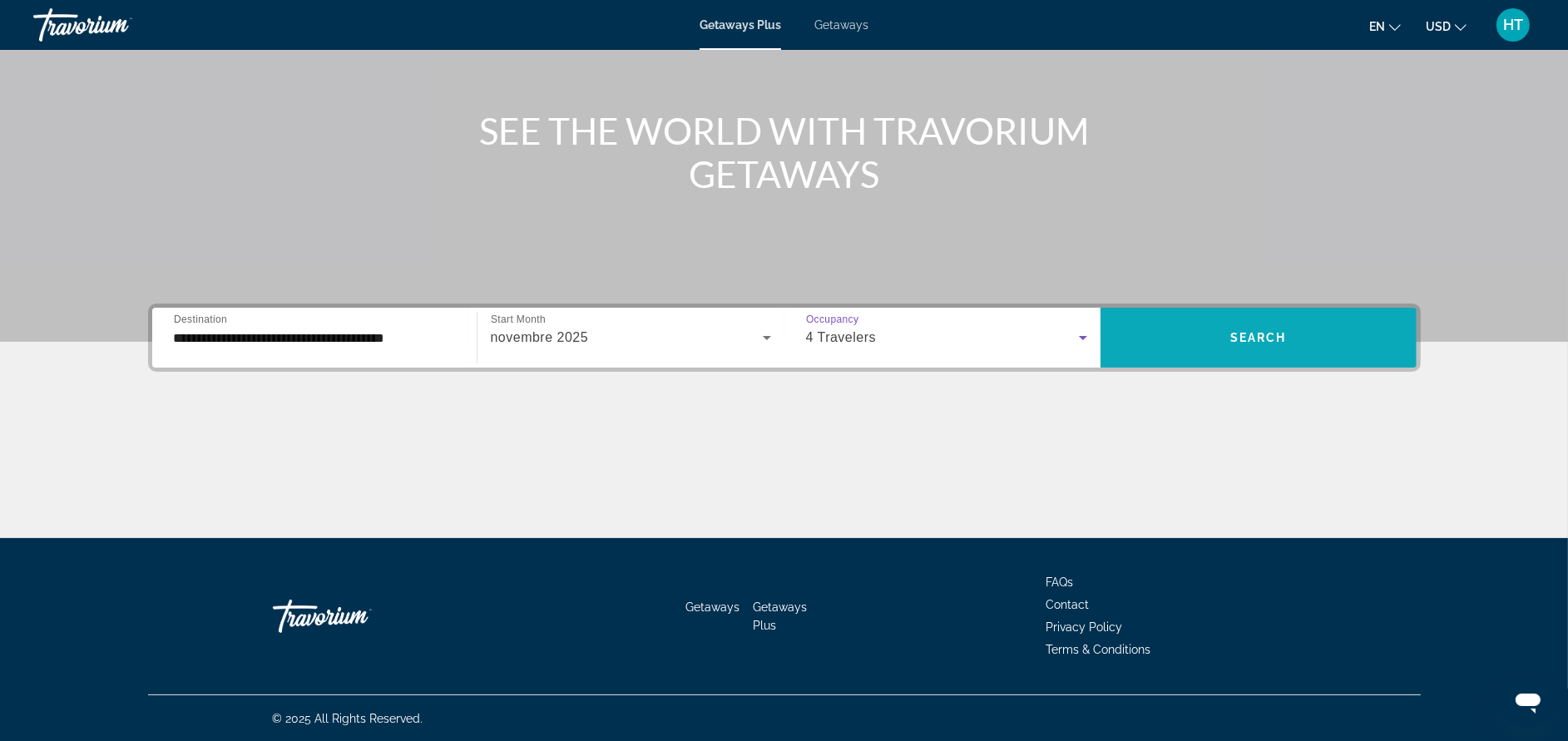
click at [1229, 328] on span "Search widget" at bounding box center [1258, 338] width 316 height 40
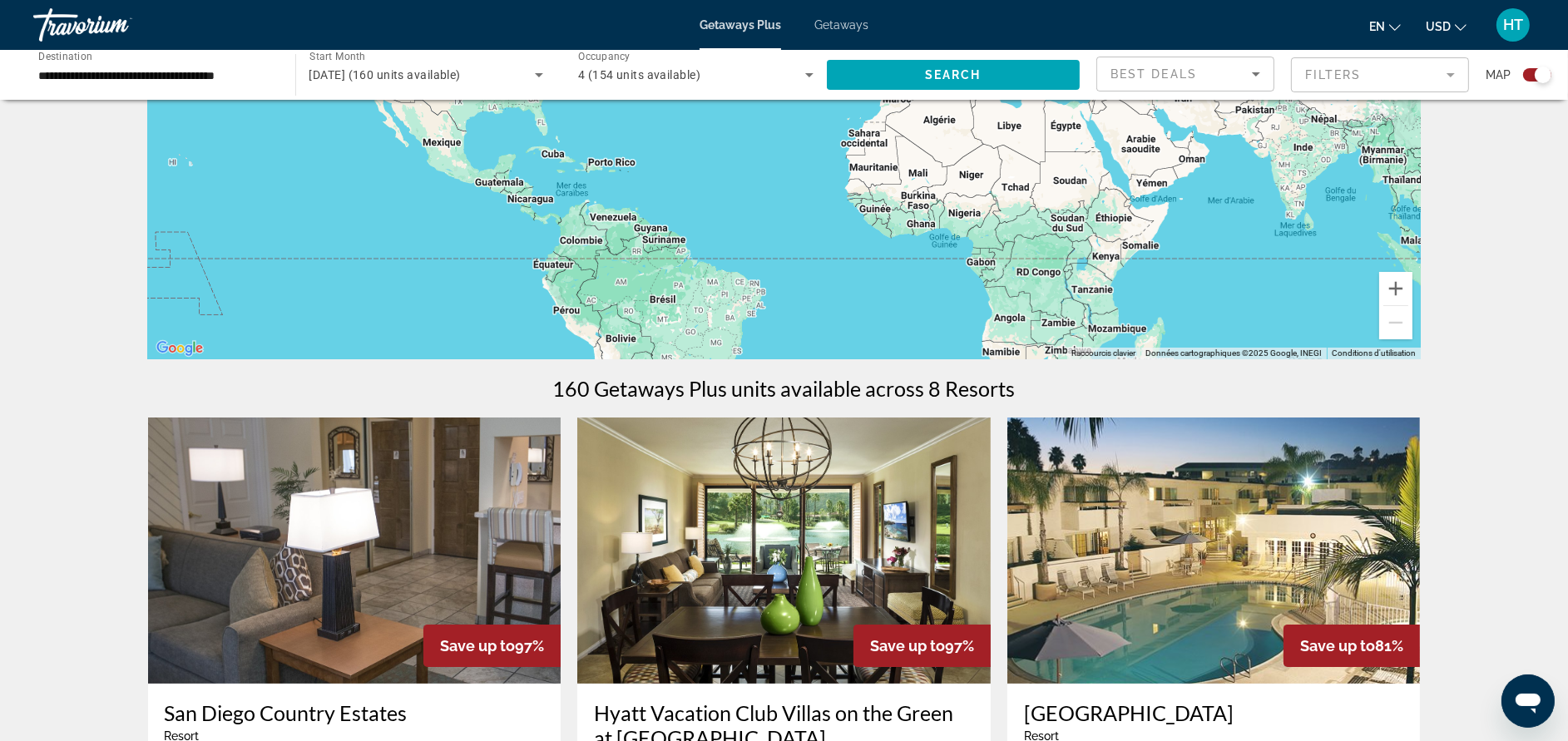
scroll to position [373, 0]
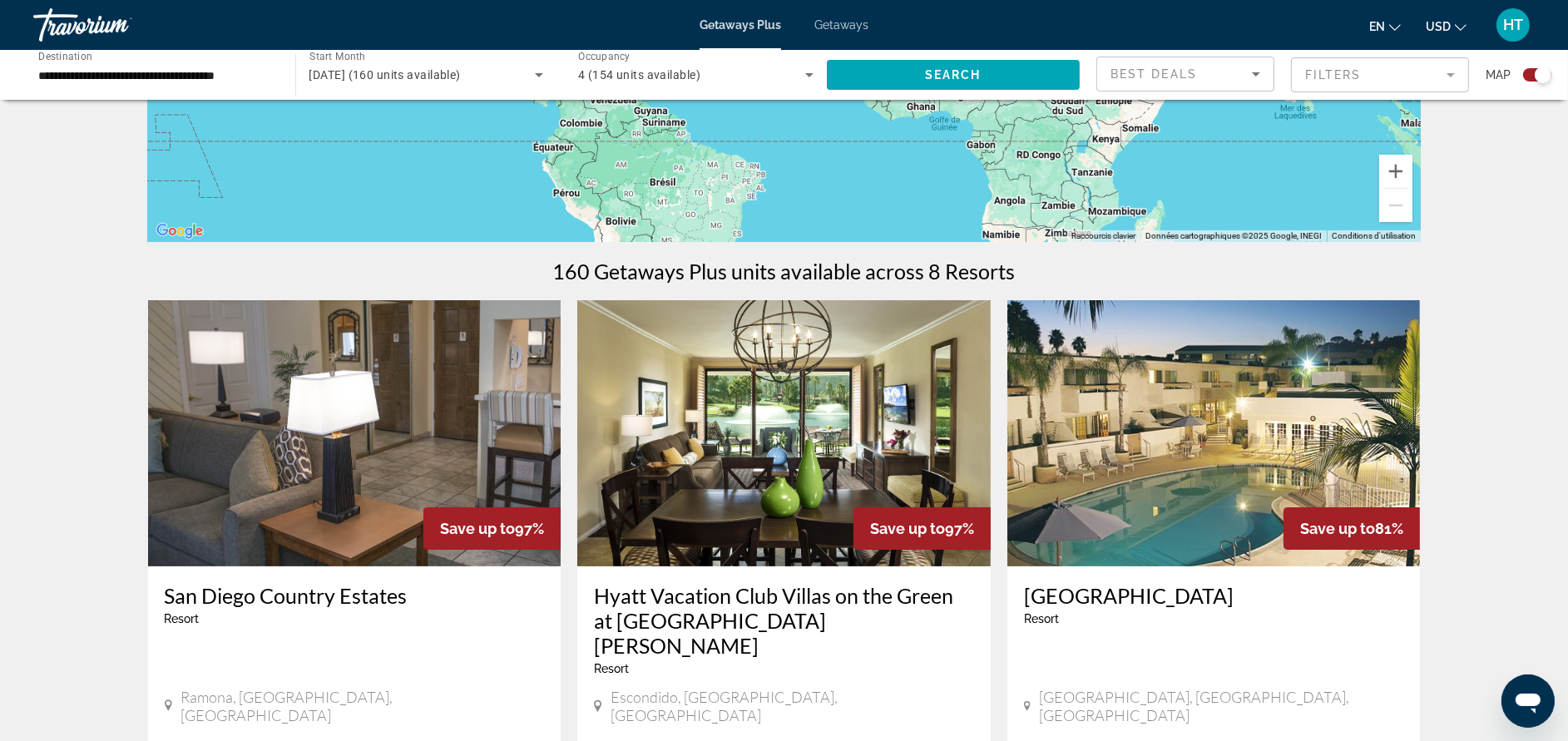
click at [712, 520] on img "Main content" at bounding box center [784, 433] width 413 height 266
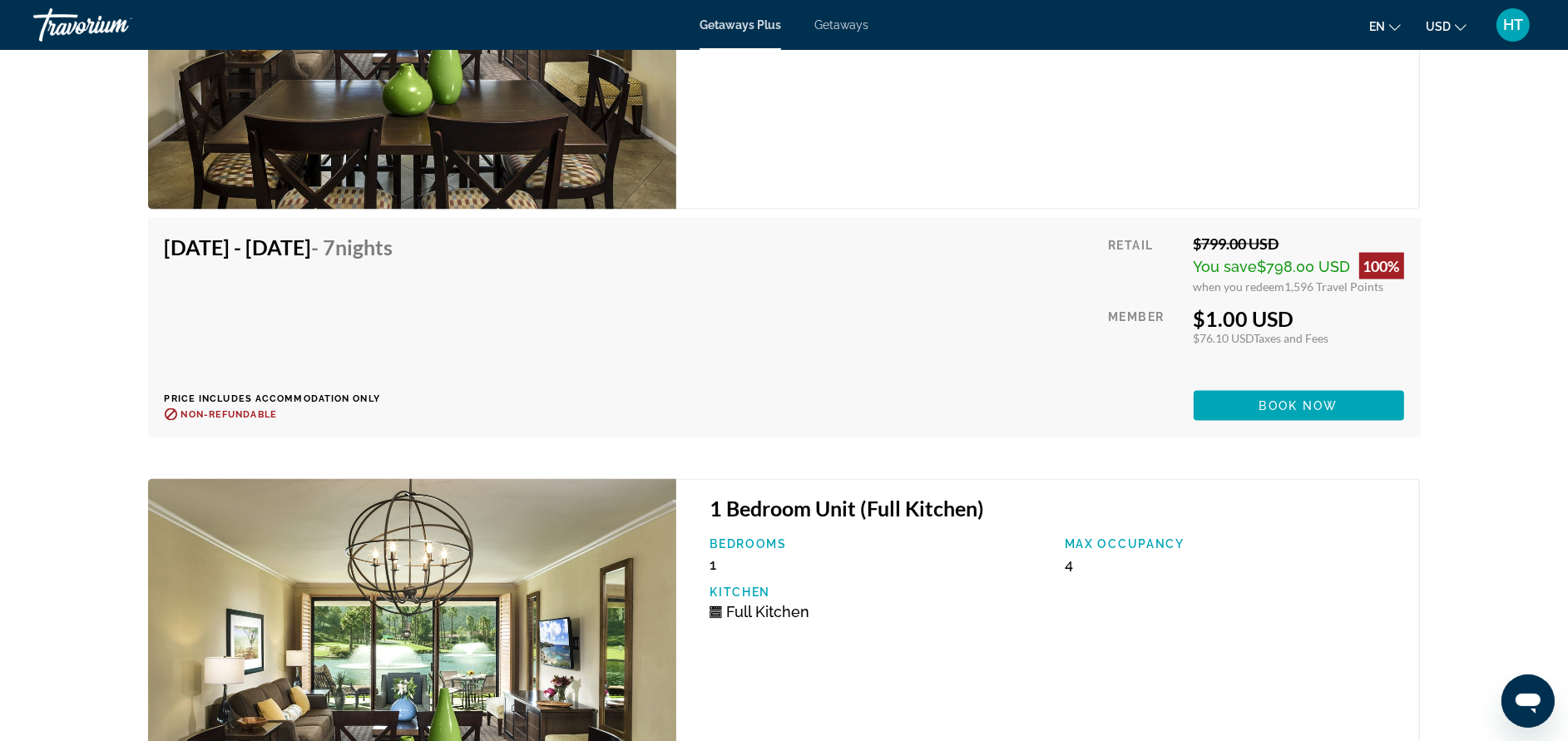
scroll to position [3432, 0]
